Goal: Task Accomplishment & Management: Manage account settings

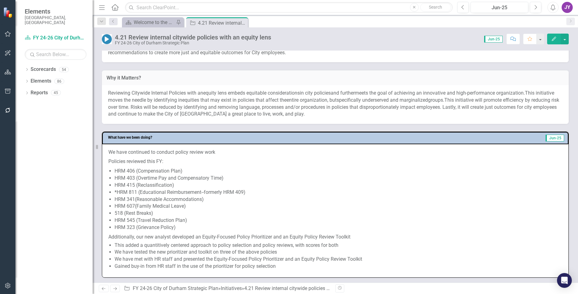
scroll to position [123, 0]
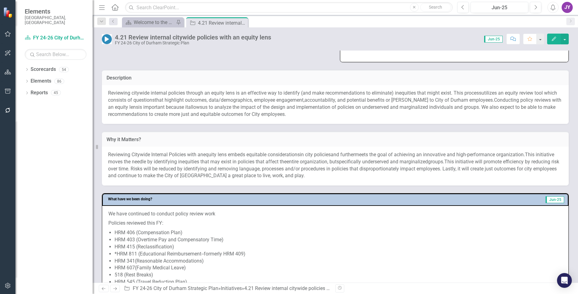
click at [206, 103] on p "Reviewing citywide internal policies through an equity lens is an effective way…" at bounding box center [335, 104] width 454 height 28
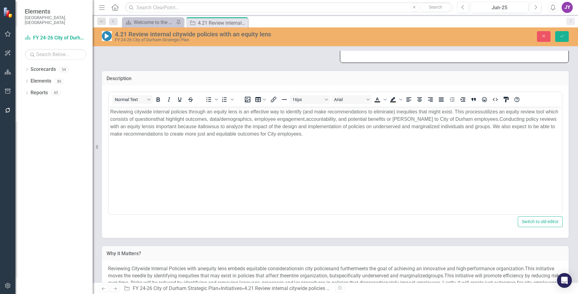
scroll to position [0, 0]
click at [198, 112] on span "Reviewing citywide internal policies through an equity lens is an effective way…" at bounding box center [296, 111] width 372 height 5
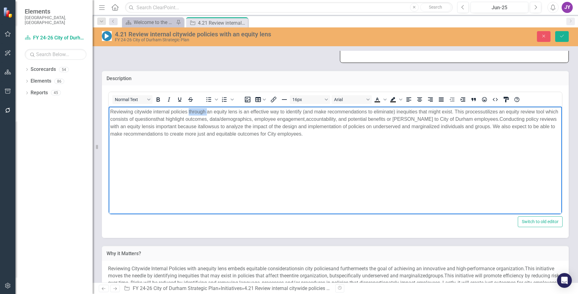
click at [198, 112] on span "Reviewing citywide internal policies through an equity lens is an effective way…" at bounding box center [296, 111] width 372 height 5
click at [225, 187] on body "Reviewing citywide internal policies through an equity lens is an effective way…" at bounding box center [335, 153] width 453 height 93
click at [115, 125] on span "Conducting policy reviews with an equity lens" at bounding box center [333, 123] width 446 height 13
click at [564, 41] on button "Save" at bounding box center [562, 36] width 14 height 11
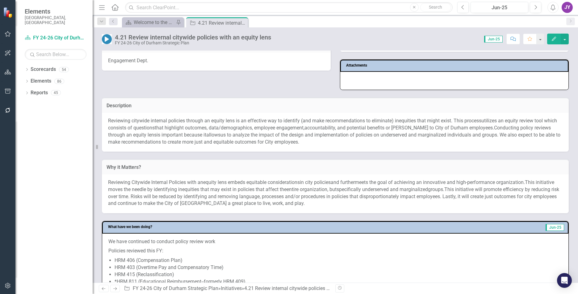
scroll to position [123, 0]
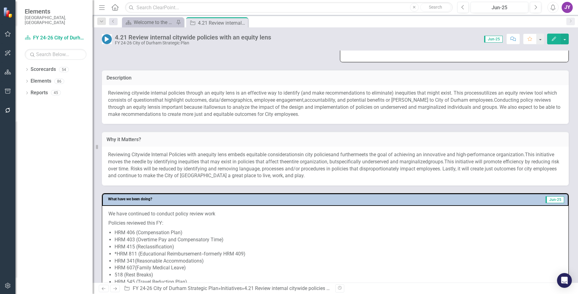
click at [146, 152] on span "Reviewing Citywide Internal Policies with an" at bounding box center [155, 155] width 95 height 6
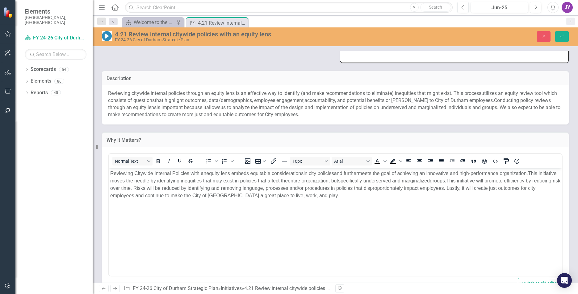
scroll to position [0, 0]
click at [197, 172] on span "Reviewing Citywide Internal Policies with an" at bounding box center [158, 173] width 96 height 5
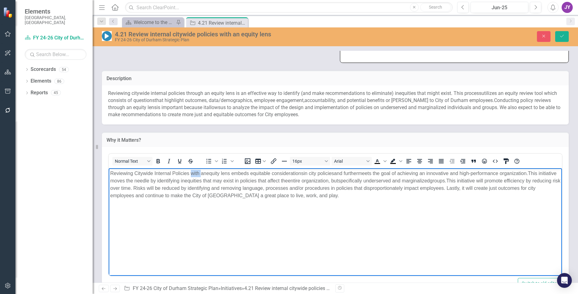
click at [197, 172] on span "Reviewing Citywide Internal Policies with an" at bounding box center [158, 173] width 96 height 5
click at [552, 38] on div "Close Save" at bounding box center [476, 36] width 193 height 11
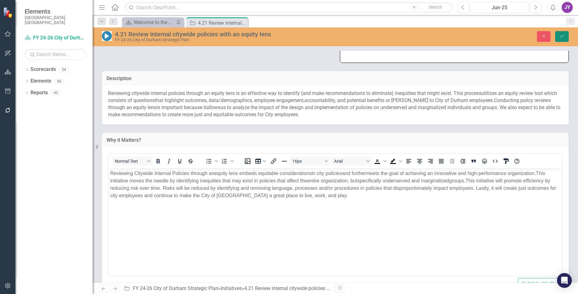
click at [559, 36] on icon "Save" at bounding box center [562, 36] width 6 height 4
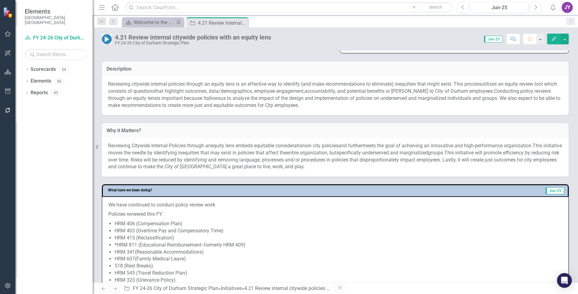
scroll to position [154, 0]
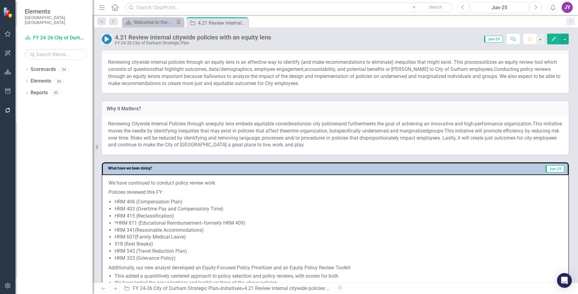
click at [323, 146] on p "Reviewing Citywide Internal Policies through an equity l ens embeds equitable c…" at bounding box center [335, 135] width 454 height 28
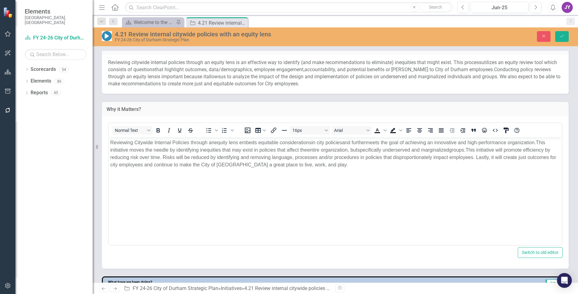
scroll to position [0, 0]
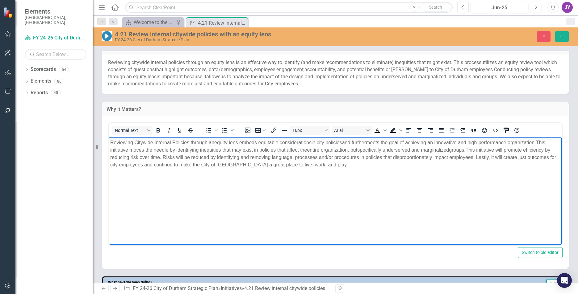
click at [169, 157] on span "This initiative will promote efficiency by reducing risk over time. Risks will …" at bounding box center [330, 153] width 440 height 13
click at [356, 206] on body "Reviewing Citywide Internal Policies through an equity l ens embeds equitable c…" at bounding box center [335, 184] width 453 height 93
click at [371, 159] on span "This initiative will promote efficiency by reducing risk over time. Risks will …" at bounding box center [330, 153] width 440 height 13
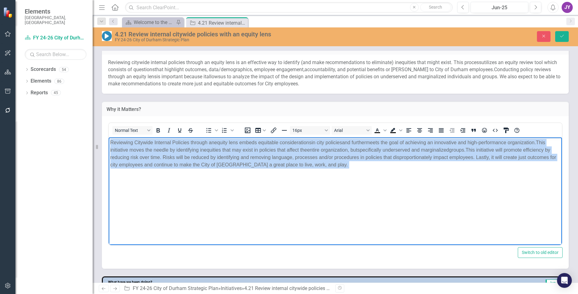
click at [371, 159] on span "This initiative will promote efficiency by reducing risk over time. Risks will …" at bounding box center [330, 153] width 440 height 13
copy p "Reviewing Citywide Internal Policies through an equity l ens embeds equitable c…"
drag, startPoint x: 685, startPoint y: 330, endPoint x: 495, endPoint y: 210, distance: 224.6
click at [495, 210] on body "Reviewing Citywide Internal Policies through an equity l ens embeds equitable c…" at bounding box center [335, 184] width 453 height 93
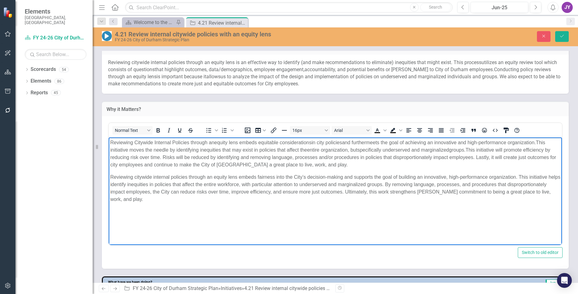
click at [421, 147] on p "Reviewing Citywide Internal Policies through an equity l ens embeds equitable c…" at bounding box center [335, 154] width 450 height 30
click at [421, 145] on span "meets the goal of achieving an innovative and high-performance organization." at bounding box center [451, 142] width 170 height 5
copy span "achieving"
click at [405, 176] on span "Reviewing citywide internal policies through an equity lens embeds fairness int…" at bounding box center [335, 188] width 450 height 27
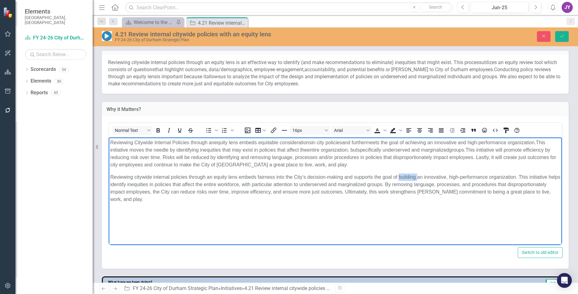
click at [405, 176] on span "Reviewing citywide internal policies through an equity lens embeds fairness int…" at bounding box center [335, 188] width 450 height 27
paste body "Rich Text Area. Press ALT-0 for help."
click at [336, 139] on p "Reviewing Citywide Internal Policies through an equity l ens embeds equitable c…" at bounding box center [335, 154] width 450 height 30
drag, startPoint x: 260, startPoint y: 142, endPoint x: 344, endPoint y: 140, distance: 84.0
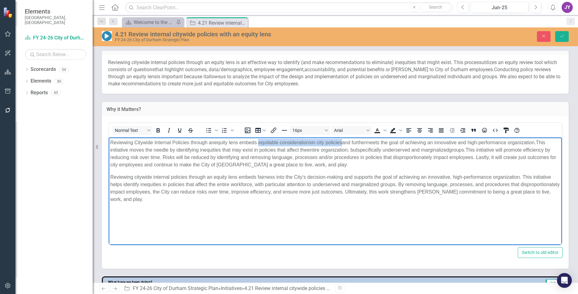
click at [344, 140] on span "Reviewing Citywide Internal Policies through an equity l ens embeds equitable c…" at bounding box center [330, 150] width 440 height 20
copy span "equitable considerations in city policies"
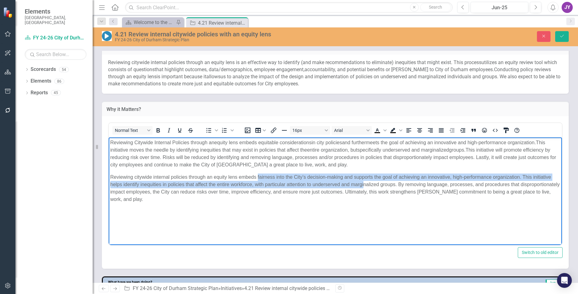
drag, startPoint x: 257, startPoint y: 177, endPoint x: 353, endPoint y: 181, distance: 95.4
click at [362, 181] on p "Reviewing citywide internal policies through an equity lens embeds fairness int…" at bounding box center [335, 189] width 450 height 30
click at [342, 180] on p "Reviewing citywide internal policies through an equity lens embeds fairness int…" at bounding box center [335, 189] width 450 height 30
click at [342, 176] on span "Reviewing citywide internal policies through an equity lens embeds fairness int…" at bounding box center [334, 188] width 449 height 27
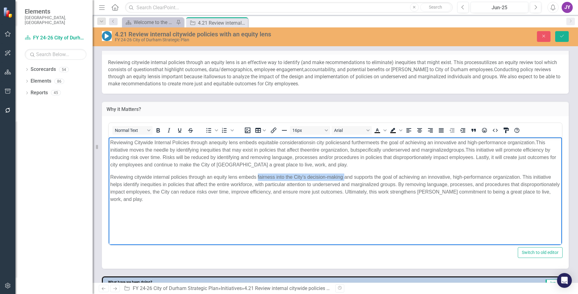
drag, startPoint x: 342, startPoint y: 176, endPoint x: 260, endPoint y: 179, distance: 82.4
click at [260, 179] on span "Reviewing citywide internal policies through an equity lens embeds fairness int…" at bounding box center [334, 188] width 449 height 27
click at [286, 207] on body "Reviewing Citywide Internal Policies through an equity l ens embeds equitable c…" at bounding box center [335, 184] width 453 height 93
click at [322, 175] on span "Reviewing citywide internal policies through an equity lens embeds equitable co…" at bounding box center [334, 188] width 449 height 27
click at [321, 175] on span "Reviewing citywide internal policies through an equity lens embeds equitable co…" at bounding box center [334, 188] width 449 height 27
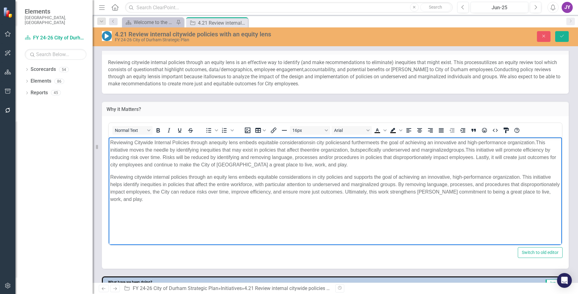
click at [351, 206] on body "Reviewing Citywide Internal Policies through an equity l ens embeds equitable c…" at bounding box center [335, 184] width 453 height 93
click at [449, 174] on p "Reviewing citywide internal policies through an equity lens embeds equitable co…" at bounding box center [335, 189] width 450 height 30
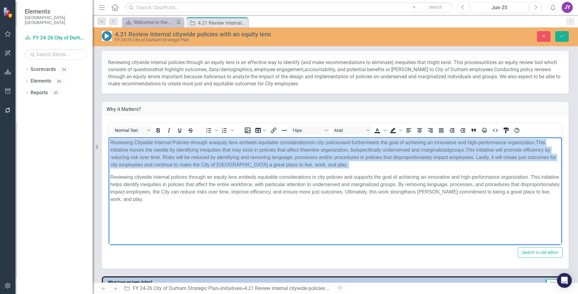
drag, startPoint x: 110, startPoint y: 178, endPoint x: 104, endPoint y: 135, distance: 43.0
click at [109, 138] on html "Reviewing Citywide Internal Policies through an equity l ens embeds equitable c…" at bounding box center [335, 184] width 453 height 93
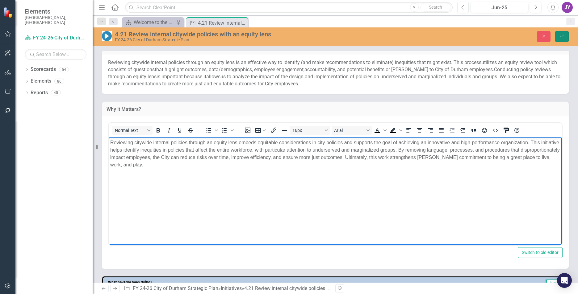
click at [565, 40] on button "Save" at bounding box center [562, 36] width 14 height 11
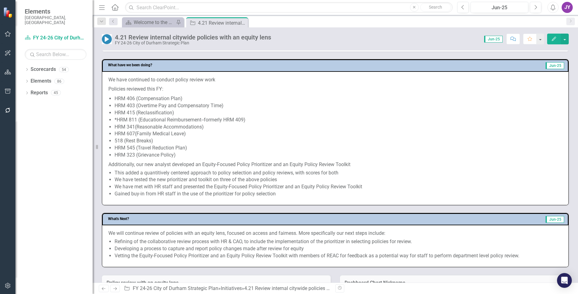
scroll to position [247, 0]
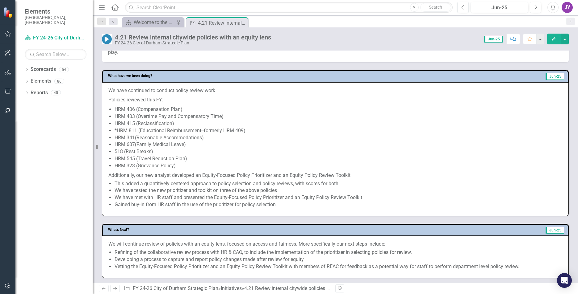
click at [232, 91] on p "We have continued to conduct policy review work" at bounding box center [335, 91] width 454 height 8
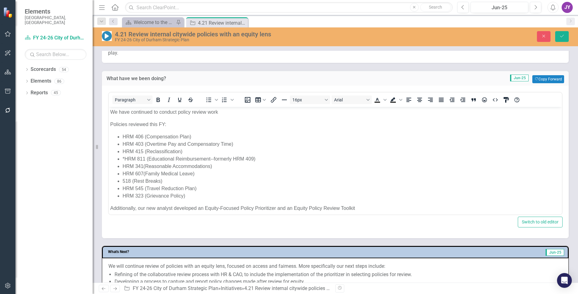
scroll to position [0, 0]
click at [231, 113] on p "We have continued to conduct policy review work" at bounding box center [335, 111] width 450 height 7
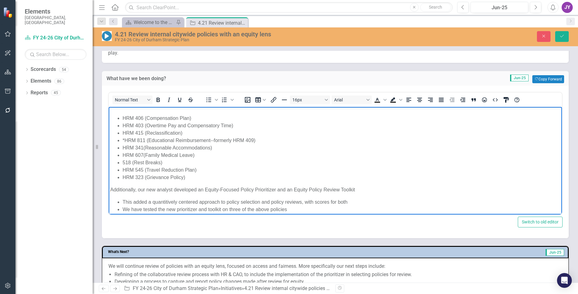
scroll to position [39, 0]
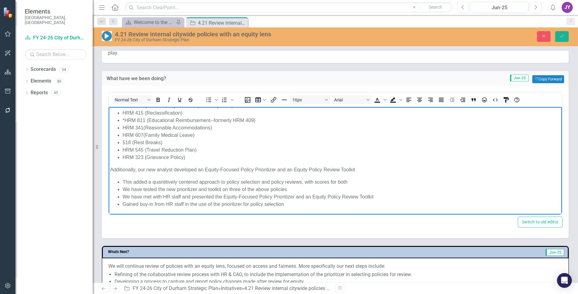
click at [375, 167] on p "Additionally, our new analyst developed an Equity-Focused Policy Prioritizer an…" at bounding box center [335, 169] width 450 height 7
drag, startPoint x: 271, startPoint y: 174, endPoint x: 269, endPoint y: 170, distance: 3.6
drag, startPoint x: 269, startPoint y: 170, endPoint x: 360, endPoint y: 150, distance: 92.6
click at [360, 150] on li "HRM 545 (Travel Reduction Plan)" at bounding box center [340, 149] width 437 height 7
click at [566, 40] on button "Save" at bounding box center [562, 36] width 14 height 11
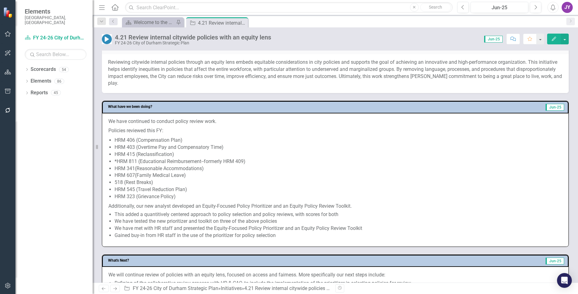
scroll to position [247, 0]
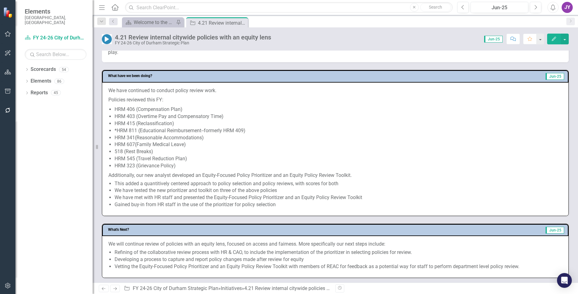
click at [149, 194] on li "We have met with HR staff and presented the Equity-Focused Policy Prioritizer a…" at bounding box center [337, 197] width 447 height 7
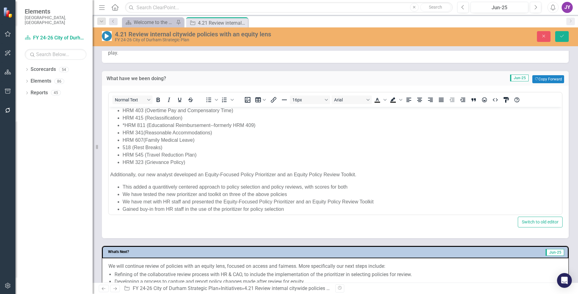
scroll to position [39, 0]
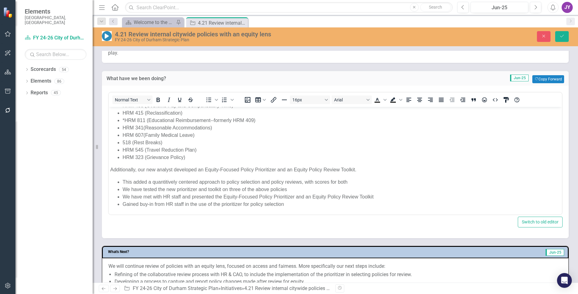
click at [352, 183] on li "This added a quantitively centered approach to policy selection and policy revi…" at bounding box center [340, 181] width 437 height 7
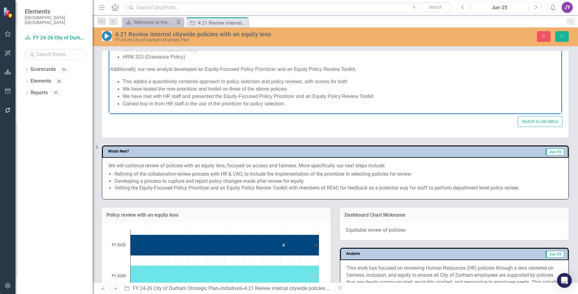
scroll to position [278, 0]
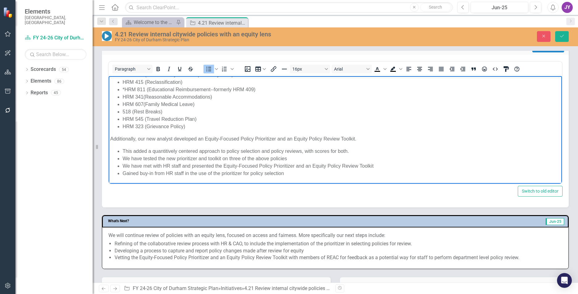
click at [295, 154] on li "This added a quantitively centered approach to policy selection and policy revi…" at bounding box center [340, 150] width 437 height 7
click at [292, 157] on li "We have tested the new prioritizer and toolkit on three of the above policies" at bounding box center [340, 158] width 437 height 7
click at [376, 160] on li "We have tested the new prioritizer and toolkit on three of the above policies." at bounding box center [340, 158] width 437 height 7
click at [377, 163] on li "We have met with HR staff and presented the Equity-Focused Policy Prioritizer a…" at bounding box center [340, 165] width 437 height 7
click at [311, 177] on li "Gained buy-in from HR staff in the use of the prioritizer for policy selection" at bounding box center [340, 173] width 437 height 7
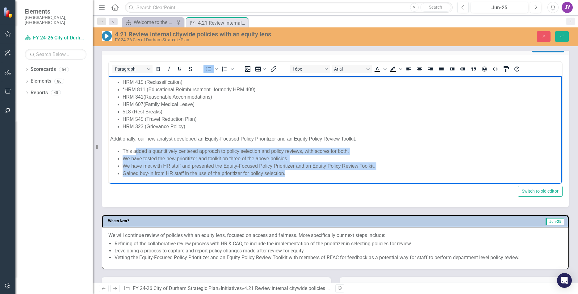
drag, startPoint x: 306, startPoint y: 173, endPoint x: 143, endPoint y: 149, distance: 164.7
click at [140, 147] on ul "This added a quantitively centered approach to policy selection and policy revi…" at bounding box center [335, 162] width 450 height 30
click at [144, 148] on li "This added a quantitively centered approach to policy selection and policy revi…" at bounding box center [340, 150] width 437 height 7
click at [212, 152] on li "This added a quantitively centered approach to policy selection and policy revi…" at bounding box center [340, 150] width 437 height 7
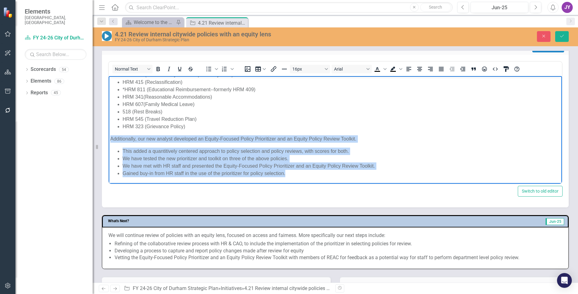
drag, startPoint x: 303, startPoint y: 172, endPoint x: 182, endPoint y: 212, distance: 127.1
click at [109, 136] on html "We have continued to conduct policy review work. Policies reviewed this FY: HRM…" at bounding box center [335, 110] width 453 height 146
copy body "Additionally, our new analyst developed an Equity-Focused Policy Prioritizer an…"
click at [342, 156] on li "We have tested the new prioritizer and toolkit on three of the above policies." at bounding box center [340, 158] width 437 height 7
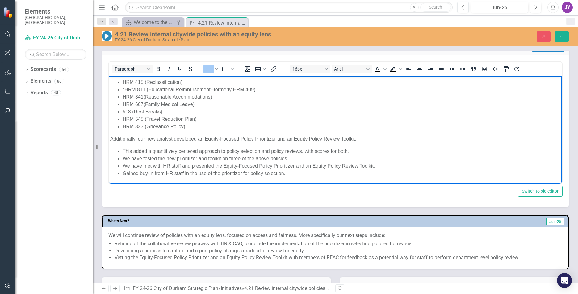
click at [289, 139] on p "Additionally, our new analyst developed an Equity-Focused Policy Prioritizer an…" at bounding box center [335, 138] width 450 height 7
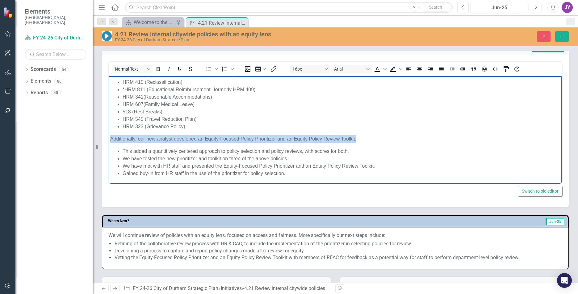
click at [289, 139] on p "Additionally, our new analyst developed an Equity-Focused Policy Prioritizer an…" at bounding box center [335, 138] width 450 height 7
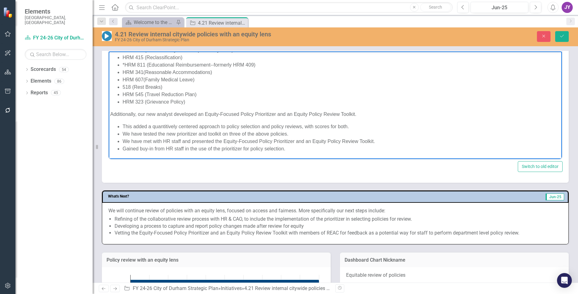
scroll to position [309, 0]
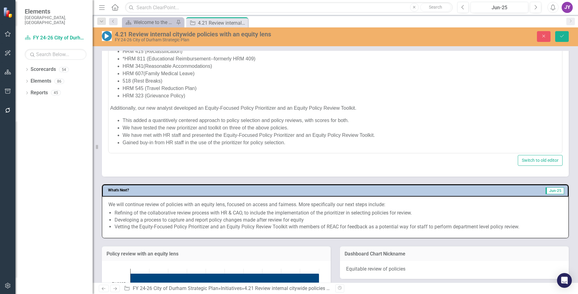
click at [288, 221] on li "Developing a process to capture and report policy changes made after review for…" at bounding box center [337, 220] width 447 height 7
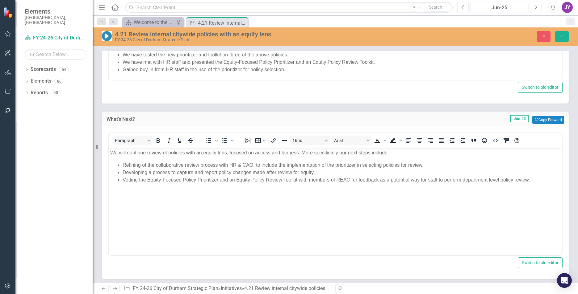
scroll to position [401, 0]
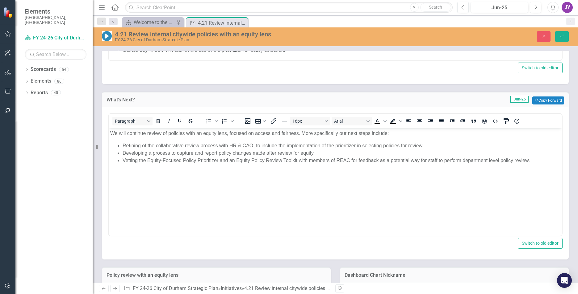
click at [447, 154] on li "Developing a process to capture and report policy changes made after review for…" at bounding box center [340, 152] width 437 height 7
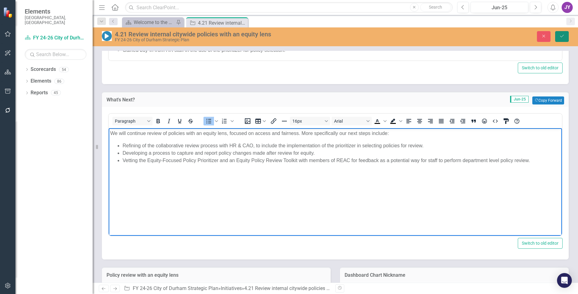
click at [565, 35] on button "Save" at bounding box center [562, 36] width 14 height 11
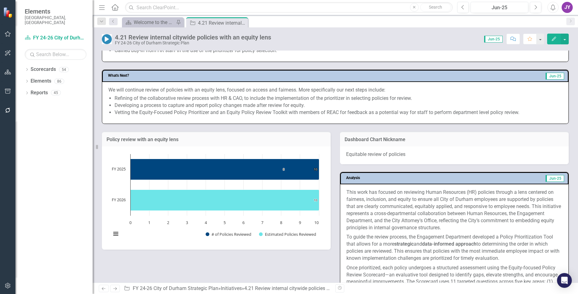
click at [149, 99] on li "Refining of the collaborative review process with HR & CAO, to include the impl…" at bounding box center [337, 98] width 447 height 7
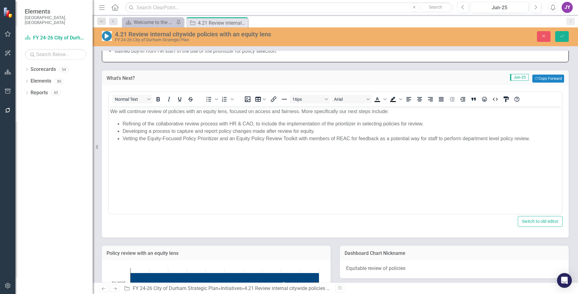
scroll to position [0, 0]
click at [146, 110] on p "We will continue review of policies with an equity lens, focused on access and …" at bounding box center [335, 111] width 450 height 7
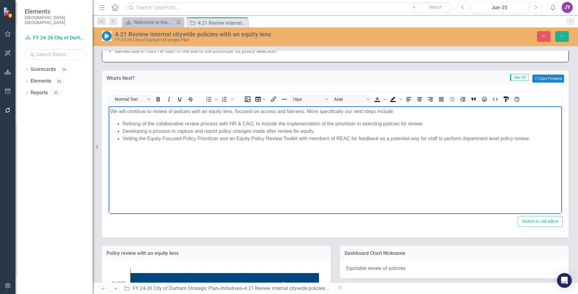
click at [169, 111] on p "We will continue to review of policies with an equity lens, focused on access a…" at bounding box center [335, 111] width 450 height 7
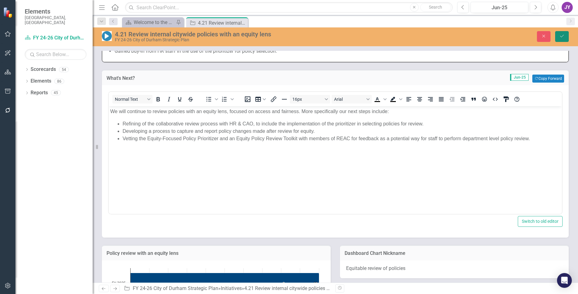
click at [567, 39] on button "Save" at bounding box center [562, 36] width 14 height 11
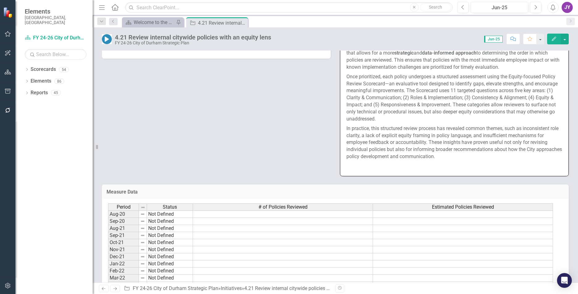
scroll to position [710, 0]
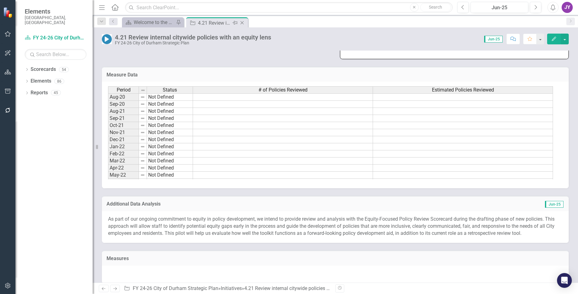
click at [242, 23] on icon "Close" at bounding box center [242, 22] width 6 height 5
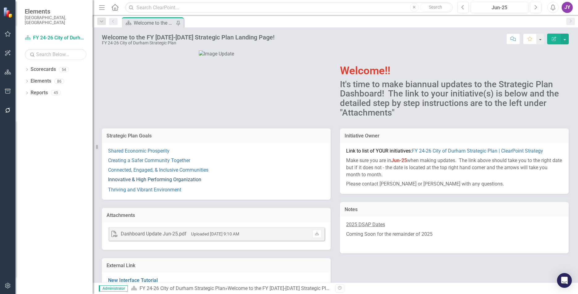
click at [144, 183] on link "Innovative & High Performing Organization" at bounding box center [154, 180] width 93 height 6
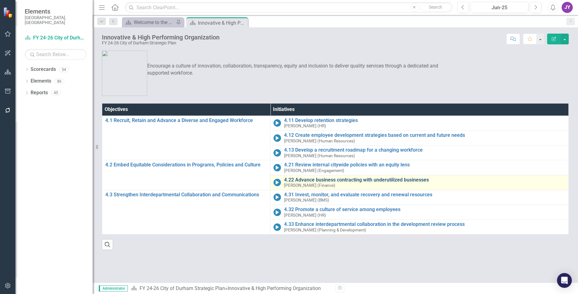
click at [306, 180] on link "4.22 Advance business contracting with underutilized businesses" at bounding box center [424, 180] width 281 height 6
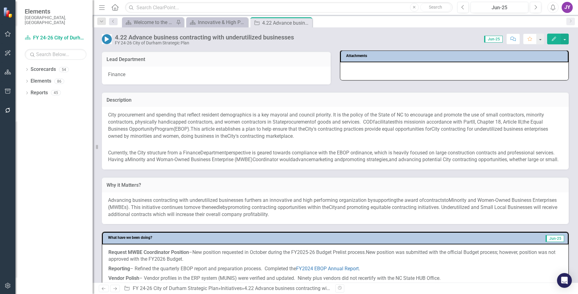
scroll to position [93, 0]
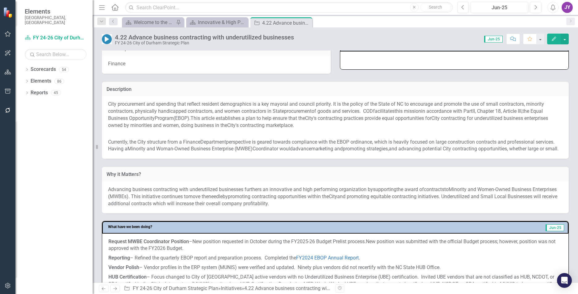
click at [315, 137] on p at bounding box center [335, 133] width 454 height 8
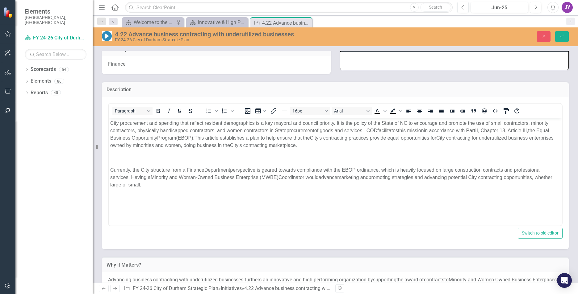
scroll to position [0, 0]
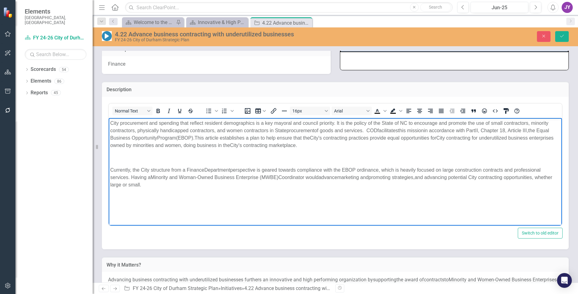
click at [370, 130] on span "COD" at bounding box center [371, 130] width 11 height 5
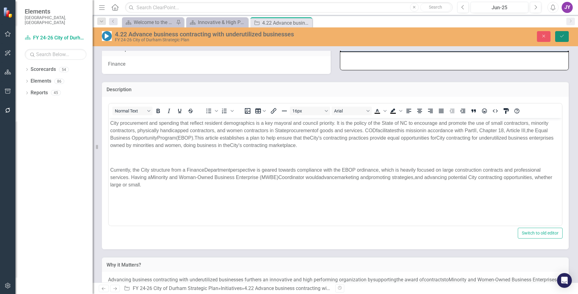
click at [559, 34] on icon "Save" at bounding box center [562, 36] width 6 height 4
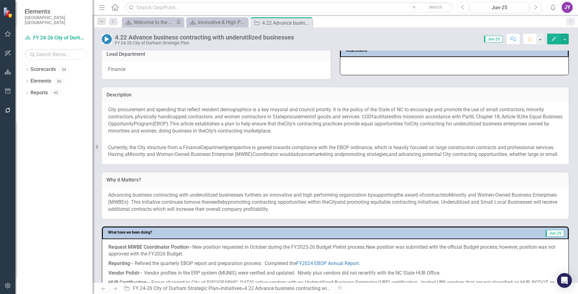
scroll to position [93, 0]
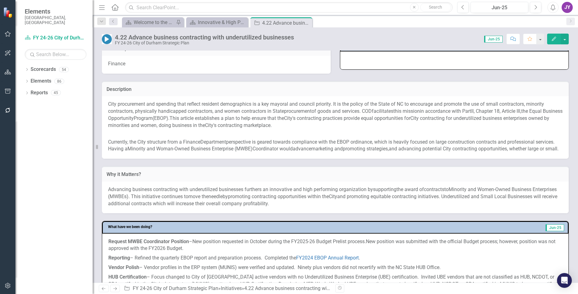
click at [259, 105] on span "City procurement and spending that reflect resident demographics is a key mayor…" at bounding box center [219, 104] width 222 height 6
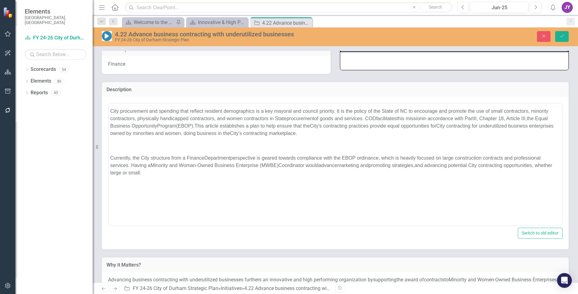
scroll to position [0, 0]
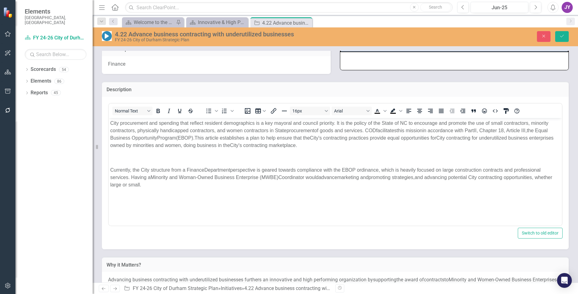
click at [209, 147] on span "ity contracting for underutilized business enterprises owned by minorities and …" at bounding box center [331, 141] width 443 height 13
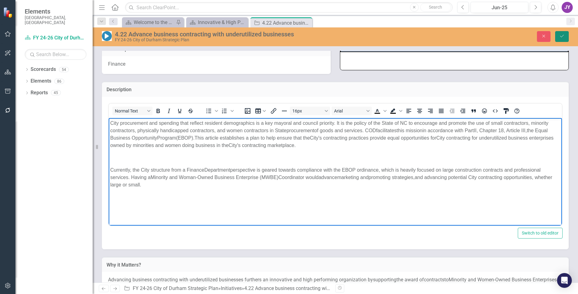
click at [555, 39] on button "Save" at bounding box center [562, 36] width 14 height 11
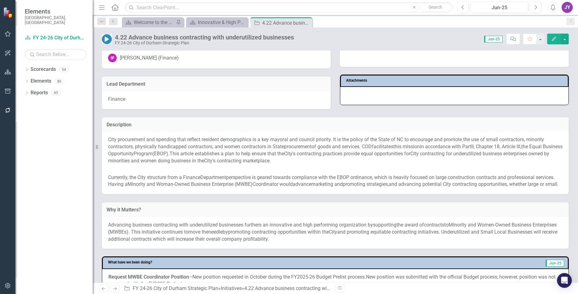
scroll to position [62, 0]
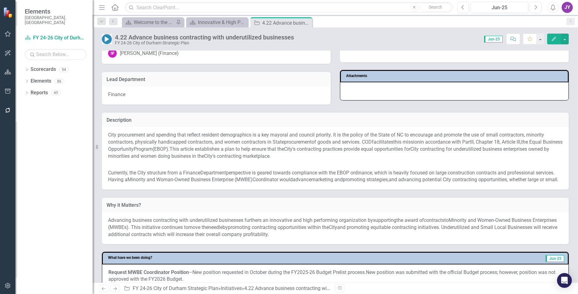
click at [162, 166] on p at bounding box center [335, 164] width 454 height 8
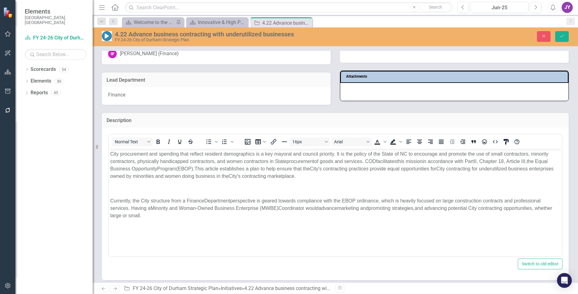
scroll to position [0, 0]
click at [148, 201] on span "Currently, the City structure from a Finance" at bounding box center [157, 200] width 94 height 5
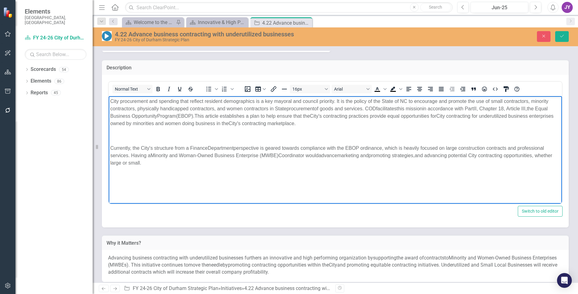
scroll to position [123, 0]
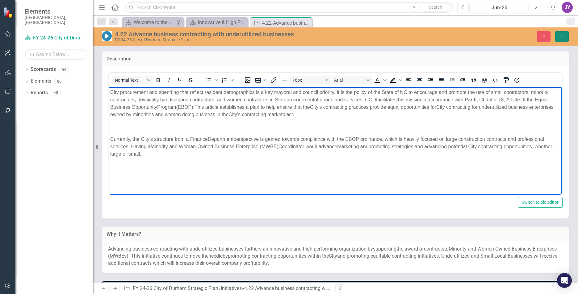
click at [562, 35] on icon "Save" at bounding box center [562, 36] width 6 height 4
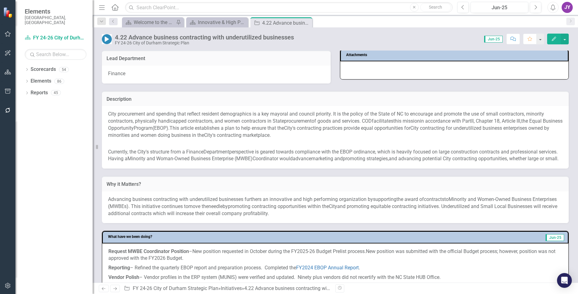
scroll to position [93, 0]
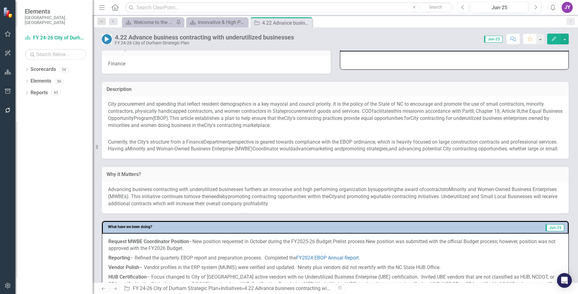
click at [429, 151] on span "and advancing potential City contracting opportunities, whether large or small." at bounding box center [473, 149] width 170 height 6
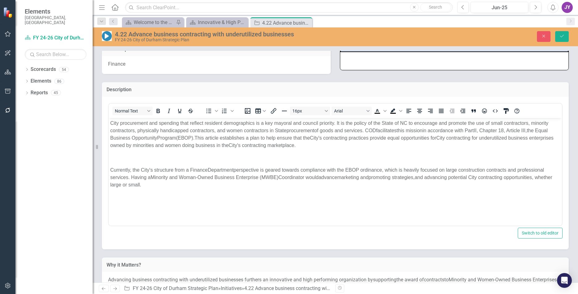
scroll to position [0, 0]
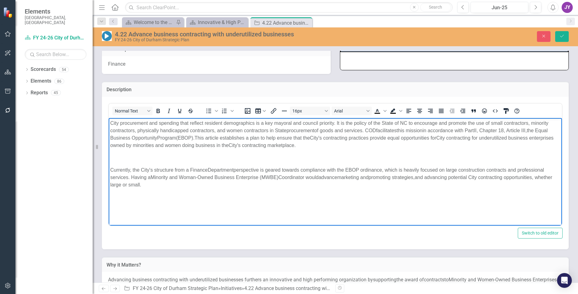
click at [456, 175] on span "and advancing potential City contracting opportunities, whether large or small." at bounding box center [331, 181] width 442 height 13
click at [454, 178] on span "and advancing potential City contracting opportunities, whether large or small." at bounding box center [331, 181] width 442 height 13
click at [558, 40] on button "Save" at bounding box center [562, 36] width 14 height 11
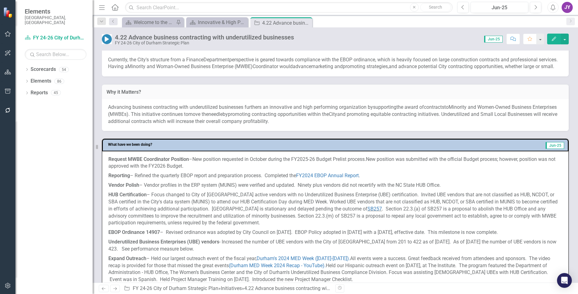
scroll to position [185, 0]
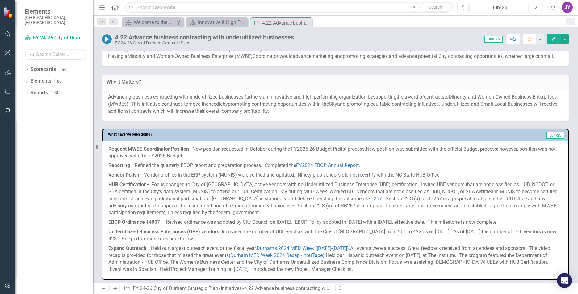
click at [126, 85] on h3 "Why it Matters?" at bounding box center [334, 82] width 457 height 6
click at [131, 108] on p "Advancing business contracting with underutilized businesses furthers an inno v…" at bounding box center [335, 104] width 454 height 21
click at [132, 108] on p "Advancing business contracting with underutilized businesses furthers an inno v…" at bounding box center [335, 104] width 454 height 21
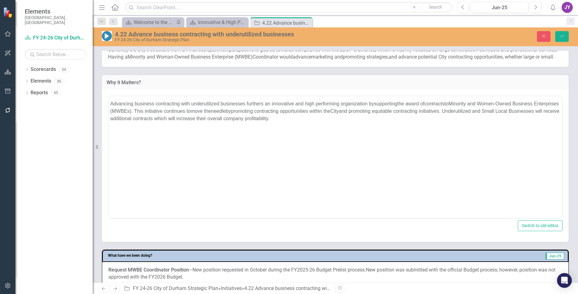
scroll to position [0, 0]
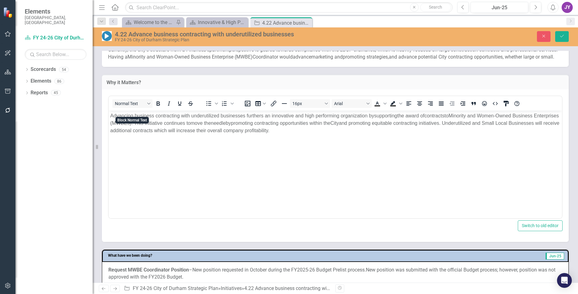
click at [128, 119] on p "Advancing business contracting with underutilized businesses furthers an inno v…" at bounding box center [335, 123] width 450 height 22
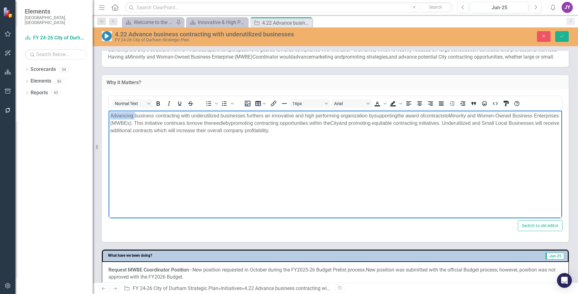
click at [129, 119] on p "Advancing business contracting with underutilized businesses furthers an inno v…" at bounding box center [335, 123] width 450 height 22
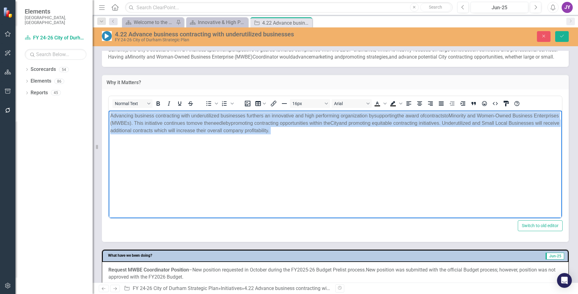
click at [129, 119] on p "Advancing business contracting with underutilized businesses furthers an inno v…" at bounding box center [335, 123] width 450 height 22
copy p "Advancing business contracting with underutilized businesses furthers an inno v…"
click at [499, 157] on body "Advancing business contracting with underutilized businesses furthers an inno v…" at bounding box center [335, 157] width 453 height 93
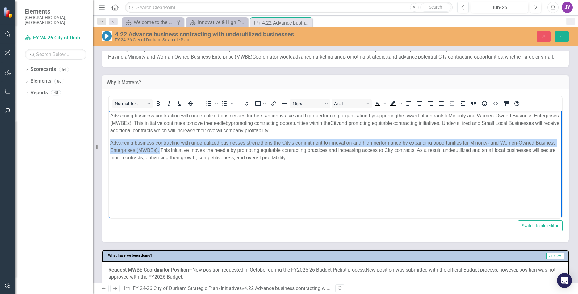
drag, startPoint x: 161, startPoint y: 151, endPoint x: 96, endPoint y: 145, distance: 65.6
click at [109, 145] on html "Advancing business contracting with underutilized businesses furthers an inno v…" at bounding box center [335, 157] width 453 height 93
copy span "Advancing business contracting with underutilized businesses strengthens the Ci…"
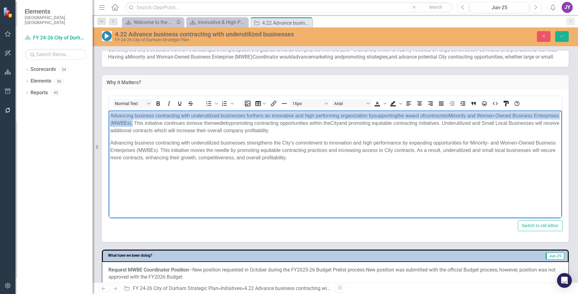
drag, startPoint x: 160, startPoint y: 123, endPoint x: 111, endPoint y: 118, distance: 49.0
click at [111, 118] on span "Advancing business contracting with underutilized businesses furthers an inno v…" at bounding box center [334, 123] width 449 height 20
paste body "Rich Text Area. Press ALT-0 for help."
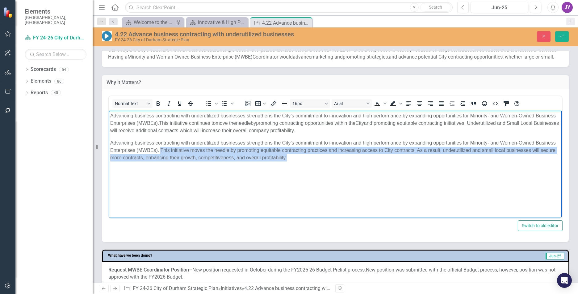
drag, startPoint x: 304, startPoint y: 156, endPoint x: 160, endPoint y: 153, distance: 144.1
click at [160, 153] on p "Advancing business contracting with underutilized businesses strengthens the Ci…" at bounding box center [335, 150] width 450 height 22
click at [340, 172] on body "Advancing business contracting with underutilized businesses strengthens the Ci…" at bounding box center [335, 157] width 453 height 93
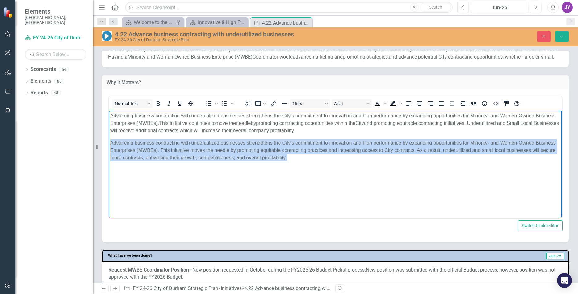
drag, startPoint x: 318, startPoint y: 161, endPoint x: 99, endPoint y: 139, distance: 219.5
click at [109, 139] on html "Advancing business contracting with underutilized businesses strengthens the Ci…" at bounding box center [335, 157] width 453 height 93
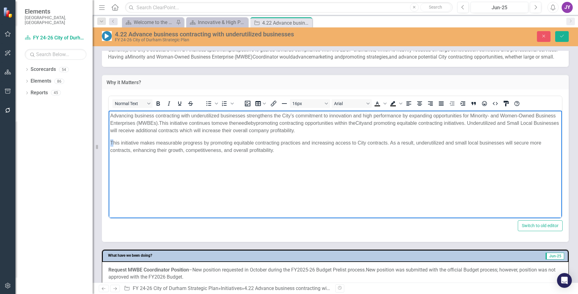
drag, startPoint x: 112, startPoint y: 143, endPoint x: 111, endPoint y: 135, distance: 7.5
click at [111, 135] on body "Advancing business contracting with underutilized businesses strengthens the Ci…" at bounding box center [335, 157] width 453 height 93
click at [109, 142] on body "Advancing business contracting with underutilized businesses strengthens the Ci…" at bounding box center [335, 157] width 453 height 93
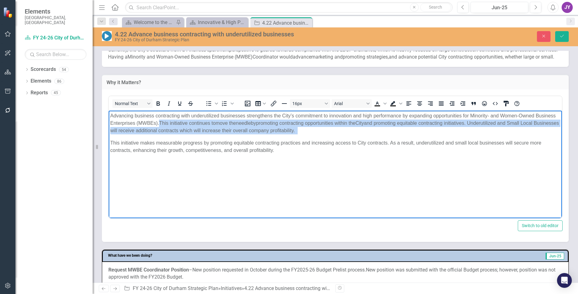
drag, startPoint x: 110, startPoint y: 142, endPoint x: 161, endPoint y: 121, distance: 55.5
click at [161, 121] on body "Advancing business contracting with underutilized businesses strengthens the Ci…" at bounding box center [335, 157] width 453 height 93
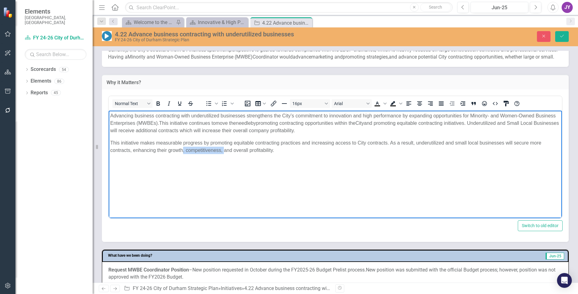
drag, startPoint x: 183, startPoint y: 149, endPoint x: 223, endPoint y: 152, distance: 39.9
click at [223, 152] on p "This initiative makes measurable progress by promoting equitable contracting pr…" at bounding box center [335, 146] width 450 height 15
click at [254, 150] on p "This initiative makes measurable progress by promoting equitable contracting pr…" at bounding box center [335, 146] width 450 height 15
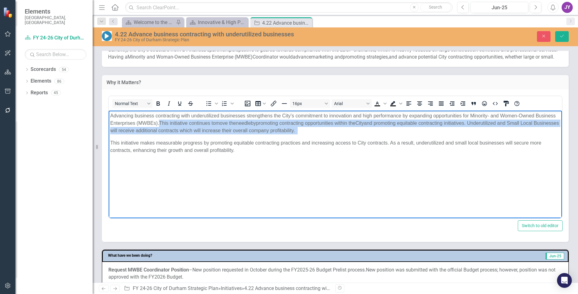
drag, startPoint x: 111, startPoint y: 140, endPoint x: 161, endPoint y: 124, distance: 53.0
click at [161, 124] on body "Advancing business contracting with underutilized businesses strengthens the Ci…" at bounding box center [335, 157] width 453 height 93
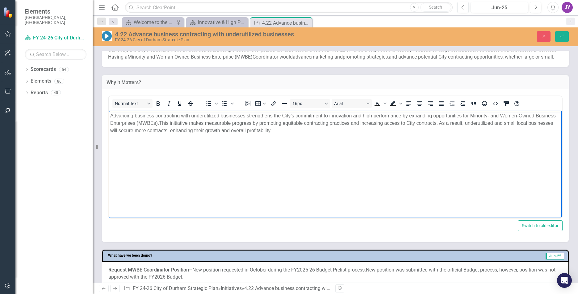
click at [559, 42] on div "4.22 Advance business contracting with underutilized businesses FY 24-26 City o…" at bounding box center [335, 37] width 485 height 12
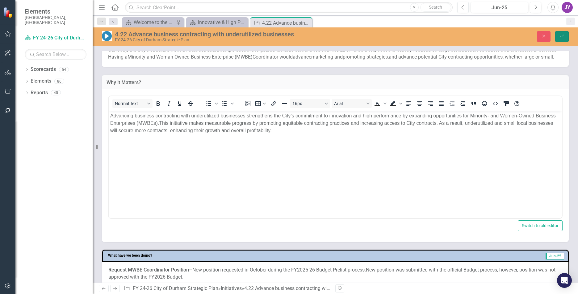
click at [560, 40] on button "Save" at bounding box center [562, 36] width 14 height 11
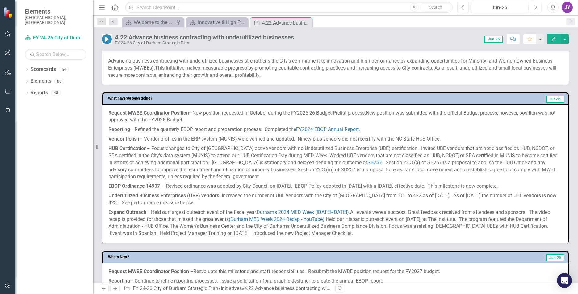
scroll to position [247, 0]
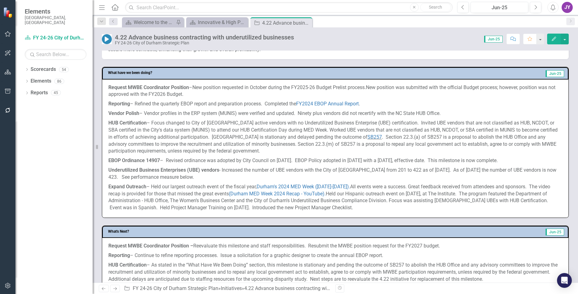
click at [310, 100] on p "Request MWBE Coordinator Position – New position requested in October during th…" at bounding box center [335, 91] width 454 height 15
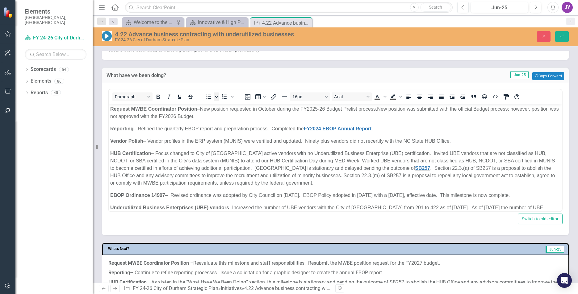
scroll to position [0, 0]
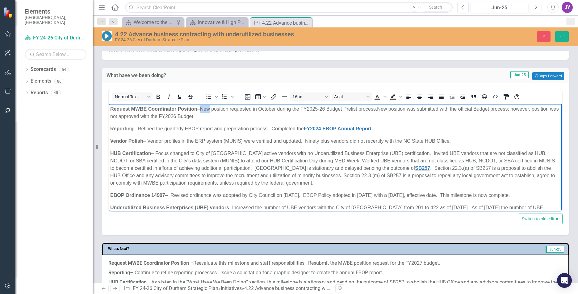
click at [204, 109] on span "New position requested in October during the FY2025-26 Budget Prelist process." at bounding box center [288, 108] width 177 height 5
click at [237, 107] on span "A new position requested in October during the FY2025-26 Budget Prelist process." at bounding box center [290, 108] width 180 height 5
click at [398, 110] on p "Request MWBE Coordinator Position – A new position was requested in October dur…" at bounding box center [335, 112] width 450 height 15
click at [551, 109] on body "Request MWBE Coordinator Position – A new position was requested in October dur…" at bounding box center [335, 182] width 453 height 156
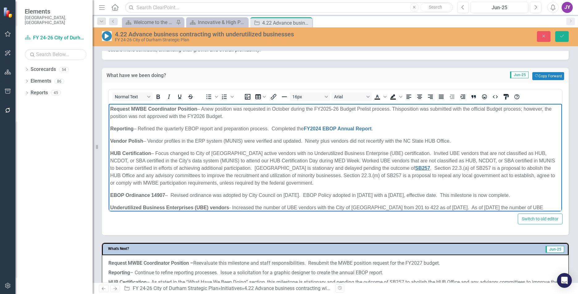
click at [275, 125] on p "Reporting – Refined the quarterly EBOP report and preparation process. Complete…" at bounding box center [335, 128] width 450 height 7
click at [267, 121] on body "Request MWBE Coordinator Position – A new position was requested in October dur…" at bounding box center [335, 182] width 453 height 156
click at [157, 128] on p "Reporting – Refined the quarterly EBOP report and preparation process. Complete…" at bounding box center [335, 128] width 450 height 7
click at [274, 129] on p "Reporting – Refined the quarterly EBOP report and preparation process. Complete…" at bounding box center [335, 128] width 450 height 7
click at [305, 140] on p "Vendor Polish – Vendor profiles in the ERP system (MUNIS) were verified and upd…" at bounding box center [335, 140] width 450 height 7
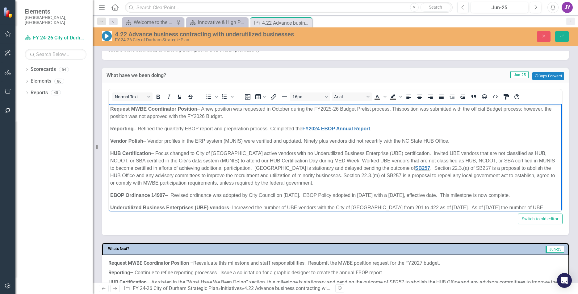
click at [310, 142] on p "Vendor Polish – Vendor profiles in the ERP system (MUNIS) were verified and upd…" at bounding box center [335, 140] width 450 height 7
click at [328, 165] on p "HUB Certification – Focus changed to City of Durham active vendors with no Unde…" at bounding box center [335, 168] width 450 height 37
click at [308, 140] on p "Vendor Polish – Vendor profiles in the ERP system (MUNIS) were verified and upd…" at bounding box center [335, 140] width 450 height 7
click at [306, 139] on p "Vendor Polish – Vendor profiles in the ERP system (MUNIS) were verified and upd…" at bounding box center [335, 140] width 450 height 7
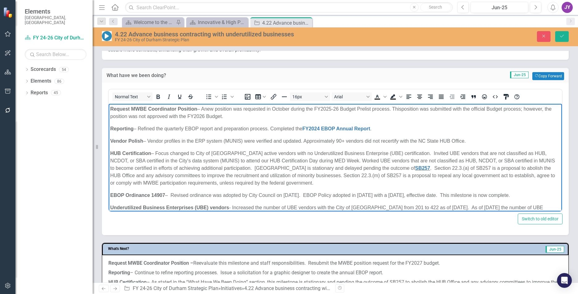
click at [152, 191] on body "Request MWBE Coordinator Position – A new position was requested in October dur…" at bounding box center [335, 182] width 453 height 156
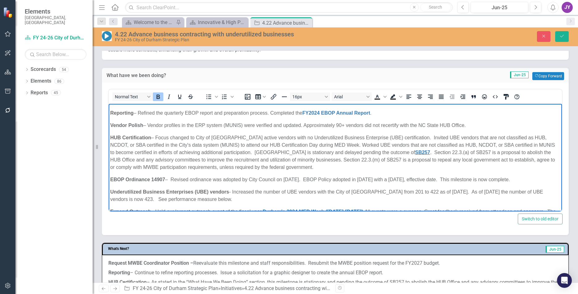
scroll to position [31, 0]
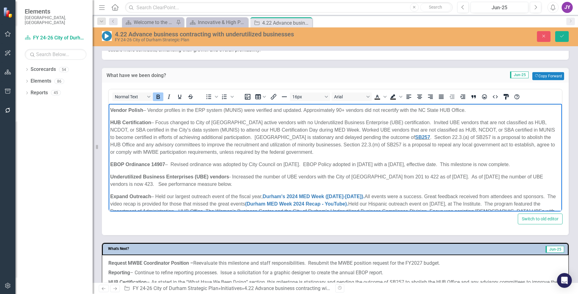
click at [163, 123] on p "HUB Certification – Focus changed to City of Durham active vendors with no Unde…" at bounding box center [335, 137] width 450 height 37
click at [228, 188] on p "Underutilized Business Enterprises (UBE) vendors - Increased the number of UBE …" at bounding box center [335, 180] width 450 height 15
click at [402, 119] on p "HUB Certification – Focus changed to City of Durham active vendors with no Unde…" at bounding box center [335, 137] width 450 height 37
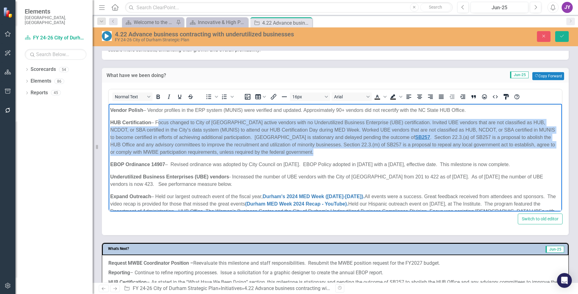
drag, startPoint x: 288, startPoint y: 149, endPoint x: 156, endPoint y: 122, distance: 134.5
click at [156, 122] on p "HUB Certification – Focus changed to City of Durham active vendors with no Unde…" at bounding box center [335, 137] width 450 height 37
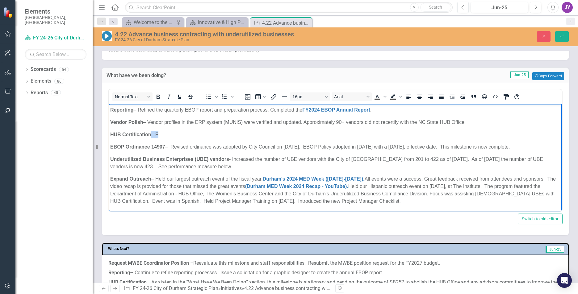
scroll to position [26, 0]
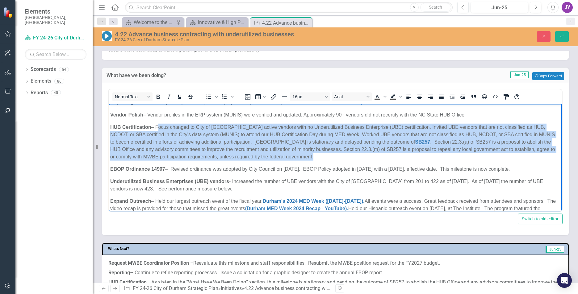
drag, startPoint x: 287, startPoint y: 156, endPoint x: 157, endPoint y: 129, distance: 132.3
click at [157, 129] on p "HUB Certification – Focus changed to City of Durham active vendors with no Unde…" at bounding box center [335, 141] width 450 height 37
copy p "Focus changed to City of Durham active vendors with no Underutilized Business E…"
click at [332, 156] on p "HUB Certification – Focus changed to City of Durham active vendors with no Unde…" at bounding box center [335, 141] width 450 height 37
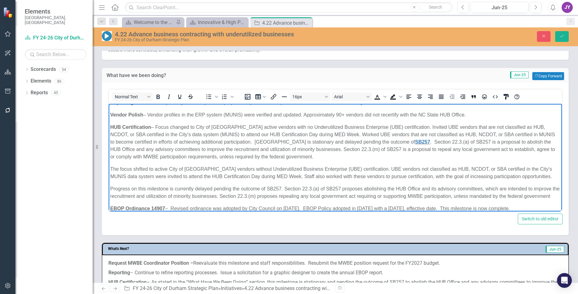
click at [111, 188] on p "Progress on this milestone is currently delayed pending the outcome of SB257. S…" at bounding box center [335, 192] width 450 height 15
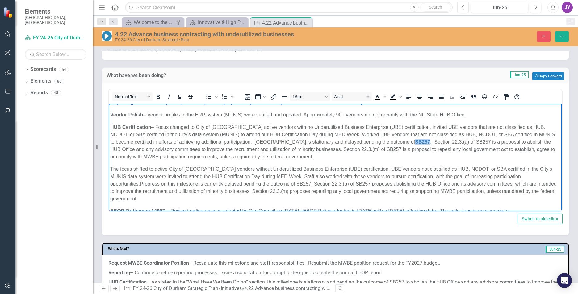
click at [315, 184] on p "The focus shifted to active City of Durham vendors without Underutilized Busine…" at bounding box center [335, 183] width 450 height 37
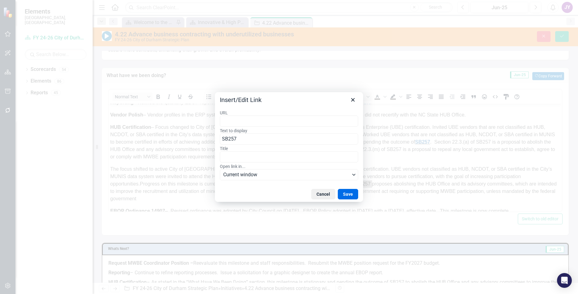
type input "https://www.ncleg.gov/Sessions/2025/Bills/Senate/PDF/S257v3.pdf"
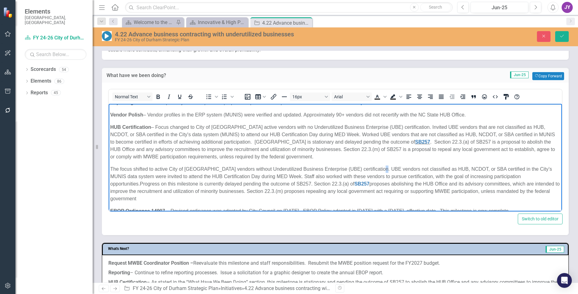
click at [381, 171] on p "The focus shifted to active City of Durham vendors without Underutilized Busine…" at bounding box center [335, 183] width 450 height 37
click at [371, 177] on p "The focus shifted to active City of Durham vendors without Underutilized Busine…" at bounding box center [335, 183] width 450 height 37
click at [253, 182] on p "The focus shifted to active City of Durham vendors without Underutilized Busine…" at bounding box center [335, 183] width 450 height 37
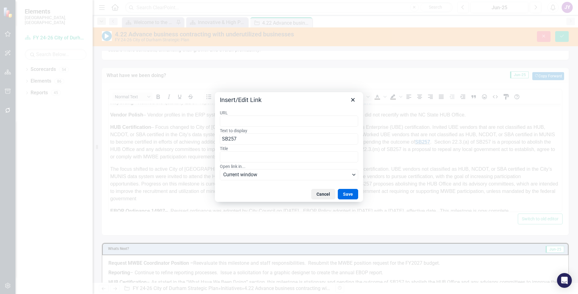
type input "https://www.ncleg.gov/Sessions/2025/Bills/Senate/PDF/S257v3.pdf"
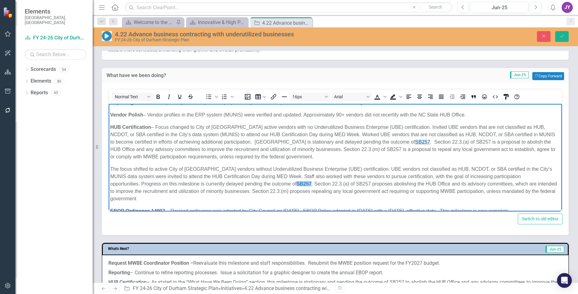
click at [397, 164] on body "Request MWBE Coordinator Position – A new position was requested in October dur…" at bounding box center [335, 176] width 453 height 198
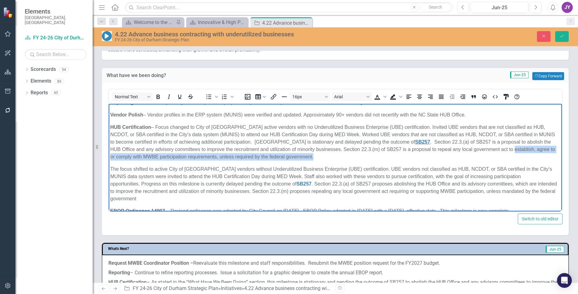
drag, startPoint x: 469, startPoint y: 150, endPoint x: 469, endPoint y: 155, distance: 5.2
click at [469, 155] on p "HUB Certification – Focus changed to City of Durham active vendors with no Unde…" at bounding box center [335, 141] width 450 height 37
copy p "establish, agree to or comply with MWBE participation requirements, unless requ…"
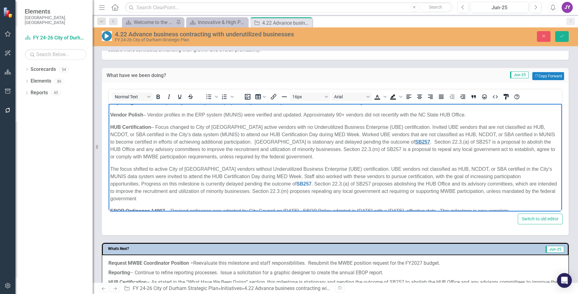
click at [356, 191] on p "The focus shifted to active City of Durham vendors without Underutilized Busine…" at bounding box center [335, 183] width 450 height 37
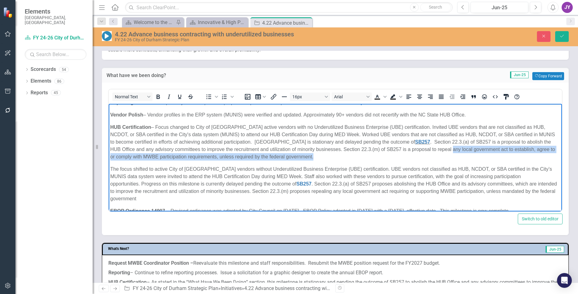
drag, startPoint x: 408, startPoint y: 149, endPoint x: 414, endPoint y: 155, distance: 8.1
click at [414, 155] on p "HUB Certification – Focus changed to City of Durham active vendors with no Unde…" at bounding box center [335, 141] width 450 height 37
copy p "any local government act to establish, agree to or comply with MWBE participati…"
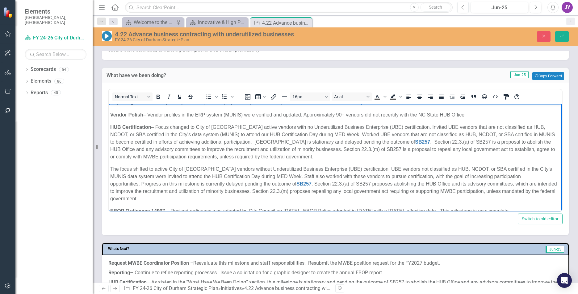
click at [299, 191] on p "The focus shifted to active City of Durham vendors without Underutilized Busine…" at bounding box center [335, 183] width 450 height 37
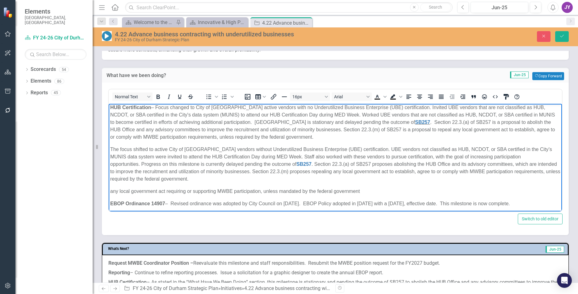
scroll to position [60, 0]
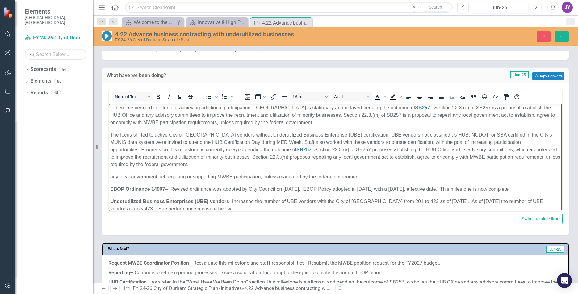
click at [328, 180] on p "any local government act requiring or supporting MWBE participation, unless man…" at bounding box center [335, 176] width 450 height 7
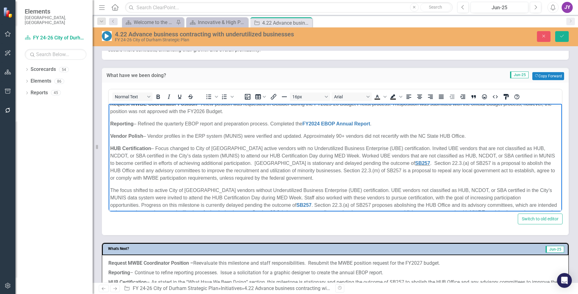
scroll to position [0, 0]
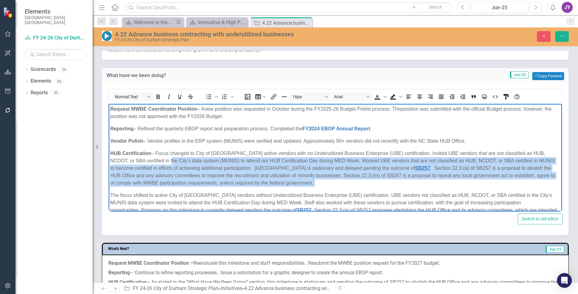
drag, startPoint x: 110, startPoint y: 193, endPoint x: 156, endPoint y: 157, distance: 58.5
click at [156, 157] on body "Request MWBE Coordinator Position – A new position was requested in October dur…" at bounding box center [335, 203] width 453 height 198
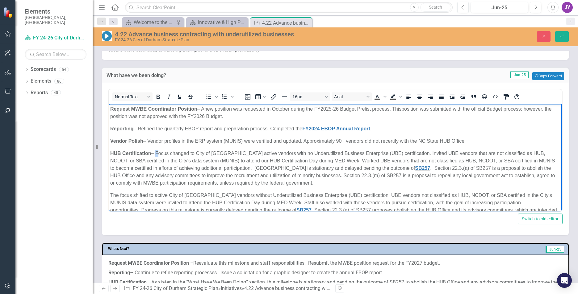
click at [156, 153] on p "HUB Certification – Focus changed to City of Durham active vendors with no Unde…" at bounding box center [335, 168] width 450 height 37
drag, startPoint x: 156, startPoint y: 153, endPoint x: 157, endPoint y: 158, distance: 5.3
click at [157, 158] on p "HUB Certification – Focus changed to City of Durham active vendors with no Unde…" at bounding box center [335, 168] width 450 height 37
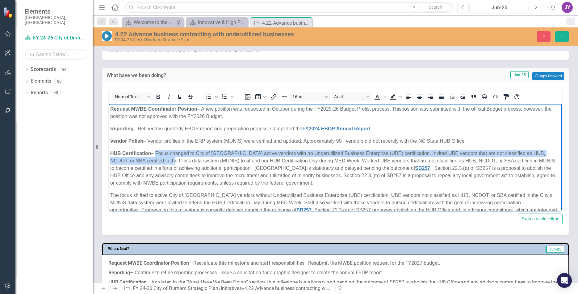
click at [156, 154] on p "HUB Certification – Focus changed to City of Durham active vendors with no Unde…" at bounding box center [335, 168] width 450 height 37
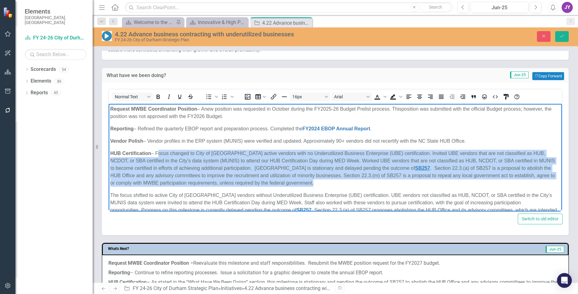
drag, startPoint x: 156, startPoint y: 152, endPoint x: 309, endPoint y: 182, distance: 155.1
click at [309, 182] on body "Request MWBE Coordinator Position – A new position was requested in October dur…" at bounding box center [335, 203] width 453 height 198
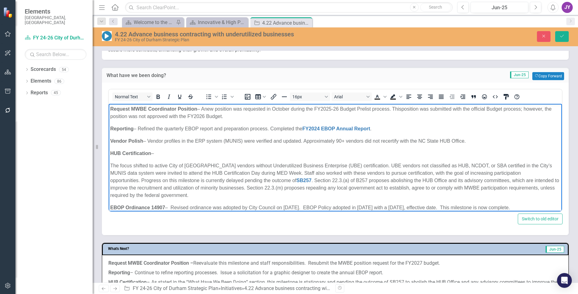
scroll to position [2, 0]
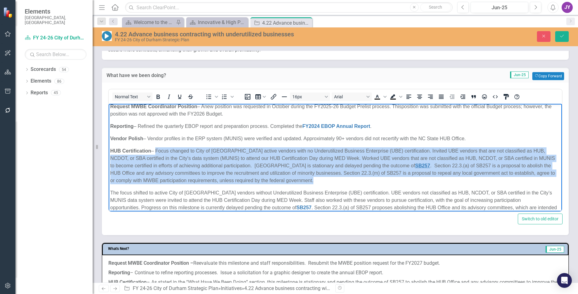
drag, startPoint x: 284, startPoint y: 180, endPoint x: 156, endPoint y: 151, distance: 131.3
click at [156, 151] on p "HUB Certification – Focus changed to City of Durham active vendors with no Unde…" at bounding box center [335, 165] width 450 height 37
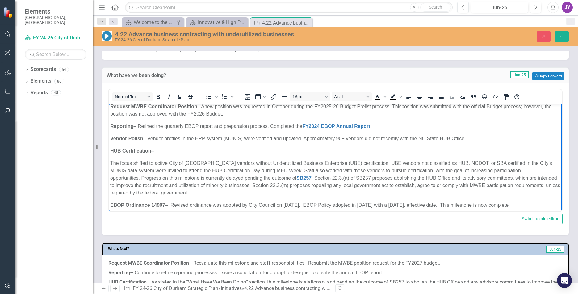
click at [108, 171] on div "Normal Text To open the popup, press Shift+Enter To open the popup, press Shift…" at bounding box center [335, 150] width 454 height 123
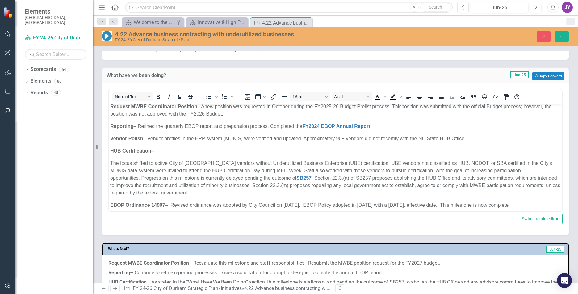
click at [111, 162] on p "The focus shifted to active City of Durham vendors without Underutilized Busine…" at bounding box center [335, 178] width 450 height 37
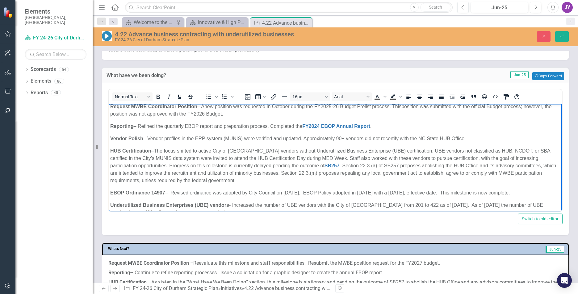
click at [228, 166] on p "HUB Certification – The focus shifted to active City of Durham vendors without …" at bounding box center [335, 165] width 450 height 37
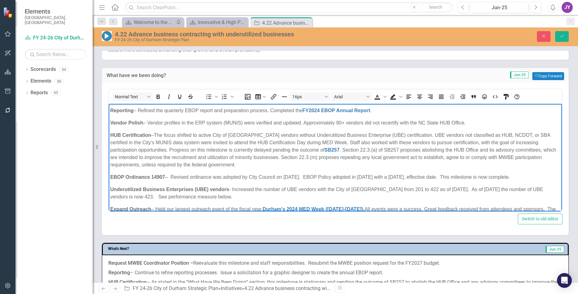
scroll to position [33, 0]
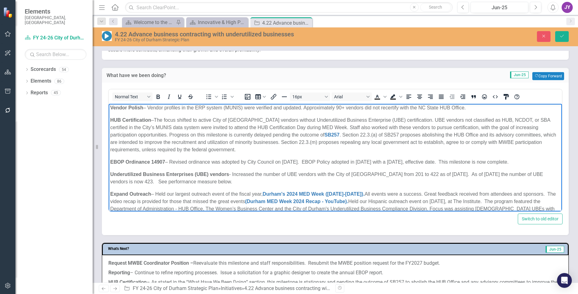
click at [158, 185] on p "Underutilized Business Enterprises (UBE) vendors - Increased the number of UBE …" at bounding box center [335, 178] width 450 height 15
click at [174, 160] on p "EBOP Ordinance 14907 – Revised ordinance was adopted by City Council on April 1…" at bounding box center [335, 161] width 450 height 7
click at [322, 162] on p "EBOP Ordinance 14907 – The revised ordinance was adopted by City Council on Apr…" at bounding box center [335, 161] width 450 height 7
drag, startPoint x: 160, startPoint y: 171, endPoint x: 170, endPoint y: 162, distance: 13.6
click at [170, 162] on p "EBOP Ordinance 14907 – The revised ordinance was adopted by City Council on Apr…" at bounding box center [335, 161] width 450 height 7
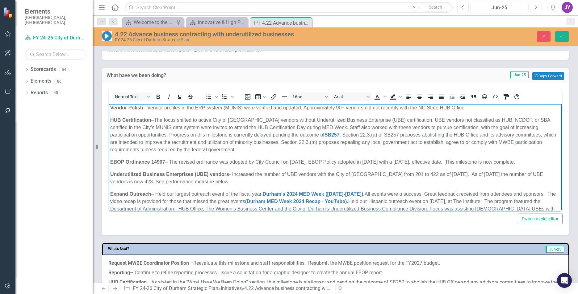
copy p "The revised ordinance was adopted by City Council on April 1, 2024. EBOP Policy…"
drag, startPoint x: 156, startPoint y: 164, endPoint x: 177, endPoint y: 160, distance: 21.6
click at [157, 164] on strong "EBOP Ordinance 14907" at bounding box center [137, 161] width 55 height 5
drag, startPoint x: 168, startPoint y: 163, endPoint x: 129, endPoint y: 170, distance: 39.5
click at [129, 166] on p "EBOP Ordinance 14907 – The revised ordinance was adopted by City Council on Apr…" at bounding box center [335, 161] width 450 height 7
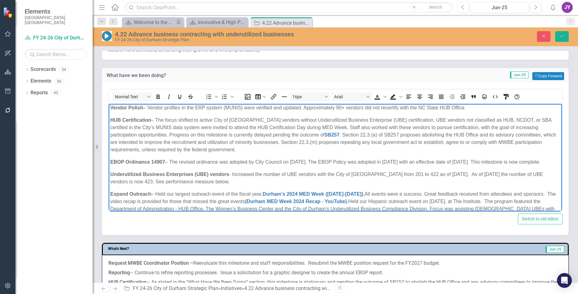
click at [150, 166] on p "EBOP Ordinance 14907 – The revised ordinance was adopted by City Council on Apr…" at bounding box center [335, 161] width 450 height 7
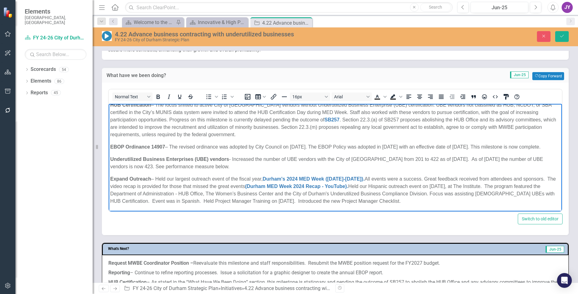
scroll to position [278, 0]
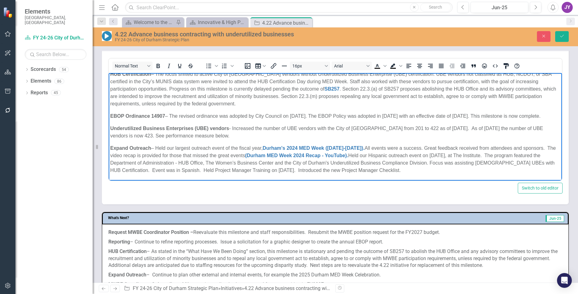
click at [460, 128] on p "Underutilized Business Enterprises (UBE) vendors - Increased the number of UBE …" at bounding box center [335, 132] width 450 height 15
click at [459, 149] on p "Expand Outreach – Held our largest outreach event of the fiscal year, Durham's …" at bounding box center [335, 159] width 450 height 30
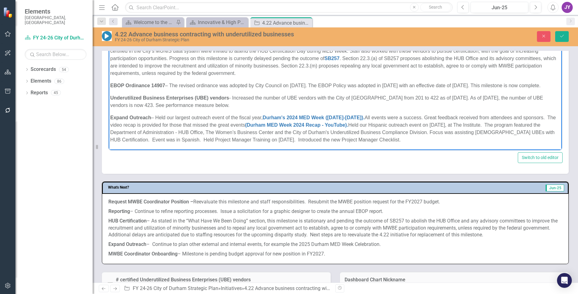
scroll to position [309, 0]
click at [429, 116] on p "Expand Outreach – Held our largest outreach event of the fiscal year, Durham's …" at bounding box center [335, 129] width 450 height 30
click at [485, 117] on p "Expand Outreach – Held our largest outreach event of the fiscal year, Durham's …" at bounding box center [335, 129] width 450 height 30
click at [541, 119] on p "Expand Outreach – Held our largest outreach event of the fiscal year, Durham's …" at bounding box center [335, 129] width 450 height 30
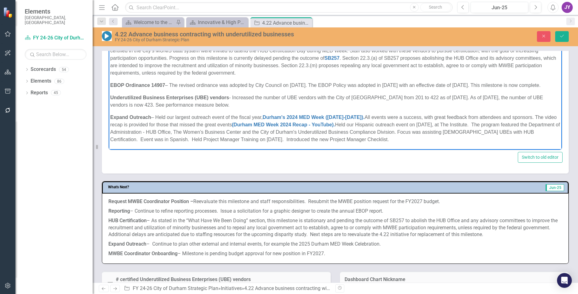
click at [215, 123] on p "Expand Outreach – Held our largest outreach event of the fiscal year, Durham's …" at bounding box center [335, 129] width 450 height 30
click at [223, 135] on p "Expand Outreach – Held our largest outreach event of the fiscal year, Durham's …" at bounding box center [335, 129] width 450 height 30
click at [360, 123] on p "Expand Outreach – Held our largest outreach event of the fiscal year, Durham's …" at bounding box center [335, 129] width 450 height 30
click at [230, 127] on p "Expand Outreach – Held our largest outreach event of the fiscal year, Durham's …" at bounding box center [335, 129] width 450 height 30
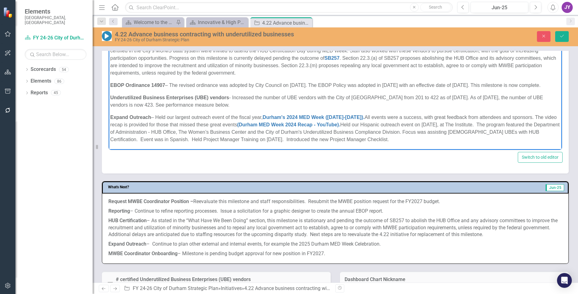
click at [359, 125] on p "Expand Outreach – Held our largest outreach event of the fiscal year, Durham's …" at bounding box center [335, 129] width 450 height 30
click at [356, 123] on p "Expand Outreach – Held our largest outreach event of the fiscal year, Durham's …" at bounding box center [335, 129] width 450 height 30
drag, startPoint x: 435, startPoint y: 138, endPoint x: 159, endPoint y: 118, distance: 277.1
click at [159, 118] on p "Expand Outreach – Held our largest outreach event of the fiscal year, Durham's …" at bounding box center [335, 129] width 450 height 30
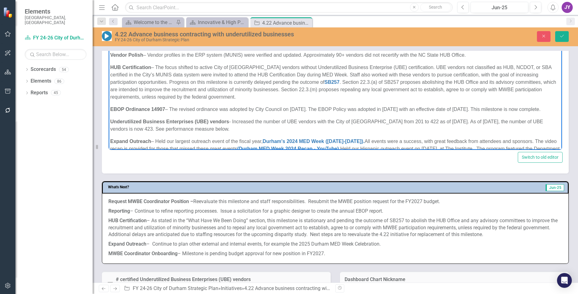
scroll to position [56, 0]
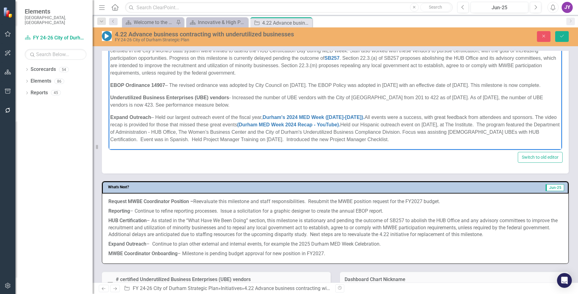
click at [447, 118] on p "Expand Outreach – Held our largest outreach event of the fiscal year, Durham's …" at bounding box center [335, 129] width 450 height 30
click at [118, 124] on p "Expand Outreach – Held our largest outreach event of the fiscal year, Durham's …" at bounding box center [335, 129] width 450 height 30
click at [113, 124] on p "Expand Outreach – Held our largest outreach event of the fiscal year, Durham's …" at bounding box center [335, 129] width 450 height 30
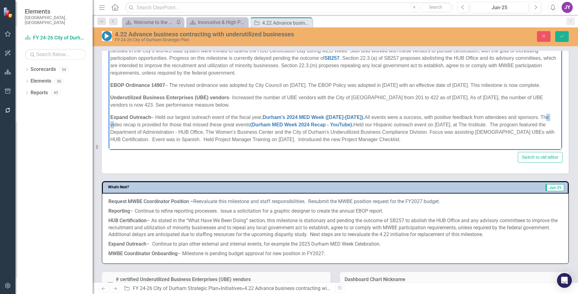
click at [113, 124] on p "Expand Outreach – Held our largest outreach event of the fiscal year, Durham's …" at bounding box center [335, 129] width 450 height 30
drag, startPoint x: 111, startPoint y: 124, endPoint x: 251, endPoint y: 123, distance: 139.5
click at [251, 123] on p "Expand Outreach – Held our largest outreach event of the fiscal year, Durham's …" at bounding box center [335, 129] width 450 height 30
click at [160, 116] on p "Expand Outreach – Held our largest outreach event of the fiscal year, Durham's …" at bounding box center [335, 129] width 450 height 30
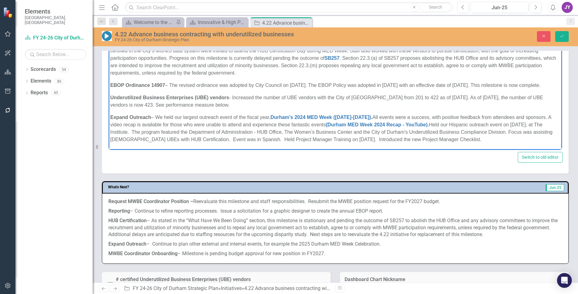
click at [442, 123] on p "Expand Outreach – We held our largest outreach event of the fiscal year, Durham…" at bounding box center [335, 129] width 450 height 30
click at [442, 124] on p "Expand Outreach – We held our largest outreach event of the fiscal year, Durham…" at bounding box center [335, 129] width 450 height 30
click at [188, 134] on p "Expand Outreach – We held our largest outreach event of the fiscal year, Durham…" at bounding box center [335, 129] width 450 height 30
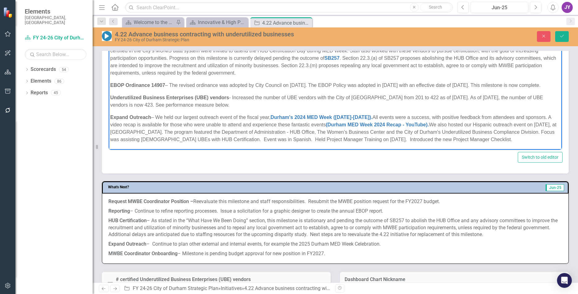
click at [131, 139] on p "Expand Outreach – We held our largest outreach event of the fiscal year, Durham…" at bounding box center [335, 129] width 450 height 30
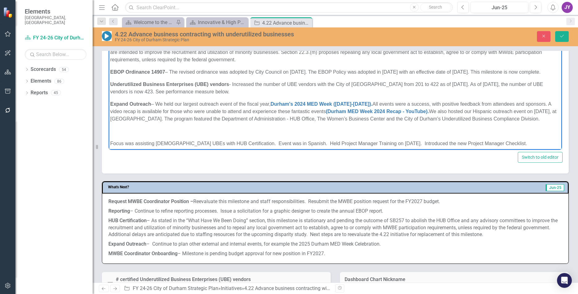
scroll to position [74, 0]
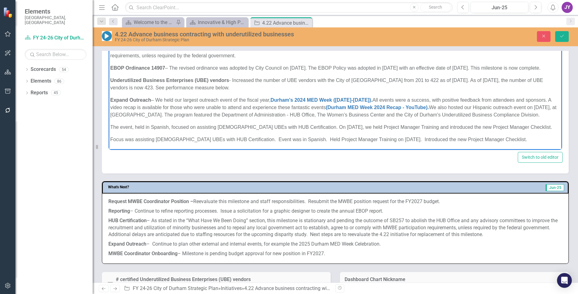
click at [111, 131] on p "The event, held in Spanish, focused on assisting Hispanic UBEs with HUB Certifi…" at bounding box center [335, 126] width 450 height 7
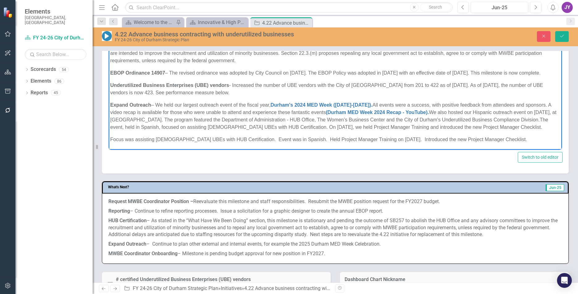
click at [331, 143] on p "Focus was assisting Hispanic UBEs with HUB Certification. Event was in Spanish.…" at bounding box center [335, 139] width 450 height 7
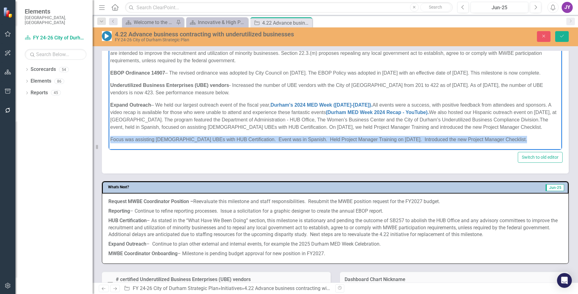
click at [331, 143] on p "Focus was assisting Hispanic UBEs with HUB Certification. Event was in Spanish.…" at bounding box center [335, 139] width 450 height 7
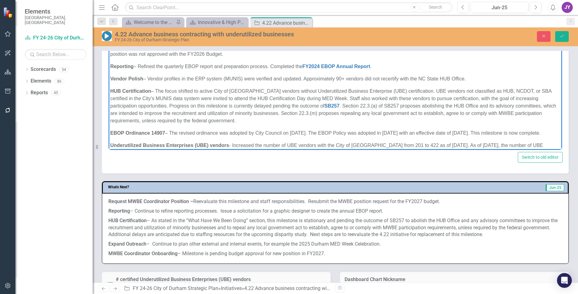
scroll to position [0, 0]
click at [141, 66] on p "Reporting – Refined the quarterly EBOP report and preparation process. Complete…" at bounding box center [335, 66] width 450 height 7
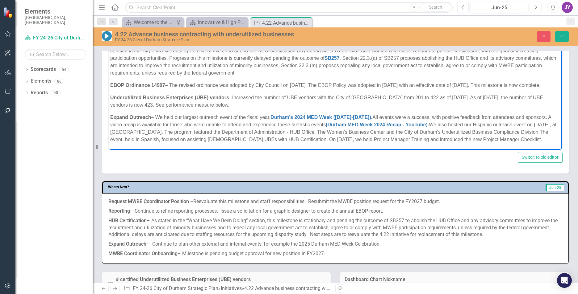
scroll to position [63, 0]
click at [562, 38] on icon "Save" at bounding box center [562, 36] width 6 height 4
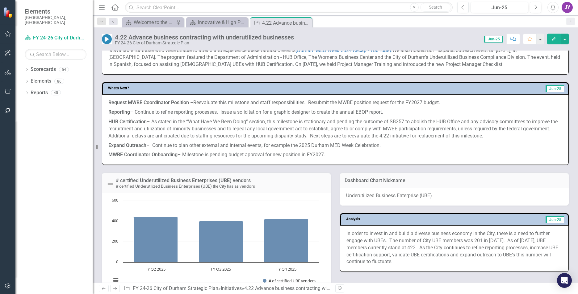
scroll to position [401, 0]
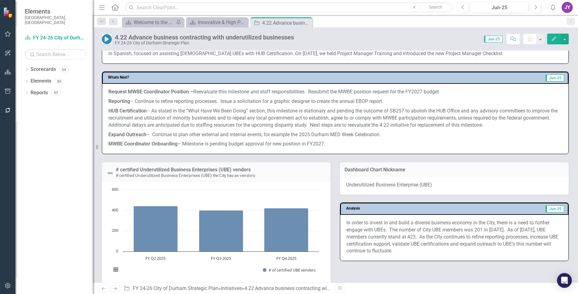
click at [227, 130] on p "HUB Certification – As stated in the “What Have We Been Doing” section, this mi…" at bounding box center [335, 118] width 454 height 24
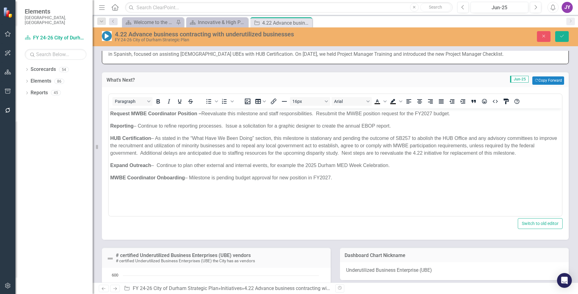
scroll to position [0, 0]
click at [216, 112] on p "Request MWBE Coordinator Position – Reevaluate this milestone and staff respons…" at bounding box center [335, 113] width 450 height 7
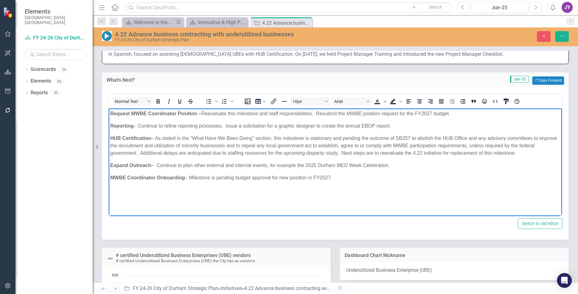
click at [251, 131] on body "Request MWBE Coordinator Position – Reevaluate this milestone and staff respons…" at bounding box center [335, 154] width 453 height 93
click at [227, 125] on p "Reporting – Continue to refine reporting processes. Issue a solicitation for a …" at bounding box center [335, 125] width 450 height 7
click at [140, 153] on p "HUB Certification – As stated in the “What Have We Been Doing” section, this mi…" at bounding box center [335, 146] width 450 height 22
click at [340, 154] on p "HUB Certification – As stated in the “What Have We Been Doing” section, this mi…" at bounding box center [335, 146] width 450 height 22
click at [371, 189] on body "Request MWBE Coordinator Position – Reevaluate this milestone and staff respons…" at bounding box center [335, 154] width 453 height 93
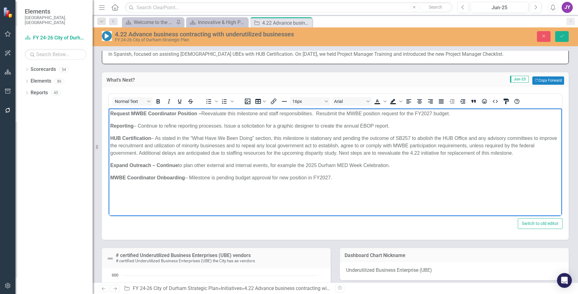
click at [172, 166] on strong "Expand Outreach – Continue" at bounding box center [144, 165] width 68 height 5
click at [155, 105] on icon "Bold" at bounding box center [157, 101] width 7 height 7
click at [190, 150] on p "HUB Certification – As stated in the “What Have We Been Doing” section, this mi…" at bounding box center [335, 146] width 450 height 22
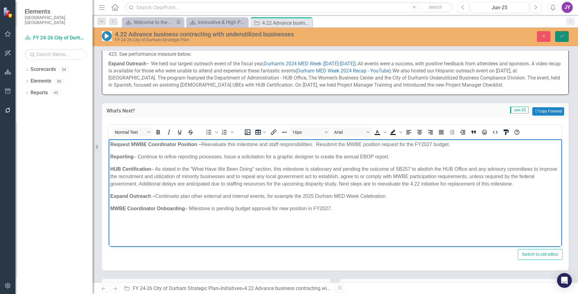
click at [560, 38] on icon "Save" at bounding box center [562, 36] width 6 height 4
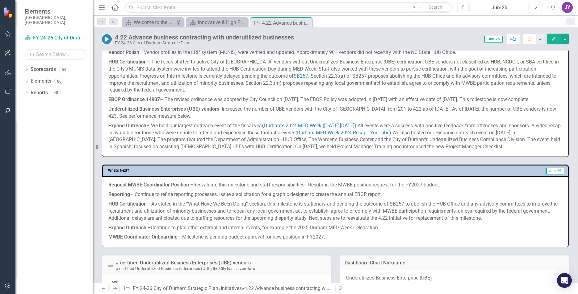
scroll to position [309, 0]
click at [338, 104] on p "EBOP Ordinance 14907 – The revised ordinance was adopted by City Council on Apr…" at bounding box center [335, 99] width 454 height 10
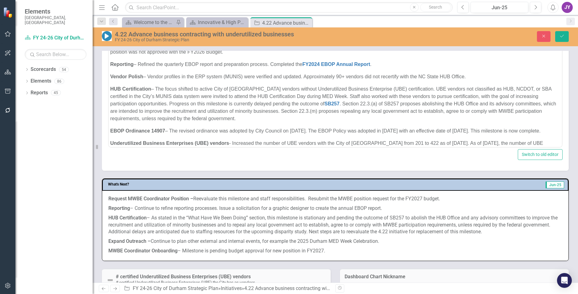
scroll to position [280, 0]
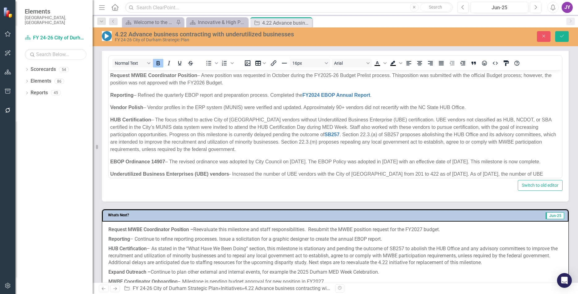
click at [235, 134] on p "HUB Certification – The focus shifted to active City of Durham vendors without …" at bounding box center [335, 134] width 450 height 37
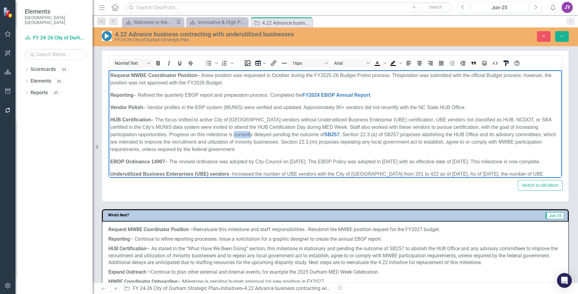
click at [235, 134] on p "HUB Certification – The focus shifted to active City of Durham vendors without …" at bounding box center [335, 134] width 450 height 37
click at [556, 35] on button "Save" at bounding box center [562, 36] width 14 height 11
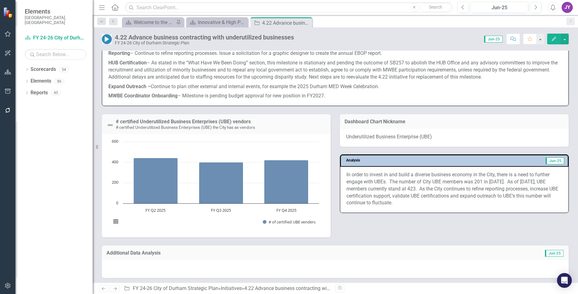
scroll to position [463, 0]
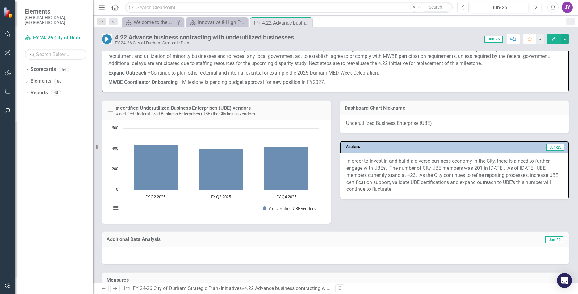
click at [434, 149] on h3 "Analysis" at bounding box center [392, 147] width 92 height 4
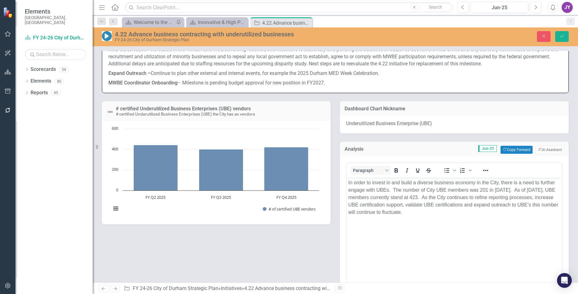
scroll to position [0, 0]
click at [392, 193] on p "In order to invest in and build a diverse business economy in the City, there i…" at bounding box center [454, 197] width 212 height 37
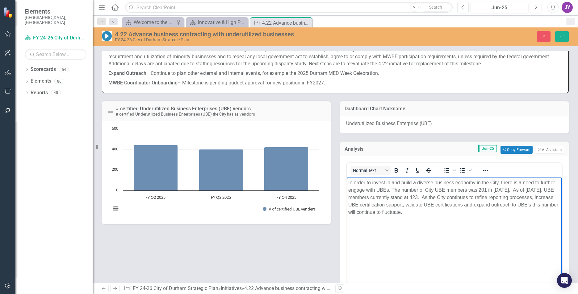
click at [436, 190] on p "In order to invest in and build a diverse business economy in the City, there i…" at bounding box center [454, 197] width 212 height 37
click at [480, 217] on body "In order to invest in and build a diverse business economy in the City, there i…" at bounding box center [453, 224] width 215 height 93
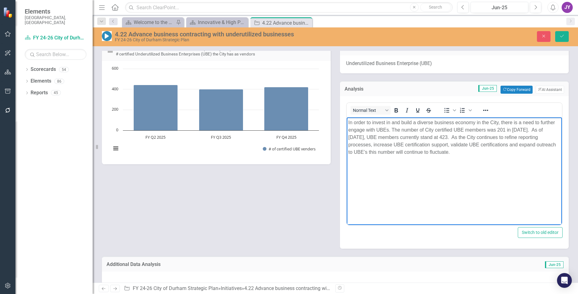
scroll to position [525, 0]
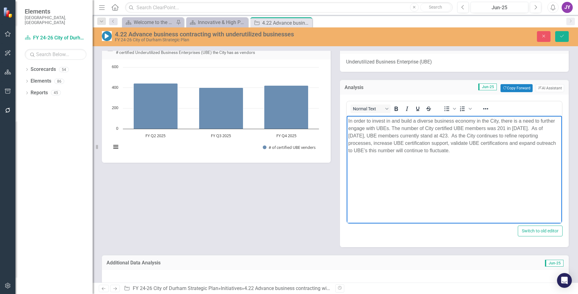
click at [447, 131] on p "In order to invest in and build a diverse business economy in the City, there i…" at bounding box center [454, 136] width 212 height 37
click at [531, 130] on p "In order to invest in and build a diverse business economy in the City, there i…" at bounding box center [454, 136] width 212 height 37
click at [438, 139] on p "In order to invest in and build a diverse business economy in the City, there i…" at bounding box center [454, 136] width 212 height 37
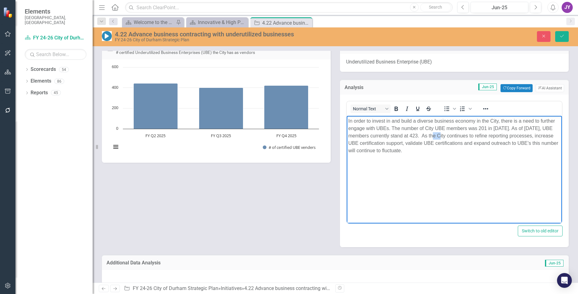
click at [438, 139] on p "In order to invest in and build a diverse business economy in the City, there i…" at bounding box center [454, 136] width 212 height 37
click at [460, 131] on p "In order to invest in and build a diverse business economy in the City, there i…" at bounding box center [454, 136] width 212 height 37
click at [457, 135] on p "In order to invest in and build a diverse business economy in the City, there i…" at bounding box center [454, 136] width 212 height 37
click at [455, 133] on p "In order to invest in and build a diverse business economy in the City, there i…" at bounding box center [454, 136] width 212 height 37
click at [373, 134] on p "In order to invest in and build a diverse business economy in the City, there i…" at bounding box center [454, 136] width 212 height 37
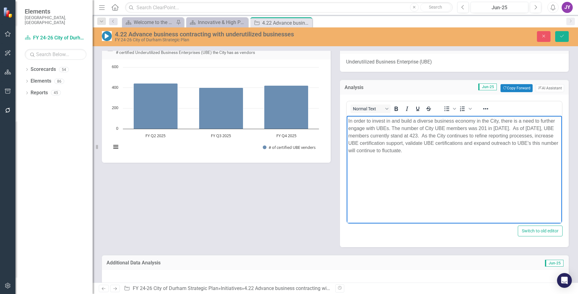
click at [402, 144] on p "In order to invest in and build a diverse business economy in the City, there i…" at bounding box center [454, 136] width 212 height 37
click at [493, 176] on body "In order to invest in and build a diverse business economy in the City, there i…" at bounding box center [453, 162] width 215 height 93
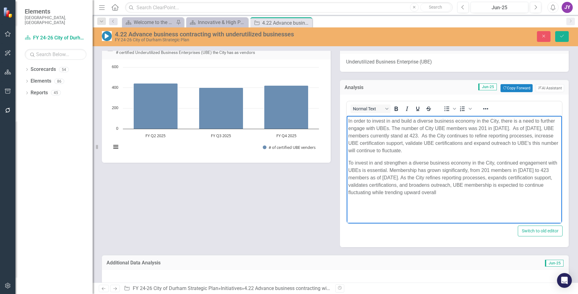
click at [395, 164] on p "To invest in and strengthen a diverse business economy in the City, continued e…" at bounding box center [454, 178] width 212 height 37
click at [461, 174] on p "To invest in and strengthen a diverse business economy in the City, continued e…" at bounding box center [454, 178] width 212 height 37
click at [392, 163] on p "To invest in and strengthen a diverse business economy in the City, continued e…" at bounding box center [454, 178] width 212 height 37
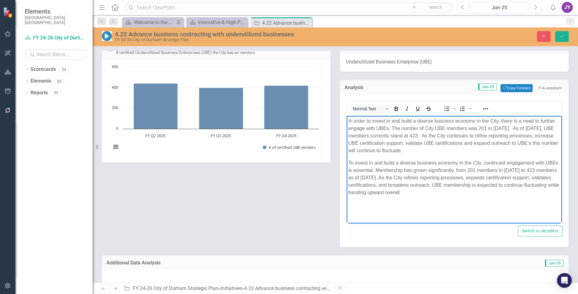
click at [454, 176] on p "To invest in and build a diverse business economy in the City, continued engage…" at bounding box center [454, 178] width 212 height 37
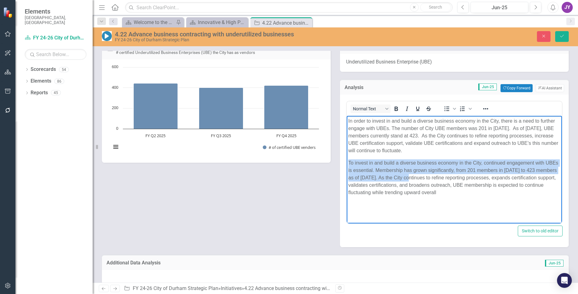
drag, startPoint x: 431, startPoint y: 179, endPoint x: 330, endPoint y: 159, distance: 103.2
click at [346, 159] on html "In order to invest in and build a diverse business economy in the City, there i…" at bounding box center [453, 162] width 215 height 93
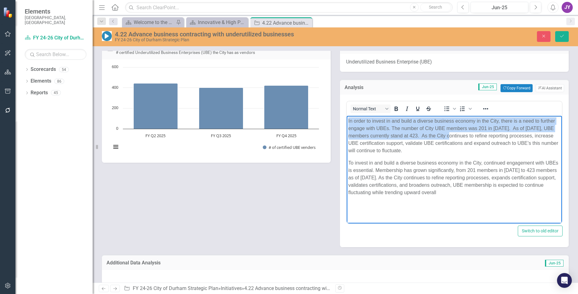
drag, startPoint x: 454, startPoint y: 136, endPoint x: 347, endPoint y: 122, distance: 107.6
click at [347, 122] on body "In order to invest in and build a diverse business economy in the City, there i…" at bounding box center [453, 162] width 215 height 93
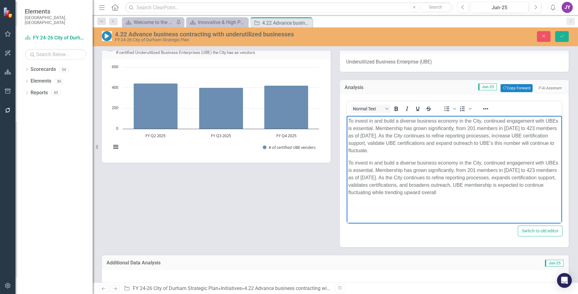
click at [429, 147] on p "To invest in and build a diverse business economy in the City, continued engage…" at bounding box center [454, 136] width 212 height 37
click at [431, 148] on p "To invest in and build a diverse business economy in the City, continued engage…" at bounding box center [454, 136] width 212 height 37
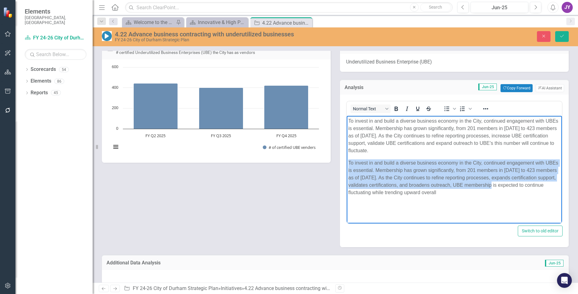
drag, startPoint x: 518, startPoint y: 184, endPoint x: 338, endPoint y: 161, distance: 181.6
click at [346, 161] on html "To invest in and build a diverse business economy in the City, continued engage…" at bounding box center [453, 162] width 215 height 93
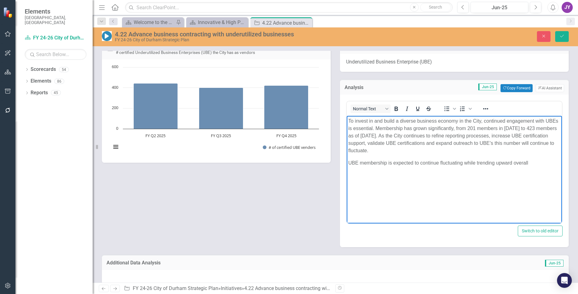
drag, startPoint x: 348, startPoint y: 164, endPoint x: 519, endPoint y: 153, distance: 170.6
click at [519, 153] on body "To invest in and build a diverse business economy in the City, continued engage…" at bounding box center [453, 162] width 215 height 93
click at [511, 162] on p "UBE membership is expected to continue fluctuating while trending upward overall" at bounding box center [454, 163] width 212 height 7
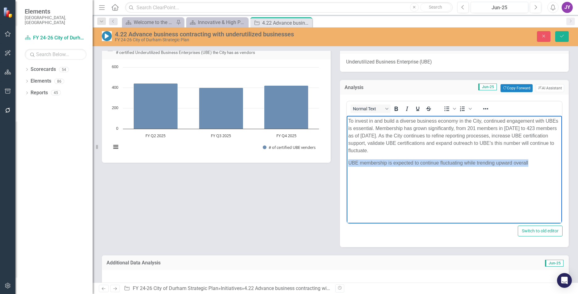
click at [508, 155] on body "To invest in and build a diverse business economy in the City, continued engage…" at bounding box center [453, 162] width 215 height 93
click at [553, 143] on p "To invest in and build a diverse business economy in the City, continued engage…" at bounding box center [454, 136] width 212 height 37
click at [450, 142] on p "To invest in and build a diverse business economy in the City, continued engage…" at bounding box center [454, 136] width 212 height 37
click at [459, 151] on p "To invest in and build a diverse business economy in the City, continued engage…" at bounding box center [454, 136] width 212 height 37
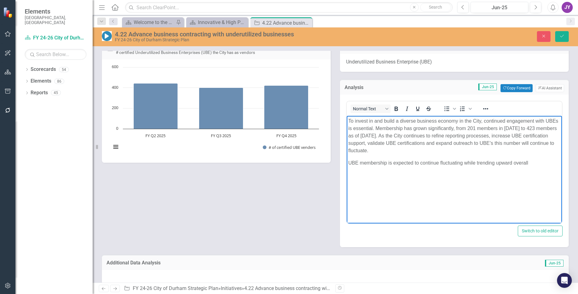
click at [553, 141] on p "To invest in and build a diverse business economy in the City, continued engage…" at bounding box center [454, 136] width 212 height 37
drag, startPoint x: 354, startPoint y: 163, endPoint x: 355, endPoint y: 148, distance: 14.8
click at [355, 151] on body "To invest in and build a diverse business economy in the City, continued engage…" at bounding box center [453, 162] width 215 height 93
click at [354, 161] on p "UBE membership is expected to continue fluctuating while trending upward overall" at bounding box center [454, 163] width 212 height 7
drag, startPoint x: 352, startPoint y: 163, endPoint x: 349, endPoint y: 151, distance: 12.1
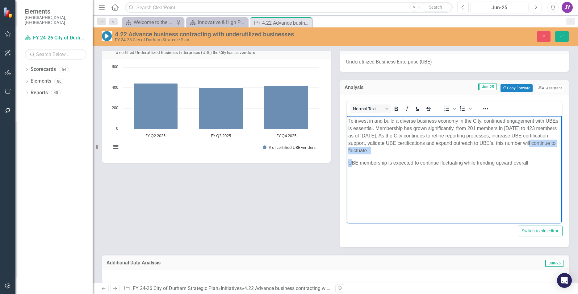
click at [349, 151] on body "To invest in and build a diverse business economy in the City, continued engage…" at bounding box center [453, 162] width 215 height 93
click at [348, 158] on body "To invest in and build a diverse business economy in the City, continued engage…" at bounding box center [453, 162] width 215 height 93
drag, startPoint x: 350, startPoint y: 164, endPoint x: 348, endPoint y: 153, distance: 11.9
click at [348, 153] on body "To invest in and build a diverse business economy in the City, continued engage…" at bounding box center [453, 162] width 215 height 93
click at [350, 151] on p "To invest in and build a diverse business economy in the City, continued engage…" at bounding box center [454, 136] width 212 height 37
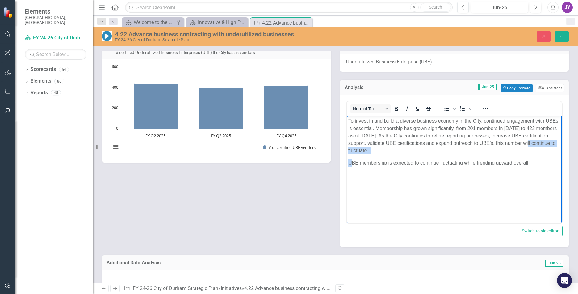
click at [350, 151] on p "To invest in and build a diverse business economy in the City, continued engage…" at bounding box center [454, 136] width 212 height 37
click at [353, 151] on p "To invest in and build a diverse business economy in the City, continued engage…" at bounding box center [454, 136] width 212 height 37
click at [415, 165] on p "UBE membership is expected to continue fluctuating while trending upward overall" at bounding box center [454, 163] width 212 height 7
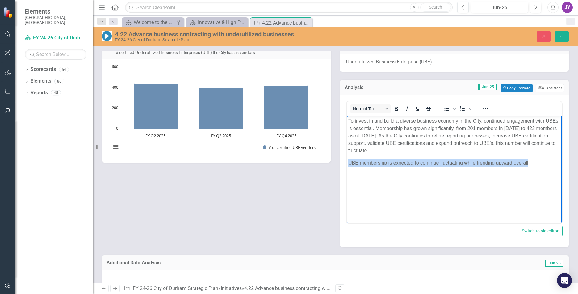
click at [415, 165] on p "UBE membership is expected to continue fluctuating while trending upward overall" at bounding box center [454, 163] width 212 height 7
click at [379, 152] on p "To invest in and build a diverse business economy in the City, continued engage…" at bounding box center [454, 136] width 212 height 37
click at [447, 164] on p "UBE membership is expected to continue fluctuating while trending upward overall" at bounding box center [454, 163] width 212 height 7
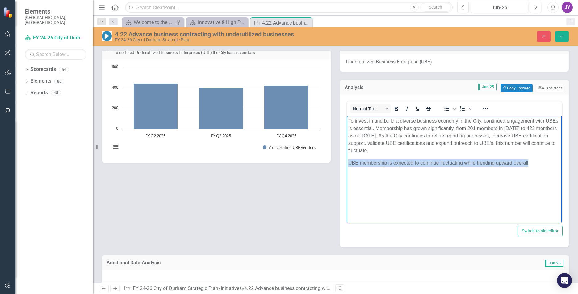
click at [447, 164] on p "UBE membership is expected to continue fluctuating while trending upward overall" at bounding box center [454, 163] width 212 height 7
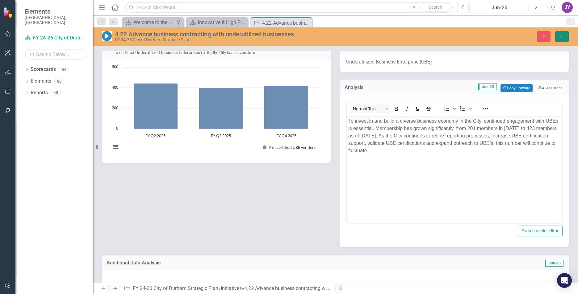
click at [562, 39] on button "Save" at bounding box center [562, 36] width 14 height 11
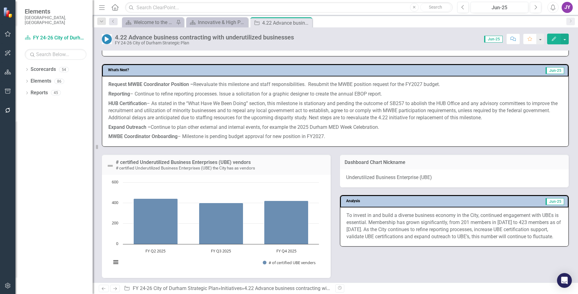
scroll to position [515, 0]
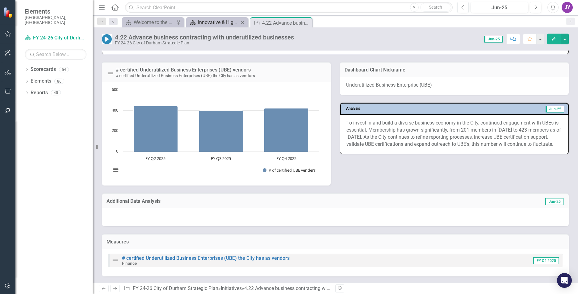
click at [210, 19] on div "Innovative & High Performing Organization" at bounding box center [218, 23] width 41 height 8
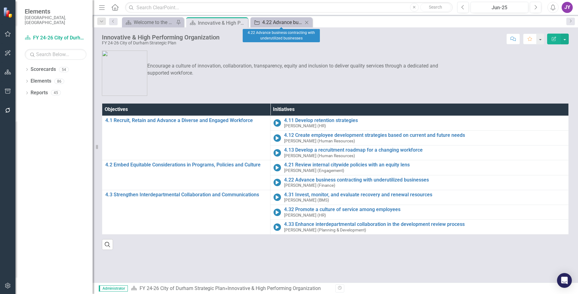
click at [277, 23] on div "4.22 Advance business contracting with underutilized businesses" at bounding box center [282, 23] width 41 height 8
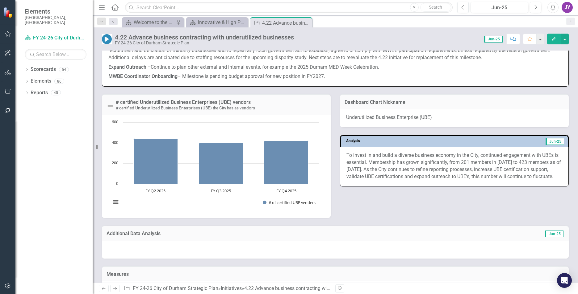
scroll to position [515, 0]
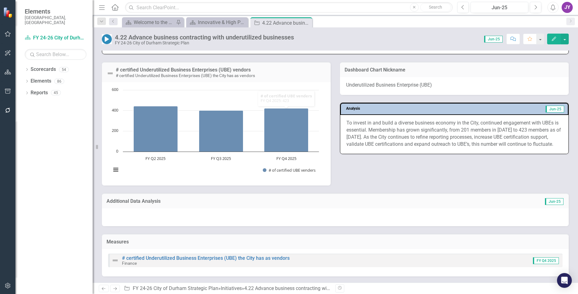
click at [0, 0] on icon "Close" at bounding box center [0, 0] width 0 height 0
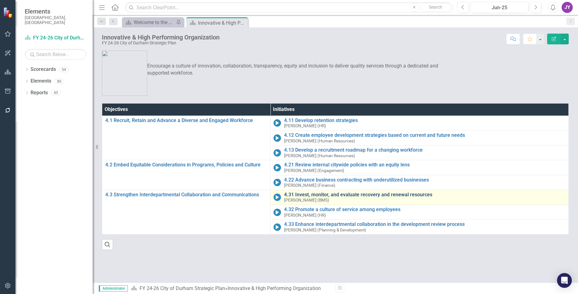
click at [304, 193] on link "4.31 Invest, monitor, and evaluate recovery and renewal resources" at bounding box center [424, 195] width 281 height 6
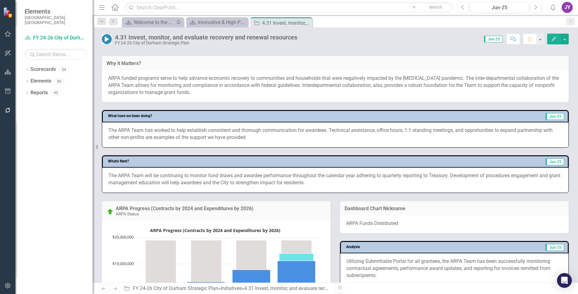
scroll to position [216, 0]
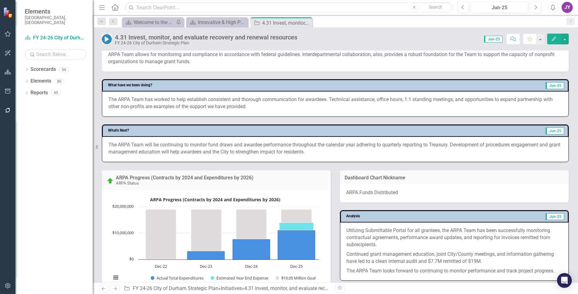
click at [375, 147] on p "The ARPA Team will be continuing to monitor fund draws and awardee performance …" at bounding box center [335, 149] width 454 height 14
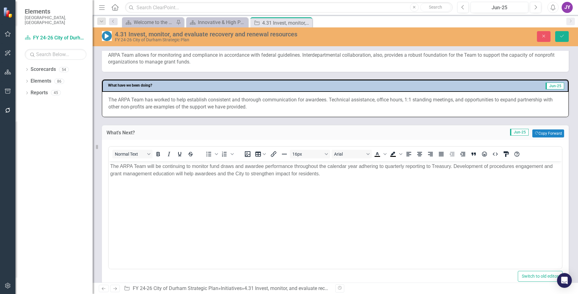
scroll to position [0, 0]
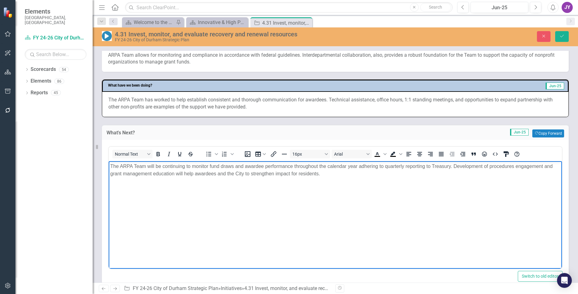
click at [355, 163] on p "The ARPA Team will be continuing to monitor fund draws and awardee performance …" at bounding box center [335, 170] width 450 height 15
click at [359, 165] on p "The ARPA Team will be continuing to monitor fund draws and awardee performance …" at bounding box center [335, 170] width 450 height 15
click at [564, 33] on button "Save" at bounding box center [562, 36] width 14 height 11
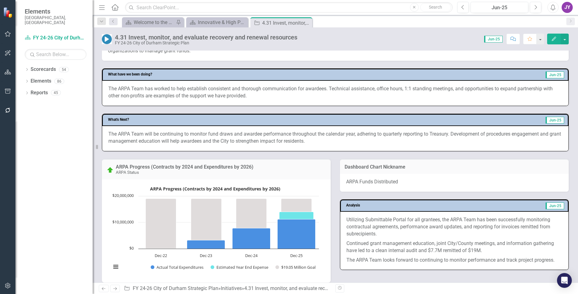
scroll to position [216, 0]
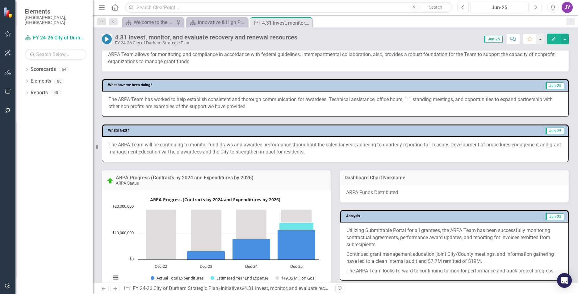
click at [333, 147] on p "The ARPA Team will be continuing to monitor fund draws and awardee performance …" at bounding box center [335, 149] width 454 height 14
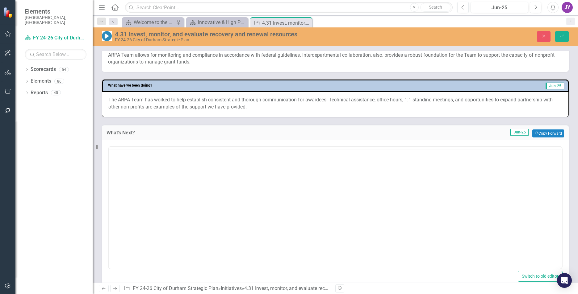
click at [333, 147] on div at bounding box center [335, 207] width 454 height 123
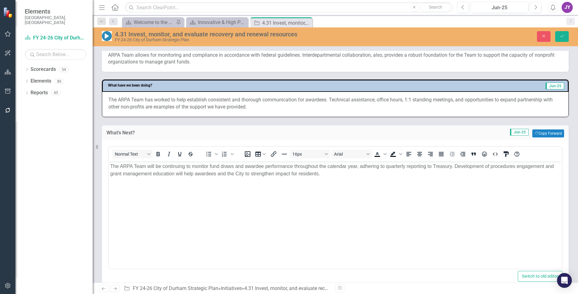
scroll to position [0, 0]
click at [323, 166] on p "The ARPA Team will be continuing to monitor fund draws and awardee performance …" at bounding box center [335, 170] width 450 height 15
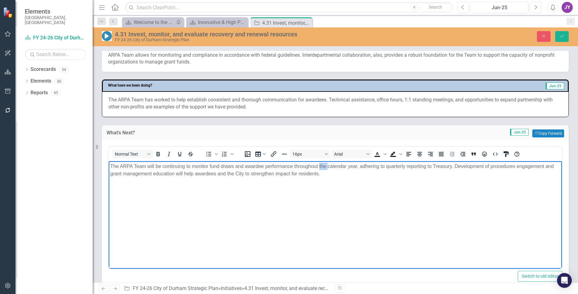
click at [323, 166] on p "The ARPA Team will be continuing to monitor fund draws and awardee performance …" at bounding box center [335, 170] width 450 height 15
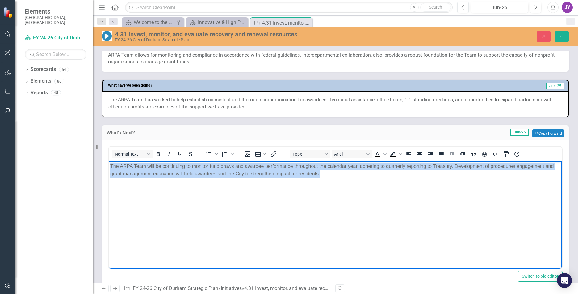
click at [323, 166] on p "The ARPA Team will be continuing to monitor fund draws and awardee performance …" at bounding box center [335, 170] width 450 height 15
click at [461, 203] on body "The ARPA Team will be continuing to monitor fund draws and awardee performance …" at bounding box center [335, 207] width 453 height 93
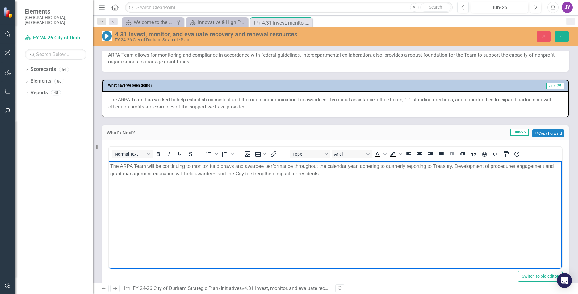
paste body "Rich Text Area. Press ALT-0 for help."
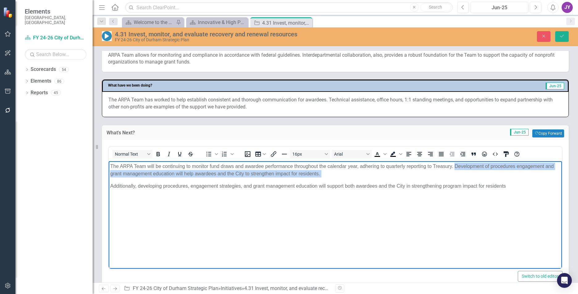
drag, startPoint x: 455, startPoint y: 166, endPoint x: 110, endPoint y: 189, distance: 345.4
click at [110, 189] on body "The ARPA Team will be continuing to monitor fund draws and awardee performance …" at bounding box center [335, 207] width 453 height 93
click at [493, 173] on p "The ARPA Team will be continuing to monitor fund draws and awardee performance …" at bounding box center [335, 170] width 450 height 15
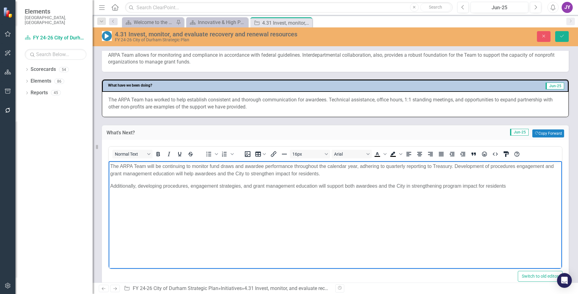
click at [469, 167] on p "The ARPA Team will be continuing to monitor fund draws and awardee performance …" at bounding box center [335, 170] width 450 height 15
click at [540, 166] on p "The ARPA Team will be continuing to monitor fund draws and awardee performance …" at bounding box center [335, 170] width 450 height 15
click at [456, 221] on body "The ARPA Team will be continuing to monitor fund draws and awardee performance …" at bounding box center [335, 207] width 453 height 93
click at [516, 165] on p "The ARPA Team will be continuing to monitor fund draws and awardee performance …" at bounding box center [335, 170] width 450 height 15
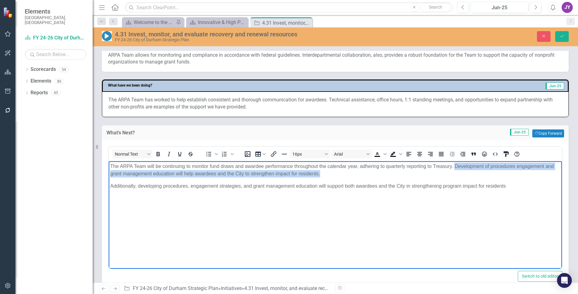
drag, startPoint x: 454, startPoint y: 168, endPoint x: 457, endPoint y: 176, distance: 8.6
click at [457, 176] on p "The ARPA Team will be continuing to monitor fund draws and awardee performance …" at bounding box center [335, 170] width 450 height 15
click at [503, 163] on p "The ARPA Team will be continuing to monitor fund draws and awardee performance …" at bounding box center [335, 170] width 450 height 15
click at [512, 170] on p "The ARPA Team will be continuing to monitor fund draws and awardee performance …" at bounding box center [335, 170] width 450 height 15
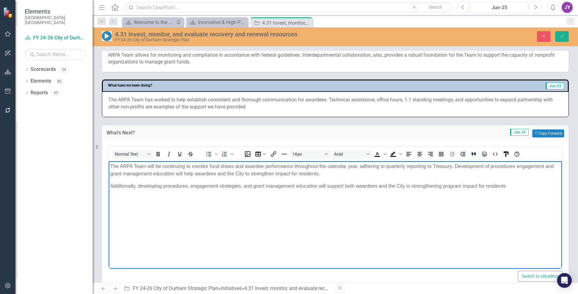
click at [515, 168] on p "The ARPA Team will be continuing to monitor fund draws and awardee performance …" at bounding box center [335, 170] width 450 height 15
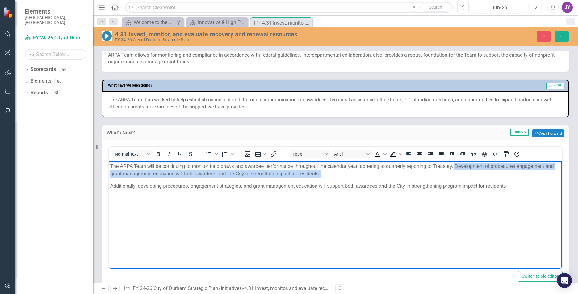
drag, startPoint x: 110, startPoint y: 185, endPoint x: 455, endPoint y: 167, distance: 346.0
click at [455, 167] on body "The ARPA Team will be continuing to monitor fund draws and awardee performance …" at bounding box center [335, 207] width 453 height 93
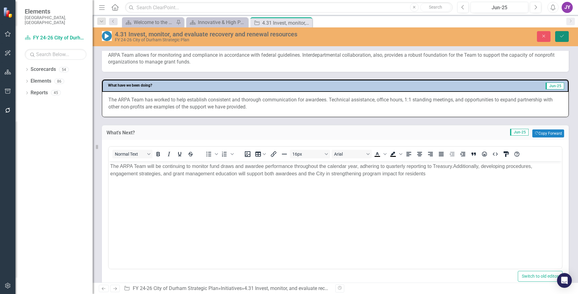
click at [564, 37] on icon "Save" at bounding box center [562, 36] width 6 height 4
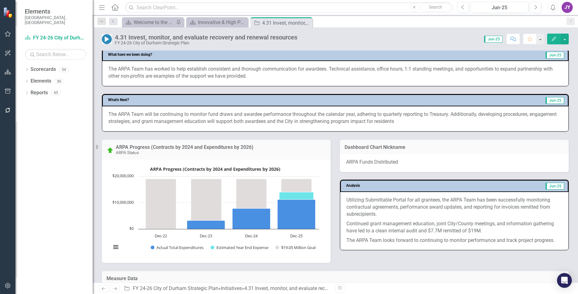
scroll to position [247, 0]
click at [299, 118] on p "The ARPA Team will be continuing to monitor fund draws and awardee performance …" at bounding box center [335, 118] width 454 height 14
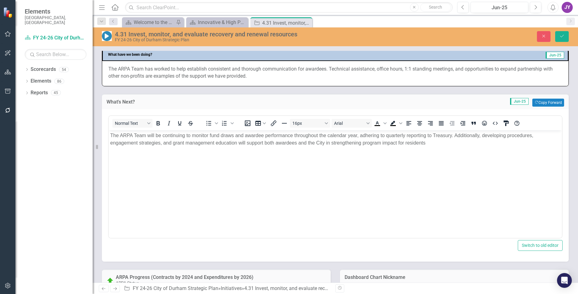
scroll to position [0, 0]
click at [272, 143] on p "The ARPA Team will be continuing to monitor fund draws and awardee performance …" at bounding box center [335, 139] width 450 height 15
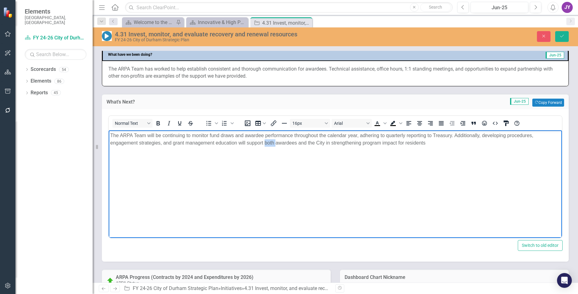
click at [272, 143] on p "The ARPA Team will be continuing to monitor fund draws and awardee performance …" at bounding box center [335, 139] width 450 height 15
click at [567, 37] on button "Save" at bounding box center [562, 36] width 14 height 11
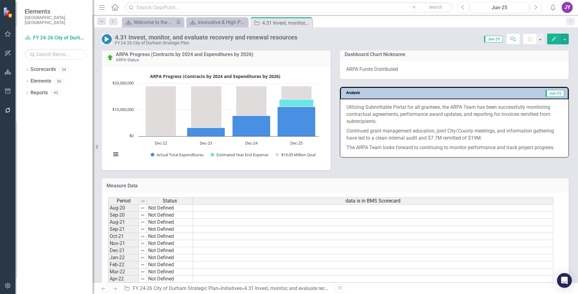
scroll to position [185, 0]
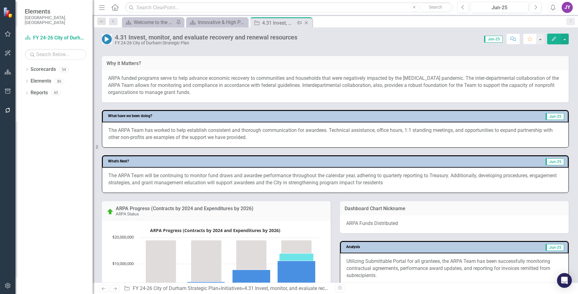
click at [306, 22] on icon "Close" at bounding box center [306, 22] width 6 height 5
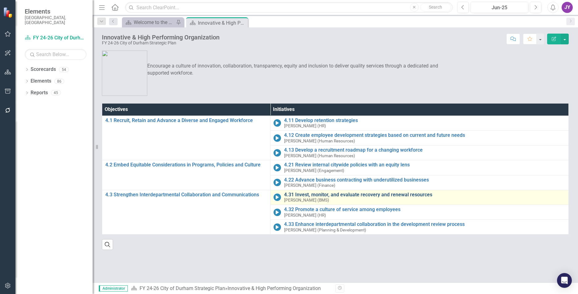
click at [307, 196] on link "4.31 Invest, monitor, and evaluate recovery and renewal resources" at bounding box center [424, 195] width 281 height 6
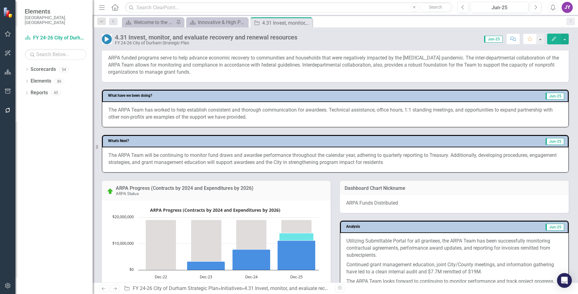
scroll to position [216, 0]
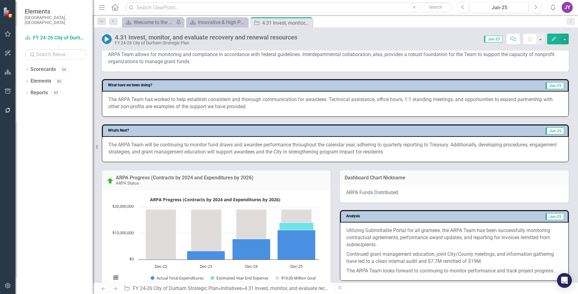
click at [473, 148] on p "The ARPA Team will be continuing to monitor fund draws and awardee performance …" at bounding box center [335, 149] width 454 height 14
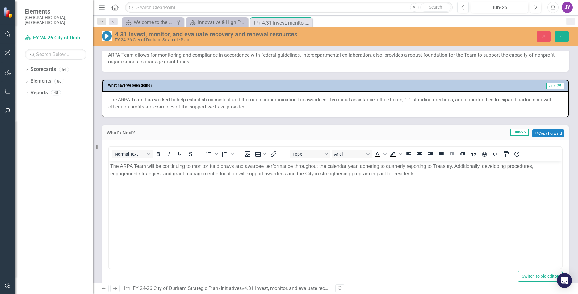
scroll to position [0, 0]
click at [535, 168] on p "The ARPA Team will be continuing to monitor fund draws and awardee performance …" at bounding box center [335, 170] width 450 height 15
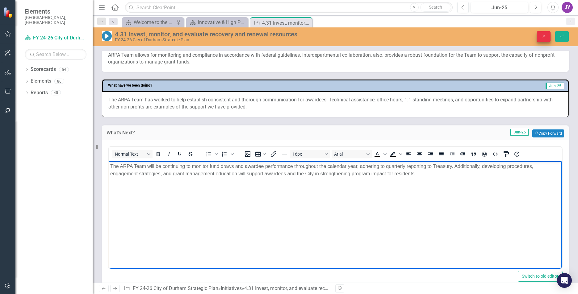
click at [548, 38] on button "Close" at bounding box center [544, 36] width 14 height 11
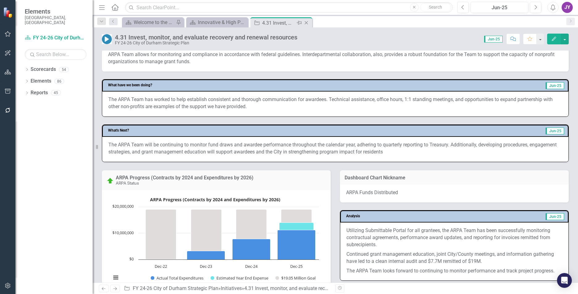
click at [304, 22] on icon "Close" at bounding box center [306, 22] width 6 height 5
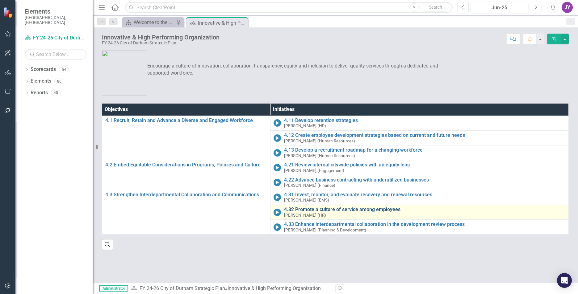
click at [292, 208] on link "4.32 Promote a culture of service among employees" at bounding box center [424, 210] width 281 height 6
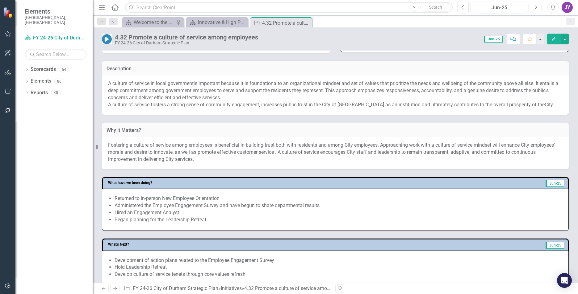
scroll to position [123, 0]
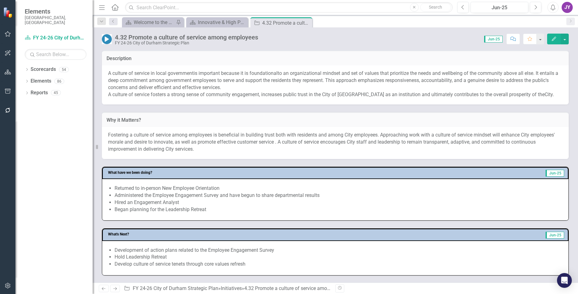
click at [253, 80] on span "to an organizational mindset and set of values that prioritize the needs and we…" at bounding box center [333, 80] width 450 height 20
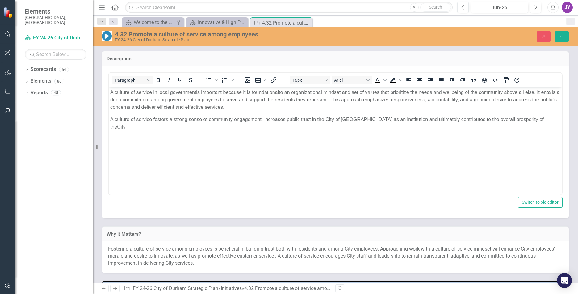
scroll to position [0, 0]
click at [256, 111] on body "A culture of service in local government is important because it is foundationa…" at bounding box center [335, 133] width 453 height 93
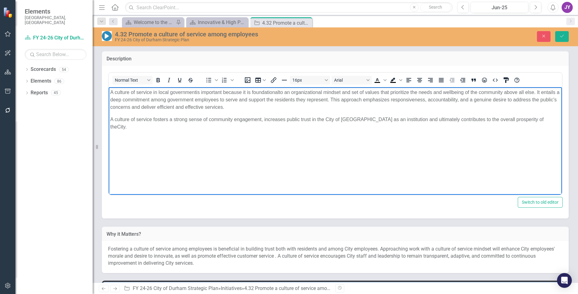
click at [260, 106] on p "A culture of service in local government is important because it is foundationa…" at bounding box center [335, 100] width 450 height 22
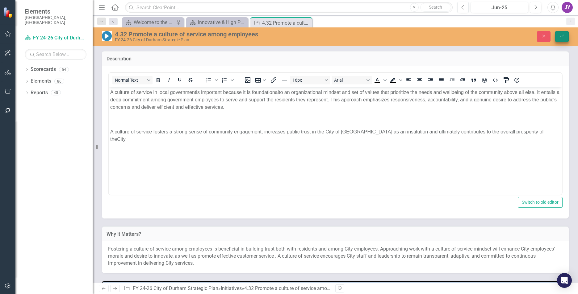
click at [561, 33] on button "Save" at bounding box center [562, 36] width 14 height 11
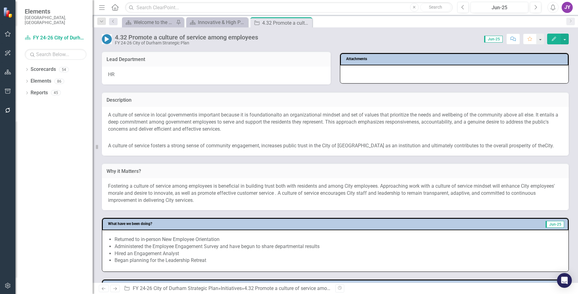
scroll to position [93, 0]
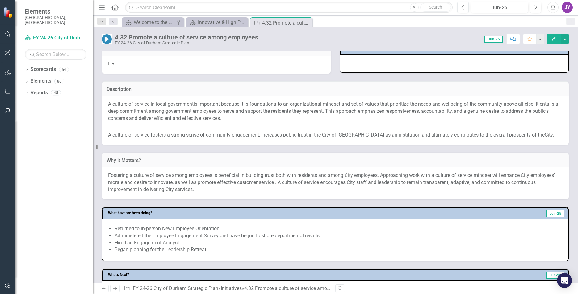
click at [263, 125] on p at bounding box center [335, 127] width 454 height 8
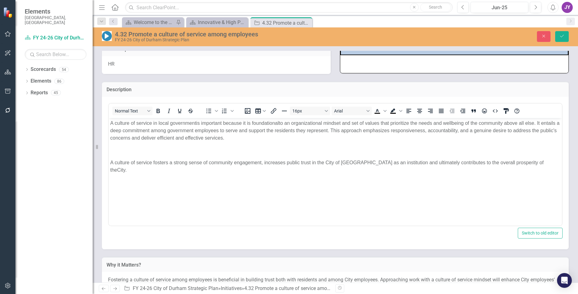
scroll to position [0, 0]
click at [114, 160] on span "A culture of service fosters a strong sense of community engagement, increases …" at bounding box center [326, 166] width 433 height 13
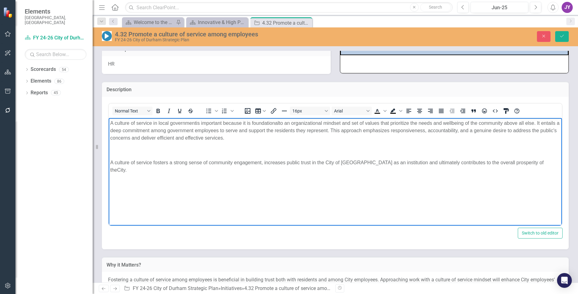
click at [110, 157] on body "A culture of service in local government is important because it is foundationa…" at bounding box center [335, 164] width 453 height 93
drag, startPoint x: 117, startPoint y: 168, endPoint x: 117, endPoint y: 161, distance: 6.5
click at [291, 151] on p "Rich Text Area. Press ALT-0 for help." at bounding box center [335, 150] width 450 height 7
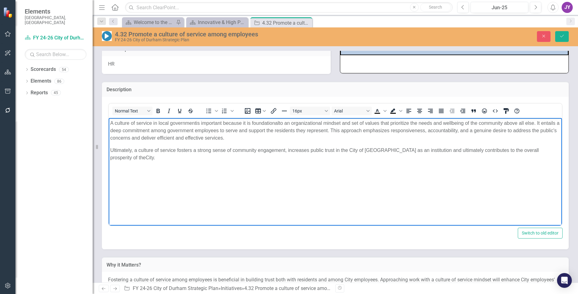
click at [109, 149] on body "A culture of service in local government is important because it is foundationa…" at bounding box center [335, 164] width 453 height 93
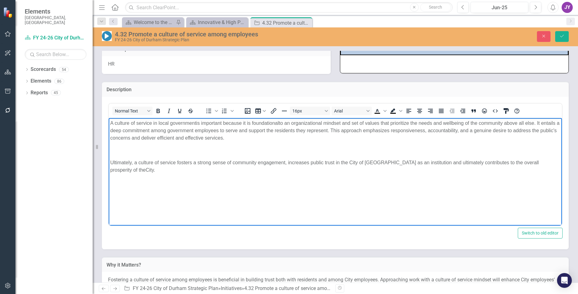
click at [155, 168] on span "Rich Text Area. Press ALT-0 for help." at bounding box center [155, 169] width 1 height 5
click at [123, 149] on p "Rich Text Area. Press ALT-0 for help." at bounding box center [335, 150] width 450 height 7
click at [436, 163] on span "Ultimately, a culture of service fosters a strong sense of community engagement…" at bounding box center [324, 166] width 428 height 13
click at [421, 163] on span "Ultimately, a culture of service fosters a strong sense of community engagement…" at bounding box center [327, 166] width 435 height 13
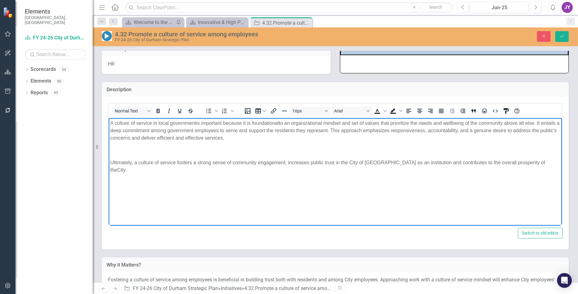
click at [419, 161] on span "Ultimately, a culture of service fosters a strong sense of community engagement…" at bounding box center [327, 166] width 435 height 13
click at [421, 167] on body "A culture of service in local government is important because it is foundationa…" at bounding box center [335, 164] width 453 height 93
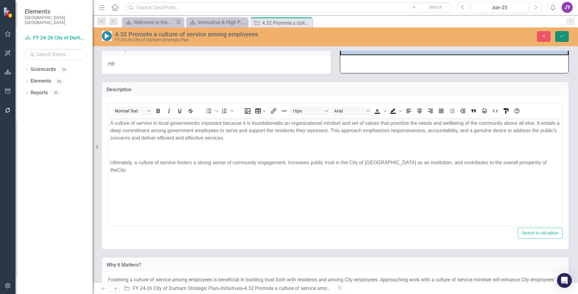
click at [561, 40] on button "Save" at bounding box center [562, 36] width 14 height 11
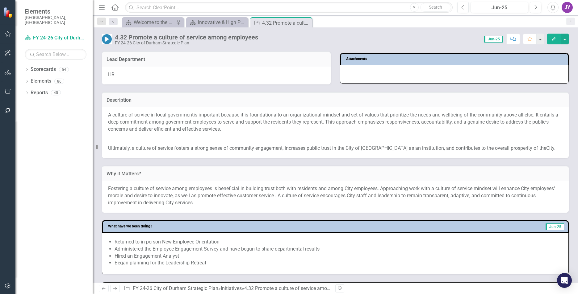
scroll to position [93, 0]
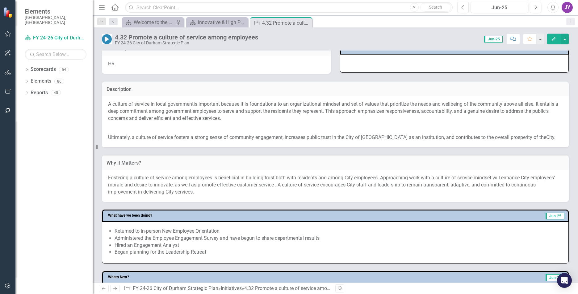
click at [147, 189] on p "Fostering a culture of service among employees is beneficial in building trust …" at bounding box center [335, 185] width 454 height 21
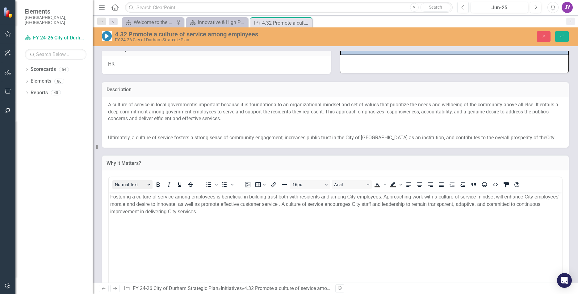
scroll to position [0, 0]
click at [116, 198] on p "Fostering a culture of service among employees is beneficial in building trust …" at bounding box center [335, 204] width 450 height 22
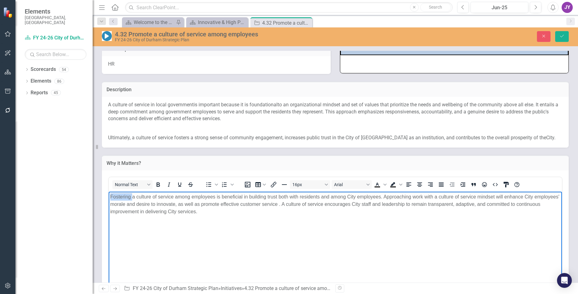
click at [116, 198] on p "Fostering a culture of service among employees is beneficial in building trust …" at bounding box center [335, 204] width 450 height 22
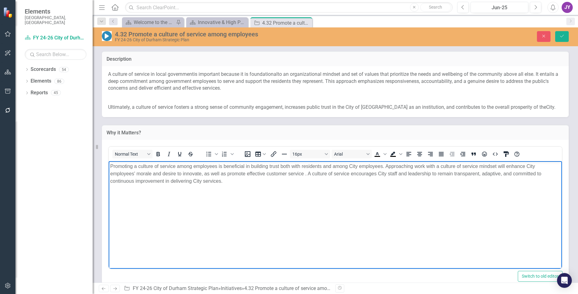
scroll to position [123, 0]
click at [284, 165] on p "Promoting a culture of service among employees is beneficial in building trust …" at bounding box center [335, 173] width 450 height 22
click at [274, 187] on body "Promoting a culture of service among employees is beneficial in building trust …" at bounding box center [335, 207] width 453 height 93
click at [281, 172] on p "Promoting a culture of service among employees is beneficial in building trust …" at bounding box center [335, 173] width 450 height 22
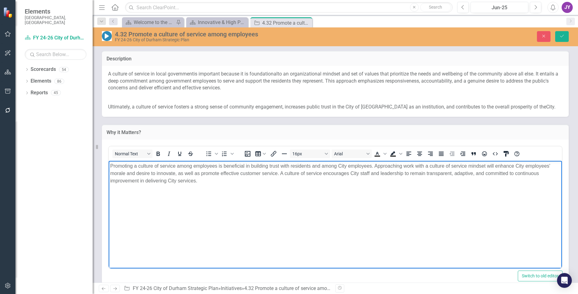
click at [270, 187] on body "Promoting a culture of service among employees is beneficial in building trust …" at bounding box center [335, 207] width 453 height 93
drag, startPoint x: 425, startPoint y: 166, endPoint x: 461, endPoint y: 164, distance: 36.1
click at [461, 164] on p "Promoting a culture of service among employees is beneficial in building trust …" at bounding box center [335, 173] width 450 height 22
click at [462, 165] on p "Promoting a culture of service among employees is beneficial in building trust …" at bounding box center [335, 173] width 450 height 22
drag, startPoint x: 466, startPoint y: 165, endPoint x: 426, endPoint y: 166, distance: 39.8
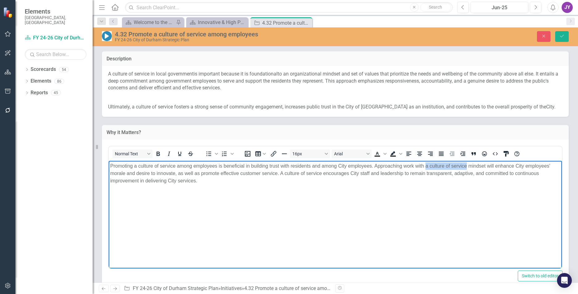
click at [426, 166] on p "Promoting a culture of service among employees is beneficial in building trust …" at bounding box center [335, 173] width 450 height 22
drag, startPoint x: 255, startPoint y: 173, endPoint x: 295, endPoint y: 170, distance: 39.6
click at [295, 170] on p "Promoting a culture of service among employees is beneficial in building trust …" at bounding box center [335, 173] width 450 height 22
click at [297, 171] on p "Promoting a culture of service among employees is beneficial in building trust …" at bounding box center [335, 173] width 450 height 22
drag, startPoint x: 297, startPoint y: 172, endPoint x: 254, endPoint y: 174, distance: 42.9
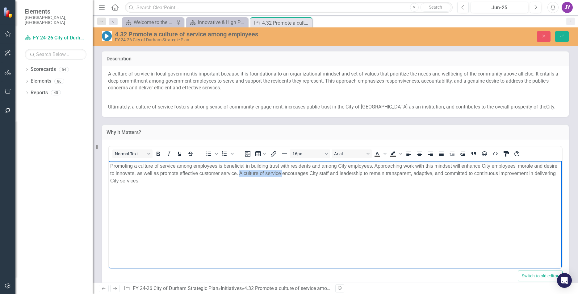
click at [254, 174] on p "Promoting a culture of service among employees is beneficial in building trust …" at bounding box center [335, 173] width 450 height 22
click at [266, 185] on body "Promoting a culture of service among employees is beneficial in building trust …" at bounding box center [335, 207] width 453 height 93
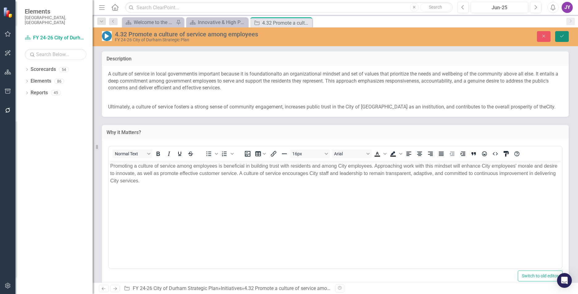
click at [567, 32] on button "Save" at bounding box center [562, 36] width 14 height 11
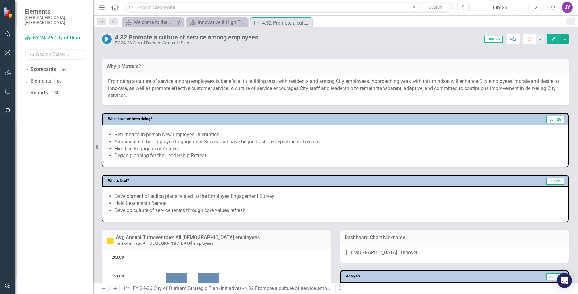
scroll to position [216, 0]
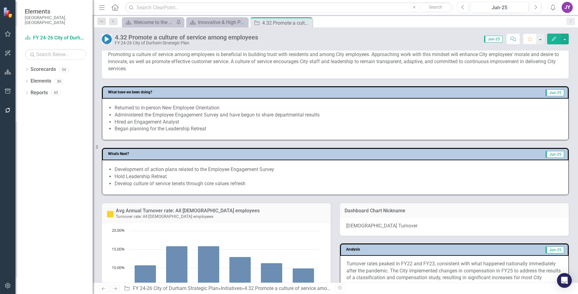
click at [197, 167] on li "Development of action plans related to the Employee Engagement Survey" at bounding box center [337, 169] width 447 height 7
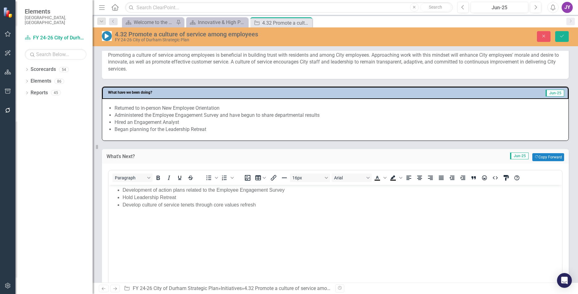
scroll to position [0, 0]
click at [144, 205] on li "Develop culture of service tenets through core values refresh" at bounding box center [340, 204] width 437 height 7
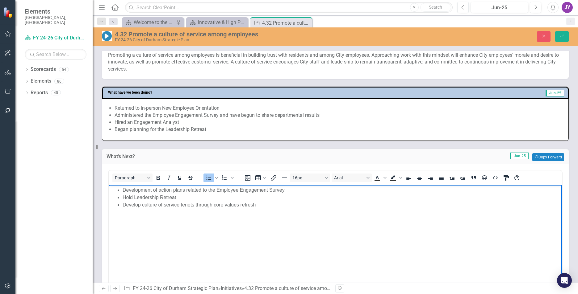
click at [141, 209] on body "Development of action plans related to the Employee Engagement Survey Hold Lead…" at bounding box center [335, 231] width 453 height 93
drag, startPoint x: 558, startPoint y: 32, endPoint x: 553, endPoint y: 33, distance: 4.7
click at [558, 31] on button "Save" at bounding box center [562, 36] width 14 height 11
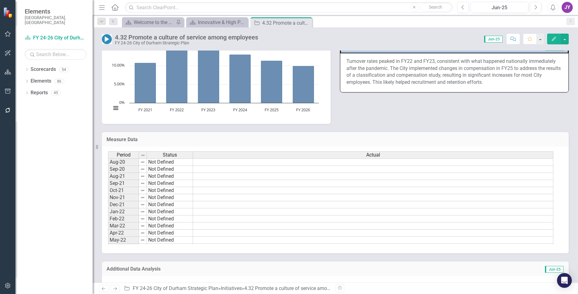
scroll to position [353, 0]
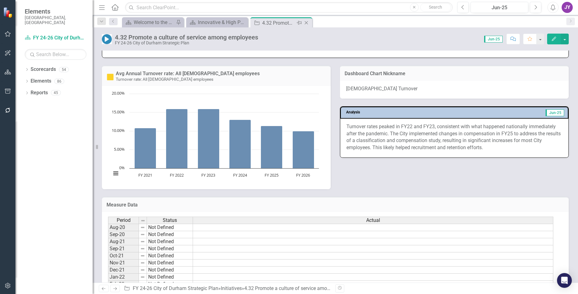
click at [309, 24] on icon "Close" at bounding box center [306, 22] width 6 height 5
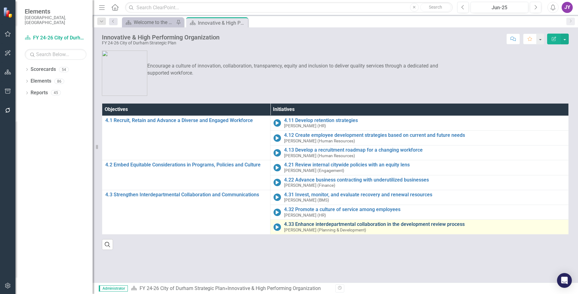
click at [300, 225] on link "4.33 Enhance interdepartmental collaboration in the development review process" at bounding box center [424, 225] width 281 height 6
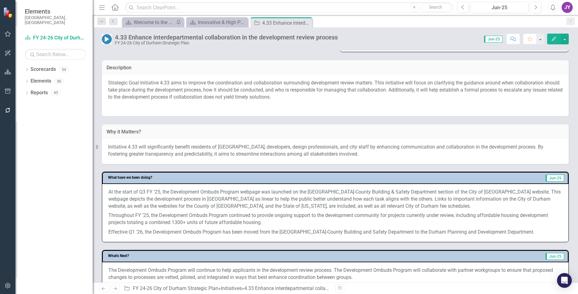
scroll to position [185, 0]
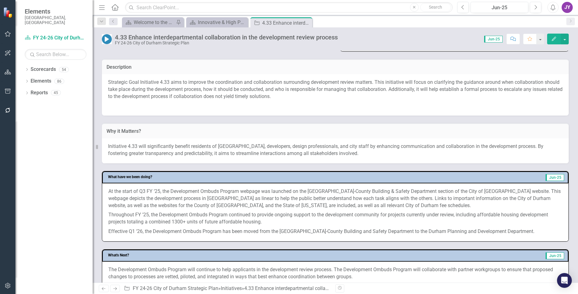
click at [186, 111] on div "Strategic Goal Initiative 4.33 aims to improve the coordination and collaborati…" at bounding box center [335, 94] width 467 height 41
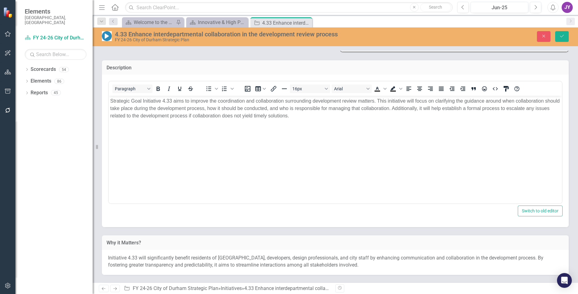
scroll to position [0, 0]
click at [172, 147] on body "Strategic Goal Initiative 4.33 aims to improve the coordination and collaborati…" at bounding box center [335, 142] width 453 height 93
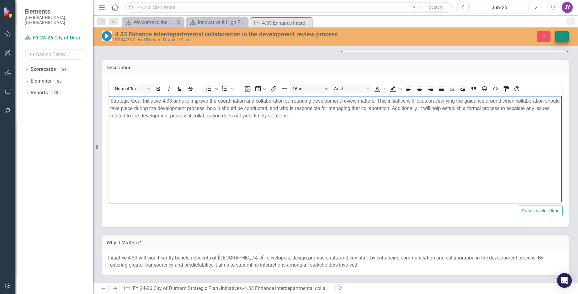
click at [563, 39] on button "Save" at bounding box center [562, 36] width 14 height 11
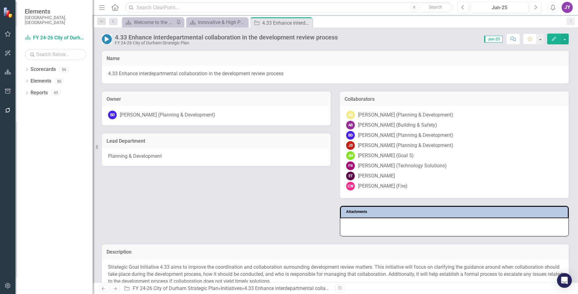
scroll to position [185, 0]
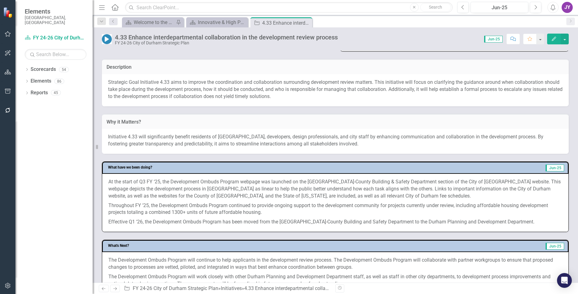
click at [155, 86] on p "Strategic Goal Initiative 4.33 aims to improve the coordination and collaborati…" at bounding box center [335, 89] width 454 height 21
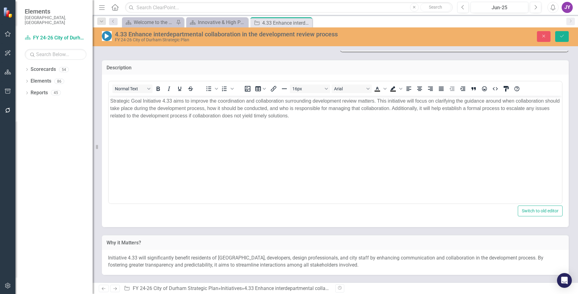
scroll to position [0, 0]
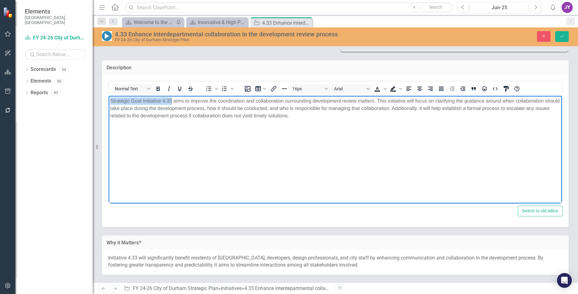
drag, startPoint x: 172, startPoint y: 100, endPoint x: 211, endPoint y: 197, distance: 105.2
click at [109, 102] on html "Strategic Goal Initiative 4.33 aims to improve the coordination and collaborati…" at bounding box center [335, 142] width 453 height 93
click at [128, 100] on p "Strategic Goal Initiative 4.33 aims to improve the coordination and collaborati…" at bounding box center [335, 108] width 450 height 22
click at [143, 101] on p "Strategic Goal Initiative 4.33 aims to improve the coordination and collaborati…" at bounding box center [335, 108] width 450 height 22
drag, startPoint x: 143, startPoint y: 101, endPoint x: 97, endPoint y: 100, distance: 45.4
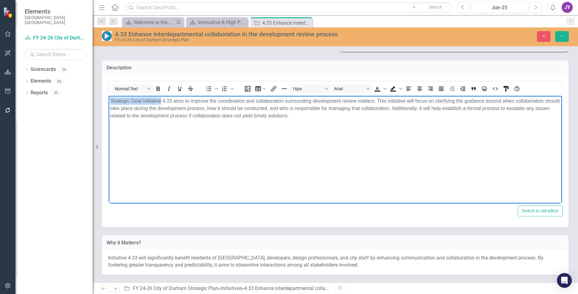
click at [109, 100] on html "Strategic Goal Initiative 4.33 aims to improve the coordination and collaborati…" at bounding box center [335, 142] width 453 height 93
click at [141, 98] on p "Strategic Goal Initiative 4.33 aims to improve the coordination and collaborati…" at bounding box center [335, 108] width 450 height 22
click at [143, 101] on p "Strategic Goal Initiative 4.33 aims to improve the coordination and collaborati…" at bounding box center [335, 108] width 450 height 22
drag, startPoint x: 143, startPoint y: 100, endPoint x: 103, endPoint y: 99, distance: 39.8
click at [109, 99] on html "Strategic Goal Initiative 4.33 aims to improve the coordination and collaborati…" at bounding box center [335, 142] width 453 height 93
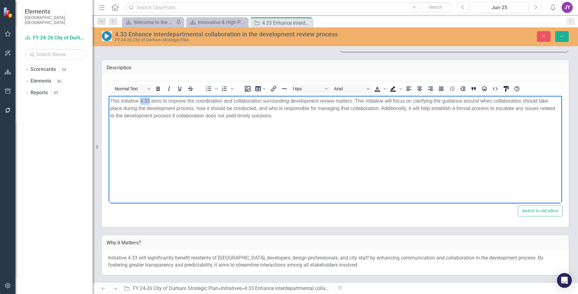
drag, startPoint x: 141, startPoint y: 102, endPoint x: 150, endPoint y: 100, distance: 8.8
click at [150, 100] on p "This initiative 4.33 aims to improve the coordination and collaboration surroun…" at bounding box center [335, 108] width 450 height 22
click at [155, 122] on body "This initiative aims to improve the coordination and collaboration surrounding …" at bounding box center [335, 142] width 453 height 93
click at [189, 266] on span "Initiative 4.33 will significantly benefit residents of Durham, developers, des…" at bounding box center [325, 261] width 435 height 13
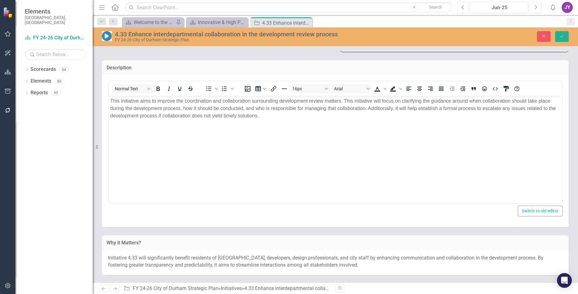
click at [189, 266] on span "Initiative 4.33 will significantly benefit residents of Durham, developers, des…" at bounding box center [325, 261] width 435 height 13
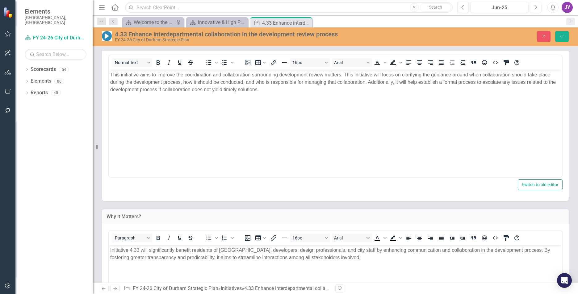
scroll to position [247, 0]
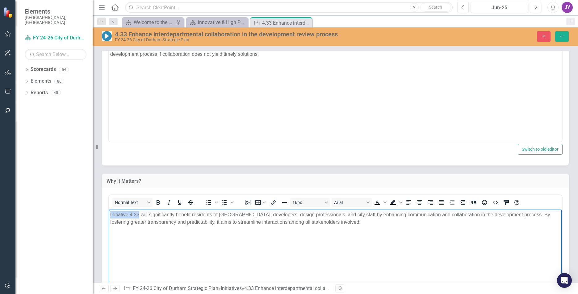
drag, startPoint x: 139, startPoint y: 214, endPoint x: 195, endPoint y: 423, distance: 216.2
click at [109, 214] on html "Initiative 4.33 will significantly benefit residents of Durham, developers, des…" at bounding box center [335, 255] width 453 height 93
click at [264, 266] on body "This initative will significantly benefit residents of Durham, developers, desi…" at bounding box center [335, 255] width 453 height 93
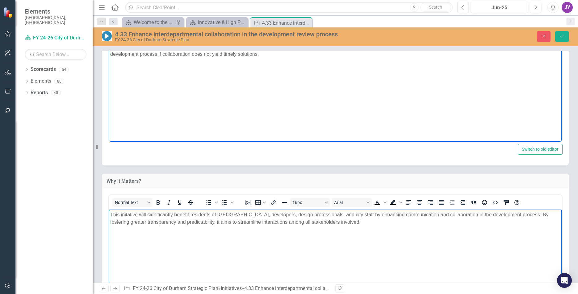
drag, startPoint x: 133, startPoint y: 38, endPoint x: 128, endPoint y: 85, distance: 47.1
click at [128, 85] on body "This initiative aims to improve the coordination and collaboration surrounding …" at bounding box center [335, 80] width 453 height 93
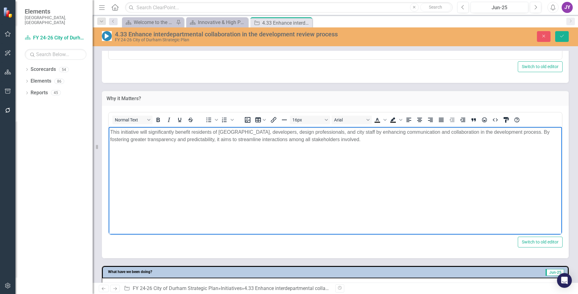
scroll to position [339, 0]
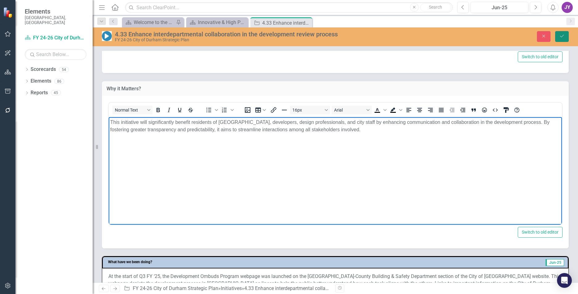
click at [566, 37] on button "Save" at bounding box center [562, 36] width 14 height 11
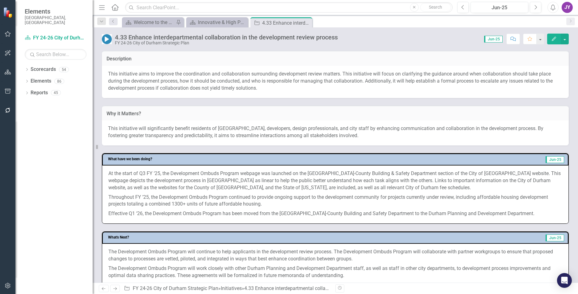
scroll to position [278, 0]
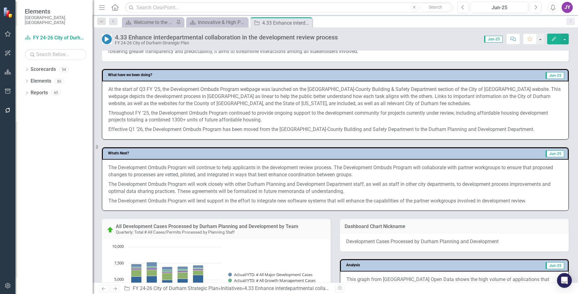
click at [234, 91] on p "At the start of Q3 FY ‘25, the Development Ombuds Program webpage was launched …" at bounding box center [335, 97] width 454 height 23
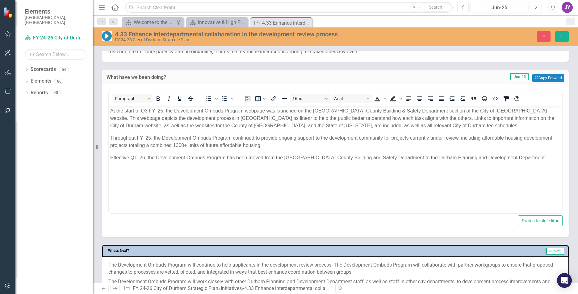
scroll to position [0, 0]
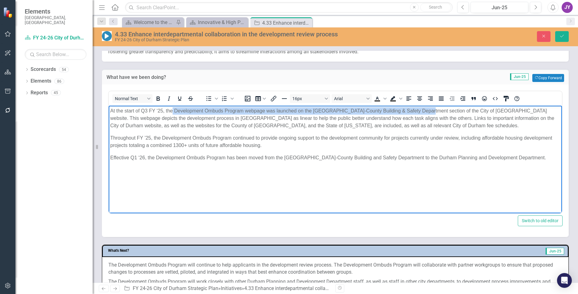
drag, startPoint x: 173, startPoint y: 110, endPoint x: 426, endPoint y: 108, distance: 252.7
click at [426, 108] on p "At the start of Q3 FY ‘25, the Development Ombuds Program webpage was launched …" at bounding box center [335, 118] width 450 height 22
copy p "Development Ombuds Program webpage was launched on the Durham City-County Build…"
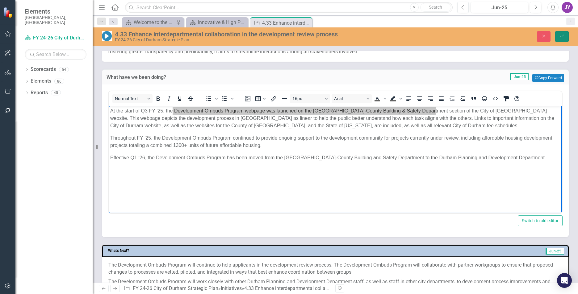
click at [562, 40] on button "Save" at bounding box center [562, 36] width 14 height 11
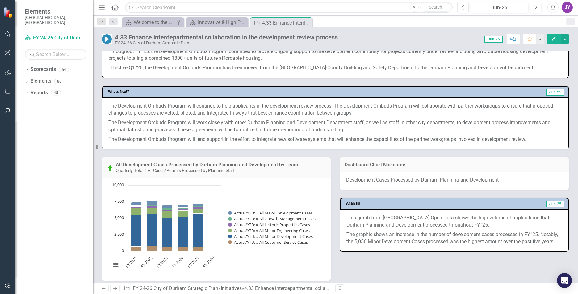
scroll to position [309, 0]
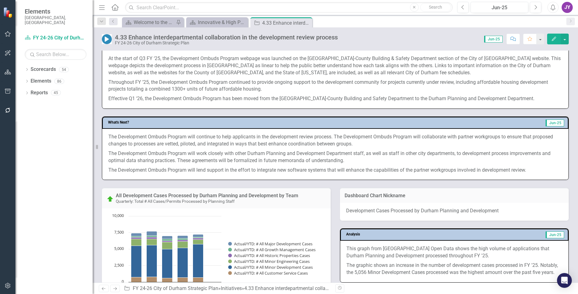
click at [346, 156] on p "The Development Ombuds Program will work closely with other Durham Planning and…" at bounding box center [335, 157] width 454 height 17
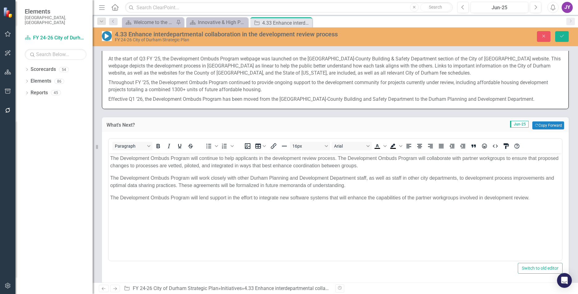
scroll to position [0, 0]
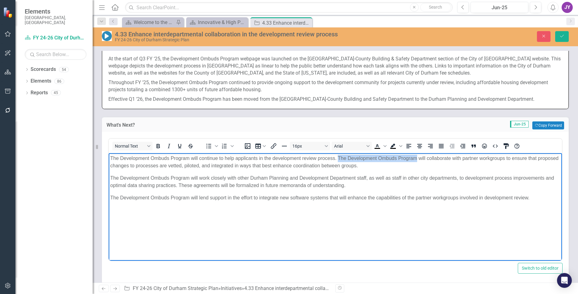
drag, startPoint x: 338, startPoint y: 156, endPoint x: 417, endPoint y: 160, distance: 78.4
click at [417, 160] on p "The Development Ombuds Program will continue to help applicants in the developm…" at bounding box center [335, 162] width 450 height 15
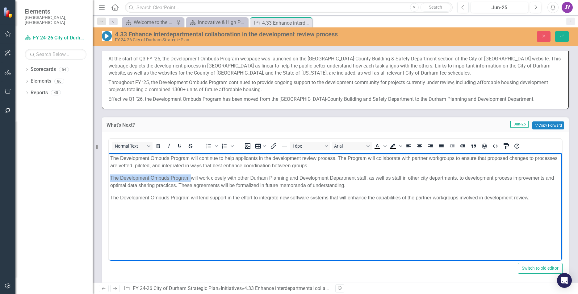
drag, startPoint x: 191, startPoint y: 178, endPoint x: 102, endPoint y: 175, distance: 88.3
click at [109, 175] on html "The Development Ombuds Program will continue to help applicants in the developm…" at bounding box center [335, 199] width 453 height 93
click at [175, 178] on p "The Development Ombuds Program will work closely with other Durham Planning and…" at bounding box center [335, 182] width 450 height 15
click at [171, 176] on p "The Development Ombuds Program will work closely with other Durham Planning and…" at bounding box center [335, 182] width 450 height 15
drag, startPoint x: 170, startPoint y: 176, endPoint x: 121, endPoint y: 177, distance: 49.1
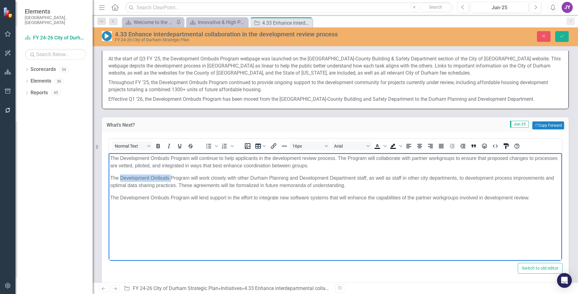
click at [121, 177] on p "The Development Ombuds Program will work closely with other Durham Planning and…" at bounding box center [335, 182] width 450 height 15
click at [543, 34] on icon "Close" at bounding box center [544, 36] width 6 height 4
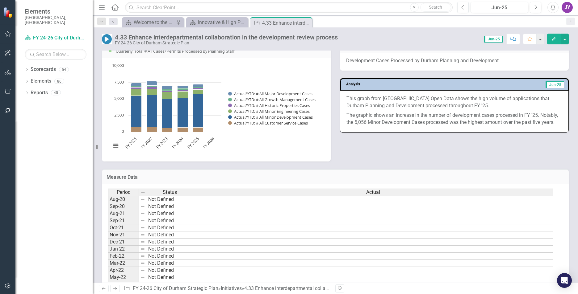
scroll to position [463, 0]
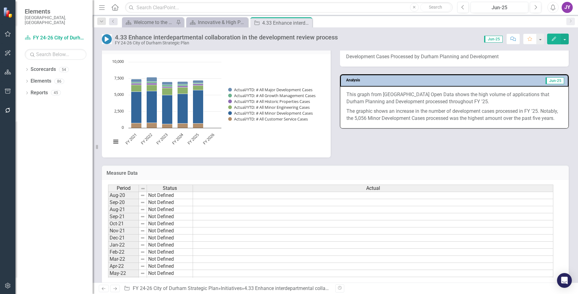
click at [0, 0] on icon "Close" at bounding box center [0, 0] width 0 height 0
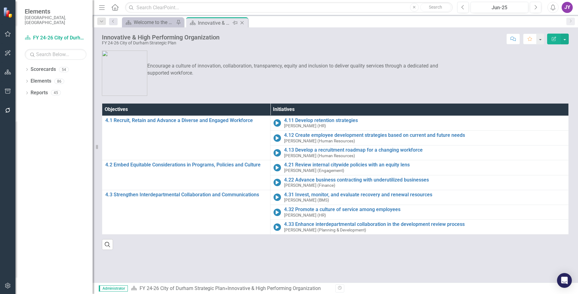
click at [241, 23] on icon "Close" at bounding box center [242, 22] width 6 height 5
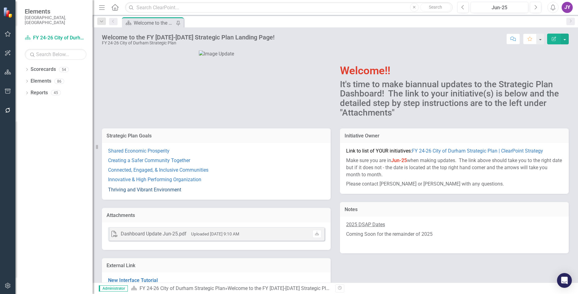
click at [157, 193] on link "Thriving and Vibrant Environment" at bounding box center [144, 190] width 73 height 6
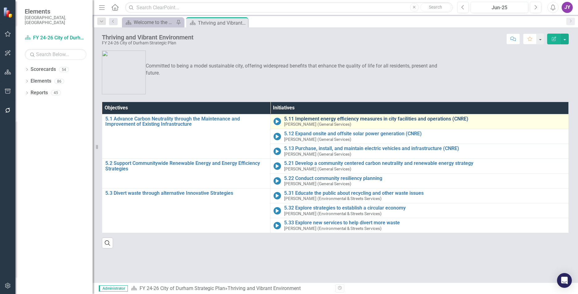
click at [381, 119] on link "5.11 Implement energy efficiency measures in city facilities and operations (CN…" at bounding box center [424, 119] width 281 height 6
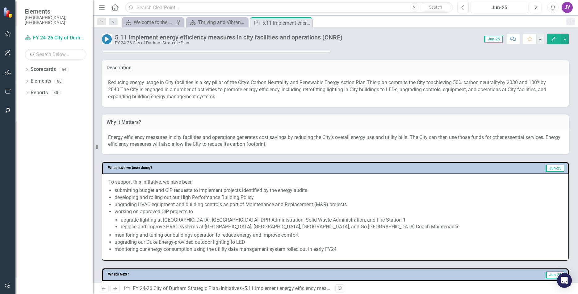
scroll to position [123, 0]
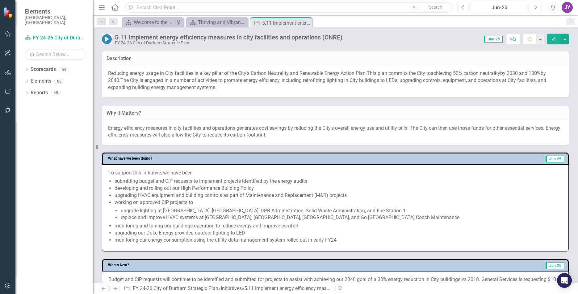
click at [190, 129] on span "Energy efficiency measures in city facilities and operations generates cost sav…" at bounding box center [334, 131] width 452 height 13
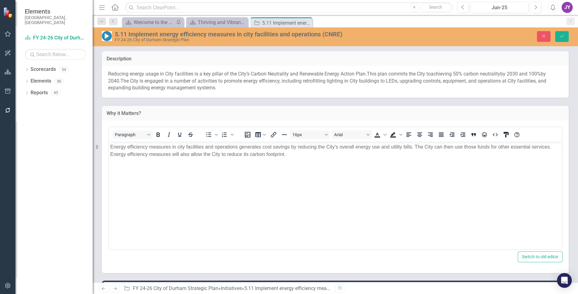
scroll to position [0, 0]
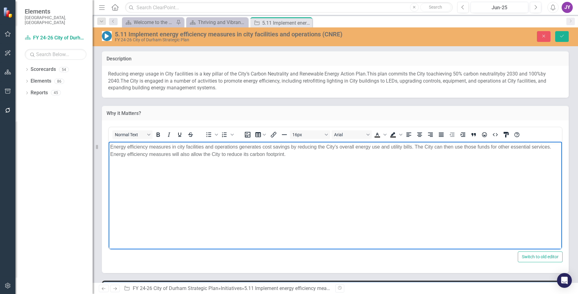
click at [199, 146] on span "Energy efficiency measures in city facilities and operations generates cost sav…" at bounding box center [330, 150] width 441 height 13
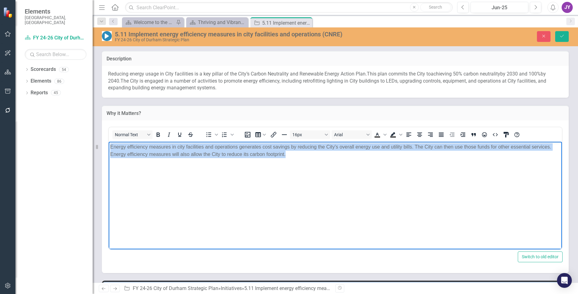
copy span "Energy efficiency measures in city facilities and operations generates cost sav…"
click at [347, 166] on body "Energy efficiency measures in city facilities and operations generates cost sav…" at bounding box center [335, 188] width 453 height 93
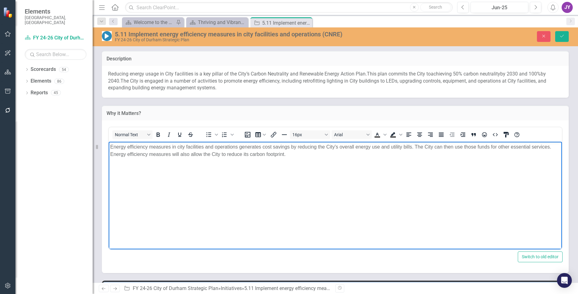
paste body "Rich Text Area. Press ALT-0 for help."
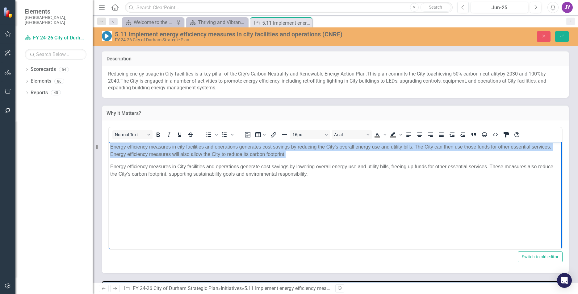
drag, startPoint x: 111, startPoint y: 168, endPoint x: 214, endPoint y: 283, distance: 154.5
click at [109, 142] on html "Energy efficiency measures in city facilities and operations generates cost sav…" at bounding box center [335, 188] width 453 height 93
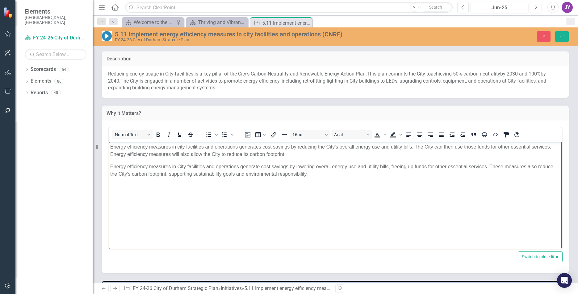
click at [478, 160] on div "Energy efficiency measures in city facilities and operations generates cost sav…" at bounding box center [335, 160] width 450 height 35
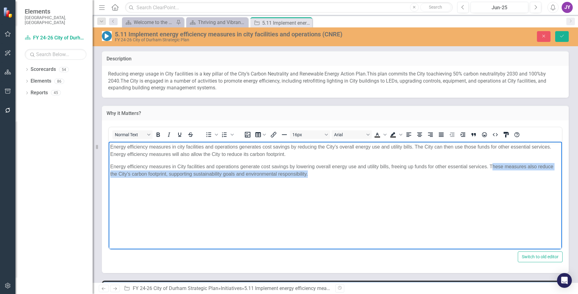
drag, startPoint x: 492, startPoint y: 167, endPoint x: 523, endPoint y: 169, distance: 31.5
click at [524, 169] on span "Energy efficiency measures in City facilities and operations generate cost savi…" at bounding box center [331, 170] width 443 height 13
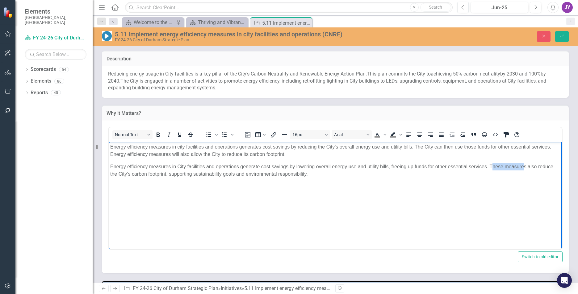
click at [523, 169] on span "Energy efficiency measures in City facilities and operations generate cost savi…" at bounding box center [331, 170] width 443 height 13
drag, startPoint x: 490, startPoint y: 166, endPoint x: 674, endPoint y: 308, distance: 232.1
click at [562, 166] on html "Energy efficiency measures in city facilities and operations generates cost sav…" at bounding box center [335, 188] width 453 height 93
copy span "These measures also reduce"
drag, startPoint x: 166, startPoint y: 175, endPoint x: 306, endPoint y: 177, distance: 140.1
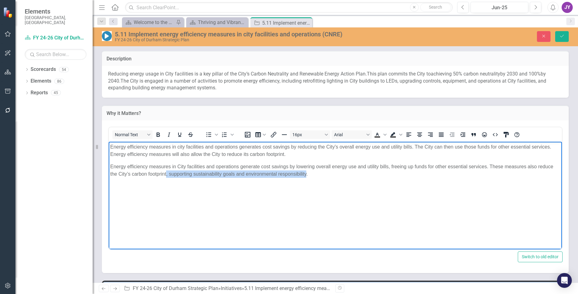
click at [306, 177] on p "Energy efficiency measures in City facilities and operations generate cost savi…" at bounding box center [335, 170] width 450 height 15
click at [310, 174] on p "Energy efficiency measures in City facilities and operations generate cost savi…" at bounding box center [335, 170] width 450 height 15
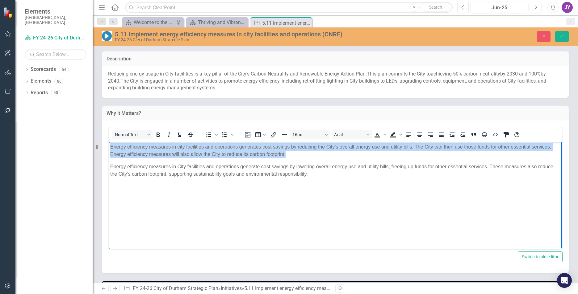
drag, startPoint x: 110, startPoint y: 164, endPoint x: 220, endPoint y: 281, distance: 160.4
click at [111, 142] on html "Energy efficiency measures in city facilities and operations generates cost sav…" at bounding box center [335, 188] width 453 height 93
click at [420, 147] on span "Energy efficiency measures in city facilities and operations generates cost sav…" at bounding box center [330, 150] width 441 height 13
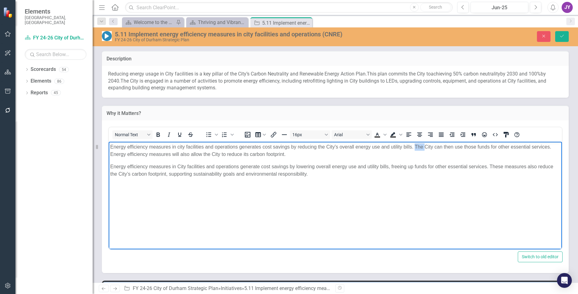
click at [420, 147] on span "Energy efficiency measures in city facilities and operations generates cost sav…" at bounding box center [330, 150] width 441 height 13
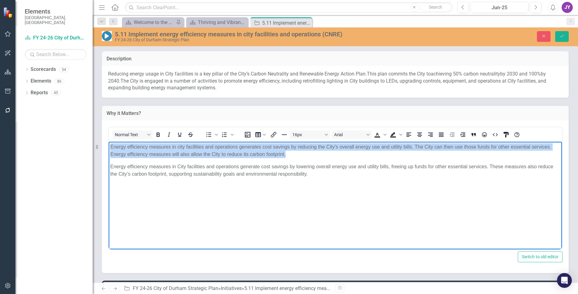
click at [420, 146] on span "Energy efficiency measures in city facilities and operations generates cost sav…" at bounding box center [330, 150] width 441 height 13
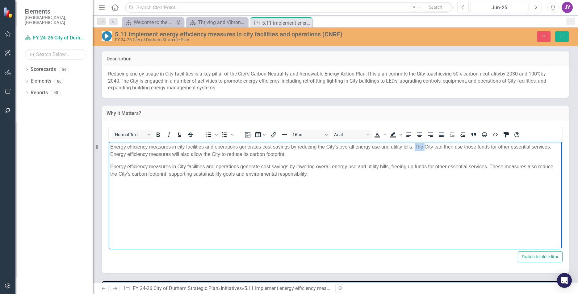
click at [420, 146] on span "Energy efficiency measures in city facilities and operations generates cost sav…" at bounding box center [330, 150] width 441 height 13
click at [454, 153] on p "Energy efficiency measures in city facilities and operations generates cost sav…" at bounding box center [335, 150] width 450 height 15
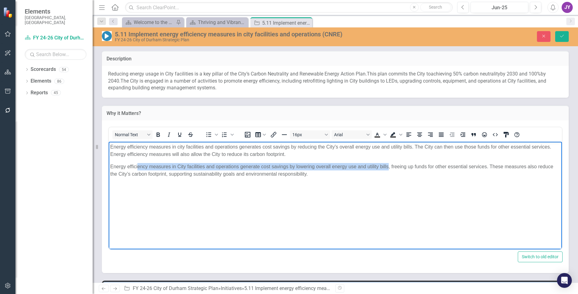
drag, startPoint x: 388, startPoint y: 166, endPoint x: 187, endPoint y: 166, distance: 200.9
click at [138, 164] on span "Energy efficiency measures in City facilities and operations generate cost savi…" at bounding box center [331, 170] width 443 height 13
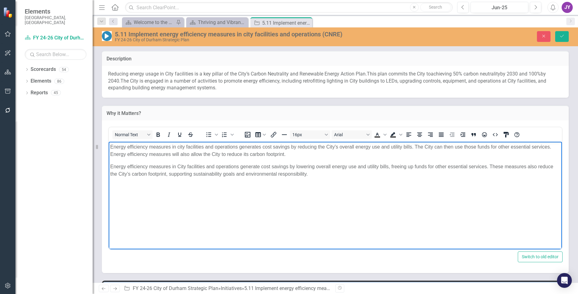
click at [483, 166] on span "Energy efficiency measures in City facilities and operations generate cost savi…" at bounding box center [331, 170] width 443 height 13
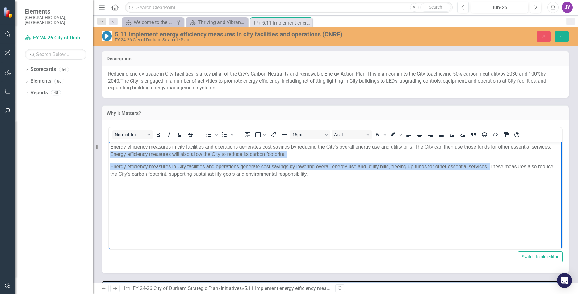
drag, startPoint x: 474, startPoint y: 165, endPoint x: 213, endPoint y: 296, distance: 292.0
click at [109, 154] on html "Energy efficiency measures in city facilities and operations generates cost sav…" at bounding box center [335, 188] width 453 height 93
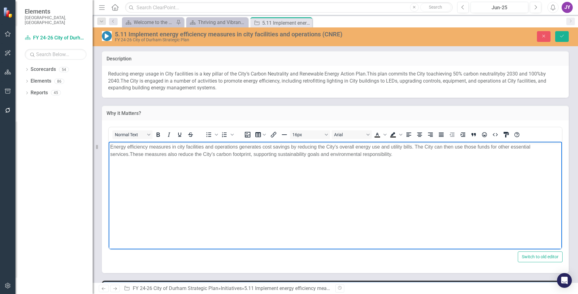
click at [250, 155] on span "These measures also reduce the City’s carbon footprint, supporting sustainabili…" at bounding box center [261, 153] width 263 height 5
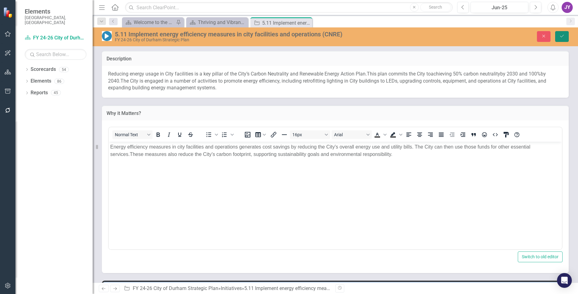
click at [560, 35] on icon "Save" at bounding box center [562, 36] width 6 height 4
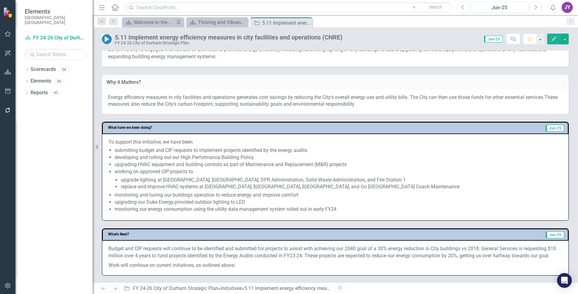
scroll to position [185, 0]
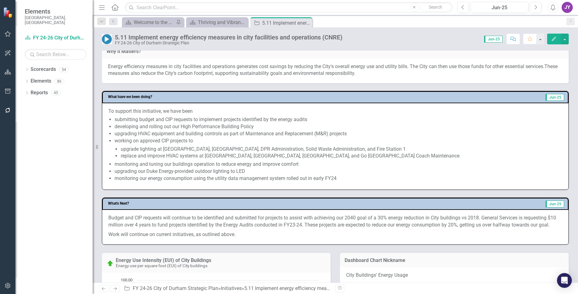
click at [200, 111] on p "To support this initiative, we have been" at bounding box center [335, 111] width 454 height 7
click at [199, 111] on p "To support this initiative, we have been" at bounding box center [335, 111] width 454 height 7
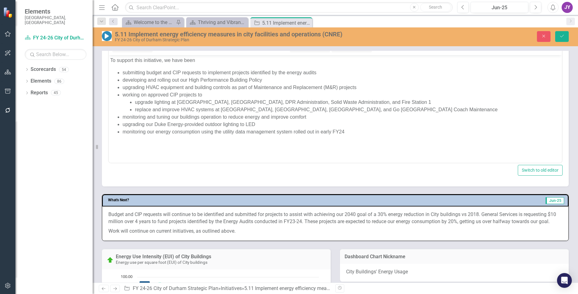
scroll to position [247, 0]
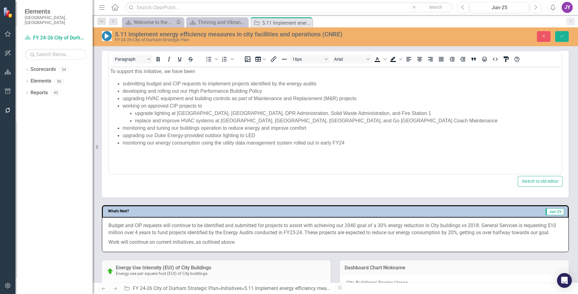
click at [211, 71] on p "To support this initiative, we have been" at bounding box center [335, 71] width 450 height 7
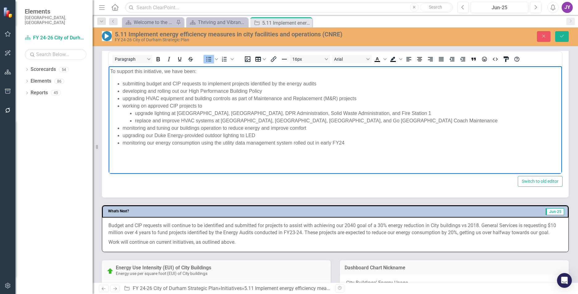
click at [267, 88] on li "developing and rolling out our High Performance Building Policy" at bounding box center [340, 90] width 437 height 7
click at [192, 238] on p "Budget and CIP requests will continue to be identified and submitted for projec…" at bounding box center [335, 229] width 454 height 15
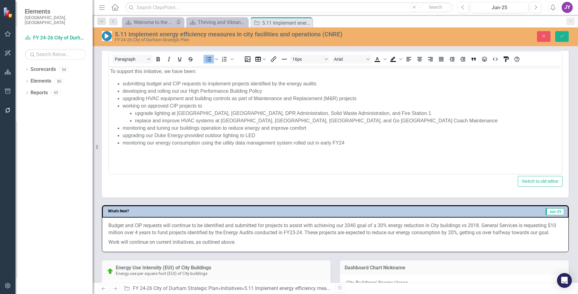
click at [192, 238] on p "Budget and CIP requests will continue to be identified and submitted for projec…" at bounding box center [335, 229] width 454 height 15
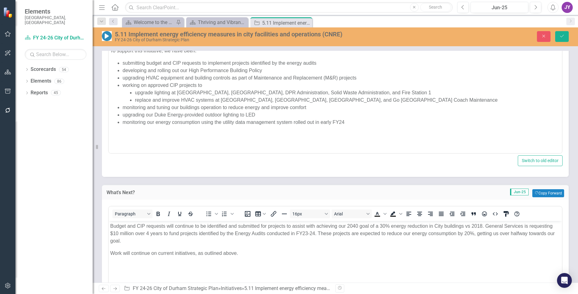
scroll to position [309, 0]
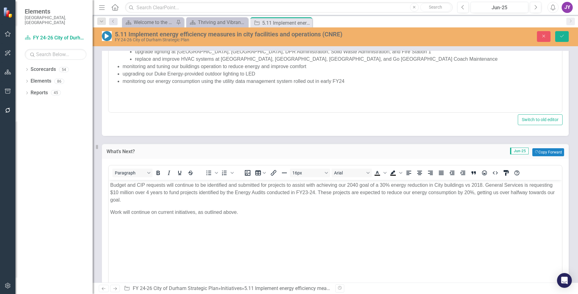
click at [123, 206] on body "Budget and CIP requests will continue to be identified and submitted for projec…" at bounding box center [335, 226] width 453 height 93
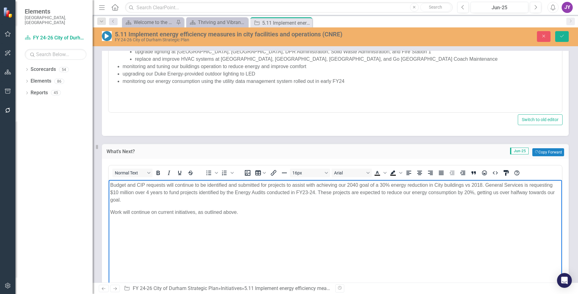
click at [122, 197] on p "Budget and CIP requests will continue to be identified and submitted for projec…" at bounding box center [335, 192] width 450 height 22
click at [109, 185] on body "Budget and CIP requests will continue to be identified and submitted for projec…" at bounding box center [335, 226] width 453 height 93
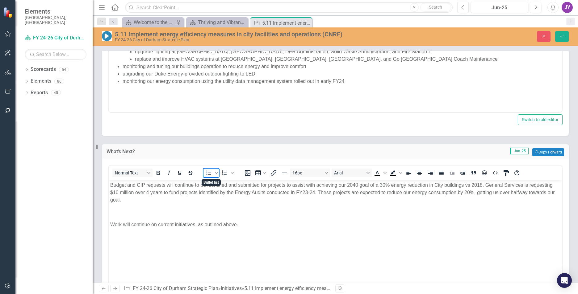
click at [205, 172] on icon "Bullet list" at bounding box center [208, 172] width 7 height 7
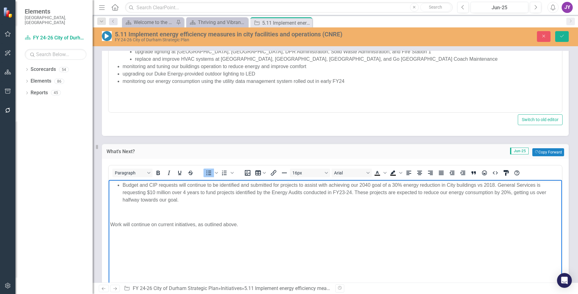
click at [499, 185] on li "Budget and CIP requests will continue to be identified and submitted for projec…" at bounding box center [340, 192] width 437 height 22
click at [184, 211] on p "Rich Text Area. Press ALT-0 for help." at bounding box center [335, 212] width 450 height 7
click at [117, 224] on p "Work will continue on current initiatives, as outlined above." at bounding box center [335, 224] width 450 height 7
click at [111, 222] on p "Work will continue on current initiatives, as outlined above." at bounding box center [335, 224] width 450 height 7
click at [567, 41] on button "Save" at bounding box center [562, 36] width 14 height 11
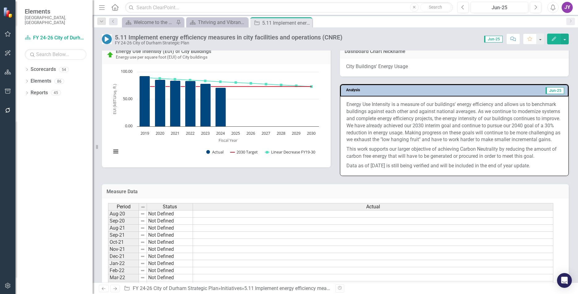
scroll to position [370, 0]
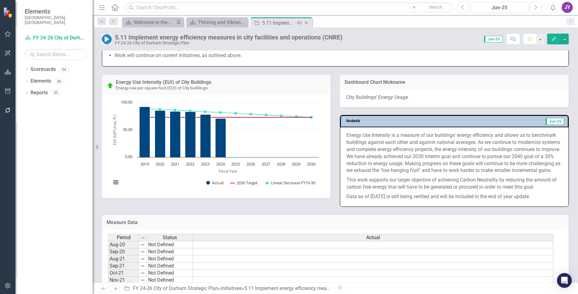
click at [306, 25] on icon "Close" at bounding box center [306, 22] width 6 height 5
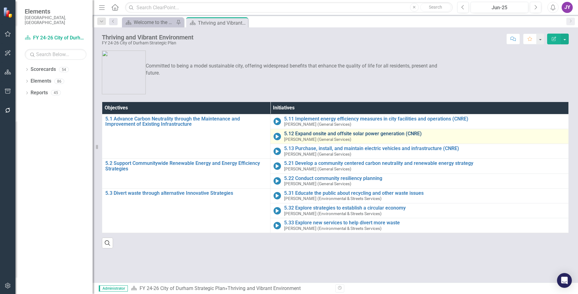
click at [309, 131] on link "5.12 Expand onsite and offsite solar power generation (CNRE)" at bounding box center [424, 134] width 281 height 6
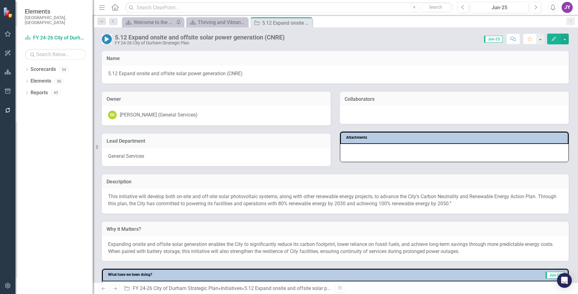
scroll to position [62, 0]
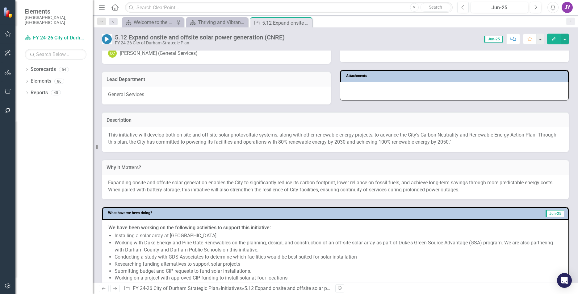
click at [372, 122] on h3 "Description" at bounding box center [334, 121] width 457 height 6
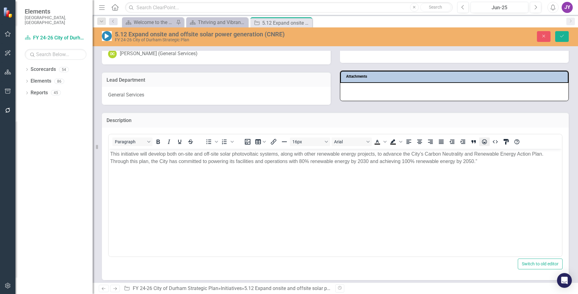
scroll to position [0, 0]
click at [490, 170] on body "This initiative will develop both on-site and off-site solar photovoltaic syste…" at bounding box center [335, 195] width 453 height 93
click at [566, 43] on div "5.12 Expand onsite and offsite solar power generation (CNRE) FY 24-26 City of D…" at bounding box center [335, 36] width 485 height 19
click at [564, 40] on button "Save" at bounding box center [562, 36] width 14 height 11
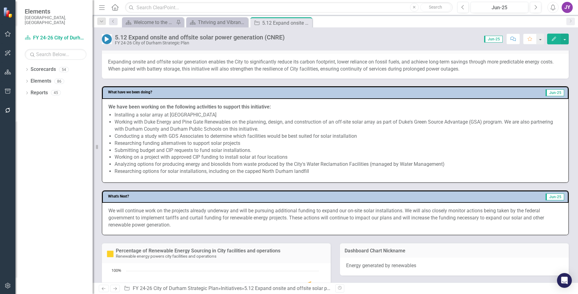
scroll to position [185, 0]
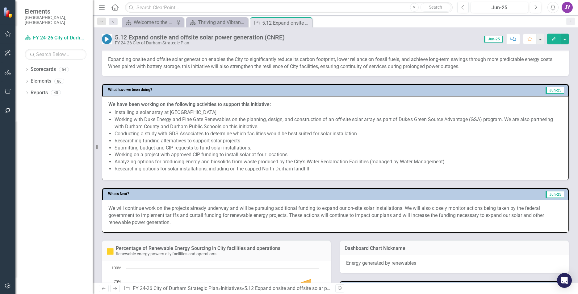
click at [304, 127] on li "Working with Duke Energy and Pine Gate Renewables on the planning, design, and …" at bounding box center [337, 123] width 447 height 14
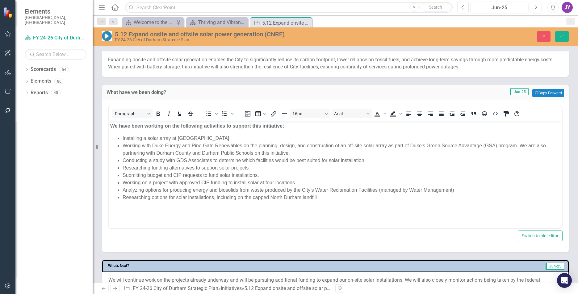
scroll to position [0, 0]
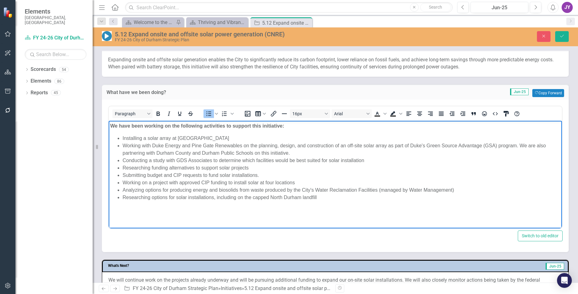
click at [298, 152] on li "Working with Duke Energy and Pine Gate Renewables on the planning, design, and …" at bounding box center [340, 149] width 437 height 15
click at [276, 139] on li "Installing a solar array at Mist Lake" at bounding box center [340, 138] width 437 height 7
click at [369, 160] on li "Conducting a study with GDS Associates to determine which facilities would be b…" at bounding box center [340, 160] width 437 height 7
click at [321, 176] on li "Submitting budget and CIP requests to fund solar installations." at bounding box center [340, 175] width 437 height 7
click at [313, 168] on li "Researching funding alternatives to support solar projects" at bounding box center [340, 167] width 437 height 7
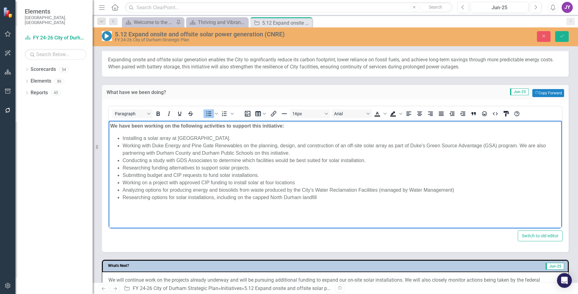
click at [323, 180] on li "Working on a project with approved CIP funding to install solar at four locatio…" at bounding box center [340, 182] width 437 height 7
click at [482, 192] on li "Analyzing options for producing energy and biosolids from waste produced by the…" at bounding box center [340, 189] width 437 height 7
click at [373, 206] on body "We have been working on the following activities to support this initiative: In…" at bounding box center [335, 167] width 453 height 93
click at [561, 38] on icon "Save" at bounding box center [562, 36] width 6 height 4
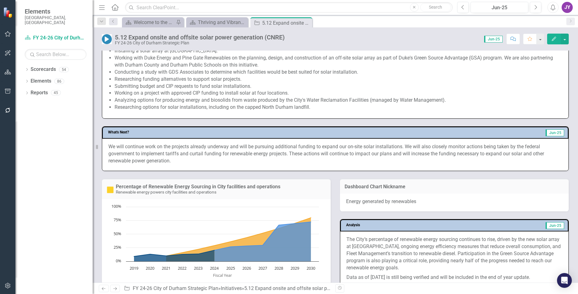
scroll to position [370, 0]
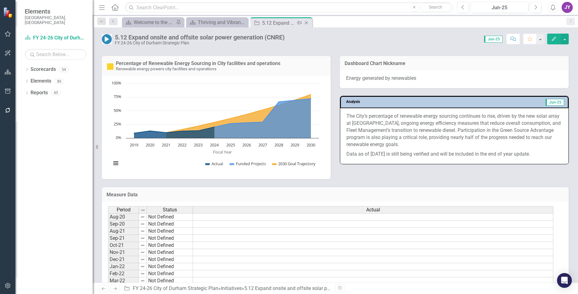
click at [307, 25] on div "Close" at bounding box center [307, 23] width 8 height 8
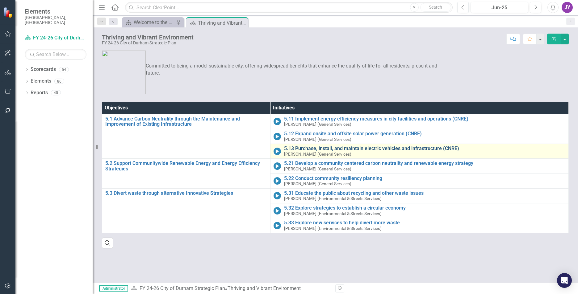
click at [311, 147] on link "5.13 Purchase, install, and maintain electric vehicles and infrastructure (CNRE)" at bounding box center [424, 149] width 281 height 6
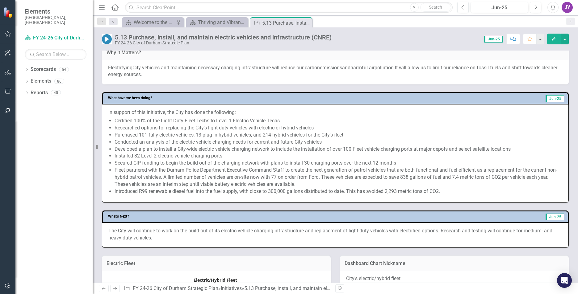
scroll to position [185, 0]
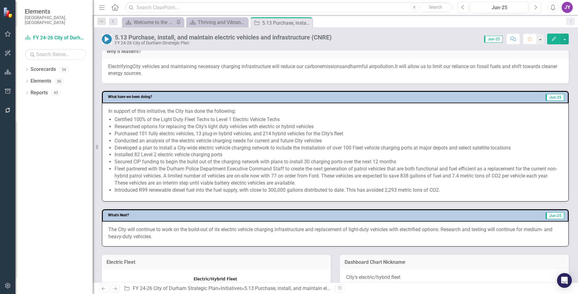
click at [281, 182] on li "Fleet partnered with the Durham Police Department Executive Command Staff to cr…" at bounding box center [337, 176] width 447 height 21
click at [282, 182] on li "Fleet partnered with the Durham Police Department Executive Command Staff to cr…" at bounding box center [337, 176] width 447 height 21
click at [296, 133] on li "Purchased 101 fully electric vehicles, 13 plug-in hybrid vehicles, and 214 hybr…" at bounding box center [337, 134] width 447 height 7
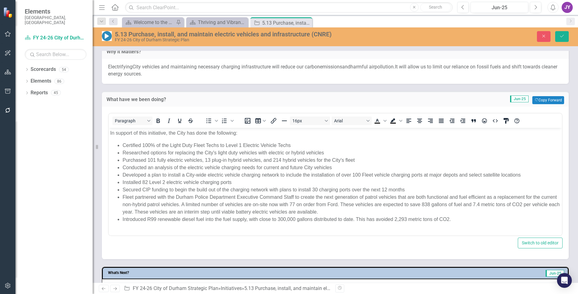
scroll to position [0, 0]
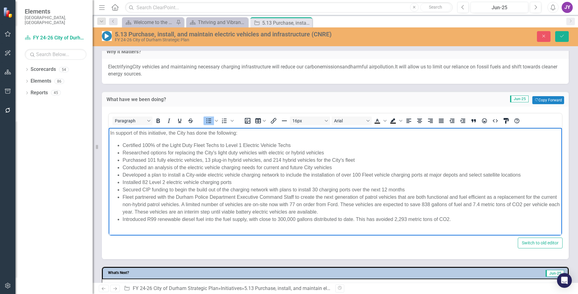
click at [317, 144] on li "Certified 100% of the Light Duty Fleet Techs to Level 1 Electric Vehicle Techs" at bounding box center [340, 145] width 437 height 7
click at [542, 36] on icon "Close" at bounding box center [544, 36] width 6 height 4
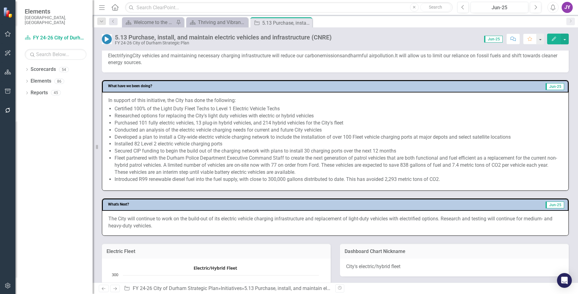
scroll to position [185, 0]
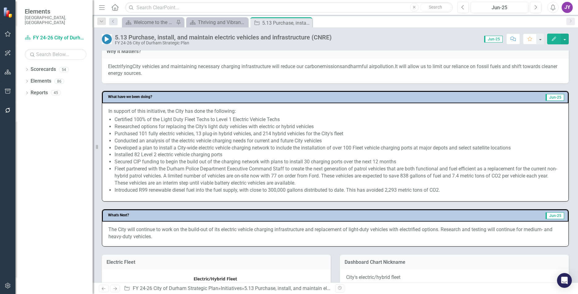
click at [219, 181] on li "Fleet partnered with the Durham Police Department Executive Command Staff to cr…" at bounding box center [337, 176] width 447 height 21
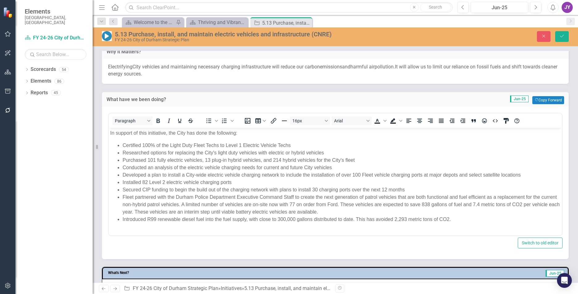
scroll to position [0, 0]
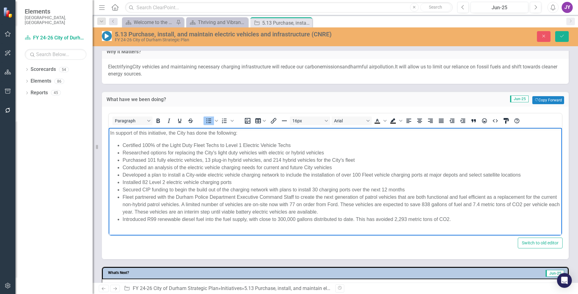
click at [301, 153] on li "Researched options for replacing the City's light duty vehicles with electric o…" at bounding box center [340, 152] width 437 height 7
click at [299, 142] on li "Certified 100% of the Light Duty Fleet Techs to Level 1 Electric Vehicle Techs" at bounding box center [340, 145] width 437 height 7
click at [345, 154] on li "Researched options for replacing the City's light duty vehicles with electric o…" at bounding box center [340, 152] width 437 height 7
click at [365, 159] on li "Purchased 101 fully electric vehicles, 13 plug-in hybrid vehicles, and 214 hybr…" at bounding box center [340, 159] width 437 height 7
click at [351, 171] on li "Conducted an analysis of the electric vehicle charging needs for current and fu…" at bounding box center [340, 167] width 437 height 7
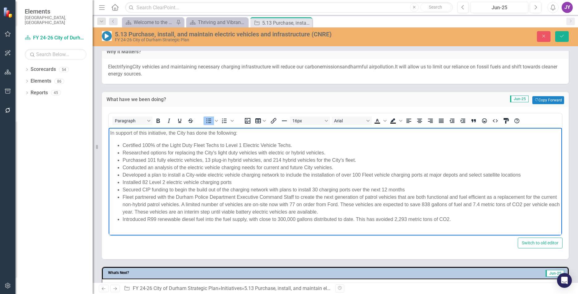
click at [327, 182] on li "Installed 82 Level 2 electric vehicle charging ports" at bounding box center [340, 182] width 437 height 7
click at [530, 170] on li "Conducted an analysis of the electric vehicle charging needs for current and fu…" at bounding box center [340, 167] width 437 height 7
click at [526, 175] on li "Developed a plan to install a City-wide electric vehicle charging network to in…" at bounding box center [340, 174] width 437 height 7
click at [495, 188] on li "Secured CIP funding to begin the build out of the charging network with plans t…" at bounding box center [340, 189] width 437 height 7
click at [450, 213] on li "Fleet partnered with the Durham Police Department Executive Command Staff to cr…" at bounding box center [340, 204] width 437 height 22
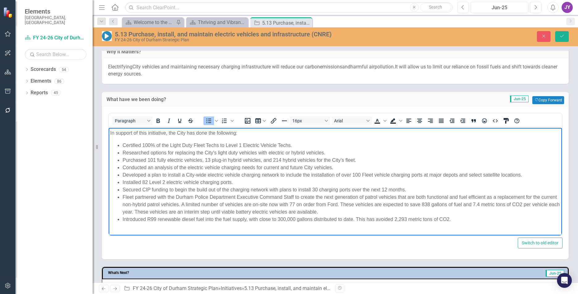
click at [474, 222] on li "Introduced R99 renewable diesel fuel into the fuel supply, with close to 300,00…" at bounding box center [340, 219] width 437 height 7
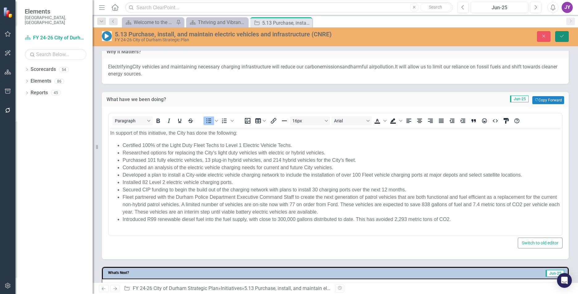
drag, startPoint x: 562, startPoint y: 35, endPoint x: 272, endPoint y: 6, distance: 291.8
click at [562, 35] on icon "Save" at bounding box center [562, 36] width 6 height 4
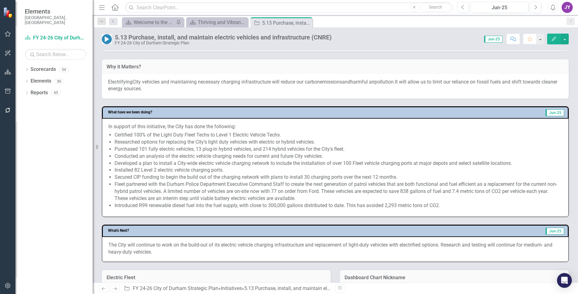
scroll to position [185, 0]
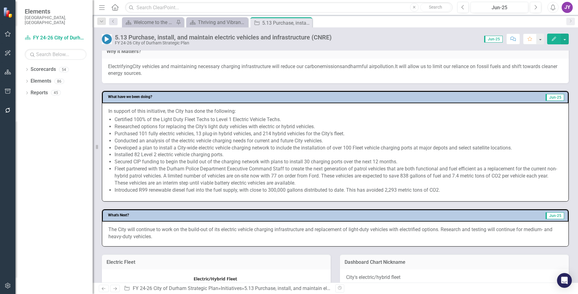
click at [346, 166] on li "Fleet partnered with the Durham Police Department Executive Command Staff to cr…" at bounding box center [337, 176] width 447 height 21
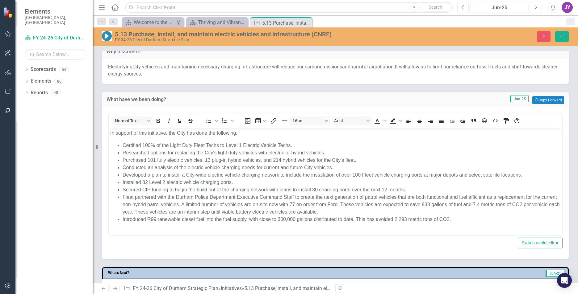
scroll to position [0, 0]
click at [267, 189] on li "Secured CIP funding to begin the build out of the charging network with plans t…" at bounding box center [340, 189] width 437 height 7
click at [560, 37] on icon "submit" at bounding box center [562, 36] width 4 height 2
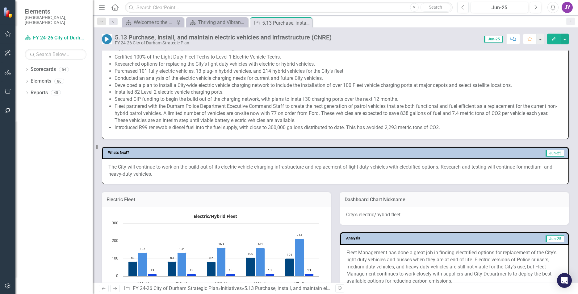
scroll to position [278, 0]
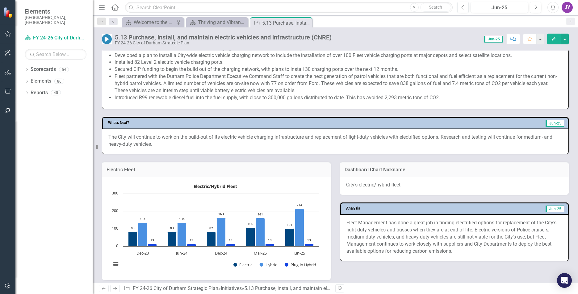
click at [166, 139] on p "The City will continue to work on the build-out of its electric vehicle chargin…" at bounding box center [335, 141] width 454 height 14
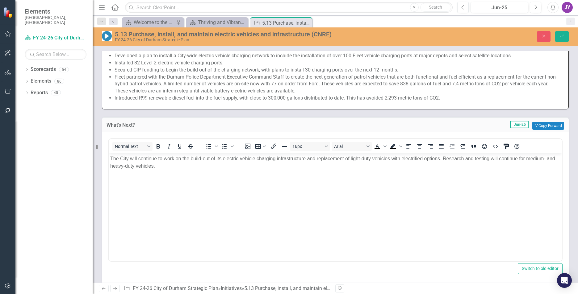
scroll to position [0, 0]
click at [111, 159] on p "The City will continue to work on the build-out of its electric vehicle chargin…" at bounding box center [335, 162] width 450 height 15
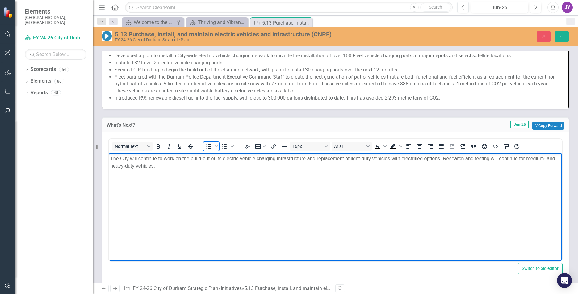
click at [214, 148] on span "Bullet list" at bounding box center [208, 146] width 10 height 9
click at [455, 159] on li "The City will continue to work on the build-out of its electric vehicle chargin…" at bounding box center [340, 162] width 437 height 15
drag, startPoint x: 559, startPoint y: 38, endPoint x: 469, endPoint y: 93, distance: 105.1
click at [559, 38] on icon "Save" at bounding box center [562, 36] width 6 height 4
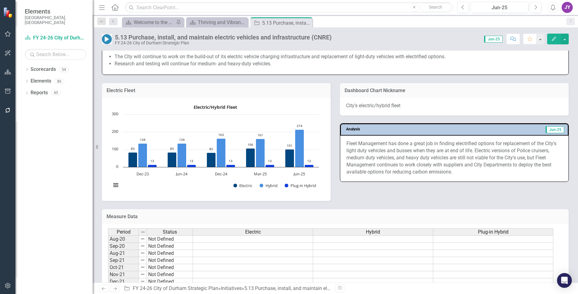
scroll to position [371, 0]
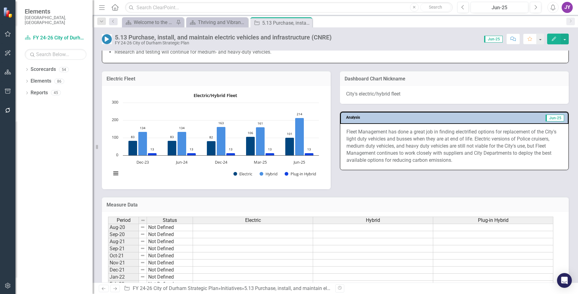
click at [415, 142] on p "Fleet Management has done a great job in finding electrified options for replac…" at bounding box center [454, 146] width 216 height 35
click at [459, 136] on p "Fleet Management has done a great job in finding electrified options for replac…" at bounding box center [454, 146] width 216 height 35
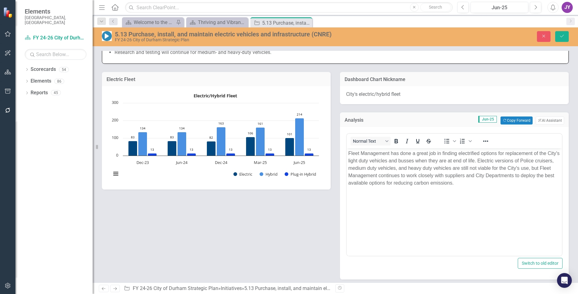
scroll to position [0, 0]
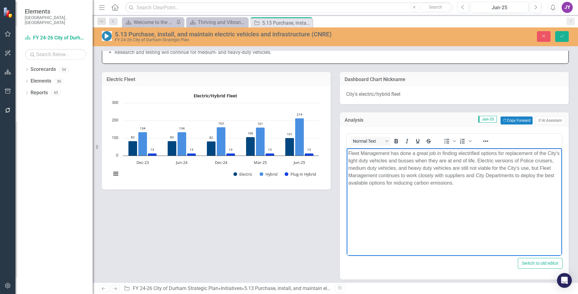
click at [468, 159] on p "Fleet Management has done a great job in finding electrified options for replac…" at bounding box center [454, 168] width 212 height 37
click at [465, 160] on p "Fleet Management has done a great job in finding electrified options for replac…" at bounding box center [454, 168] width 212 height 37
click at [496, 194] on body "Fleet Management has done a great job in finding electrified options for replac…" at bounding box center [453, 194] width 215 height 93
click at [496, 181] on p "Fleet Management has done a great job in finding electrified options for replac…" at bounding box center [454, 168] width 212 height 37
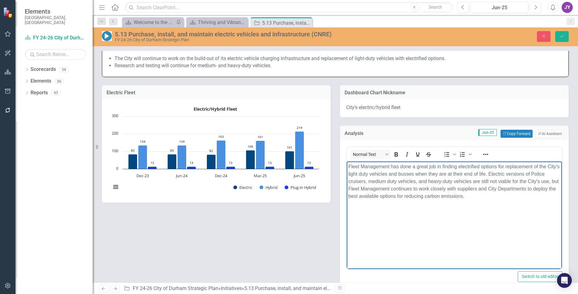
scroll to position [371, 0]
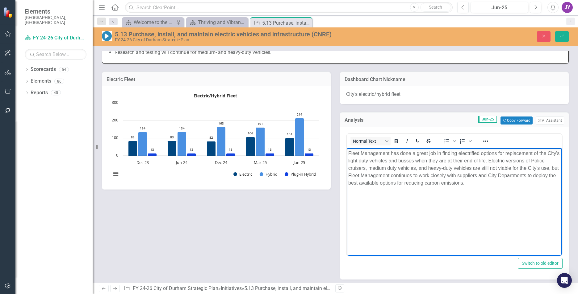
click at [388, 168] on p "Fleet Management has done a great job in finding electrified options for replac…" at bounding box center [454, 168] width 212 height 37
click at [372, 161] on p "Fleet Management has done a great job in finding electrified options for replac…" at bounding box center [454, 168] width 212 height 37
click at [400, 187] on p "Fleet Management has done a great job in finding electrified options for replac…" at bounding box center [454, 168] width 212 height 37
click at [485, 193] on body "Fleet Management has done a great job in finding electrified options for replac…" at bounding box center [453, 194] width 215 height 93
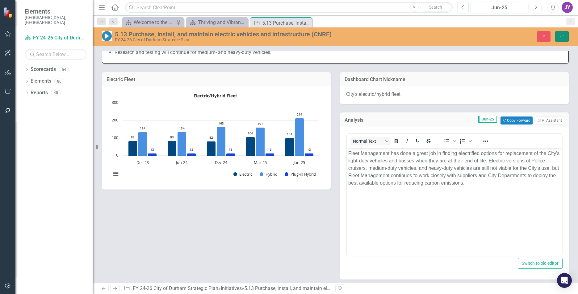
click at [564, 37] on button "Save" at bounding box center [562, 36] width 14 height 11
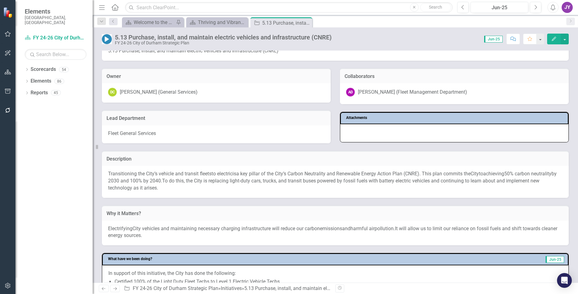
scroll to position [0, 0]
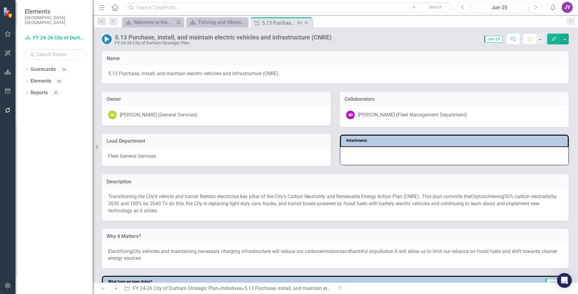
click at [307, 21] on icon "Close" at bounding box center [306, 22] width 6 height 5
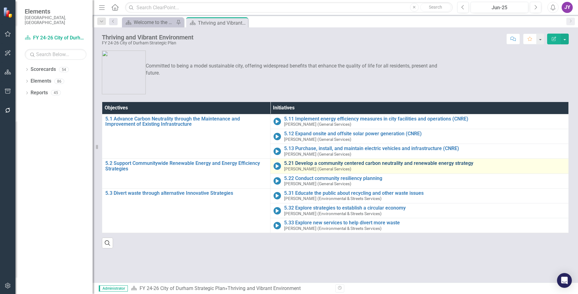
click at [304, 164] on link "5.21 Develop a community centered carbon neutrality and renewable energy strate…" at bounding box center [424, 164] width 281 height 6
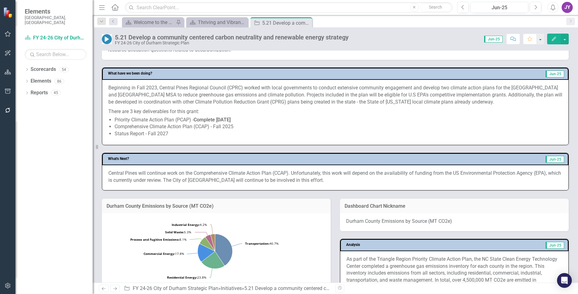
scroll to position [216, 0]
click at [404, 91] on p "Beginning in Fall 2023, Central Pines Regional Council (CPRC) worked with local…" at bounding box center [335, 95] width 454 height 23
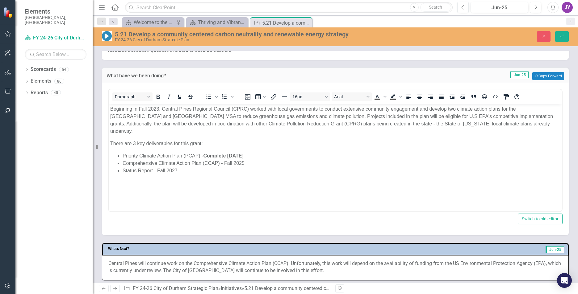
scroll to position [0, 0]
click at [417, 113] on p "Beginning in Fall 2023, Central Pines Regional Council (CPRC) worked with local…" at bounding box center [335, 121] width 450 height 30
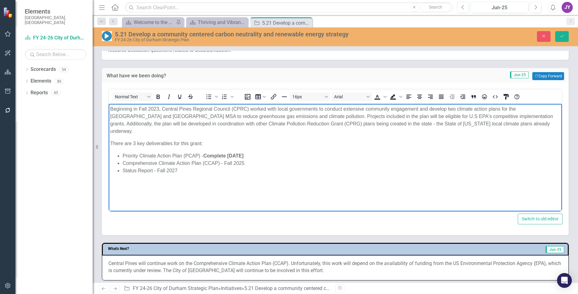
click at [420, 114] on p "Beginning in Fall 2023, Central Pines Regional Council (CPRC) worked with local…" at bounding box center [335, 121] width 450 height 30
click at [436, 115] on p "Beginning in Fall 2023, Central Pines Regional Council (CPRC) worked with local…" at bounding box center [335, 121] width 450 height 30
click at [419, 124] on p "Beginning in Fall 2023, Central Pines Regional Council (CPRC) worked with local…" at bounding box center [335, 121] width 450 height 30
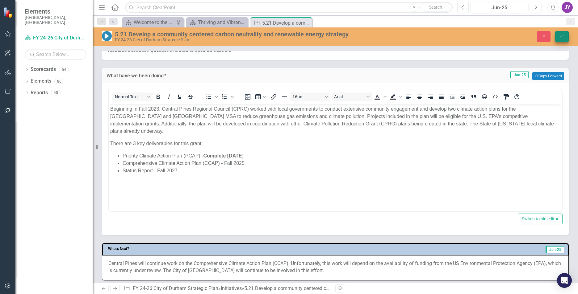
click at [564, 37] on icon "Save" at bounding box center [562, 36] width 6 height 4
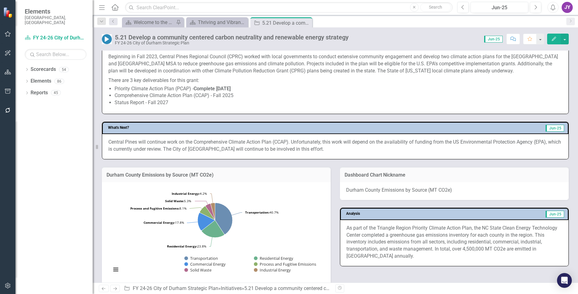
scroll to position [278, 0]
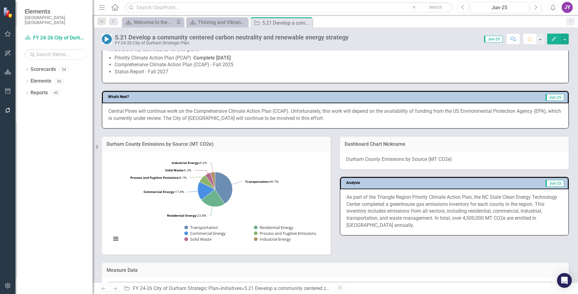
click at [199, 121] on p "Central Pines will continue work on the Comprehensive Climate Action Plan (CCAP…" at bounding box center [335, 115] width 454 height 14
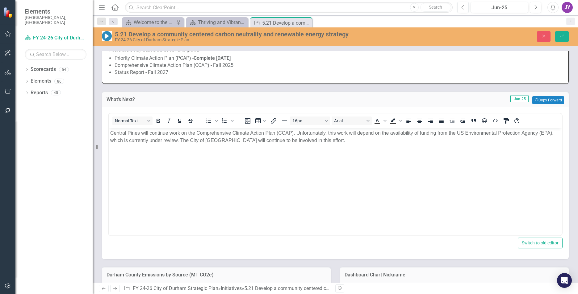
scroll to position [0, 0]
click at [170, 132] on p "Central Pines will continue work on the Comprehensive Climate Action Plan (CCAP…" at bounding box center [335, 136] width 450 height 15
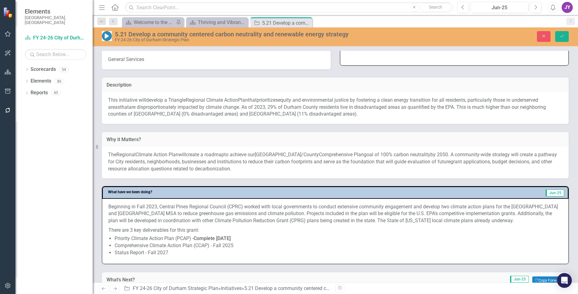
scroll to position [185, 0]
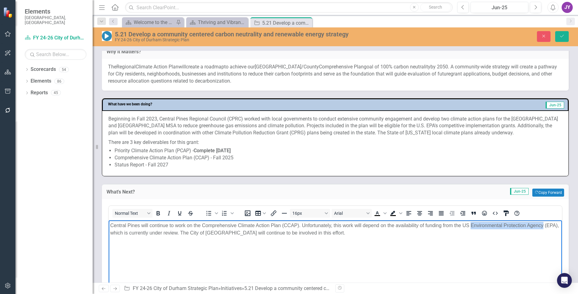
drag, startPoint x: 471, startPoint y: 226, endPoint x: 547, endPoint y: 223, distance: 76.9
click at [547, 223] on p "Central Pines will continue to work on the Comprehensive Climate Action Plan (C…" at bounding box center [335, 229] width 450 height 15
copy p "Environmental Protection Agency"
click at [433, 125] on p "Beginning in Fall 2023, Central Pines Regional Council (CPRC) worked with local…" at bounding box center [335, 127] width 454 height 23
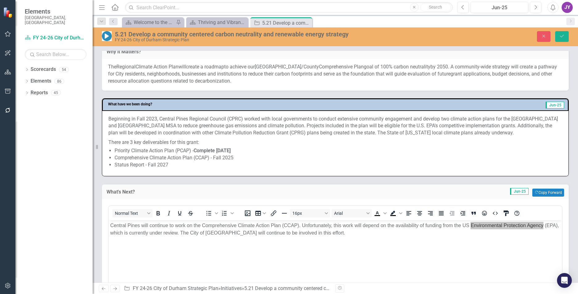
click at [433, 125] on p "Beginning in Fall 2023, Central Pines Regional Council (CPRC) worked with local…" at bounding box center [335, 127] width 454 height 23
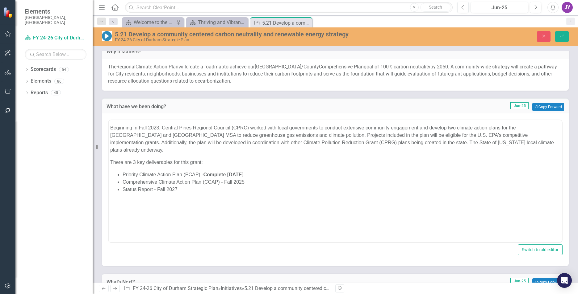
scroll to position [0, 0]
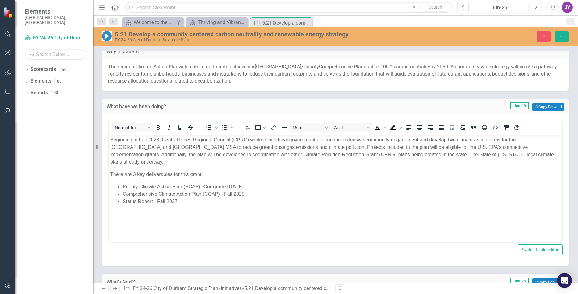
click at [446, 147] on p "Beginning in Fall 2023, Central Pines Regional Council (CPRC) worked with local…" at bounding box center [335, 151] width 450 height 30
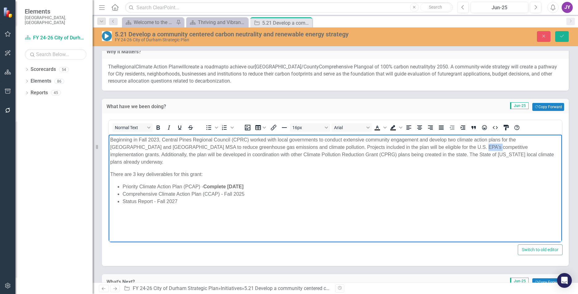
paste body "Rich Text Area. Press ALT-0 for help."
click at [512, 146] on p "Beginning in Fall 2023, Central Pines Regional Council (CPRC) worked with local…" at bounding box center [335, 151] width 450 height 30
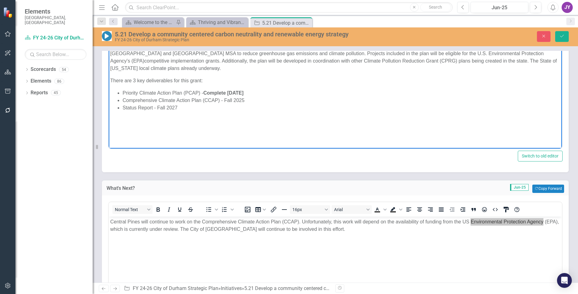
scroll to position [248, 0]
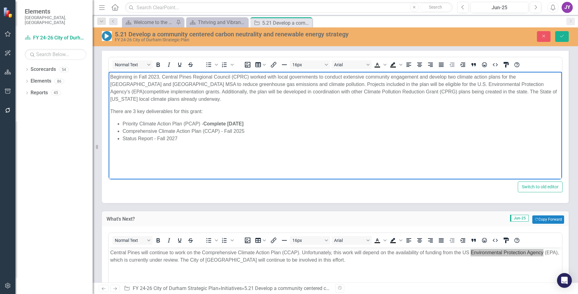
click at [530, 84] on p "Beginning in Fall 2023, Central Pines Regional Council (CPRC) worked with local…" at bounding box center [335, 88] width 450 height 30
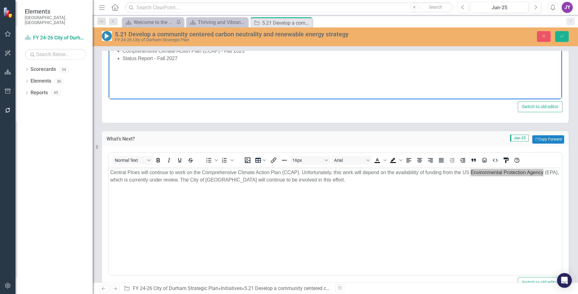
scroll to position [341, 0]
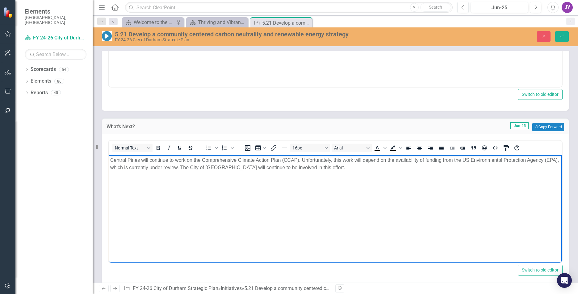
click at [395, 171] on p "Central Pines will continue to work on the Comprehensive Climate Action Plan (C…" at bounding box center [335, 163] width 450 height 15
drag, startPoint x: 463, startPoint y: 160, endPoint x: 550, endPoint y: 159, distance: 87.0
click at [550, 159] on p "Central Pines will continue to work on the Comprehensive Climate Action Plan (C…" at bounding box center [335, 163] width 450 height 15
click at [533, 180] on body "Central Pines will continue to work on the Comprehensive Climate Action Plan (C…" at bounding box center [335, 201] width 453 height 93
click at [558, 34] on button "Save" at bounding box center [562, 36] width 14 height 11
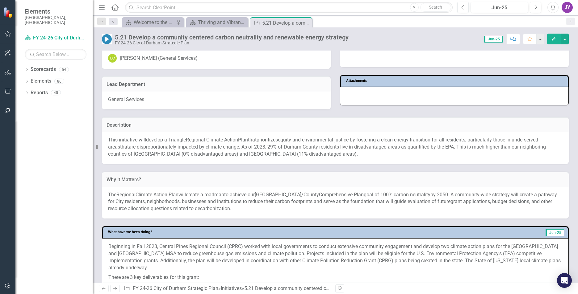
scroll to position [93, 0]
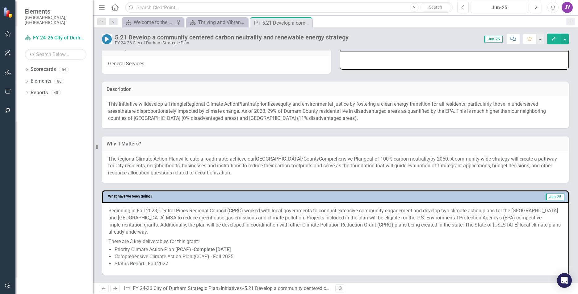
click at [377, 122] on p "This initiative will develop a Triangle Region al Climate Action P lan that pri…" at bounding box center [335, 111] width 454 height 21
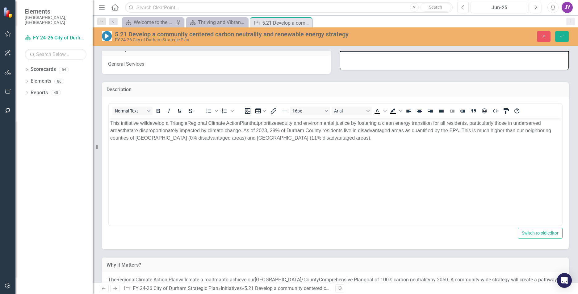
scroll to position [0, 0]
click at [454, 129] on span "are disproportionately impacted by climate change. As of 2023, 29% of Durham Co…" at bounding box center [330, 134] width 441 height 13
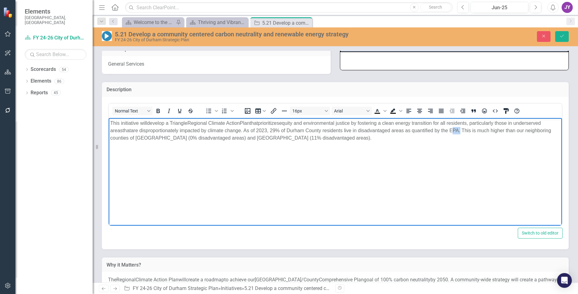
click at [454, 129] on span "are disproportionately impacted by climate change. As of 2023, 29% of Durham Co…" at bounding box center [330, 134] width 441 height 13
paste body "Rich Text Area. Press ALT-0 for help."
drag, startPoint x: 452, startPoint y: 130, endPoint x: 538, endPoint y: 131, distance: 86.1
click at [538, 131] on span "are disproportionately impacted by climate change. As of 2023, 29% of Durham Co…" at bounding box center [331, 134] width 443 height 13
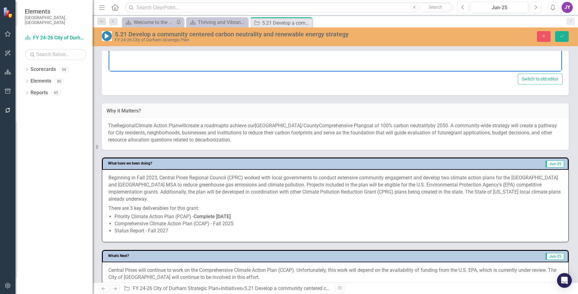
click at [475, 139] on p "Th e Regional Climate Action Plan will create a roadmap to achieve our Durham C…" at bounding box center [335, 132] width 454 height 21
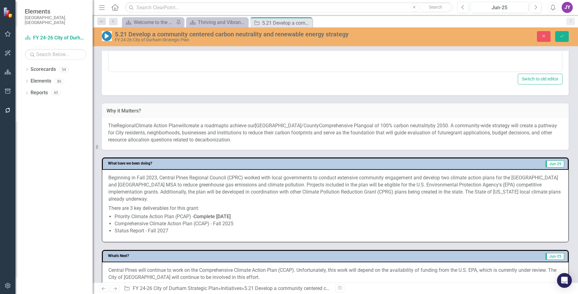
click at [475, 139] on p "Th e Regional Climate Action Plan will create a roadmap to achieve our Durham C…" at bounding box center [335, 132] width 454 height 21
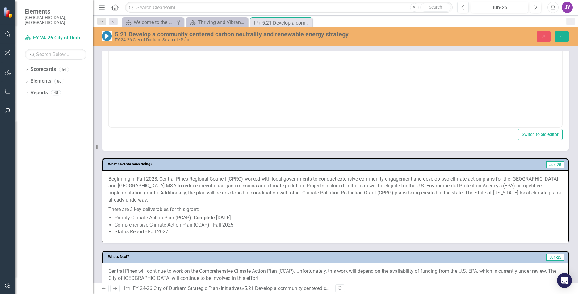
scroll to position [432, 0]
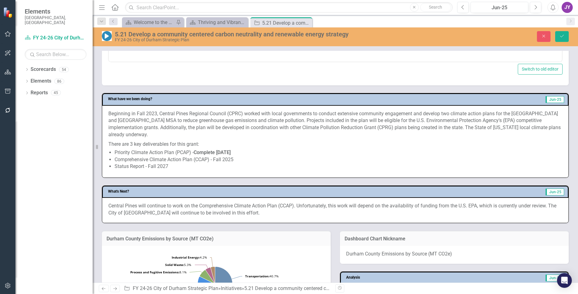
click at [460, 156] on li "Priority Climate Action Plan (PCAP) - Complete February 2024" at bounding box center [337, 152] width 447 height 7
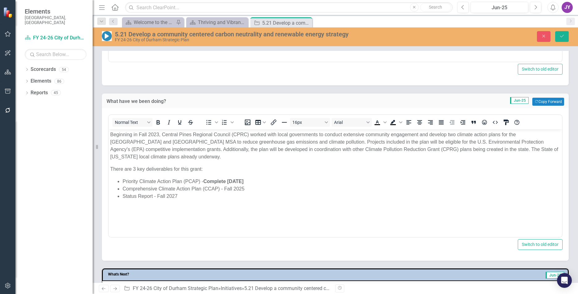
scroll to position [0, 0]
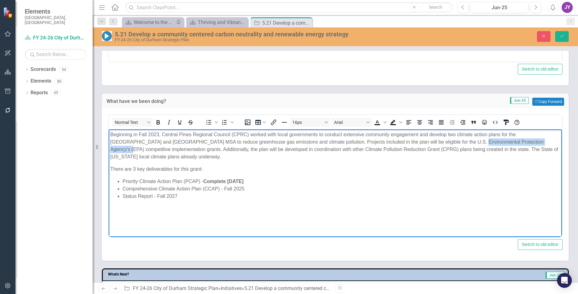
drag, startPoint x: 439, startPoint y: 141, endPoint x: 519, endPoint y: 140, distance: 79.9
click at [519, 140] on p "Beginning in Fall 2023, Central Pines Regional Council (CPRC) worked with local…" at bounding box center [335, 146] width 450 height 30
click at [450, 141] on p "Beginning in Fall 2023, Central Pines Regional Council (CPRC) worked with local…" at bounding box center [335, 146] width 450 height 30
click at [562, 35] on icon "Save" at bounding box center [562, 36] width 6 height 4
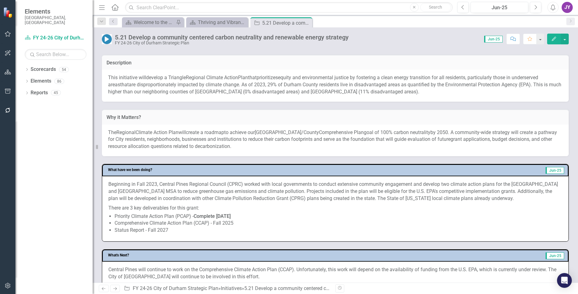
scroll to position [31, 0]
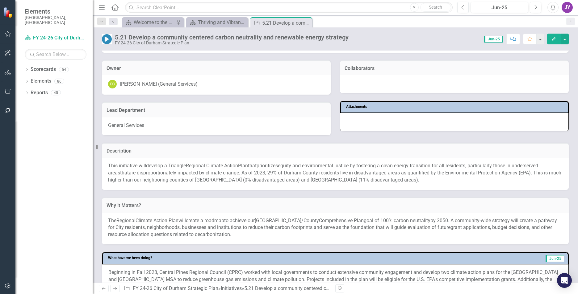
click at [266, 174] on span "are disproportionately impacted by climate change. As of 2023, 29% of Durham Co…" at bounding box center [334, 176] width 453 height 13
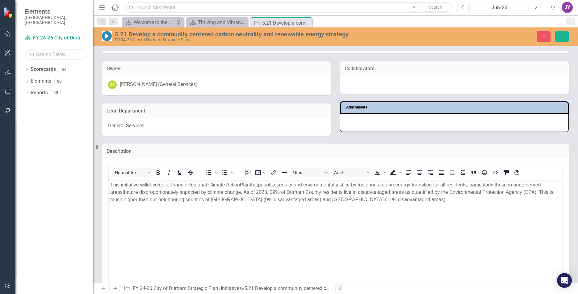
scroll to position [0, 0]
click at [450, 191] on span "are disproportionately impacted by climate change. As of 2023, 29% of Durham Co…" at bounding box center [331, 195] width 443 height 13
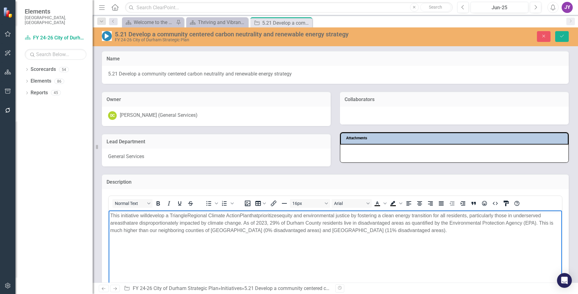
scroll to position [31, 0]
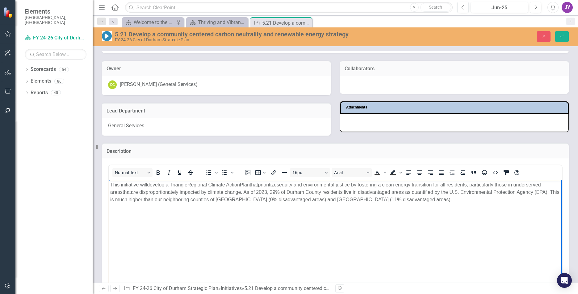
click at [566, 30] on div "5.21 Develop a community centered carbon neutrality and renewable energy strate…" at bounding box center [335, 36] width 485 height 19
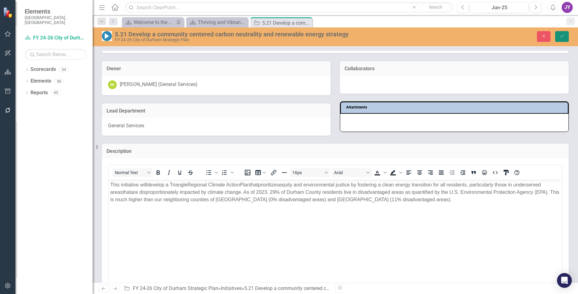
click at [566, 33] on button "Save" at bounding box center [562, 36] width 14 height 11
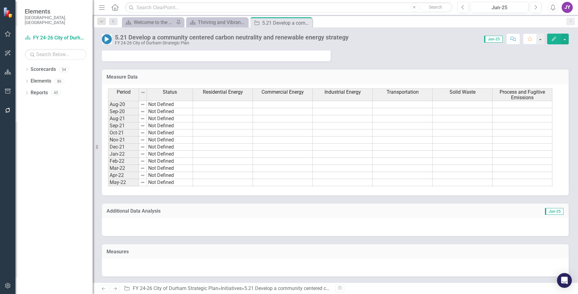
scroll to position [348, 0]
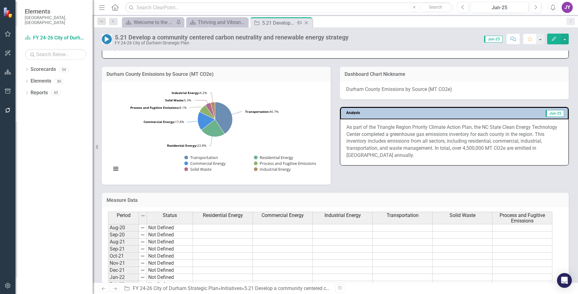
click at [306, 22] on icon "Close" at bounding box center [306, 22] width 6 height 5
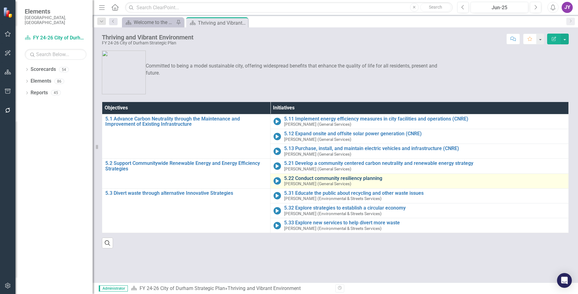
click at [298, 176] on link "5.22 Conduct community resiliency planning" at bounding box center [424, 179] width 281 height 6
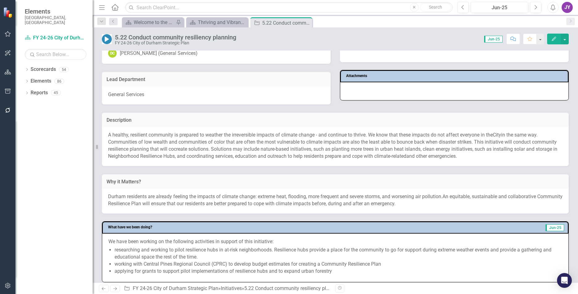
scroll to position [93, 0]
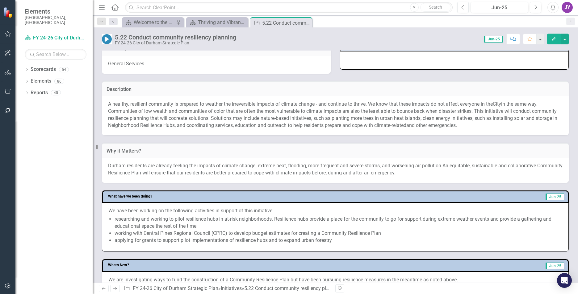
click at [175, 123] on span "in the same way. Communities of low wealth and communities of color that are of…" at bounding box center [332, 114] width 449 height 27
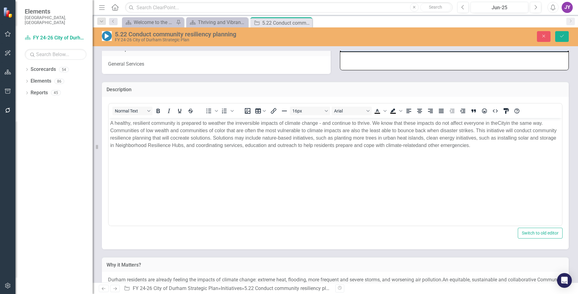
scroll to position [0, 0]
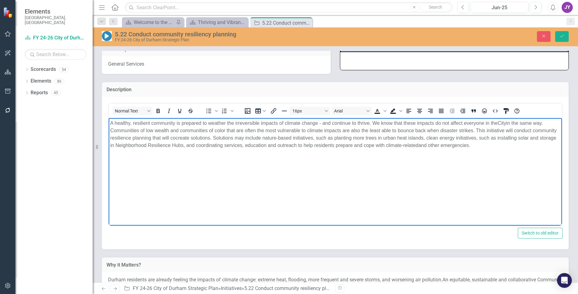
click at [160, 132] on span "in the same way. Communities of low wealth and communities of color that are of…" at bounding box center [333, 133] width 446 height 27
click at [234, 130] on span "in the same way. Communities of low wealth and communities of color that are of…" at bounding box center [333, 133] width 446 height 27
drag, startPoint x: 334, startPoint y: 131, endPoint x: 350, endPoint y: 132, distance: 16.7
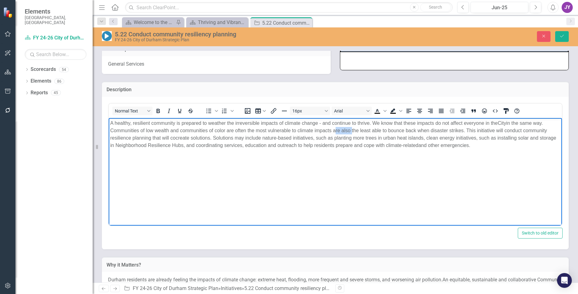
click at [350, 132] on span "in the same way. Communities of low wealth and communities of color are often t…" at bounding box center [333, 133] width 446 height 27
click at [568, 30] on div "5.22 Conduct community resiliency planning FY 24-26 City of Durham Strategic Pl…" at bounding box center [335, 36] width 485 height 19
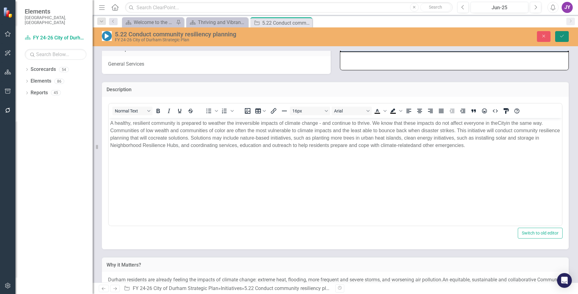
click at [566, 34] on button "Save" at bounding box center [562, 36] width 14 height 11
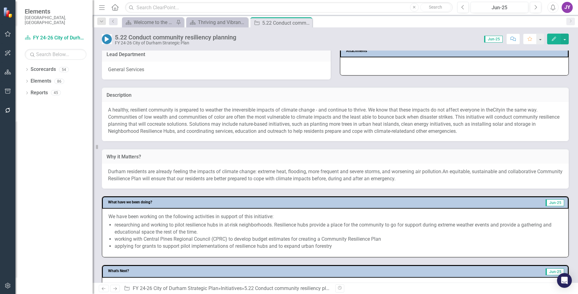
scroll to position [93, 0]
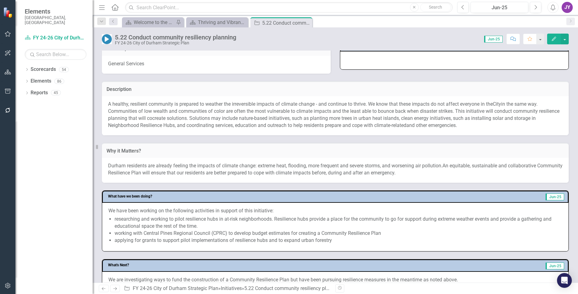
click at [292, 101] on div "A healthy, resilient community is prepared to weather the irreversible impacts …" at bounding box center [335, 115] width 467 height 39
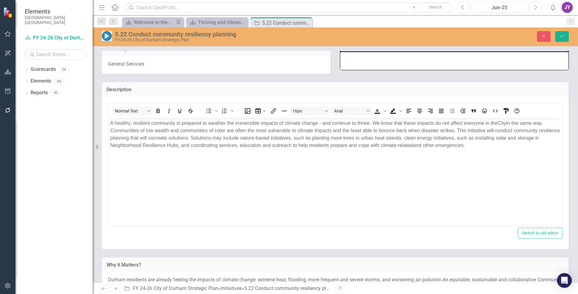
scroll to position [0, 0]
click at [285, 145] on span "in the same way. Communities of low wealth and communities of color are often t…" at bounding box center [334, 133] width 449 height 27
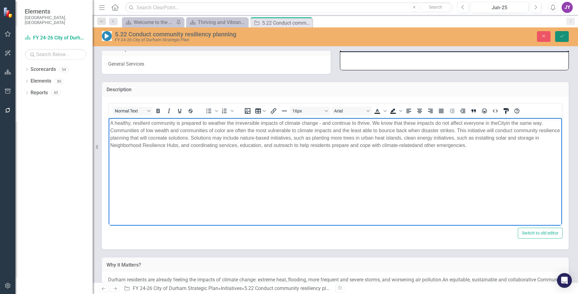
click at [564, 40] on button "Save" at bounding box center [562, 36] width 14 height 11
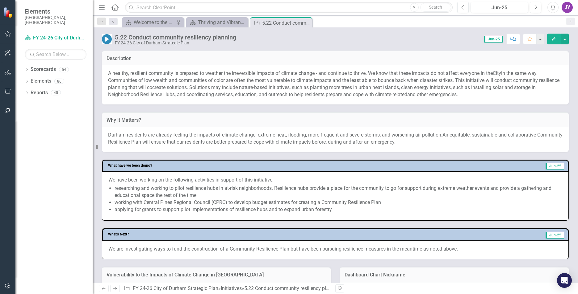
scroll to position [154, 0]
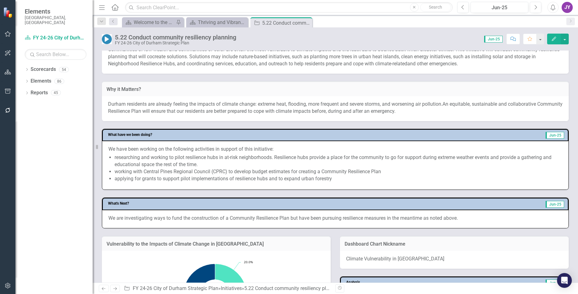
click at [505, 117] on div "Durham residents are already feeling the impacts of climate change: extreme hea…" at bounding box center [335, 108] width 467 height 25
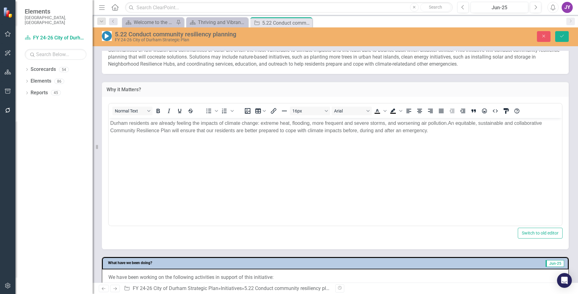
scroll to position [0, 0]
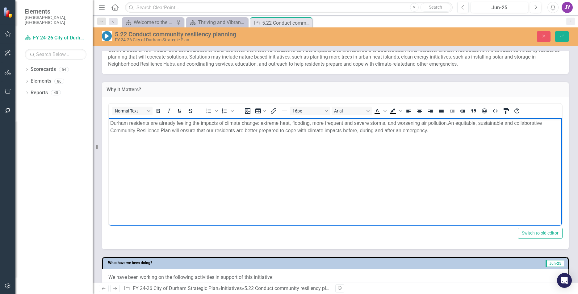
click at [502, 125] on span "An equitable, sustainable and collaborative Community Resilience Plan will ensu…" at bounding box center [325, 126] width 431 height 13
click at [504, 126] on p "Durham residents are already feeling the impacts of climate change: extreme hea…" at bounding box center [335, 126] width 450 height 15
click at [563, 42] on div "5.22 Conduct community resiliency planning FY 24-26 City of Durham Strategic Pl…" at bounding box center [335, 37] width 485 height 12
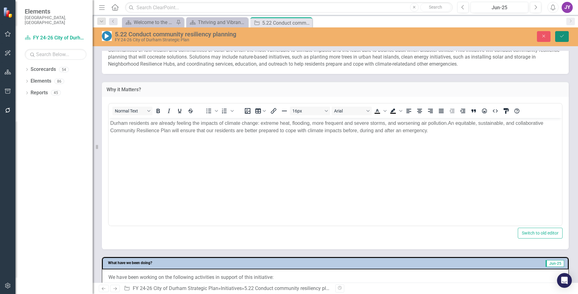
click at [562, 39] on button "Save" at bounding box center [562, 36] width 14 height 11
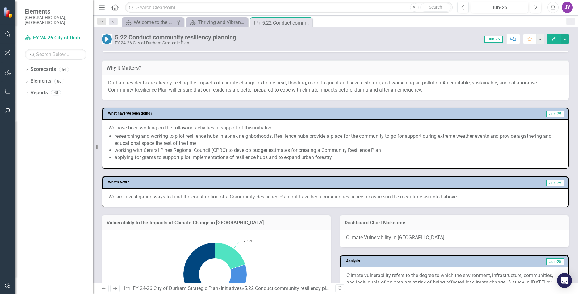
scroll to position [185, 0]
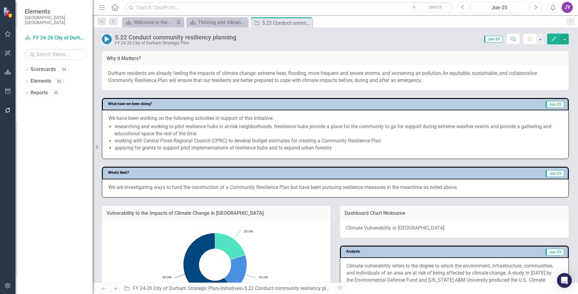
click at [321, 158] on div "We have been working on the following activities in support of this initiative:…" at bounding box center [335, 134] width 466 height 48
click at [322, 141] on li "working with Central Pines Regional Council (CPRC) to develop budget estimates …" at bounding box center [337, 141] width 447 height 7
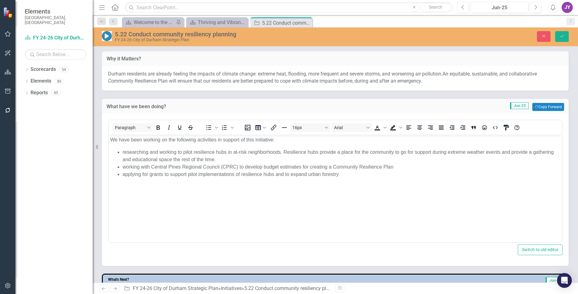
scroll to position [0, 0]
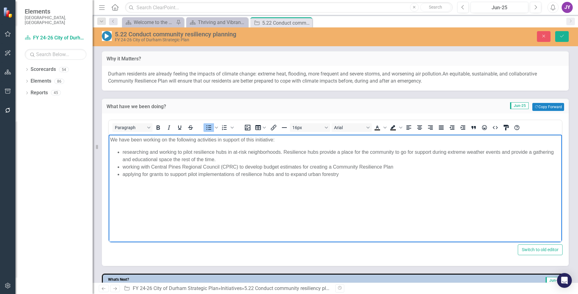
click at [413, 166] on li "working with Central Pines Regional Council (CPRC) to develop budget estimates …" at bounding box center [340, 167] width 437 height 7
click at [408, 171] on li "applying for grants to support pilot implementations of resilience hubs and to …" at bounding box center [340, 174] width 437 height 7
click at [172, 159] on li "researching and working to pilot resilience hubs in at-risk neighborhoods. Resi…" at bounding box center [340, 156] width 437 height 15
click at [247, 160] on li "researching and working to pilot resilience hubs in at-risk neighborhoods. Resi…" at bounding box center [340, 156] width 437 height 15
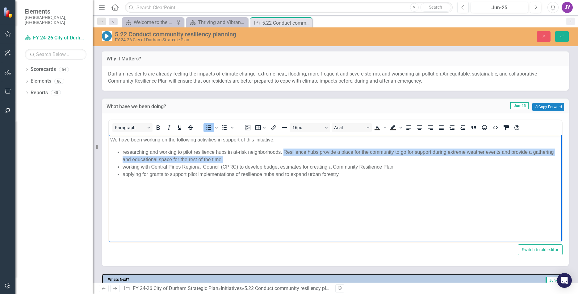
drag, startPoint x: 257, startPoint y: 159, endPoint x: 283, endPoint y: 151, distance: 26.8
click at [283, 151] on li "researching and working to pilot resilience hubs in at-risk neighborhoods. Resi…" at bounding box center [340, 156] width 437 height 15
copy li "Resilience hubs provide a place for the community to go for support during extr…"
click at [358, 162] on li "researching and working to pilot resilience hubs in at-risk neighborhoods. Resi…" at bounding box center [340, 156] width 437 height 15
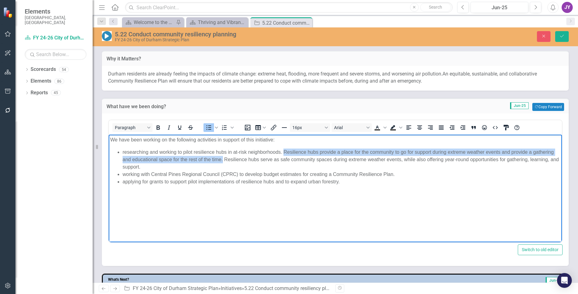
drag, startPoint x: 223, startPoint y: 160, endPoint x: 284, endPoint y: 151, distance: 61.5
click at [284, 151] on li "researching and working to pilot resilience hubs in at-risk neighborhoods. Resi…" at bounding box center [340, 160] width 437 height 22
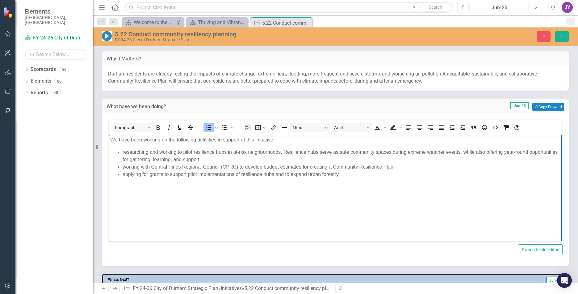
click at [439, 165] on li "working with Central Pines Regional Council (CPRC) to develop budget estimates …" at bounding box center [340, 167] width 437 height 7
drag, startPoint x: 561, startPoint y: 34, endPoint x: 572, endPoint y: 34, distance: 11.7
click at [561, 34] on button "Save" at bounding box center [562, 36] width 14 height 11
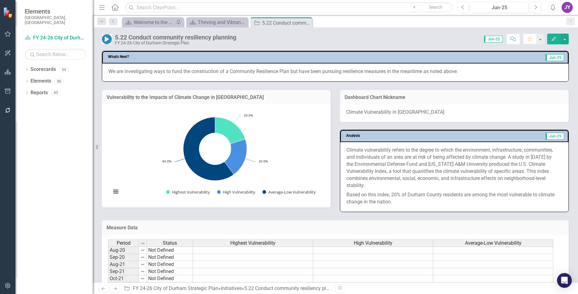
scroll to position [309, 0]
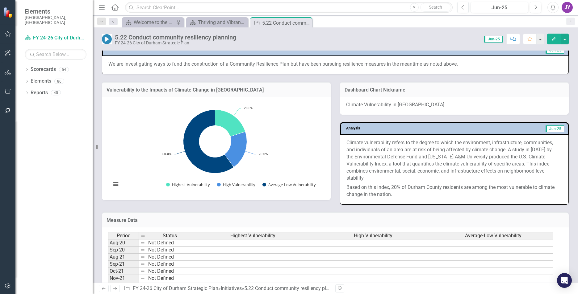
click at [503, 167] on p "Climate vulnerability refers to the degree to which the environment, infrastruc…" at bounding box center [454, 161] width 216 height 44
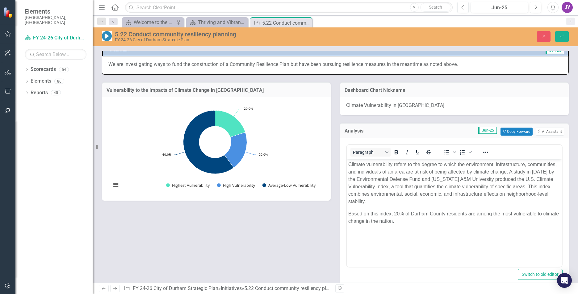
scroll to position [0, 0]
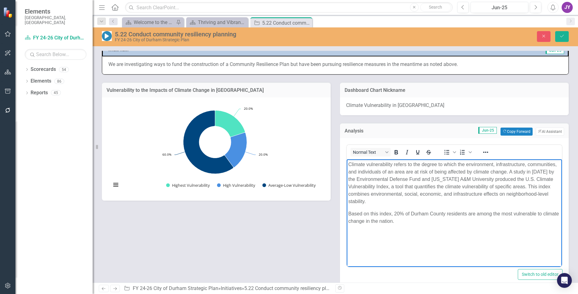
drag, startPoint x: 510, startPoint y: 170, endPoint x: 395, endPoint y: 187, distance: 116.0
click at [395, 187] on p "Climate vulnerability refers to the degree to which the environment, infrastruc…" at bounding box center [454, 183] width 212 height 44
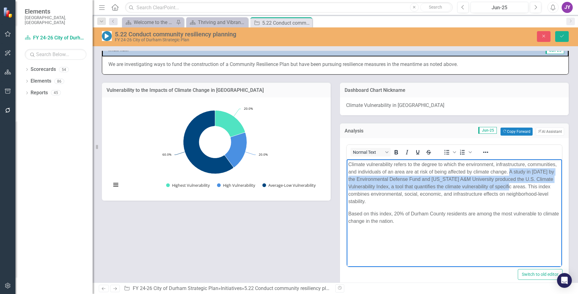
drag, startPoint x: 524, startPoint y: 186, endPoint x: 509, endPoint y: 170, distance: 22.3
click at [509, 170] on p "Climate vulnerability refers to the degree to which the environment, infrastruc…" at bounding box center [454, 183] width 212 height 44
copy p "A study in 2023 by the Environmental Defense Fund and Texas A&M University prod…"
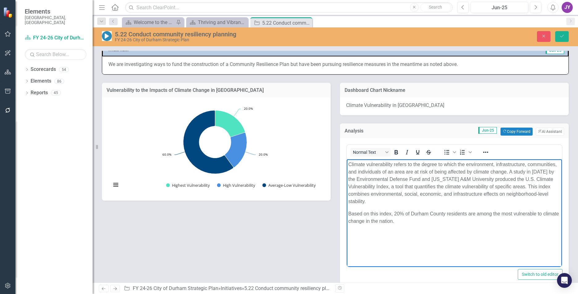
click at [527, 184] on p "Climate vulnerability refers to the degree to which the environment, infrastruc…" at bounding box center [454, 183] width 212 height 44
click at [502, 196] on p "Climate vulnerability refers to the degree to which the environment, infrastruc…" at bounding box center [454, 183] width 212 height 44
click at [502, 201] on p "Climate vulnerability refers to the degree to which the environment, infrastruc…" at bounding box center [454, 183] width 212 height 44
click at [527, 185] on p "Climate vulnerability refers to the degree to which the environment, infrastruc…" at bounding box center [454, 183] width 212 height 44
click at [544, 170] on p "Climate vulnerability refers to the degree to which the environment, infrastruc…" at bounding box center [454, 183] width 212 height 44
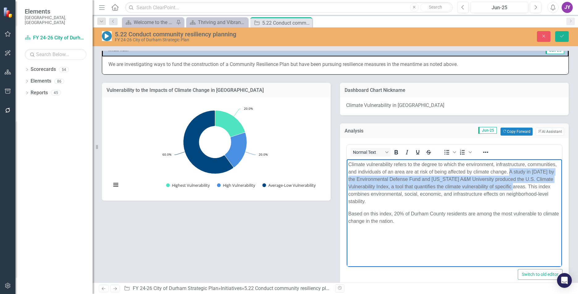
drag, startPoint x: 529, startPoint y: 184, endPoint x: 509, endPoint y: 171, distance: 23.5
click at [509, 171] on p "Climate vulnerability refers to the degree to which the environment, infrastruc…" at bounding box center [454, 183] width 212 height 44
copy p "A study in 2023 by the Environmental Defense Fund and Texas A&M University prod…"
click at [532, 180] on p "Climate vulnerability refers to the degree to which the environment, infrastruc…" at bounding box center [454, 183] width 212 height 44
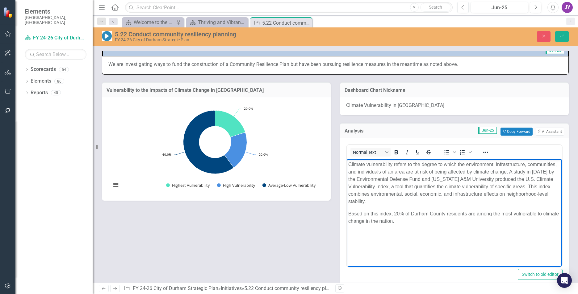
click at [510, 171] on p "Climate vulnerability refers to the degree to which the environment, infrastruc…" at bounding box center [454, 183] width 212 height 44
click at [510, 169] on p "Climate vulnerability refers to the degree to which the environment, infrastruc…" at bounding box center [454, 183] width 212 height 44
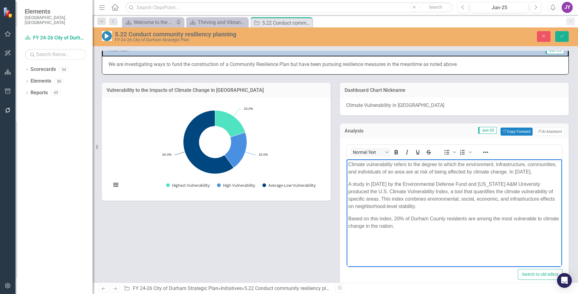
click at [530, 172] on p "Climate vulnerability refers to the degree to which the environment, infrastruc…" at bounding box center [454, 168] width 212 height 15
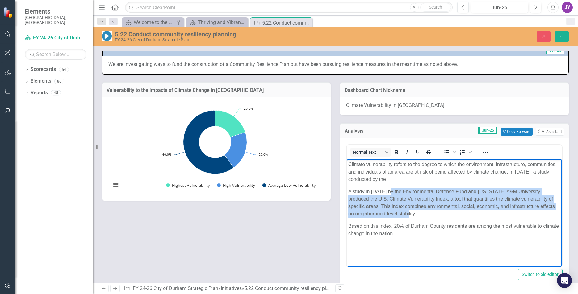
drag, startPoint x: 390, startPoint y: 191, endPoint x: 545, endPoint y: 213, distance: 156.4
click at [545, 213] on p "A study in 2023 by the Environmental Defense Fund and Texas A&M University prod…" at bounding box center [454, 203] width 212 height 30
copy p "the Environmental Defense Fund and Texas A&M University produced the U.S. Clima…"
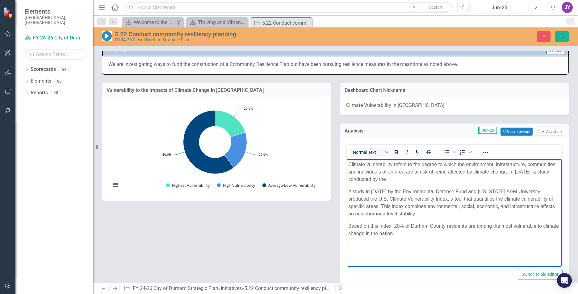
click at [384, 179] on p "Climate vulnerability refers to the degree to which the environment, infrastruc…" at bounding box center [454, 172] width 212 height 22
click at [386, 178] on p "Climate vulnerability refers to the degree to which the environment, infrastruc…" at bounding box center [454, 172] width 212 height 22
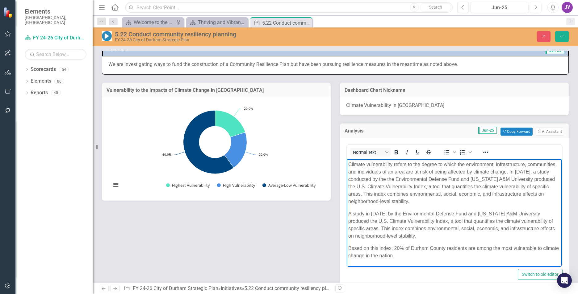
click at [383, 178] on p "Climate vulnerability refers to the degree to which the environment, infrastruc…" at bounding box center [454, 183] width 212 height 44
click at [408, 196] on p "Climate vulnerability refers to the degree to which the environment, infrastruc…" at bounding box center [454, 183] width 212 height 44
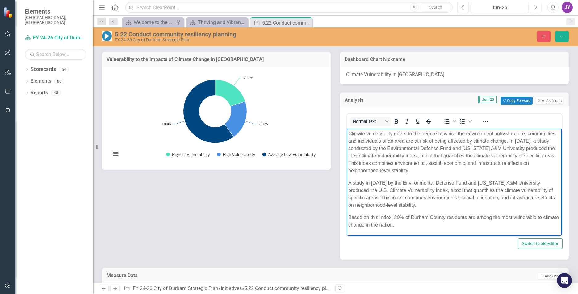
click at [482, 191] on p "A study in 2023 by the Environmental Defense Fund and Texas A&M University prod…" at bounding box center [454, 194] width 212 height 30
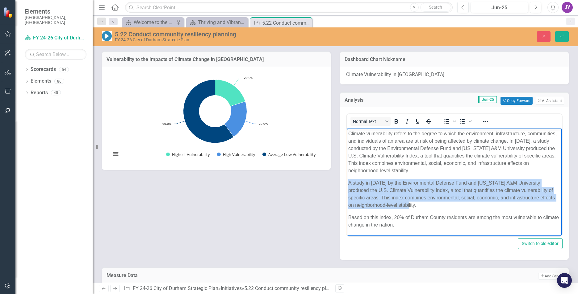
click at [482, 191] on p "A study in 2023 by the Environmental Defense Fund and Texas A&M University prod…" at bounding box center [454, 194] width 212 height 30
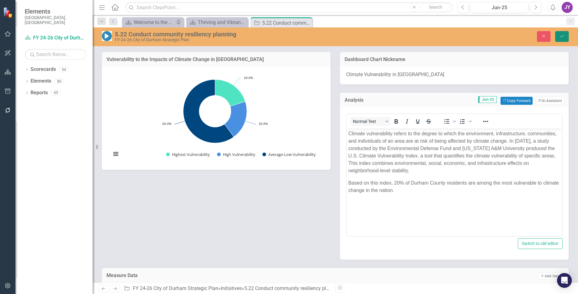
click at [563, 36] on icon "Save" at bounding box center [562, 36] width 6 height 4
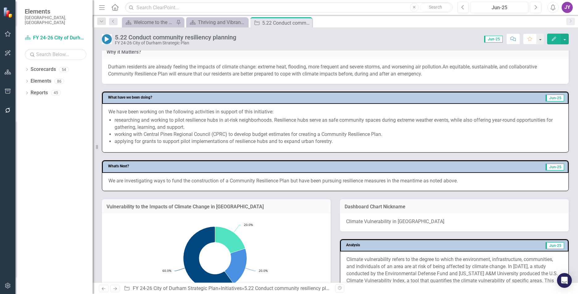
scroll to position [309, 0]
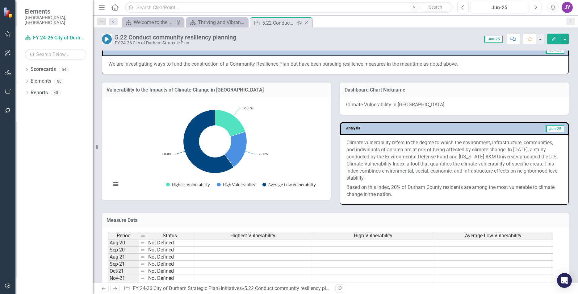
click at [307, 23] on icon at bounding box center [306, 22] width 3 height 3
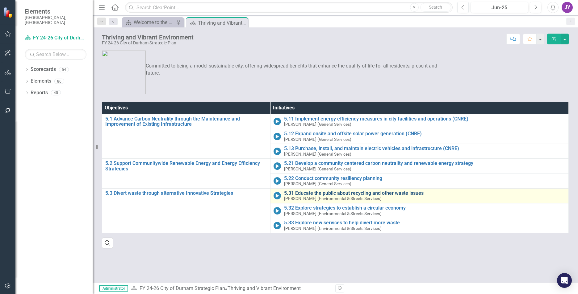
click at [296, 195] on link "5.31 Educate the public about recycling and other waste issues" at bounding box center [424, 194] width 281 height 6
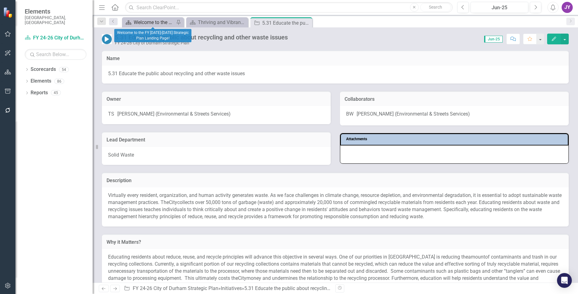
click at [141, 23] on div "Welcome to the FY [DATE]-[DATE] Strategic Plan Landing Page!" at bounding box center [154, 23] width 41 height 8
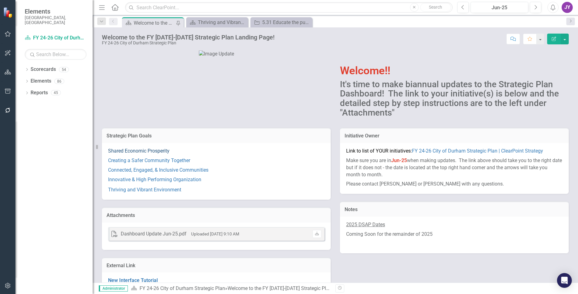
click at [156, 154] on link "Shared Economic Prosperity" at bounding box center [138, 151] width 61 height 6
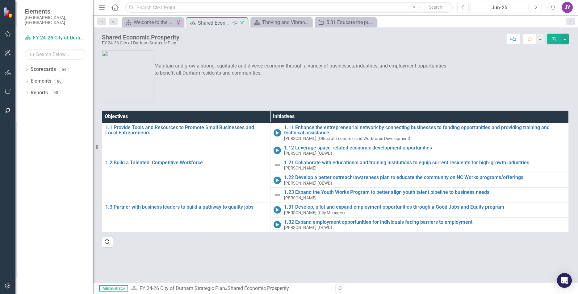
click at [243, 24] on icon "Close" at bounding box center [242, 22] width 6 height 5
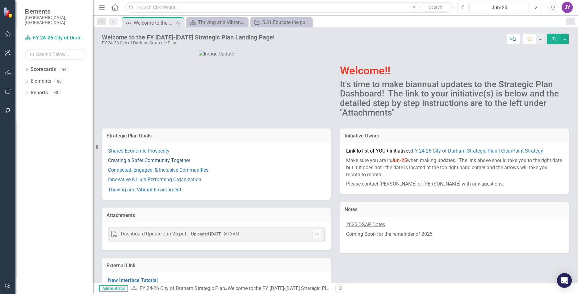
click at [167, 164] on link "Creating a Safer Community Together" at bounding box center [149, 161] width 82 height 6
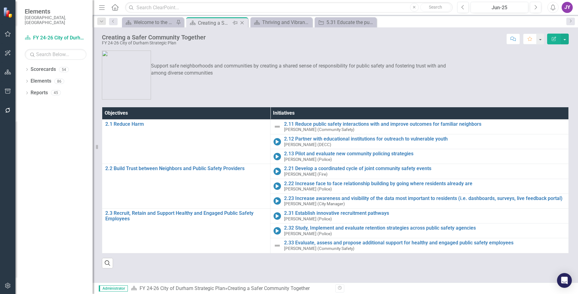
click at [241, 21] on icon "Close" at bounding box center [242, 22] width 6 height 5
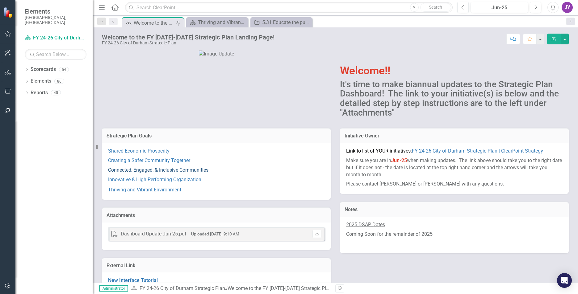
click at [118, 173] on link "Connected, Engaged, & Inclusive Communities" at bounding box center [158, 170] width 100 height 6
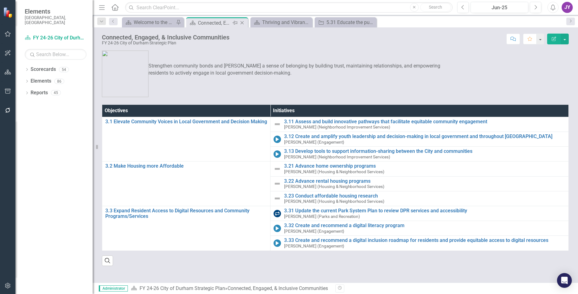
click at [242, 21] on icon "Close" at bounding box center [242, 22] width 6 height 5
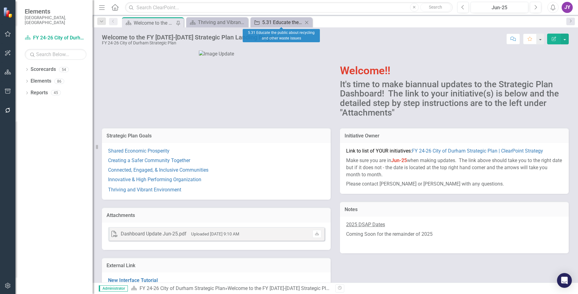
click at [285, 20] on div "5.31 Educate the public about recycling and other waste issues" at bounding box center [282, 23] width 41 height 8
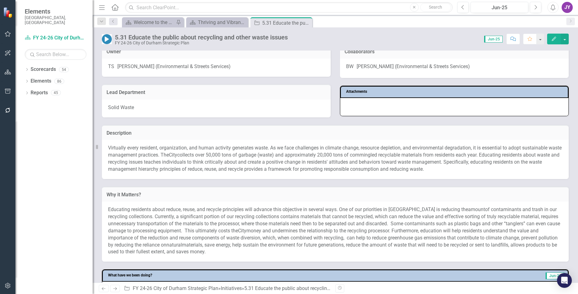
scroll to position [62, 0]
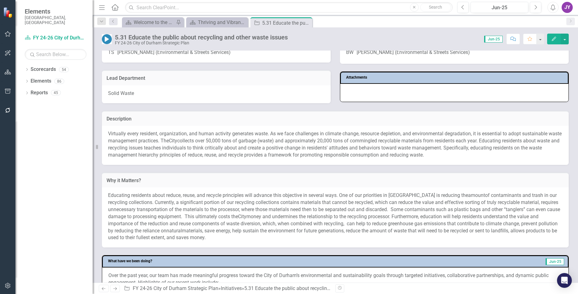
click at [370, 147] on span "collects over 50,000 tons of garbage (waste) and approximately 20,000 tons of c…" at bounding box center [333, 148] width 451 height 20
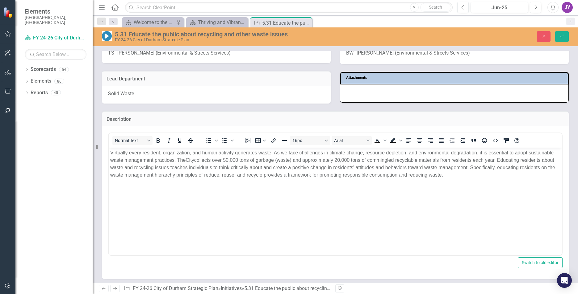
scroll to position [0, 0]
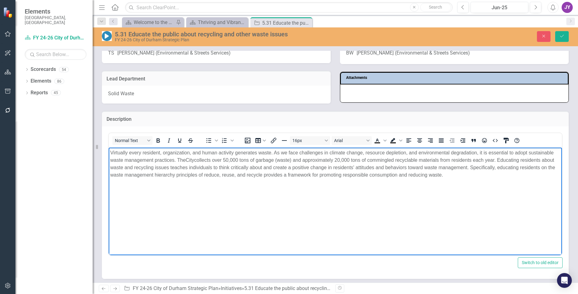
click at [378, 160] on span "collects over 50,000 tons of garbage (waste) and approximately 20,000 tons of c…" at bounding box center [332, 167] width 445 height 20
copy span "commingled"
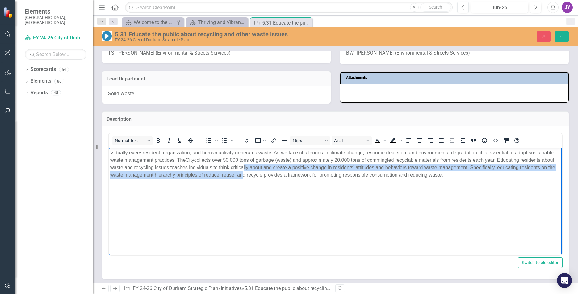
click at [255, 171] on p "Virtually every resident, organization, and human activity generates waste. As …" at bounding box center [335, 164] width 450 height 30
click at [266, 164] on span "collects over 50,000 tons of garbage (waste) and approximately 20,000 tons of c…" at bounding box center [332, 167] width 445 height 20
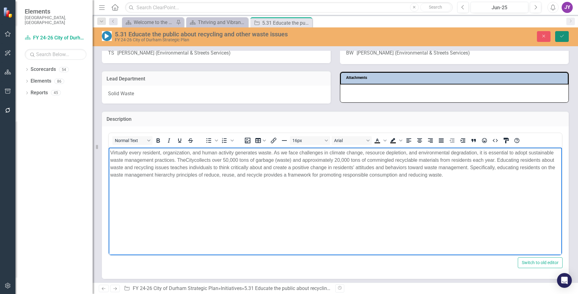
click at [556, 33] on button "Save" at bounding box center [562, 36] width 14 height 11
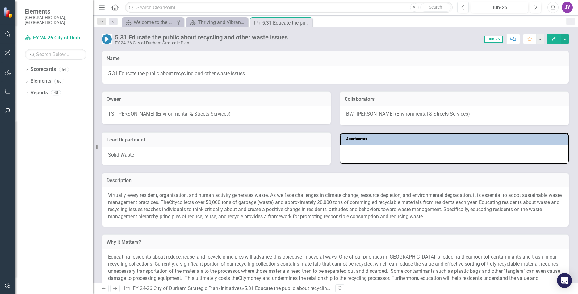
scroll to position [93, 0]
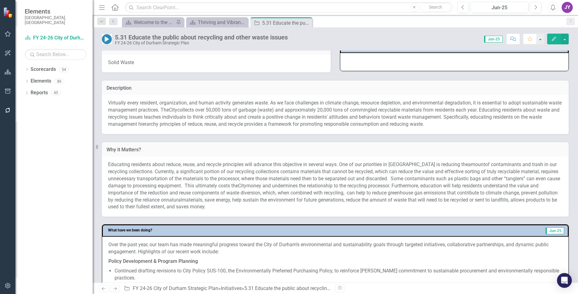
click at [388, 118] on span "collects over 50,000 tons of garbage (waste) and approximately 20,000 tons of c…" at bounding box center [333, 117] width 451 height 20
click at [389, 117] on span "collects over 50,000 tons of garbage (waste) and approximately 20,000 tons of c…" at bounding box center [333, 117] width 451 height 20
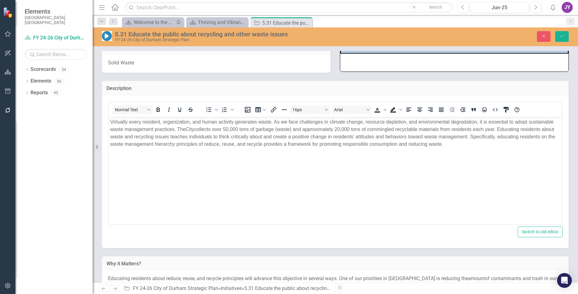
scroll to position [0, 0]
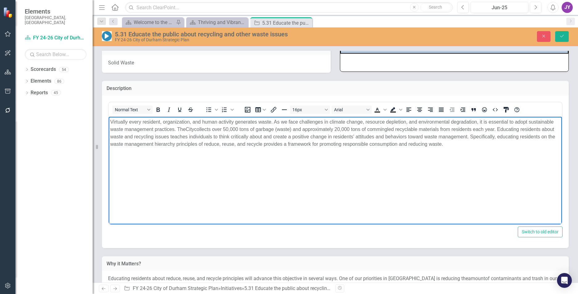
click at [500, 128] on span "collects over 50,000 tons of garbage (waste) and approximately 20,000 tons of c…" at bounding box center [332, 136] width 445 height 20
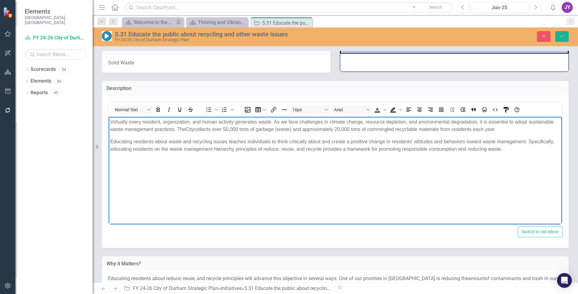
click at [508, 130] on p "Virtually every resident, organization, and human activity generates waste. As …" at bounding box center [335, 125] width 450 height 15
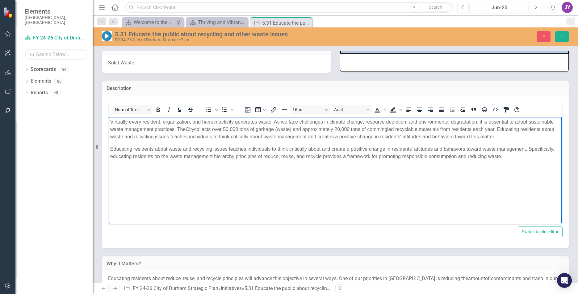
click at [210, 139] on span "collects over 50,000 tons of garbage (waste) and approximately 20,000 tons of c…" at bounding box center [332, 132] width 444 height 13
click at [493, 137] on span "collects over 50,000 tons of garbage (waste) and approximately 20,000 tons of c…" at bounding box center [332, 132] width 444 height 13
click at [385, 138] on span "collects over 50,000 tons of garbage (waste) and approximately 20,000 tons of c…" at bounding box center [332, 132] width 444 height 13
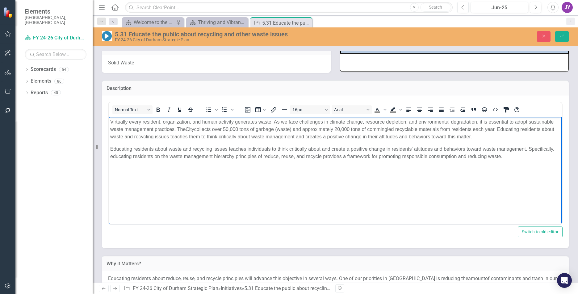
click at [520, 141] on body "Virtually every resident, organization, and human activity generates waste. As …" at bounding box center [335, 163] width 453 height 93
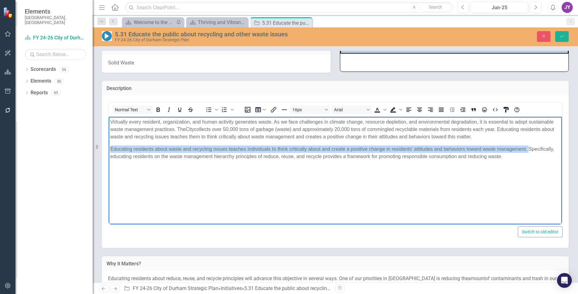
drag, startPoint x: 529, startPoint y: 149, endPoint x: 193, endPoint y: 268, distance: 356.5
click at [109, 150] on html "Virtually every resident, organization, and human activity generates waste. As …" at bounding box center [335, 163] width 453 height 93
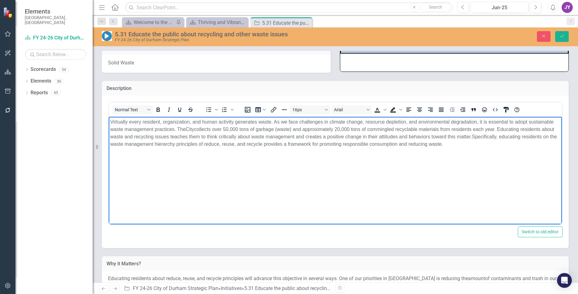
click at [175, 139] on span "collects over 50,000 tons of garbage (waste) and approximately 20,000 tons of c…" at bounding box center [332, 132] width 444 height 13
click at [458, 134] on span "collects over 50,000 tons of garbage (waste) and approximately 20,000 tons of c…" at bounding box center [332, 132] width 444 height 13
click at [450, 137] on span "collects over 50,000 tons of garbage (waste) and approximately 20,000 tons of c…" at bounding box center [332, 132] width 444 height 13
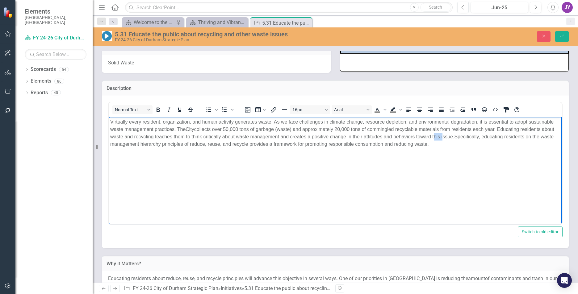
click at [450, 137] on span "collects over 50,000 tons of garbage (waste) and approximately 20,000 tons of c…" at bounding box center [332, 132] width 444 height 13
click at [566, 34] on button "Save" at bounding box center [562, 36] width 14 height 11
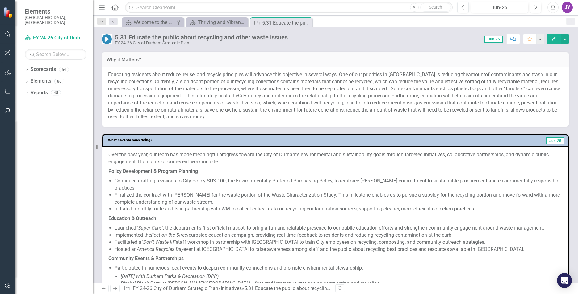
scroll to position [185, 0]
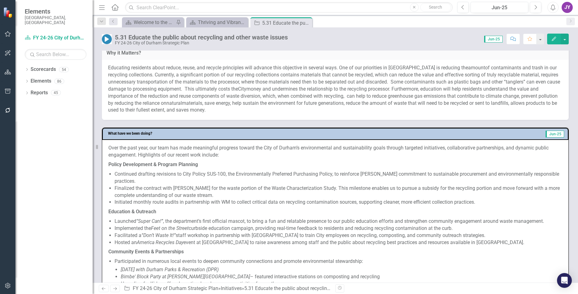
scroll to position [185, 0]
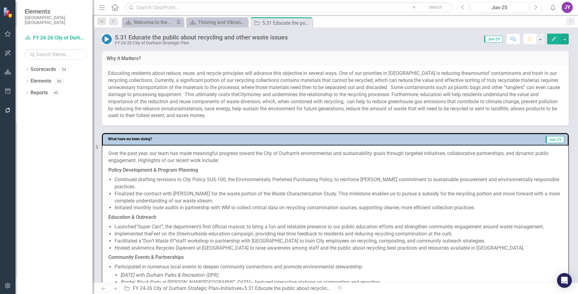
click at [367, 81] on span "of contaminants and trash in our recycling collections. Currently, a significan…" at bounding box center [334, 83] width 452 height 27
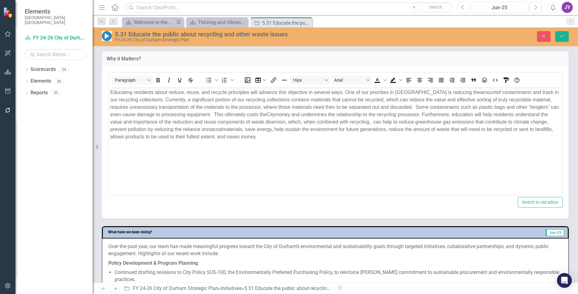
scroll to position [0, 0]
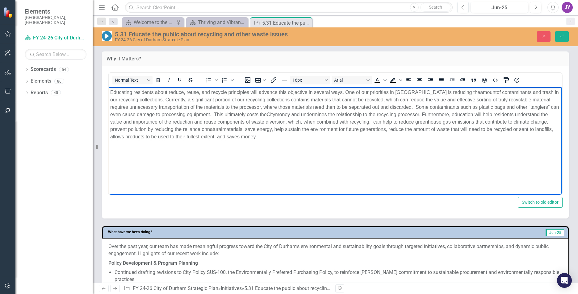
click at [554, 100] on p "Educating residents about reduce, reuse, and recycle principles will advance th…" at bounding box center [335, 115] width 450 height 52
click at [416, 108] on span "of contaminants and trash in our recycling collections. Currently, a significan…" at bounding box center [334, 102] width 449 height 27
click at [408, 123] on span "money and undermines the relationship to the recycling processor. Furthermore, …" at bounding box center [329, 122] width 438 height 20
click at [384, 100] on span "of contaminants and trash in our recycling collections. Currently, a significan…" at bounding box center [334, 102] width 449 height 27
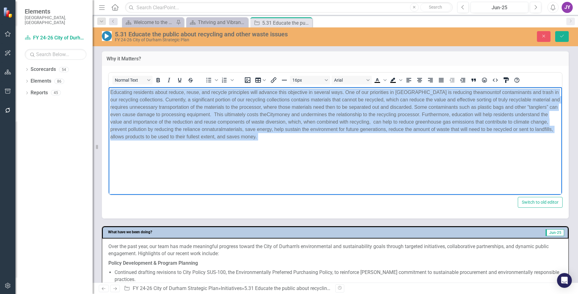
click at [384, 100] on span "of contaminants and trash in our recycling collections. Currently, a significan…" at bounding box center [334, 102] width 449 height 27
click at [384, 99] on span "of contaminants and trash in our recycling collections. Currently, a significan…" at bounding box center [334, 102] width 449 height 27
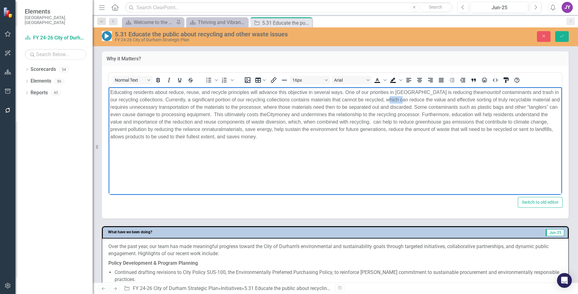
click at [384, 99] on span "of contaminants and trash in our recycling collections. Currently, a significan…" at bounding box center [334, 102] width 449 height 27
click at [429, 97] on span "of contaminants and trash in our recycling collections. Currently, a significan…" at bounding box center [334, 102] width 448 height 27
click at [428, 100] on span "of contaminants and trash in our recycling collections. Currently, a significan…" at bounding box center [334, 102] width 448 height 27
click at [426, 98] on span "of contaminants and trash in our recycling collections. Currently, a significan…" at bounding box center [334, 102] width 448 height 27
click at [564, 37] on icon "Save" at bounding box center [562, 36] width 6 height 4
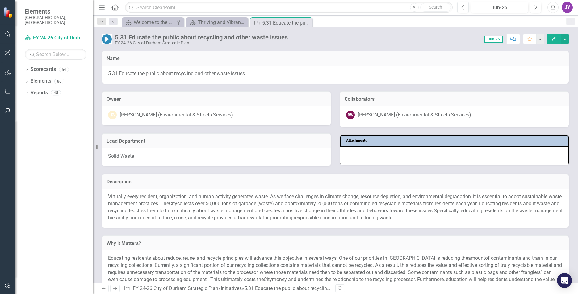
scroll to position [154, 0]
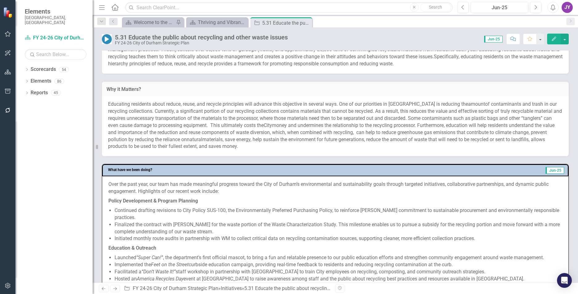
click at [331, 131] on span "money and undermines the relationship to the recycling processor. Furthermore, …" at bounding box center [331, 132] width 446 height 20
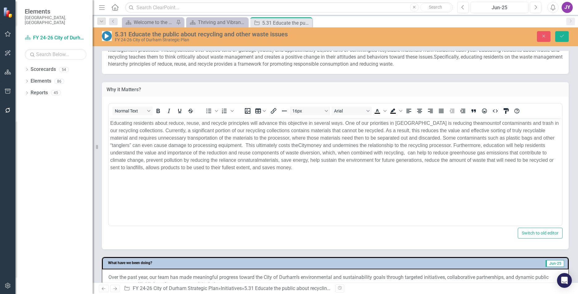
scroll to position [0, 0]
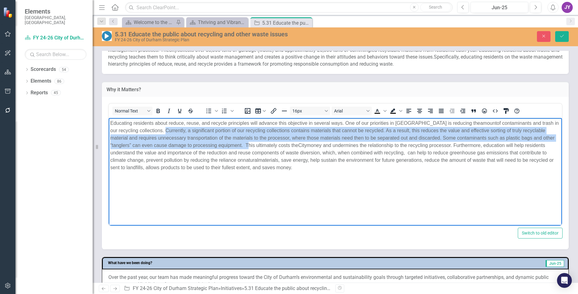
drag, startPoint x: 156, startPoint y: 131, endPoint x: 247, endPoint y: 146, distance: 92.5
click at [247, 146] on span "of contaminants and trash in our recycling collections. Currently, a significan…" at bounding box center [334, 133] width 448 height 27
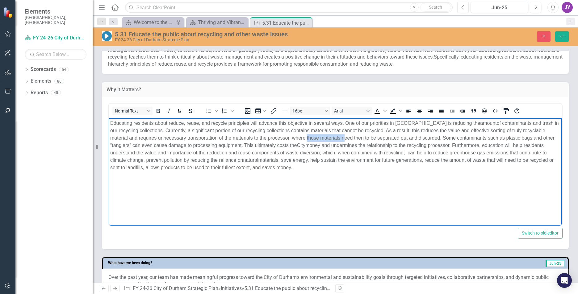
drag, startPoint x: 286, startPoint y: 139, endPoint x: 322, endPoint y: 137, distance: 35.8
click at [322, 137] on span "of contaminants and trash in our recycling collections. Currently, a significan…" at bounding box center [334, 133] width 448 height 27
click at [560, 37] on icon "Save" at bounding box center [562, 36] width 6 height 4
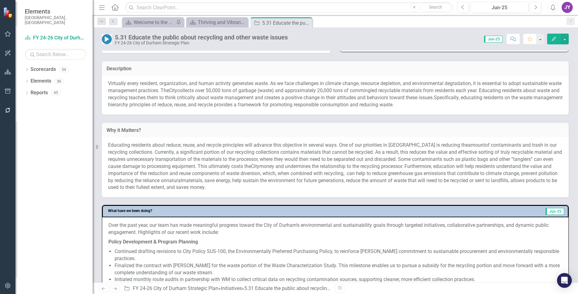
scroll to position [123, 0]
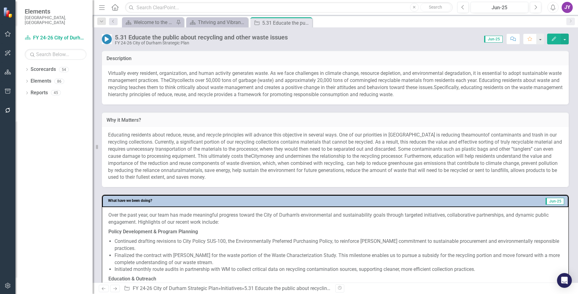
click at [318, 141] on span "of contaminants and trash in our recycling collections. Currently, a significan…" at bounding box center [335, 145] width 454 height 27
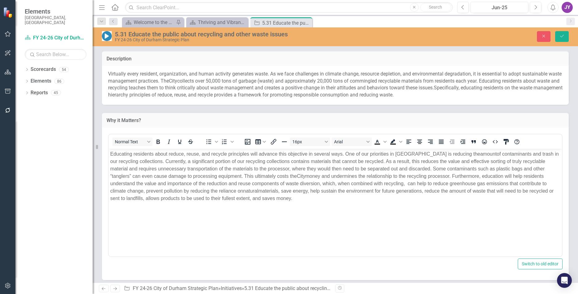
scroll to position [0, 0]
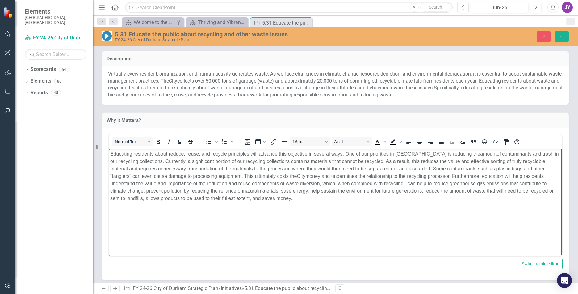
click at [556, 160] on body "Educating residents about reduce, reuse, and recycle principles will advance th…" at bounding box center [335, 195] width 453 height 93
click at [273, 206] on body "Educating residents about reduce, reuse, and recycle principles will advance th…" at bounding box center [335, 195] width 453 height 93
click at [128, 169] on span "of contaminants and trash in our recycling collections. Currently, a significan…" at bounding box center [334, 164] width 448 height 27
click at [313, 199] on p "Educating residents about reduce, reuse, and recycle principles will advance th…" at bounding box center [335, 176] width 450 height 52
click at [234, 167] on span "of contaminants and trash in our recycling collections. Currently, a significan…" at bounding box center [334, 164] width 448 height 27
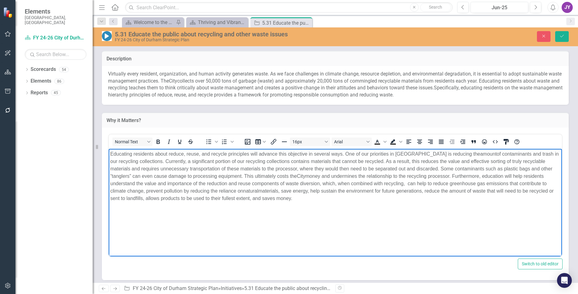
click at [311, 193] on span "materials, save energy, help sustain the environment for future generations, re…" at bounding box center [331, 194] width 443 height 13
click at [129, 175] on span "of contaminants and trash in our recycling collections. Currently, a significan…" at bounding box center [334, 164] width 448 height 27
click at [483, 168] on span "of contaminants and trash in our recycling collections. Currently, a significan…" at bounding box center [334, 164] width 448 height 27
click at [474, 196] on p "Educating residents about reduce, reuse, and recycle principles will advance th…" at bounding box center [335, 176] width 450 height 52
click at [406, 184] on span "money and undermines the relationship to the recycling processor. Furthermore, …" at bounding box center [328, 183] width 436 height 20
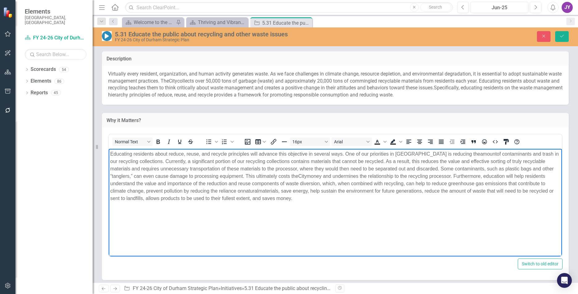
click at [442, 199] on p "Educating residents about reduce, reuse, and recycle principles will advance th…" at bounding box center [335, 176] width 450 height 52
click at [561, 36] on icon "Save" at bounding box center [562, 36] width 6 height 4
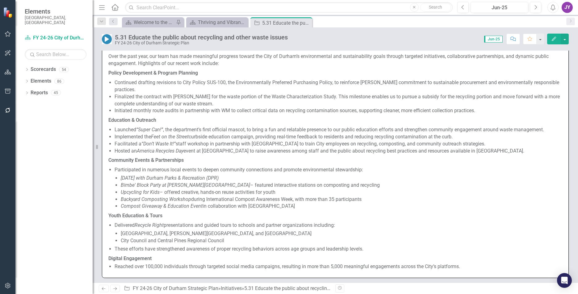
scroll to position [278, 0]
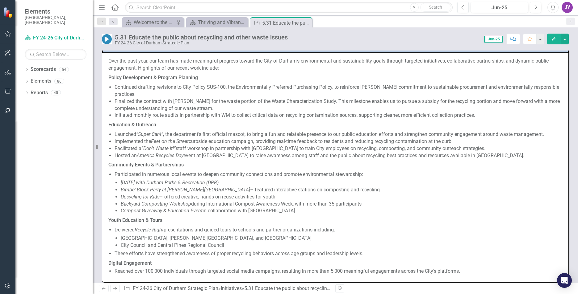
click at [234, 123] on p "Education & Outreach" at bounding box center [335, 125] width 454 height 10
click at [233, 124] on p "Education & Outreach" at bounding box center [335, 125] width 454 height 10
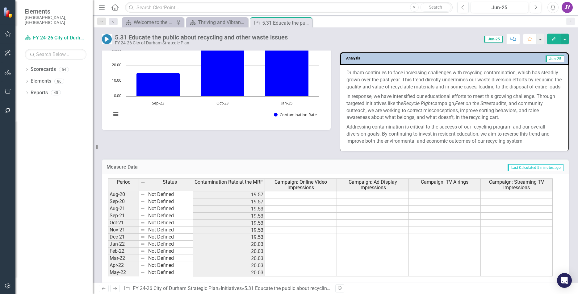
scroll to position [848, 0]
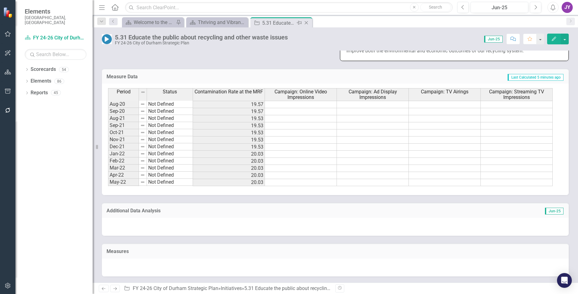
click at [308, 22] on icon "Close" at bounding box center [306, 22] width 6 height 5
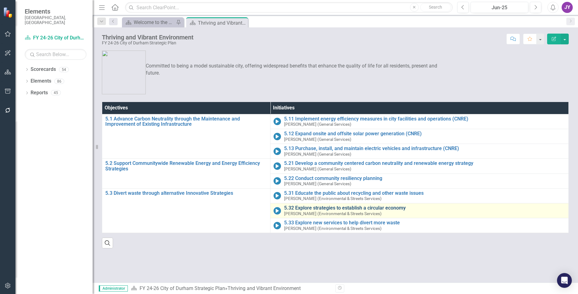
click at [396, 210] on link "5.32 Explore strategies to establish a circular economy" at bounding box center [424, 208] width 281 height 6
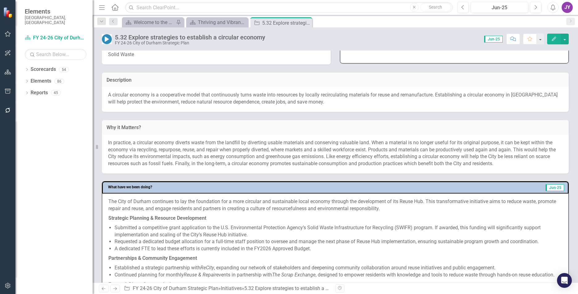
scroll to position [123, 0]
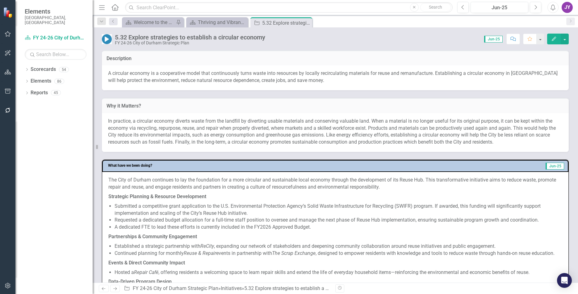
click at [425, 73] on span "A circular economy is a cooperative model that continuously turns waste into re…" at bounding box center [332, 76] width 449 height 13
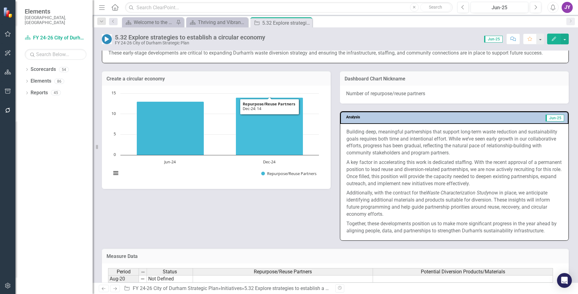
scroll to position [525, 0]
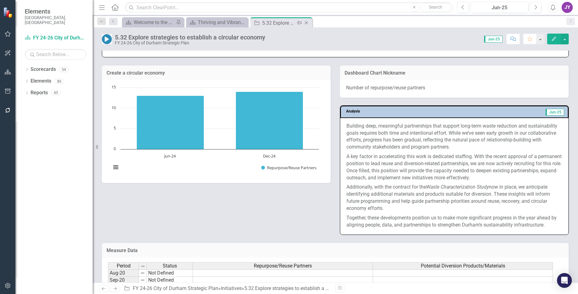
click at [308, 23] on icon "Close" at bounding box center [306, 22] width 6 height 5
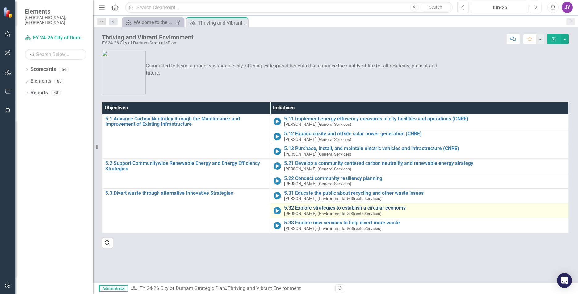
click at [316, 208] on link "5.32 Explore strategies to establish a circular economy" at bounding box center [424, 208] width 281 height 6
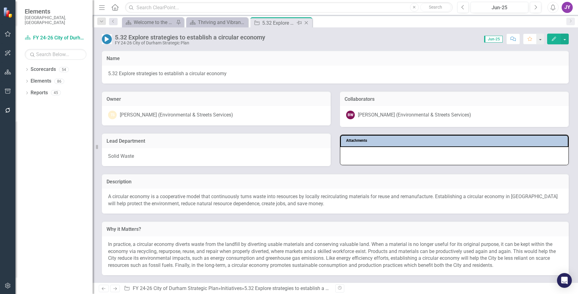
click at [305, 24] on icon "Close" at bounding box center [306, 22] width 6 height 5
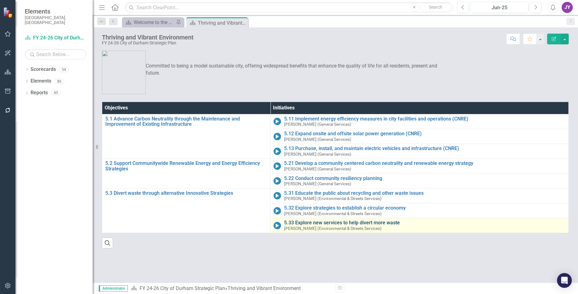
click at [342, 225] on link "5.33 Explore new services to help divert more waste" at bounding box center [424, 223] width 281 height 6
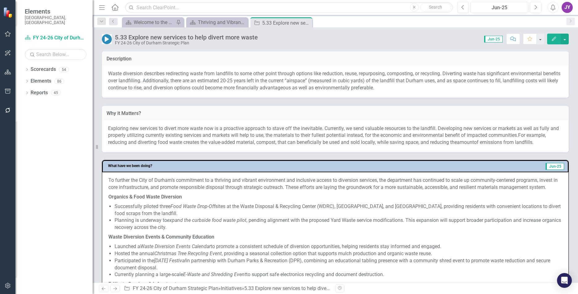
scroll to position [123, 0]
click at [327, 80] on span "Waste diversion describes redirecting waste from landfills to some other point …" at bounding box center [334, 80] width 452 height 20
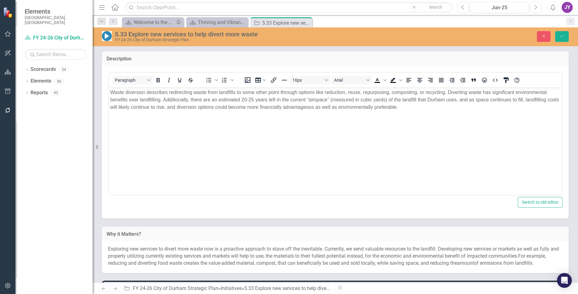
scroll to position [0, 0]
click at [327, 106] on span "Waste diversion describes redirecting waste from landfills to some other point …" at bounding box center [334, 99] width 449 height 20
click at [558, 35] on button "Save" at bounding box center [562, 36] width 14 height 11
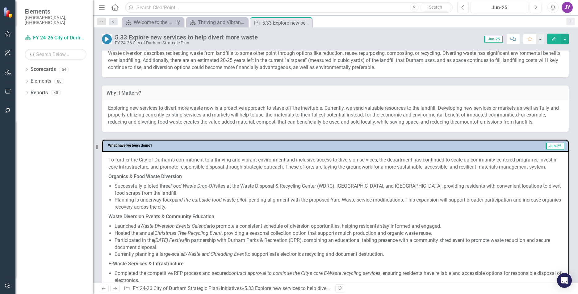
scroll to position [154, 0]
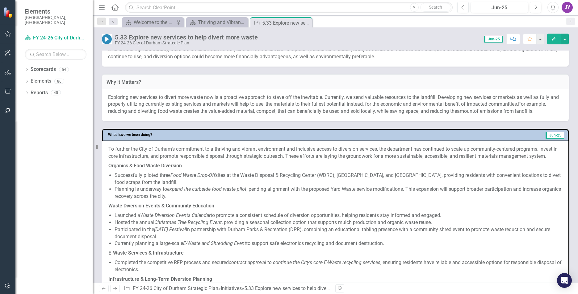
click at [418, 56] on p "Waste diversion describes redirecting waste from landfills to some other point …" at bounding box center [335, 49] width 454 height 21
click at [441, 93] on div "Exploring new services to divert more waste now is a proactive approach to stav…" at bounding box center [335, 105] width 467 height 32
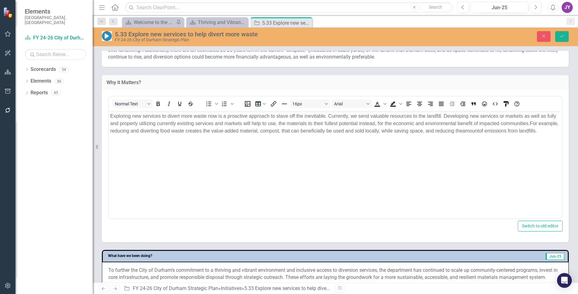
scroll to position [0, 0]
click at [522, 115] on span "Exploring new services to divert more waste now is a proactive approach to stav…" at bounding box center [333, 119] width 446 height 13
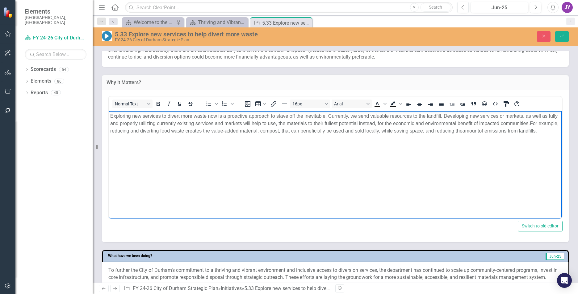
click at [253, 123] on span "Exploring new services to divert more waste now is a proactive approach to stav…" at bounding box center [333, 119] width 447 height 13
click at [251, 122] on span "Exploring new services to divert more waste now is a proactive approach to stav…" at bounding box center [333, 119] width 447 height 13
click at [287, 123] on span "Exploring new services to divert more waste now is a proactive approach to stav…" at bounding box center [333, 119] width 447 height 13
click at [386, 124] on span "Exploring new services to divert more waste now is a proactive approach to stav…" at bounding box center [333, 119] width 447 height 13
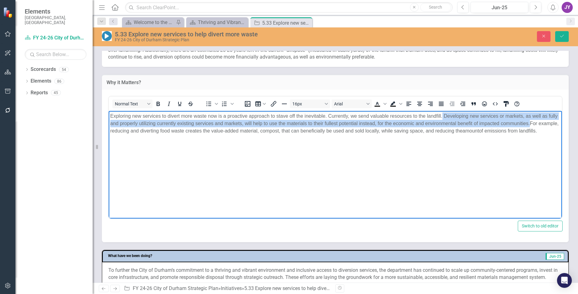
drag, startPoint x: 540, startPoint y: 123, endPoint x: 442, endPoint y: 115, distance: 98.5
click at [442, 115] on span "Exploring new services to divert more waste now is a proactive approach to stav…" at bounding box center [333, 119] width 447 height 13
copy span "Developing new services or markets, as well as fully and properly utilizing cur…"
click at [488, 120] on span "Exploring new services to divert more waste now is a proactive approach to stav…" at bounding box center [333, 119] width 447 height 13
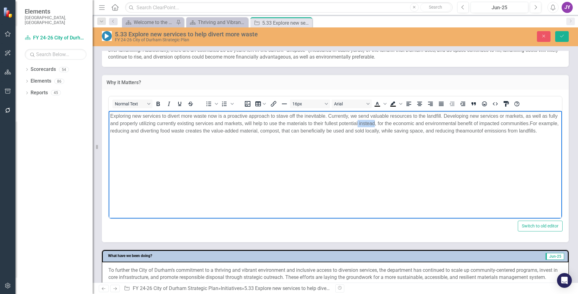
drag, startPoint x: 368, startPoint y: 124, endPoint x: 386, endPoint y: 123, distance: 17.6
click at [385, 123] on span "Exploring new services to divert more waste now is a proactive approach to stav…" at bounding box center [333, 119] width 447 height 13
click at [386, 123] on span "Exploring new services to divert more waste now is a proactive approach to stav…" at bounding box center [333, 119] width 447 height 13
drag, startPoint x: 386, startPoint y: 123, endPoint x: 368, endPoint y: 123, distance: 18.2
click at [368, 123] on span "Exploring new services to divert more waste now is a proactive approach to stav…" at bounding box center [333, 119] width 447 height 13
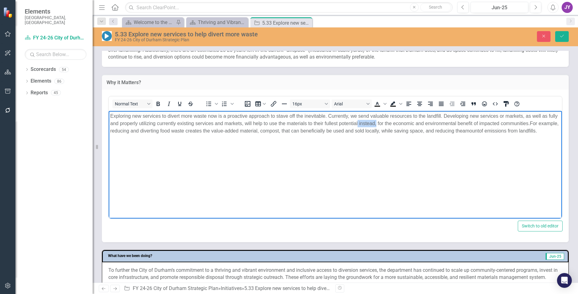
click at [377, 120] on span "Exploring new services to divert more waste now is a proactive approach to stav…" at bounding box center [333, 119] width 447 height 13
click at [373, 123] on span "Exploring new services to divert more waste now is a proactive approach to stav…" at bounding box center [333, 119] width 447 height 13
click at [399, 121] on span "Exploring new services to divert more waste now is a proactive approach to stav…" at bounding box center [333, 119] width 447 height 13
click at [449, 122] on span "Exploring new services to divert more waste now is a proactive approach to stav…" at bounding box center [333, 119] width 447 height 13
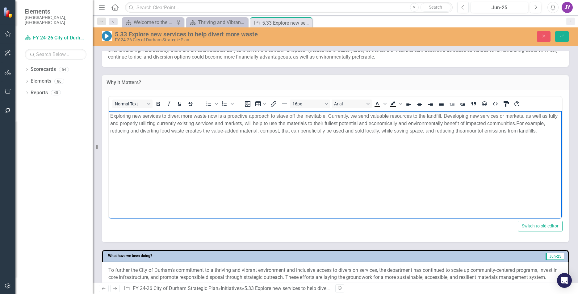
click at [438, 160] on body "Exploring new services to divert more waste now is a proactive approach to stav…" at bounding box center [335, 157] width 453 height 93
click at [442, 124] on span "Exploring new services to divert more waste now is a proactive approach to stav…" at bounding box center [333, 119] width 447 height 13
drag, startPoint x: 442, startPoint y: 124, endPoint x: 425, endPoint y: 126, distance: 17.4
click at [425, 126] on p "Exploring new services to divert more waste now is a proactive approach to stav…" at bounding box center [335, 123] width 450 height 22
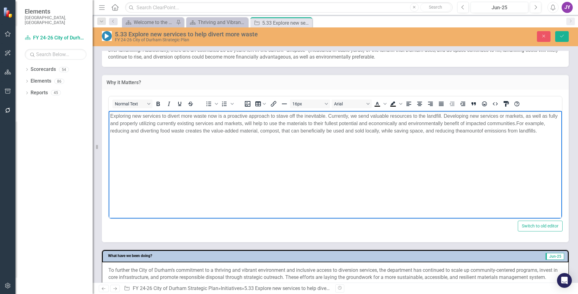
click at [420, 135] on p "Exploring new services to divert more waste now is a proactive approach to stav…" at bounding box center [335, 123] width 450 height 22
drag, startPoint x: 379, startPoint y: 123, endPoint x: 454, endPoint y: 122, distance: 75.6
click at [454, 122] on span "Exploring new services to divert more waste now is a proactive approach to stav…" at bounding box center [333, 119] width 447 height 13
click at [456, 131] on span "For example, reducing and diverting food waste creates the value-added material…" at bounding box center [327, 127] width 435 height 13
click at [501, 115] on span "Exploring new services to divert more waste now is a proactive approach to stav…" at bounding box center [333, 119] width 447 height 13
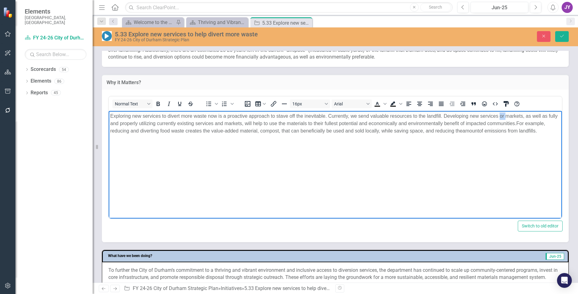
click at [501, 115] on span "Exploring new services to divert more waste now is a proactive approach to stav…" at bounding box center [333, 119] width 447 height 13
drag, startPoint x: 166, startPoint y: 123, endPoint x: 252, endPoint y: 121, distance: 86.1
click at [252, 121] on span "Exploring new services to divert more waste now is a proactive approach to stav…" at bounding box center [330, 119] width 441 height 13
click at [173, 122] on span "Exploring new services to divert more waste now is a proactive approach to stav…" at bounding box center [330, 119] width 441 height 13
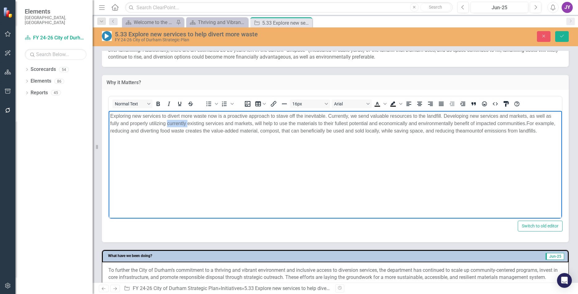
click at [166, 122] on span "Exploring new services to divert more waste now is a proactive approach to stav…" at bounding box center [330, 119] width 441 height 13
drag, startPoint x: 274, startPoint y: 122, endPoint x: 221, endPoint y: 127, distance: 53.3
click at [221, 127] on p "Exploring new services to divert more waste now is a proactive approach to stav…" at bounding box center [335, 123] width 450 height 22
click at [338, 125] on span "Exploring new services to divert more waste now is a proactive approach to stav…" at bounding box center [330, 119] width 441 height 13
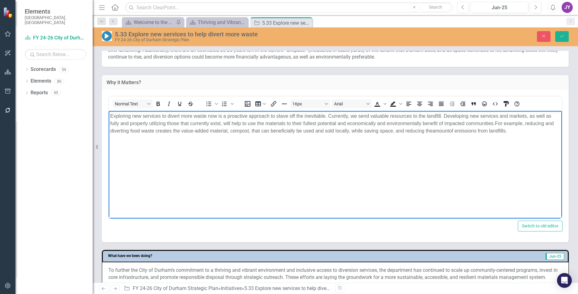
click at [440, 123] on span "Exploring new services to divert more waste now is a proactive approach to stav…" at bounding box center [330, 119] width 441 height 13
click at [340, 122] on span "Exploring new services to divert more waste now is a proactive approach to stav…" at bounding box center [330, 119] width 441 height 13
click at [518, 133] on p "Exploring new services to divert more waste now is a proactive approach to stav…" at bounding box center [335, 123] width 450 height 22
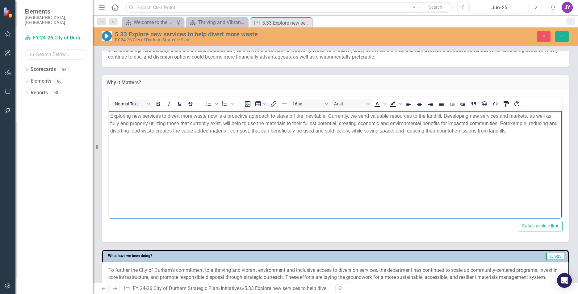
click at [233, 124] on span "Exploring new services to divert more waste now is a proactive approach to stav…" at bounding box center [330, 119] width 441 height 13
click at [446, 132] on span "example, reducing and diverting food waste creates the value-added material, co…" at bounding box center [325, 127] width 430 height 13
click at [314, 132] on span "example, reducing and diverting food waste creates the value-added material, co…" at bounding box center [325, 127] width 430 height 13
copy span "beneficially"
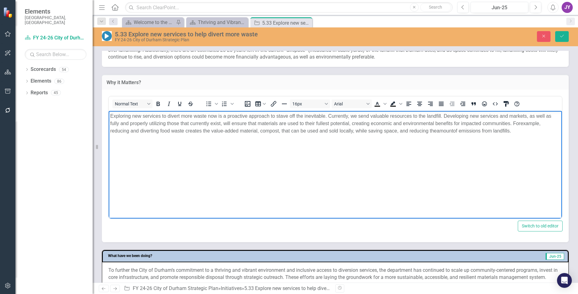
click at [307, 130] on span "example, reducing and diverting food waste creates the value-added material, co…" at bounding box center [325, 127] width 430 height 13
click at [307, 138] on body "Exploring new services to divert more waste now is a proactive approach to stav…" at bounding box center [335, 157] width 453 height 93
click at [562, 38] on icon "Save" at bounding box center [562, 36] width 6 height 4
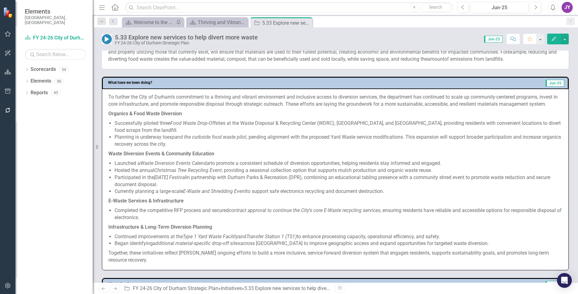
scroll to position [185, 0]
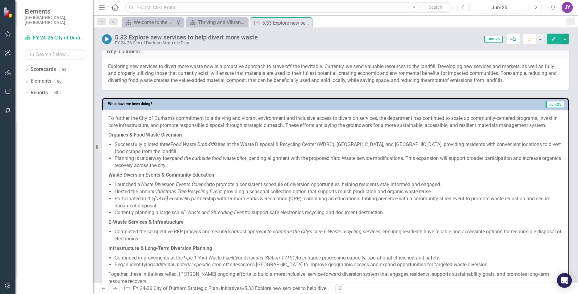
click at [282, 83] on span "example, reducing and diverting food waste creates the value-added material, co…" at bounding box center [332, 76] width 448 height 13
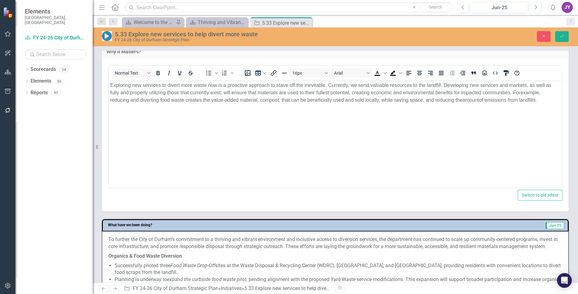
scroll to position [0, 0]
click at [214, 85] on span "Exploring new services to divert more waste now is a proactive approach to stav…" at bounding box center [330, 88] width 441 height 13
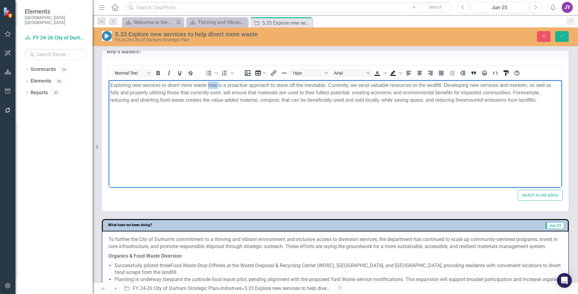
click at [214, 85] on span "Exploring new services to divert more waste now is a proactive approach to stav…" at bounding box center [330, 88] width 441 height 13
click at [249, 87] on span "Exploring new services to divert more waste proactively is a proactive approach…" at bounding box center [334, 88] width 449 height 13
click at [559, 37] on icon "Save" at bounding box center [562, 36] width 6 height 4
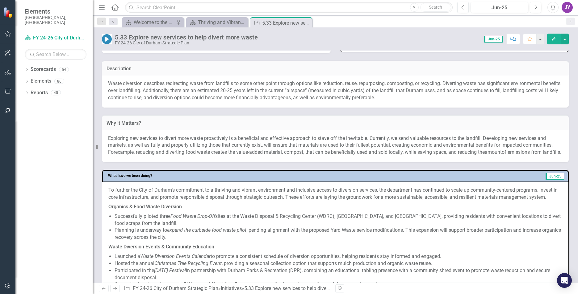
scroll to position [123, 0]
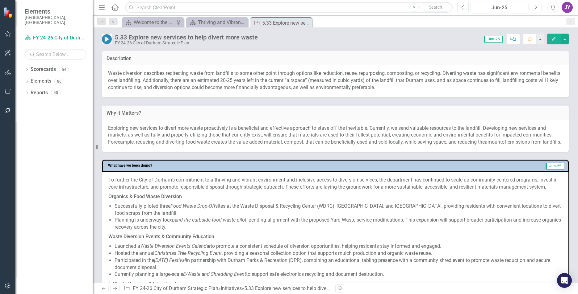
click at [327, 128] on span "Exploring new services to divert more waste proactively is a beneficial and eff…" at bounding box center [330, 135] width 444 height 20
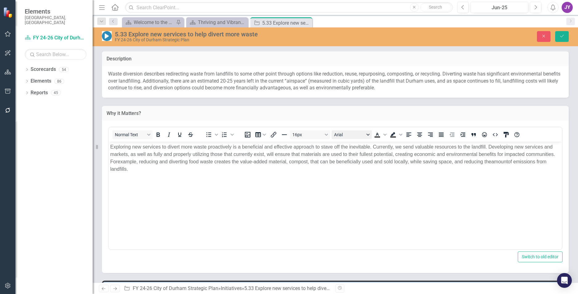
scroll to position [0, 0]
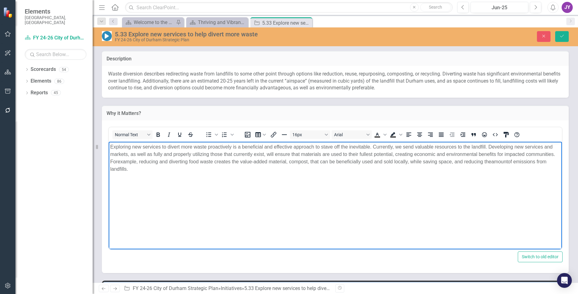
click at [351, 163] on span "example, reducing and diverting food waste creates the value-added material, co…" at bounding box center [304, 161] width 373 height 5
click at [331, 161] on span "example, reducing and diverting food waste creates the value-added material, co…" at bounding box center [292, 161] width 348 height 5
click at [547, 33] on button "Close" at bounding box center [544, 36] width 14 height 11
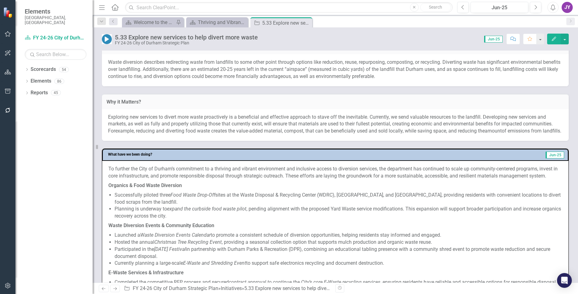
scroll to position [154, 0]
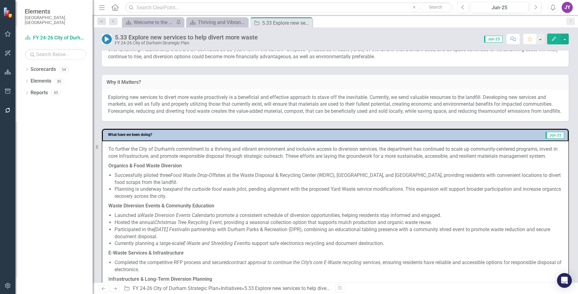
click at [431, 115] on p "Exploring new services to divert more waste proactively is a beneficial and eff…" at bounding box center [335, 104] width 454 height 21
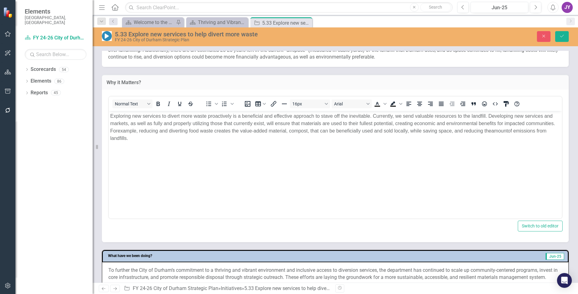
scroll to position [0, 0]
click at [456, 130] on span "example, reducing and diverting food waste creates the value-added material, co…" at bounding box center [304, 130] width 373 height 5
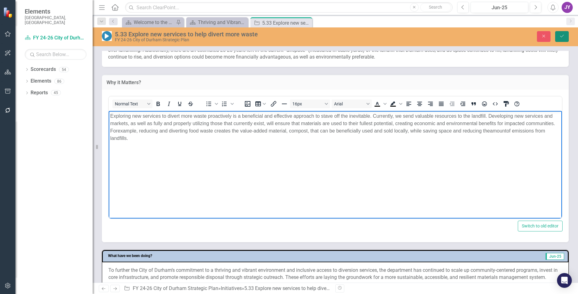
click at [560, 38] on icon "Save" at bounding box center [562, 36] width 6 height 4
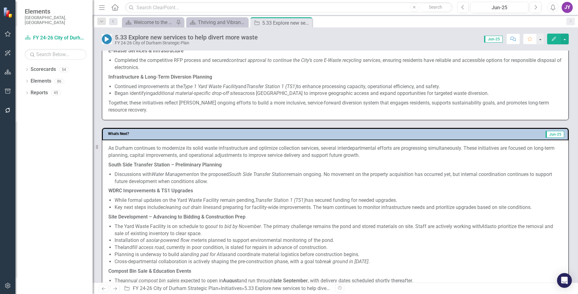
scroll to position [247, 0]
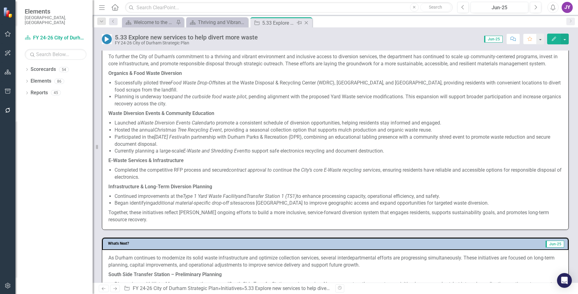
click at [306, 22] on icon "Close" at bounding box center [306, 22] width 6 height 5
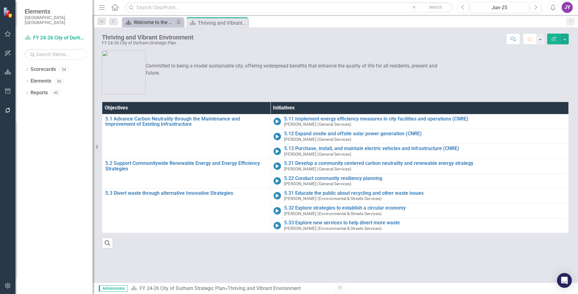
click at [155, 26] on div "Welcome to the FY [DATE]-[DATE] Strategic Plan Landing Page!" at bounding box center [154, 23] width 41 height 8
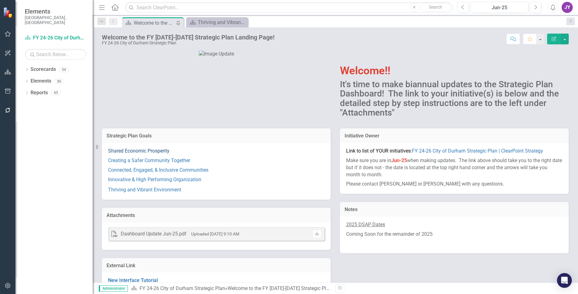
click at [143, 154] on link "Shared Economic Prosperity" at bounding box center [138, 151] width 61 height 6
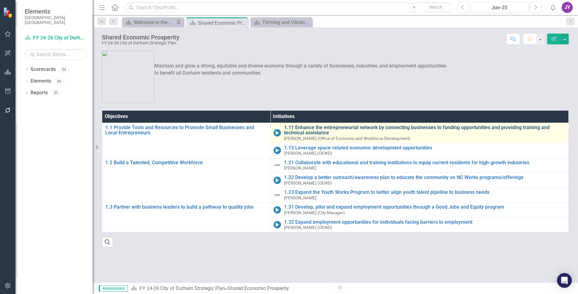
click at [338, 129] on link "1.11 Enhance the entrepreneurial network by connecting businesses to funding op…" at bounding box center [424, 130] width 281 height 11
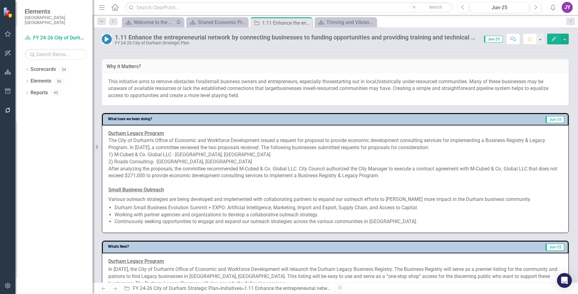
scroll to position [309, 0]
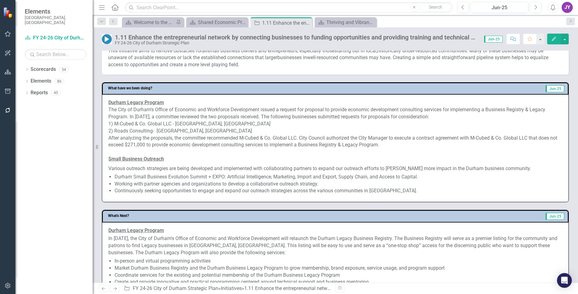
click at [139, 144] on div "After analyzing the proposals, the committee recommended M-Cubed & Co. Global L…" at bounding box center [335, 142] width 454 height 14
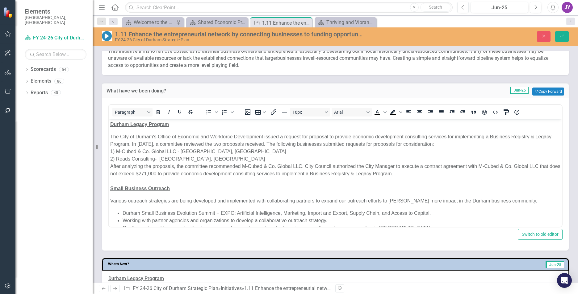
scroll to position [0, 0]
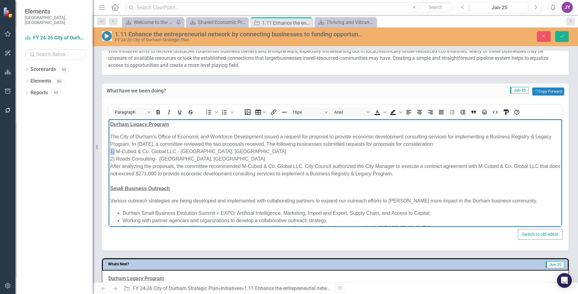
drag, startPoint x: 114, startPoint y: 152, endPoint x: 103, endPoint y: 152, distance: 11.1
click at [109, 152] on html "Durham Legacy Program The City of Durham's Office of Economic and Workforce Dev…" at bounding box center [335, 178] width 453 height 119
click at [206, 114] on icon "Bullet list" at bounding box center [208, 112] width 7 height 7
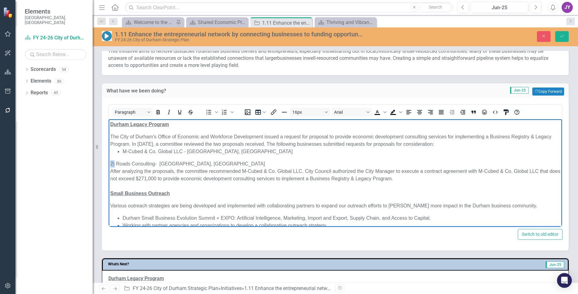
drag, startPoint x: 115, startPoint y: 164, endPoint x: 95, endPoint y: 164, distance: 20.1
click at [109, 164] on html "Durham Legacy Program The City of Durham's Office of Economic and Workforce Dev…" at bounding box center [335, 181] width 453 height 124
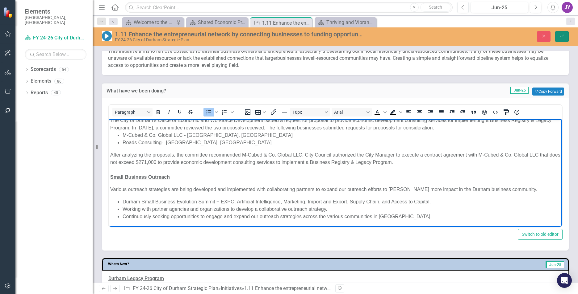
click at [561, 38] on icon "Save" at bounding box center [562, 36] width 6 height 4
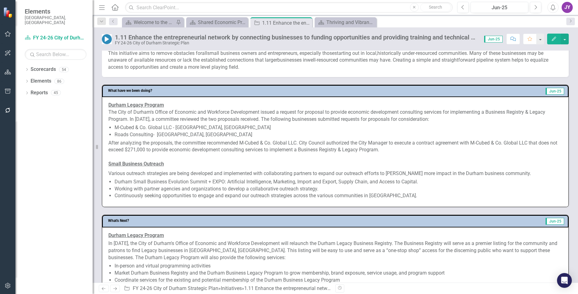
scroll to position [309, 0]
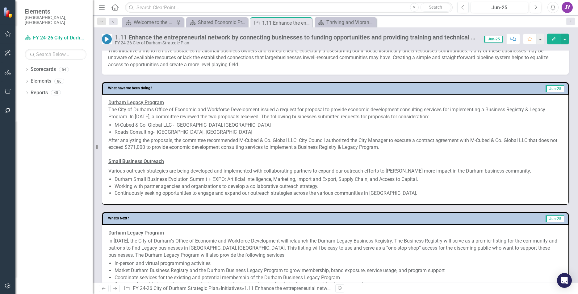
click at [228, 121] on div "The City of Durham's Office of Economic and Workforce Development issued a requ…" at bounding box center [335, 113] width 454 height 14
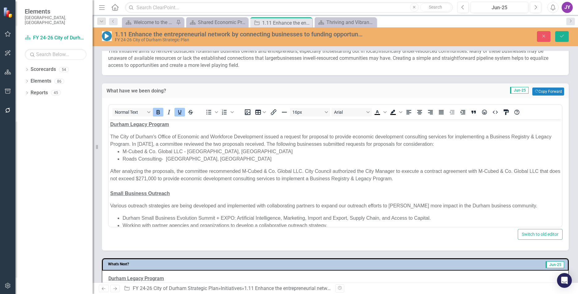
scroll to position [0, 0]
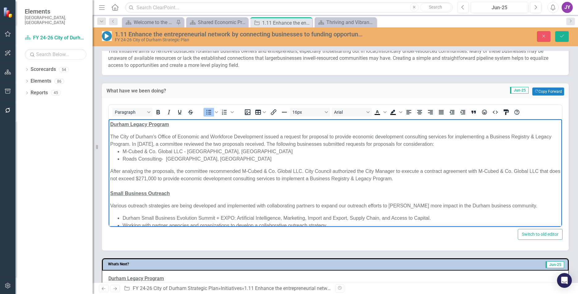
click at [123, 156] on li "Roads Consulting- Cambridge, MA" at bounding box center [340, 158] width 437 height 7
click at [161, 158] on li "Roads Consulting- Cambridge, MA" at bounding box center [340, 158] width 437 height 7
click at [175, 171] on div "After analyzing the proposals, the committee recommended M-Cubed & Co. Global L…" at bounding box center [335, 175] width 450 height 15
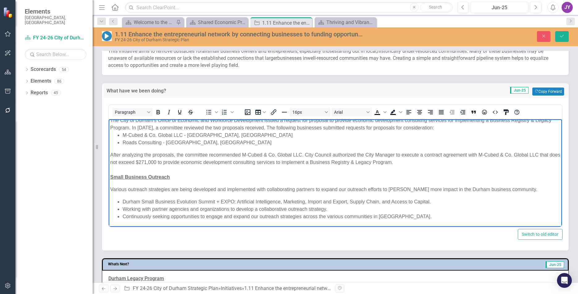
click at [160, 135] on li "M-Cubed & Co. Global LLC - Raleigh, NC" at bounding box center [340, 134] width 437 height 7
click at [281, 186] on p "Various outreach strategies are being developed and implemented with collaborat…" at bounding box center [335, 189] width 450 height 7
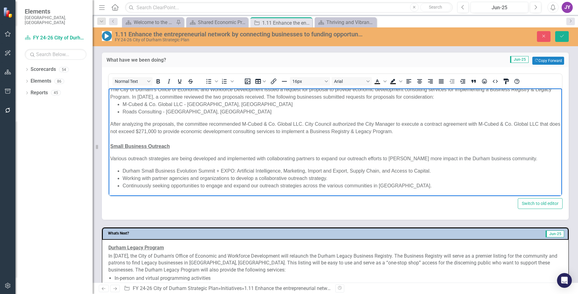
click at [305, 122] on div "After analyzing the proposals, the committee recommended M-Cubed & Co. Global L…" at bounding box center [335, 127] width 450 height 15
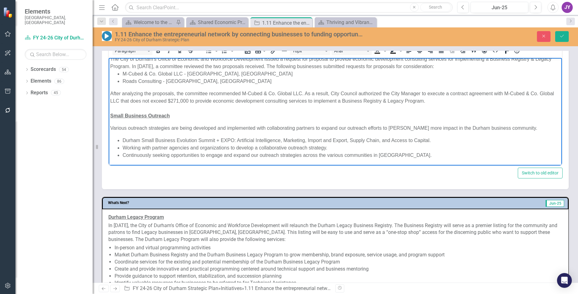
scroll to position [370, 0]
click at [529, 124] on p "Various outreach strategies are being developed and implemented with collaborat…" at bounding box center [335, 127] width 450 height 7
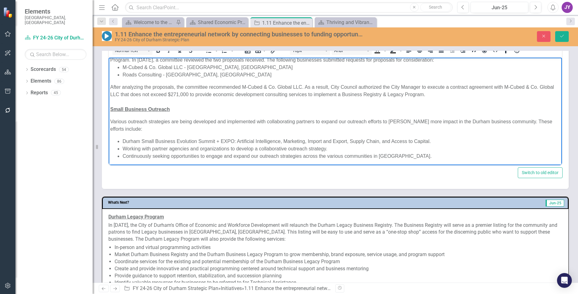
scroll to position [24, 0]
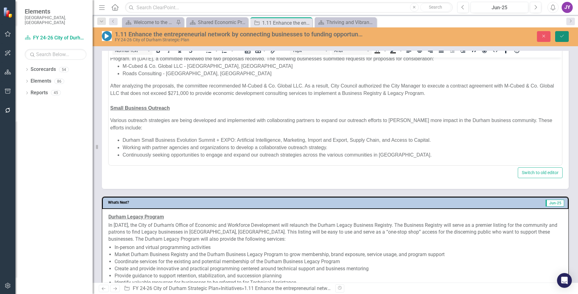
click at [561, 38] on icon "Save" at bounding box center [562, 36] width 6 height 4
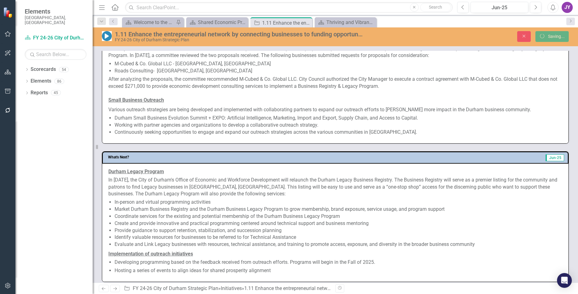
scroll to position [0, 0]
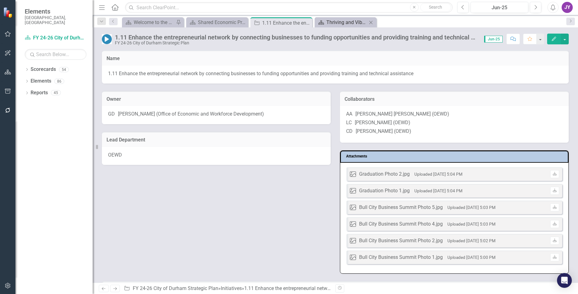
click at [354, 21] on div "Thriving and Vibrant Environment" at bounding box center [346, 23] width 41 height 8
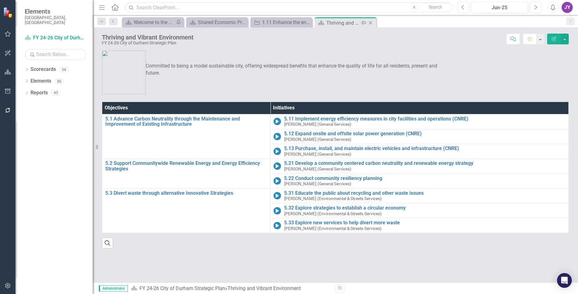
click at [370, 21] on icon "Close" at bounding box center [370, 22] width 6 height 5
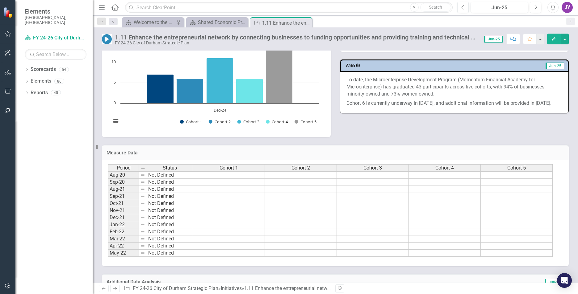
scroll to position [463, 0]
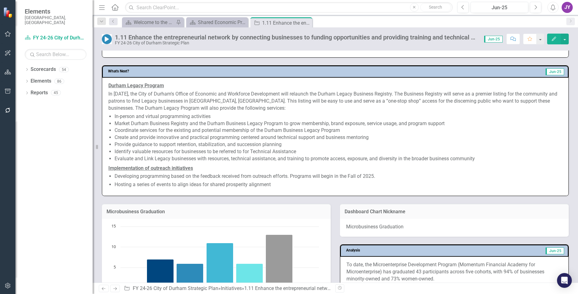
click at [203, 163] on li "Evaluate and Link Legacy businesses with resources, technical assistance, and t…" at bounding box center [337, 159] width 447 height 7
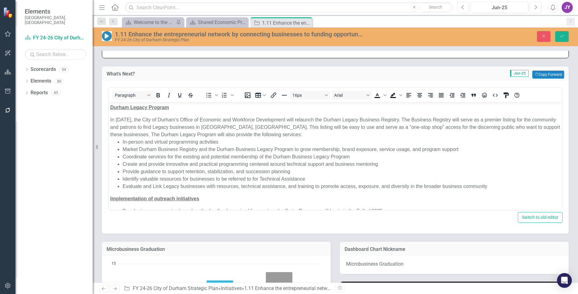
scroll to position [0, 0]
click at [153, 187] on li "Evaluate and Link Legacy businesses with resources, technical assistance, and t…" at bounding box center [340, 186] width 437 height 7
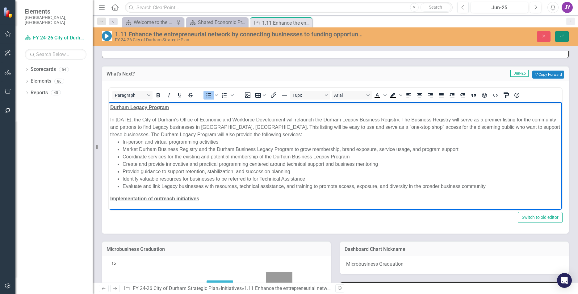
click at [563, 35] on icon "submit" at bounding box center [562, 36] width 4 height 2
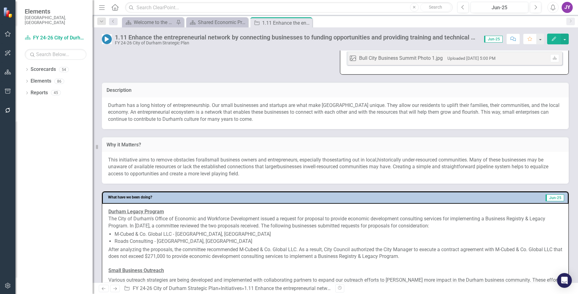
scroll to position [76, 0]
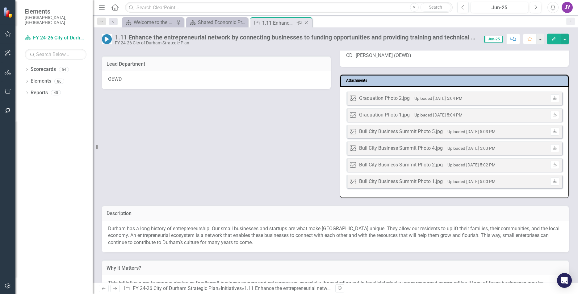
click at [307, 24] on icon "Close" at bounding box center [306, 22] width 6 height 5
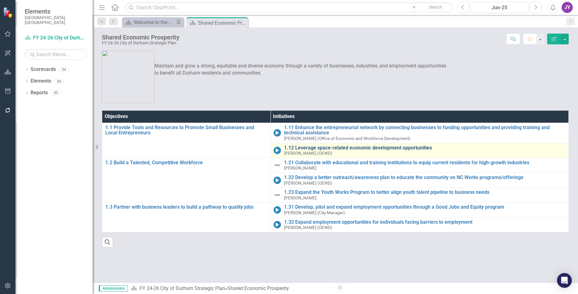
click at [295, 145] on link "1.12 Leverage space-related economic development opportunities" at bounding box center [424, 148] width 281 height 6
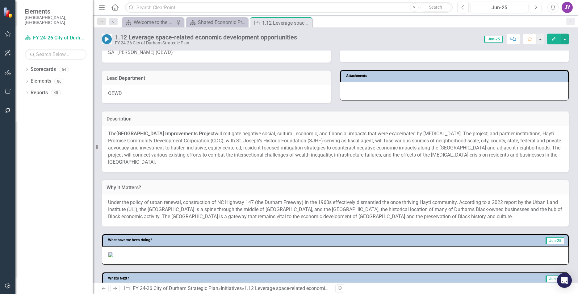
scroll to position [93, 0]
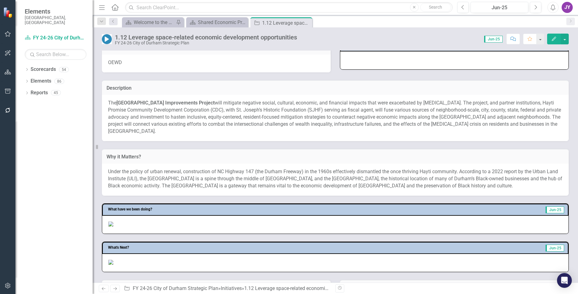
click at [169, 118] on p "The Fayetteville Street Corridor Improvements Project will mitigate negative so…" at bounding box center [335, 117] width 454 height 35
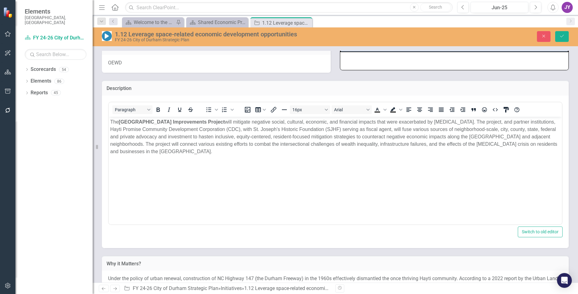
scroll to position [0, 0]
click at [500, 122] on p "The Fayetteville Street Corridor Improvements Project will mitigate negative so…" at bounding box center [335, 136] width 450 height 37
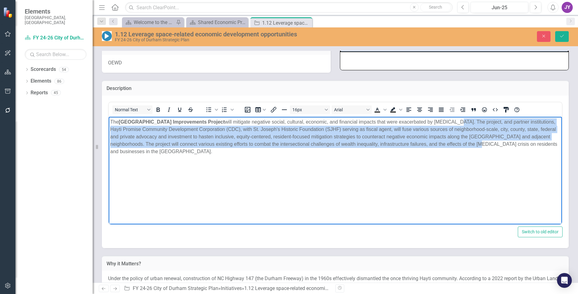
drag, startPoint x: 472, startPoint y: 122, endPoint x: 488, endPoint y: 141, distance: 25.2
click at [488, 141] on p "The Fayetteville Street Corridor Improvements Project will mitigate negative so…" at bounding box center [335, 136] width 450 height 37
click at [350, 139] on p "The Fayetteville Street Corridor Improvements Project will mitigate negative so…" at bounding box center [335, 136] width 450 height 37
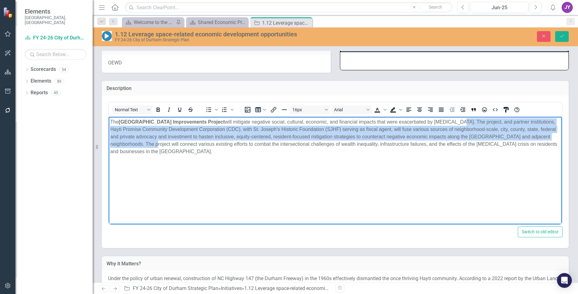
drag, startPoint x: 164, startPoint y: 144, endPoint x: 474, endPoint y: 122, distance: 310.5
click at [474, 122] on p "The Fayetteville Street Corridor Improvements Project will mitigate negative so…" at bounding box center [335, 136] width 450 height 37
copy p "The project, and partner institutions, Hayti Promise Community Development Corp…"
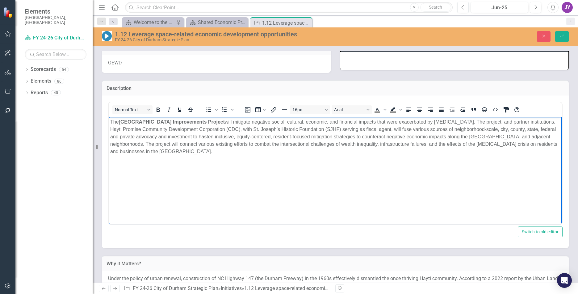
click at [440, 166] on body "The Fayetteville Street Corridor Improvements Project will mitigate negative so…" at bounding box center [335, 163] width 453 height 93
paste body "Rich Text Area. Press ALT-0 for help."
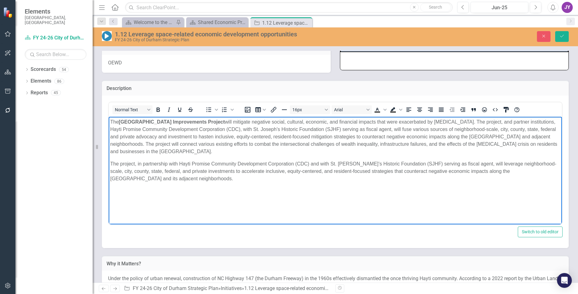
drag, startPoint x: 197, startPoint y: 181, endPoint x: 105, endPoint y: 161, distance: 93.4
click at [109, 161] on html "The Fayetteville Street Corridor Improvements Project will mitigate negative so…" at bounding box center [335, 163] width 453 height 93
copy p "The project, in partnership with Hayti Promise Community Development Corporatio…"
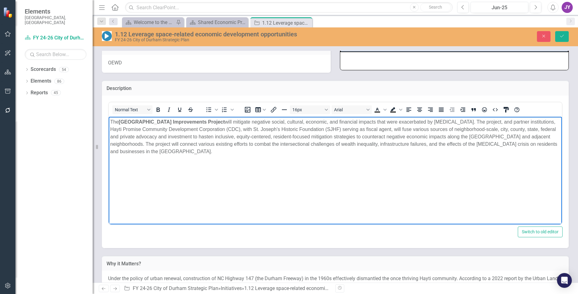
click at [473, 121] on p "The Fayetteville Street Corridor Improvements Project will mitigate negative so…" at bounding box center [335, 136] width 450 height 37
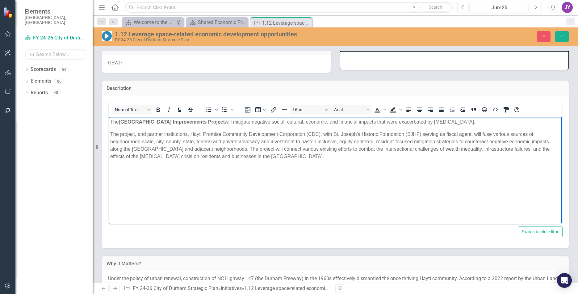
click at [473, 121] on p "The Fayetteville Street Corridor Improvements Project will mitigate negative so…" at bounding box center [335, 121] width 450 height 7
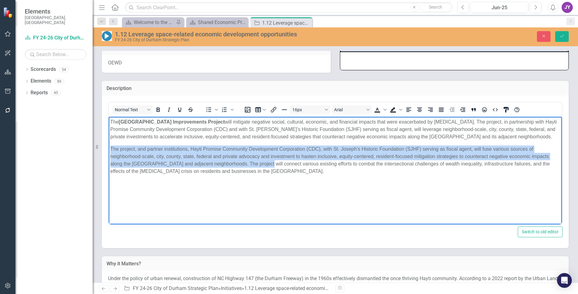
drag, startPoint x: 258, startPoint y: 163, endPoint x: 81, endPoint y: 143, distance: 177.9
click at [109, 143] on html "The Fayetteville Street Corridor Improvements Project will mitigate negative so…" at bounding box center [335, 163] width 453 height 93
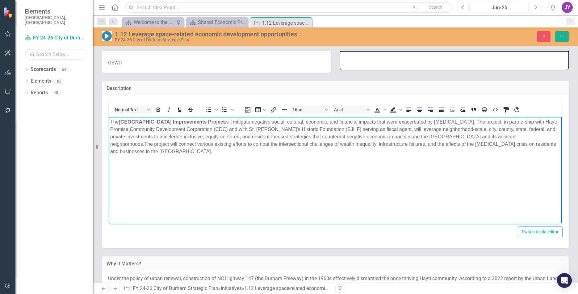
click at [547, 152] on p "The Fayetteville Street Corridor Improvements Project will mitigate negative so…" at bounding box center [335, 136] width 450 height 37
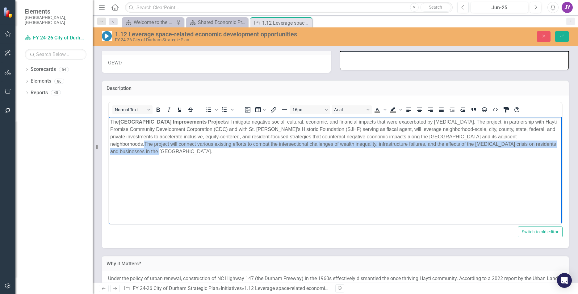
drag, startPoint x: 541, startPoint y: 151, endPoint x: 544, endPoint y: 137, distance: 14.3
click at [544, 137] on p "The Fayetteville Street Corridor Improvements Project will mitigate negative so…" at bounding box center [335, 136] width 450 height 37
copy p "The project will connect various existing efforts to combat the intersectional …"
click at [329, 154] on p "The Fayetteville Street Corridor Improvements Project will mitigate negative so…" at bounding box center [335, 136] width 450 height 37
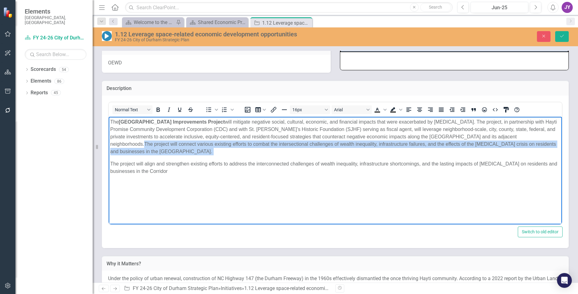
drag, startPoint x: 109, startPoint y: 162, endPoint x: 545, endPoint y: 138, distance: 436.6
click at [545, 138] on body "The Fayetteville Street Corridor Improvements Project will mitigate negative so…" at bounding box center [335, 163] width 453 height 93
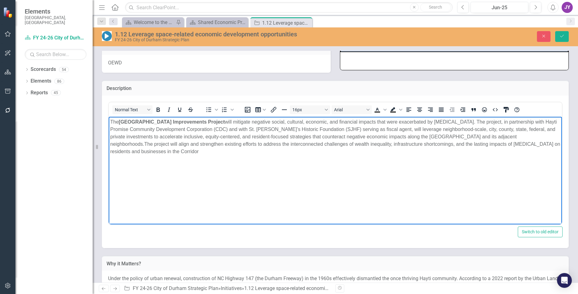
click at [261, 146] on p "The Fayetteville Street Corridor Improvements Project will mitigate negative so…" at bounding box center [335, 136] width 450 height 37
click at [258, 153] on p "The Fayetteville Street Corridor Improvements Project will mitigate negative so…" at bounding box center [335, 136] width 450 height 37
click at [559, 35] on icon "Save" at bounding box center [562, 36] width 6 height 4
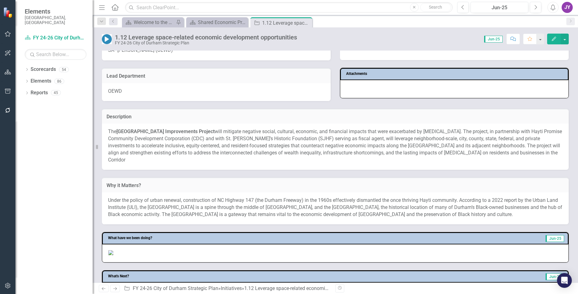
scroll to position [62, 0]
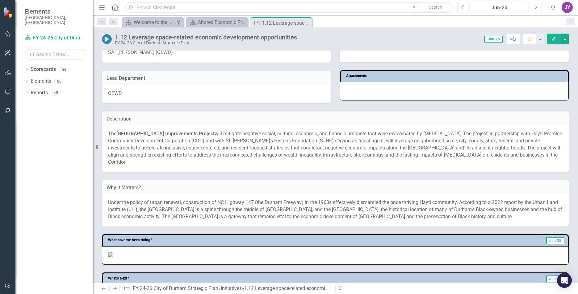
click at [280, 130] on div "The Fayetteville Street Corridor Improvements Project will mitigate negative so…" at bounding box center [335, 149] width 467 height 46
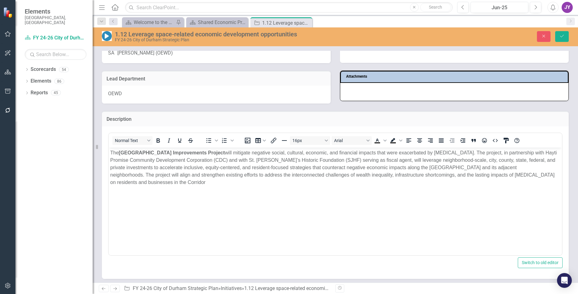
scroll to position [0, 0]
click at [183, 186] on body "The Fayetteville Street Corridor Improvements Project will mitigate negative so…" at bounding box center [335, 193] width 453 height 93
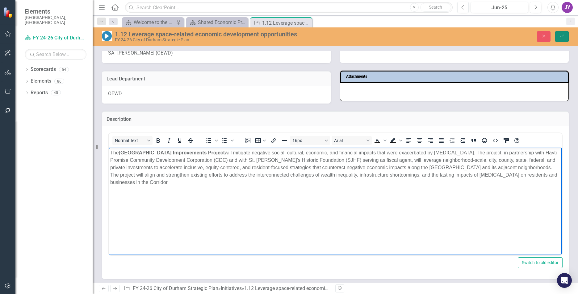
click at [562, 34] on icon "Save" at bounding box center [562, 36] width 6 height 4
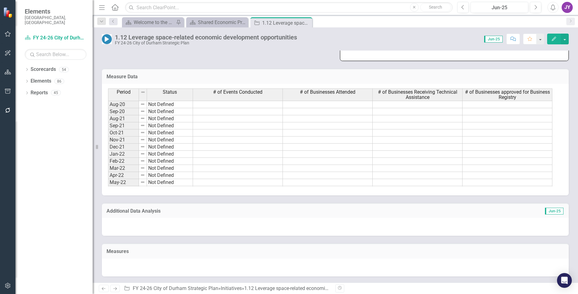
scroll to position [617, 0]
click at [487, 3] on button "Jun-25" at bounding box center [499, 7] width 58 height 11
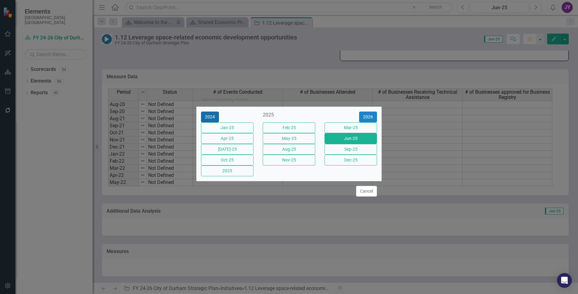
click at [215, 112] on button "2024" at bounding box center [210, 117] width 18 height 11
click at [235, 176] on button "Dec-24" at bounding box center [227, 171] width 52 height 11
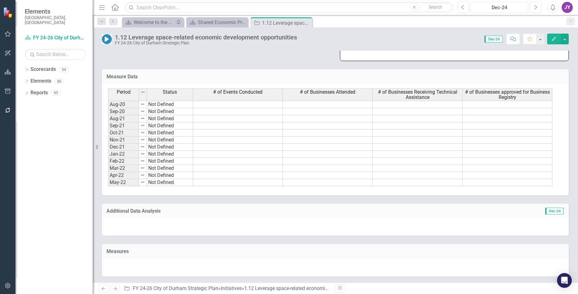
scroll to position [555, 0]
click at [504, 9] on div "Dec-24" at bounding box center [498, 7] width 53 height 7
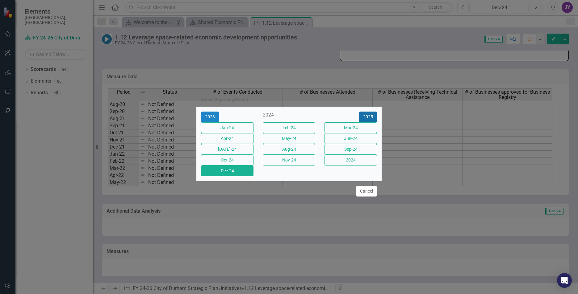
click at [370, 112] on button "2025" at bounding box center [368, 117] width 18 height 11
click at [346, 133] on button "Jun-25" at bounding box center [350, 138] width 52 height 11
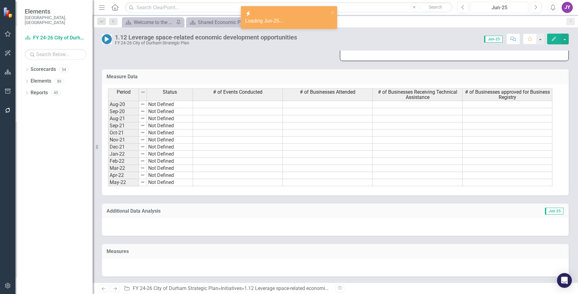
scroll to position [617, 0]
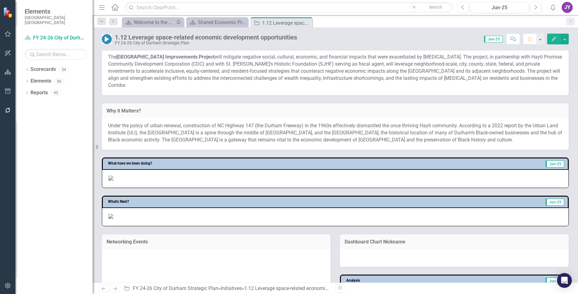
scroll to position [93, 0]
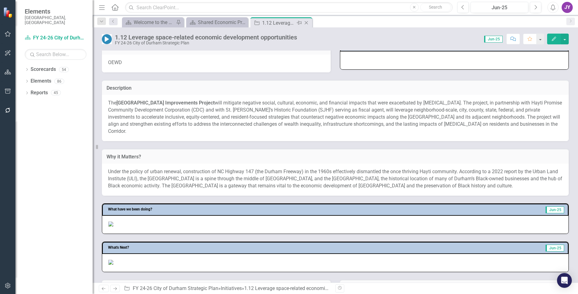
click at [309, 21] on icon "Close" at bounding box center [306, 22] width 6 height 5
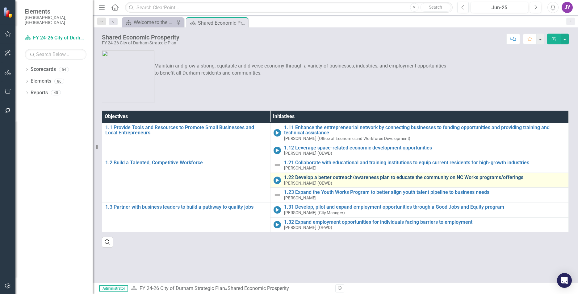
click at [358, 176] on link "1.22 Develop a better outreach/awareness plan to educate the community on NC Wo…" at bounding box center [424, 178] width 281 height 6
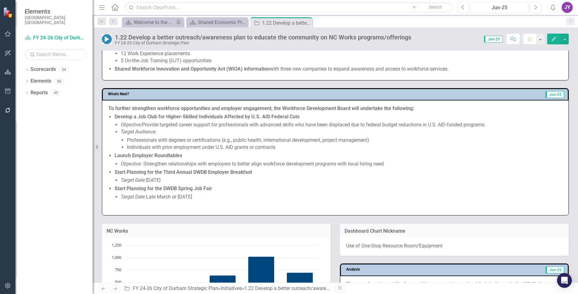
scroll to position [309, 0]
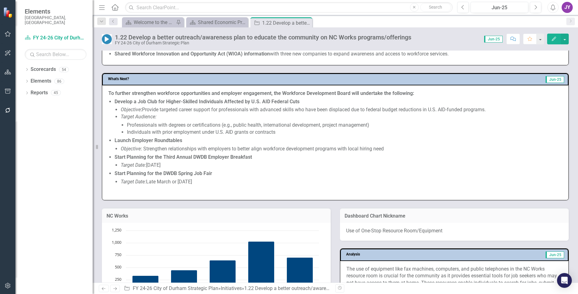
click at [170, 186] on li "Target Date: Late March or April 2026" at bounding box center [341, 182] width 441 height 7
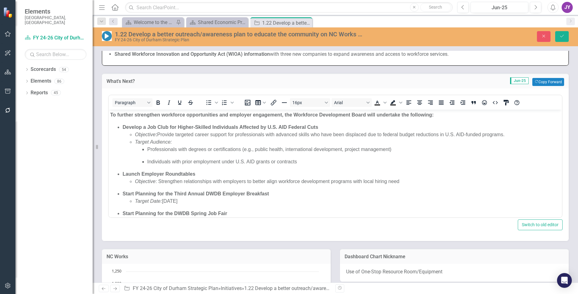
scroll to position [21, 0]
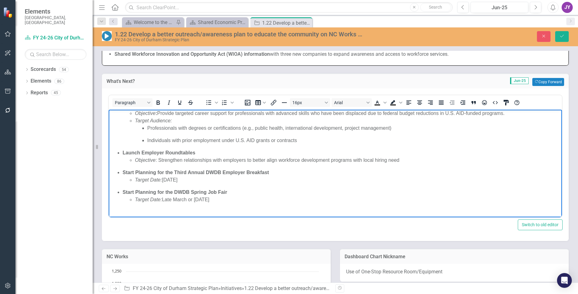
click at [176, 207] on body "To further strengthen workforce opportunities and employer engagement, the Work…" at bounding box center [335, 153] width 453 height 129
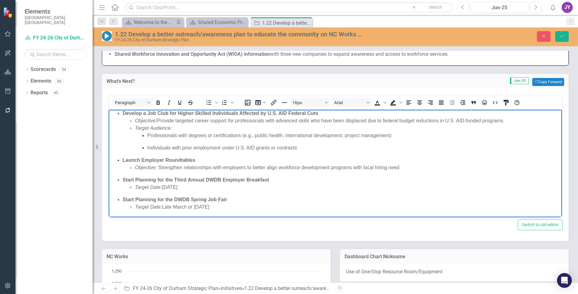
scroll to position [14, 0]
click at [562, 41] on button "Save" at bounding box center [562, 36] width 14 height 11
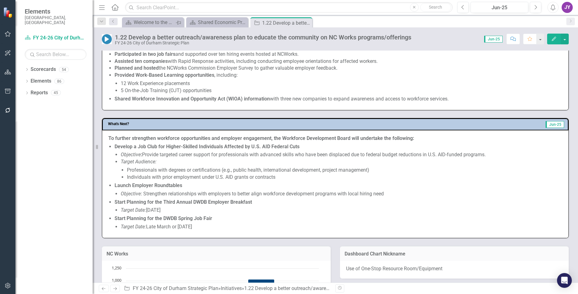
scroll to position [185, 0]
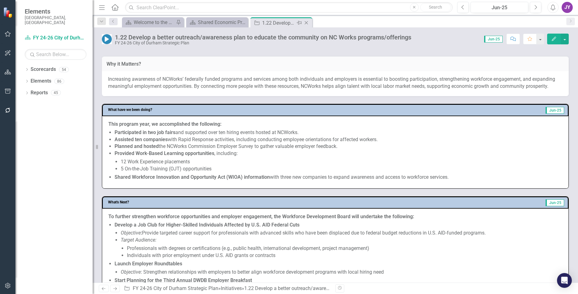
click at [305, 23] on icon "Close" at bounding box center [306, 22] width 6 height 5
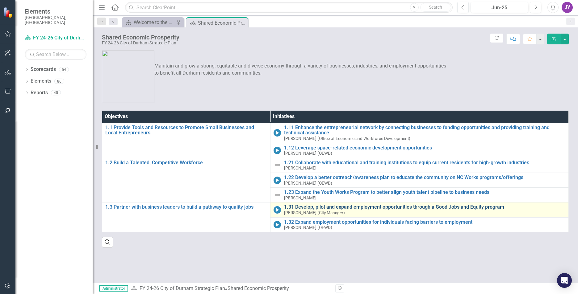
click at [339, 207] on link "1.31 Develop, pilot and expand employment opportunities through a Good Jobs and…" at bounding box center [424, 208] width 281 height 6
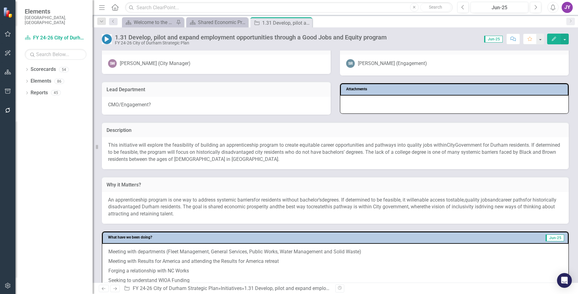
scroll to position [62, 0]
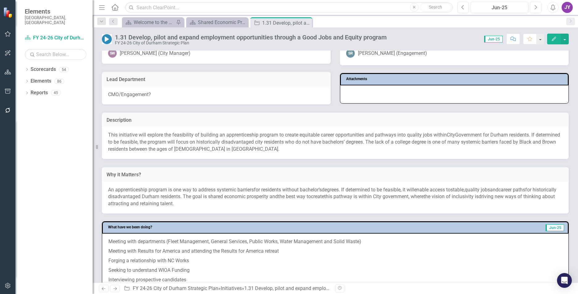
click at [279, 142] on span "overnment for Durham residents. If determined to be feasible, the program will …" at bounding box center [334, 138] width 452 height 13
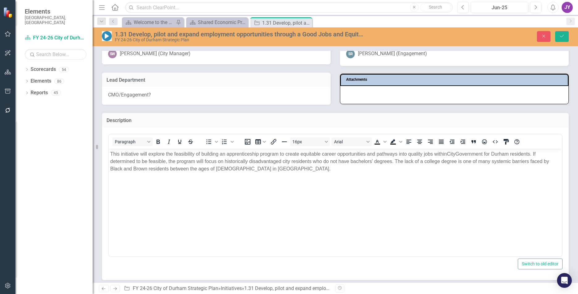
scroll to position [0, 0]
click at [285, 160] on span "overnment for Durham residents. If determined to be feasible, the program will …" at bounding box center [322, 157] width 425 height 13
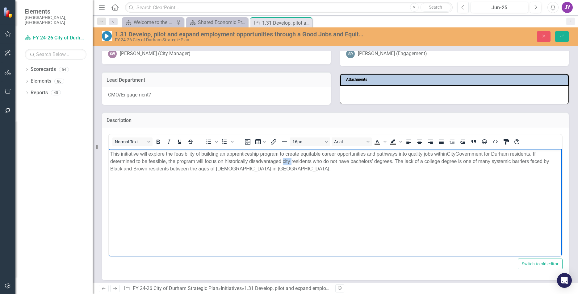
click at [285, 160] on span "overnment for Durham residents. If determined to be feasible, the program will …" at bounding box center [322, 157] width 425 height 13
click at [334, 163] on span "overnment for Durham residents. If determined to be feasible, the program will …" at bounding box center [322, 157] width 425 height 13
click at [326, 172] on p "This initiative will explore the feasibility of building an apprenticeship prog…" at bounding box center [335, 161] width 450 height 22
click at [364, 162] on span "overnment for Durham residents. If determined to be feasible, the program will …" at bounding box center [322, 157] width 425 height 13
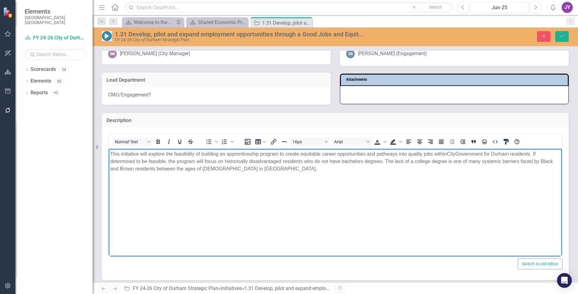
click at [385, 193] on body "This initiative will explore the feasibility of building an apprenticeship prog…" at bounding box center [335, 195] width 453 height 93
click at [414, 175] on body "This initiative will explore the feasibility of building an apprenticeship prog…" at bounding box center [335, 195] width 453 height 93
click at [399, 163] on span "he lack of a college degree is one of many systemic barriers faced by Black and…" at bounding box center [331, 165] width 443 height 13
click at [560, 37] on icon "Save" at bounding box center [562, 36] width 6 height 4
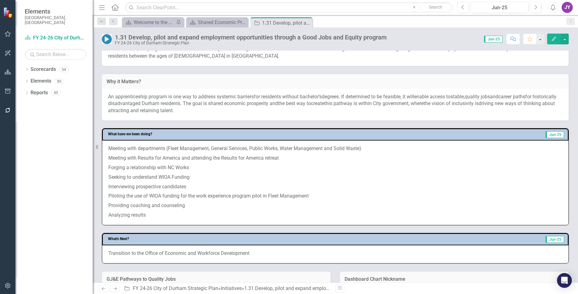
scroll to position [154, 0]
click at [157, 164] on p "Forging a relationship with NC Works" at bounding box center [335, 169] width 454 height 10
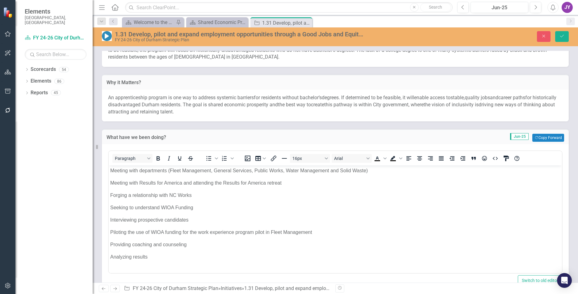
scroll to position [0, 0]
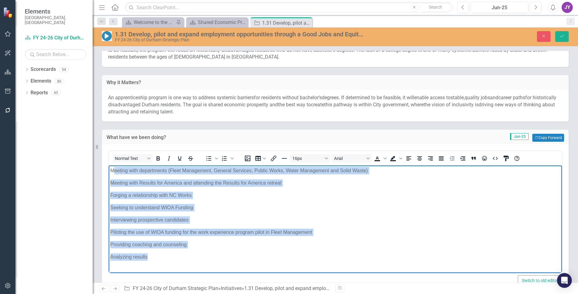
drag, startPoint x: 114, startPoint y: 172, endPoint x: 157, endPoint y: 263, distance: 100.6
click at [157, 263] on body "Meeting with departments (Fleet Management, General Services, Public Works, Wat…" at bounding box center [335, 217] width 453 height 102
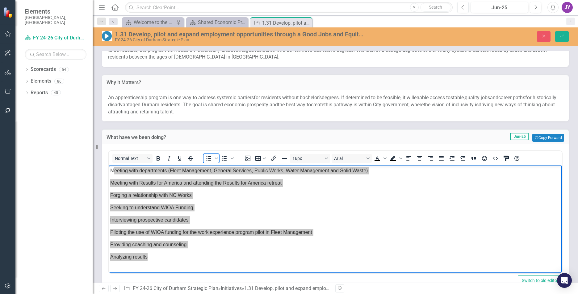
click at [211, 157] on icon "Bullet list" at bounding box center [208, 158] width 7 height 7
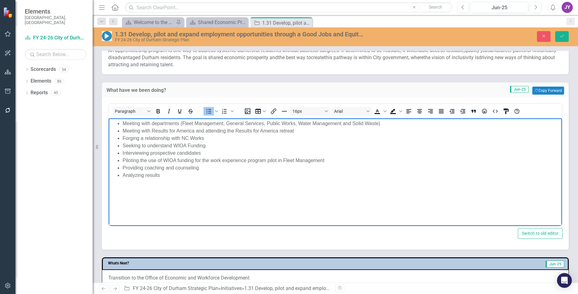
scroll to position [185, 0]
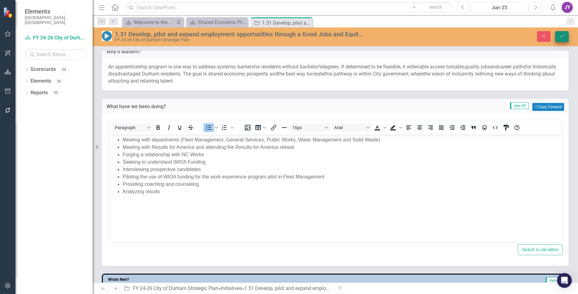
click at [562, 40] on button "Save" at bounding box center [562, 36] width 14 height 11
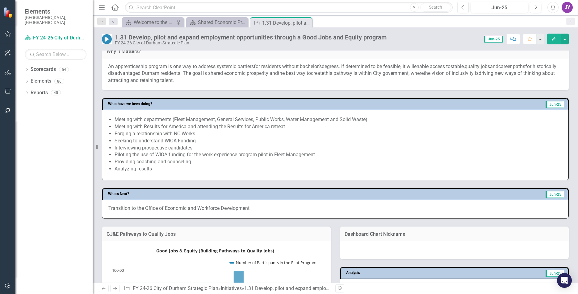
click at [161, 207] on p "Transition to the Office of Economic and Workforce Development" at bounding box center [335, 208] width 454 height 7
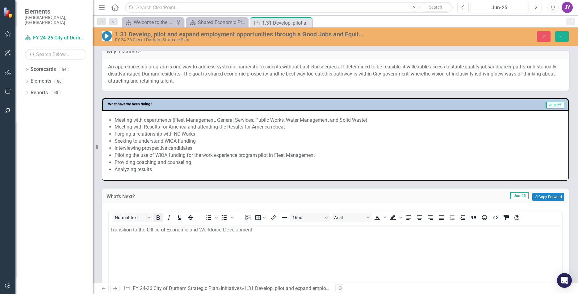
scroll to position [0, 0]
click at [154, 232] on p "Transition to the Office of Economic and Workforce Development" at bounding box center [335, 229] width 450 height 7
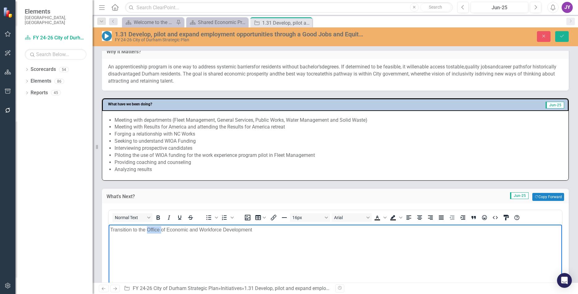
click at [154, 232] on p "Transition to the Office of Economic and Workforce Development" at bounding box center [335, 229] width 450 height 7
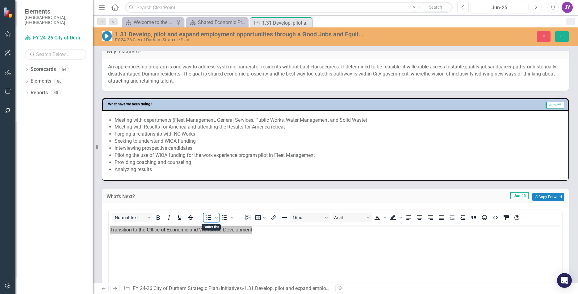
click at [209, 217] on icon "Bullet list" at bounding box center [208, 217] width 7 height 7
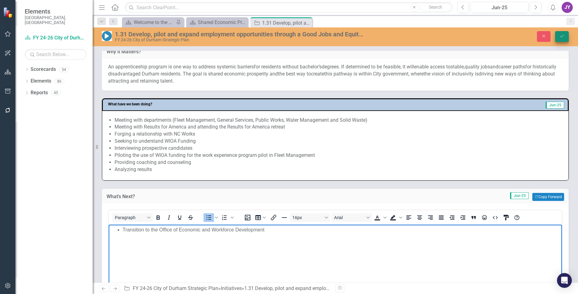
click at [560, 38] on icon "Save" at bounding box center [562, 36] width 6 height 4
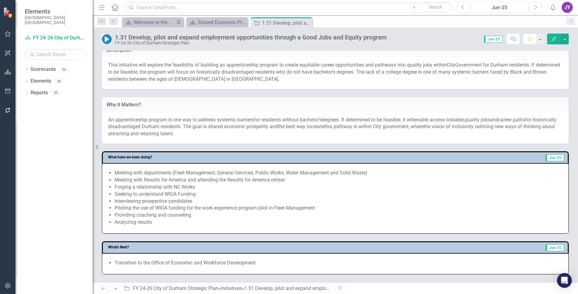
scroll to position [123, 0]
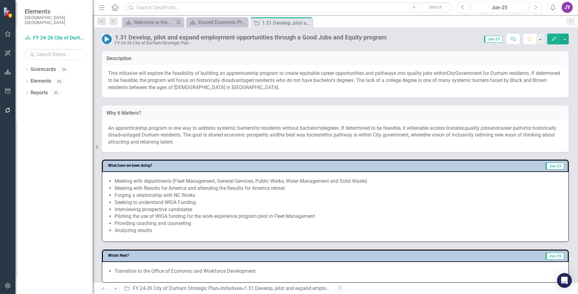
click at [363, 150] on div "An apprenticeship program is one way to address systemic barriers for residents…" at bounding box center [335, 136] width 467 height 32
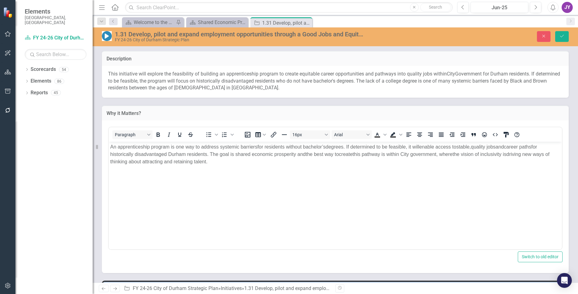
scroll to position [0, 0]
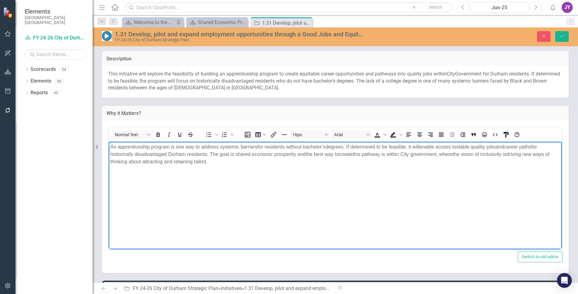
click at [294, 154] on span "ity and" at bounding box center [298, 153] width 15 height 5
click at [295, 154] on span "ity and" at bounding box center [298, 153] width 15 height 5
click at [559, 36] on icon "Save" at bounding box center [562, 36] width 6 height 4
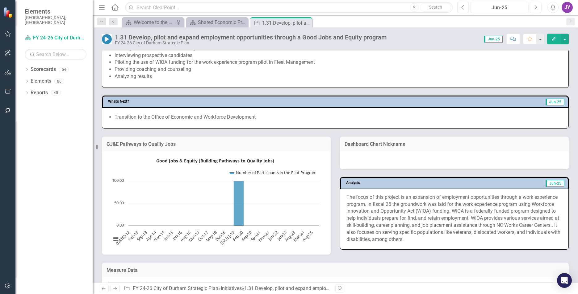
scroll to position [339, 0]
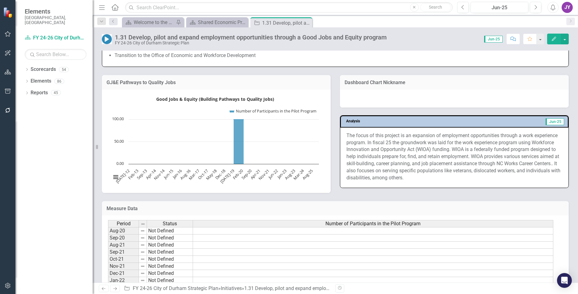
click at [364, 175] on p "The focus of this project is an expansion of employment opportunities through a…" at bounding box center [454, 156] width 216 height 49
click at [365, 175] on p "The focus of this project is an expansion of employment opportunities through a…" at bounding box center [454, 156] width 216 height 49
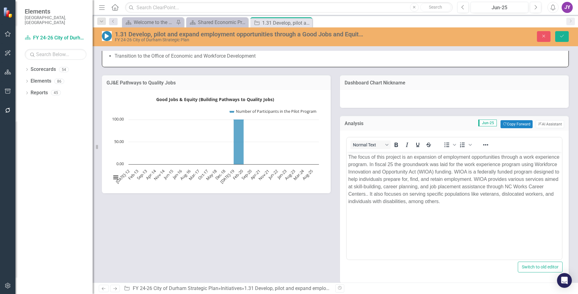
scroll to position [0, 0]
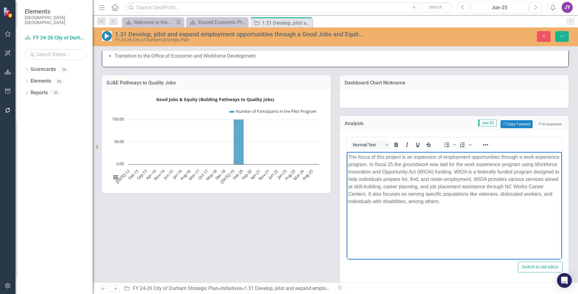
click at [414, 164] on p "The focus of this project is an expansion of employment opportunities through a…" at bounding box center [454, 180] width 212 height 52
click at [413, 163] on p "The focus of this project is an expansion of employment opportunities through a…" at bounding box center [454, 180] width 212 height 52
click at [436, 165] on p "The focus of this project is an expansion of employment opportunities through a…" at bounding box center [454, 180] width 212 height 52
click at [383, 172] on p "The focus of this project is an expansion of employment opportunities through a…" at bounding box center [454, 180] width 212 height 52
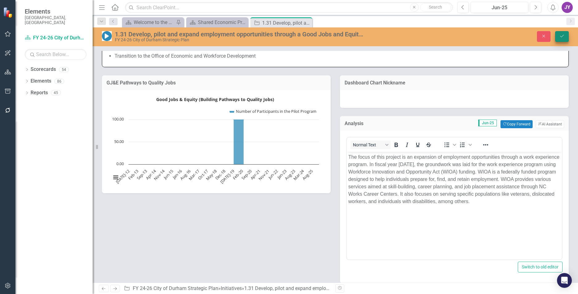
click at [560, 38] on icon "Save" at bounding box center [562, 36] width 6 height 4
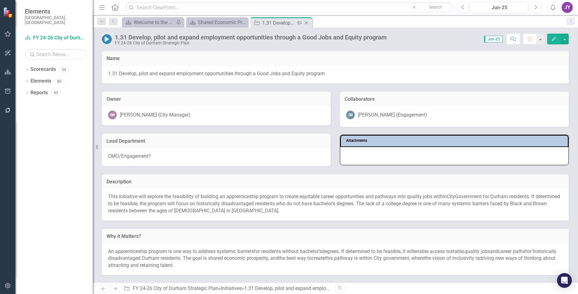
click at [307, 21] on icon "Close" at bounding box center [306, 22] width 6 height 5
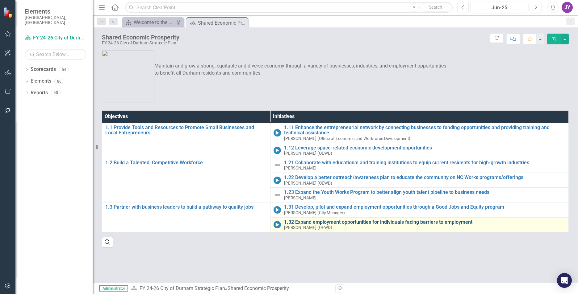
click at [308, 222] on link "1.32 Expand employment opportunities for individuals facing barriers to employm…" at bounding box center [424, 223] width 281 height 6
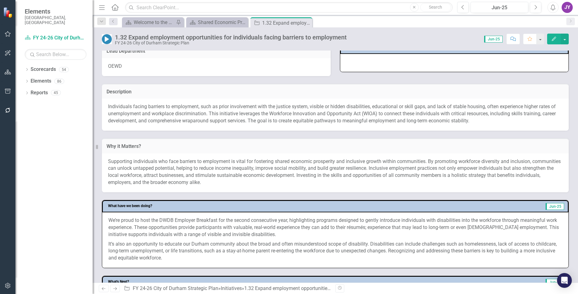
scroll to position [93, 0]
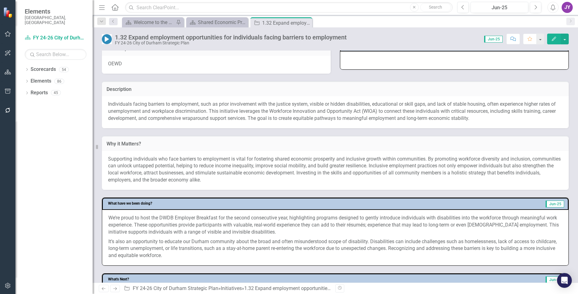
click at [136, 106] on p "Individuals facing barriers to employment, such as prior involvement with the j…" at bounding box center [335, 111] width 454 height 21
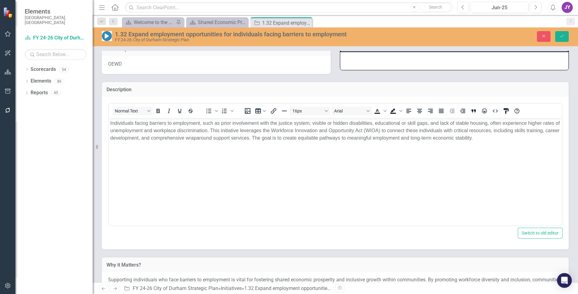
scroll to position [0, 0]
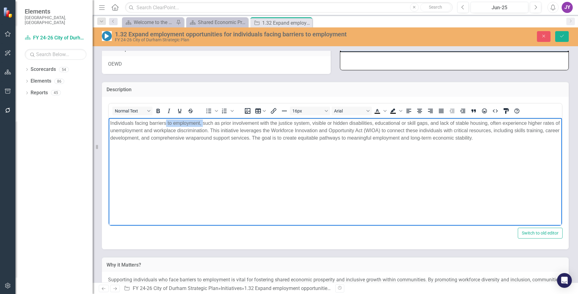
drag, startPoint x: 167, startPoint y: 123, endPoint x: 203, endPoint y: 122, distance: 36.1
click at [203, 122] on p "Individuals facing barriers to employment, such as prior involvement with the j…" at bounding box center [335, 130] width 450 height 22
click at [452, 122] on p "Individuals facing barriers such as prior involvement with the justice system, …" at bounding box center [335, 130] width 450 height 22
click at [453, 124] on p "Individuals facing barriers such as prior involvement with the justice system, …" at bounding box center [335, 130] width 450 height 22
click at [215, 176] on body "Individuals facing barriers such as prior involvement with the justice system, …" at bounding box center [335, 164] width 453 height 93
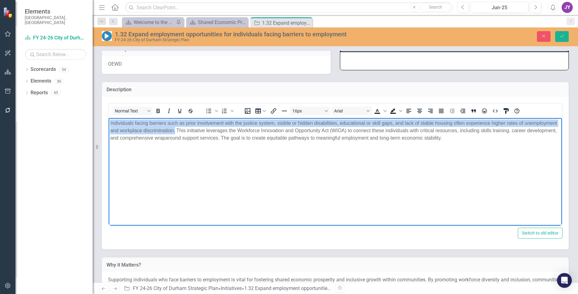
drag, startPoint x: 208, startPoint y: 131, endPoint x: 172, endPoint y: 237, distance: 111.8
click at [109, 119] on html "Individuals facing barriers such as prior involvement with the justice system, …" at bounding box center [335, 164] width 453 height 93
copy p "Individuals facing barriers such as prior involvement with the justice system, …"
click at [137, 127] on p "Individuals facing barriers such as prior involvement with the justice system, …" at bounding box center [335, 130] width 450 height 22
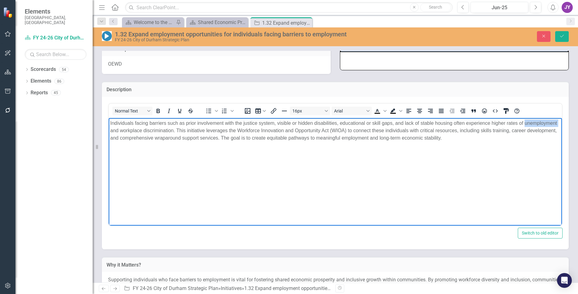
click at [137, 127] on p "Individuals facing barriers such as prior involvement with the justice system, …" at bounding box center [335, 130] width 450 height 22
click at [139, 122] on p "Individuals facing barriers such as prior involvement with the justice system, …" at bounding box center [335, 130] width 450 height 22
click at [406, 121] on p "Individuals who face barriers such as prior involvement with the justice system…" at bounding box center [335, 130] width 450 height 22
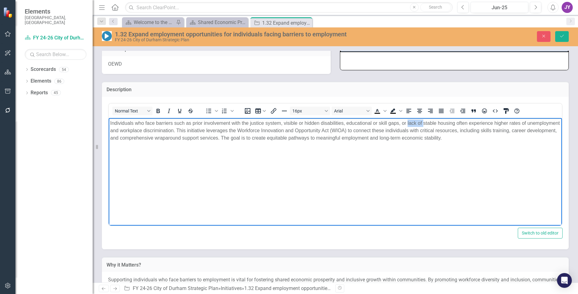
drag, startPoint x: 407, startPoint y: 124, endPoint x: 423, endPoint y: 124, distance: 16.4
click at [423, 124] on p "Individuals who face barriers such as prior involvement with the justice system…" at bounding box center [335, 130] width 450 height 22
click at [438, 125] on p "Individuals who face barriers such as prior involvement with the justice system…" at bounding box center [335, 130] width 450 height 22
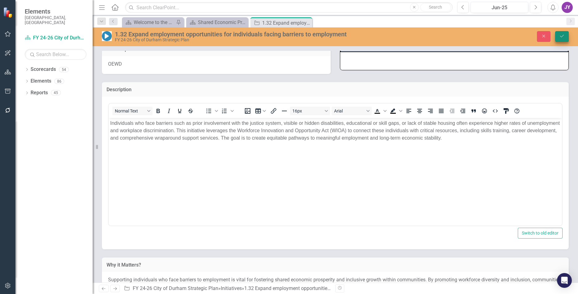
click at [564, 35] on icon "Save" at bounding box center [562, 36] width 6 height 4
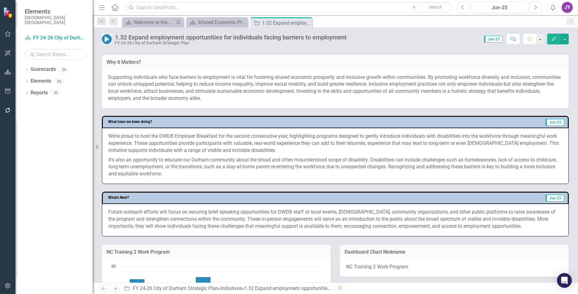
scroll to position [185, 0]
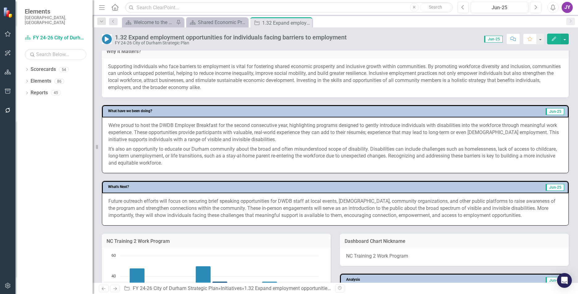
click at [183, 138] on p "We’re proud to host the DWDB Employer Breakfast for the second consecutive year…" at bounding box center [335, 133] width 454 height 23
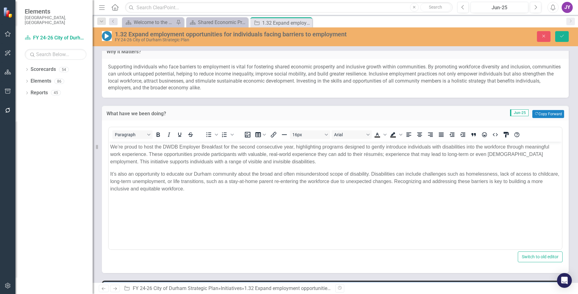
scroll to position [0, 0]
click at [146, 156] on p "We’re proud to host the DWDB Employer Breakfast for the second consecutive year…" at bounding box center [335, 154] width 450 height 22
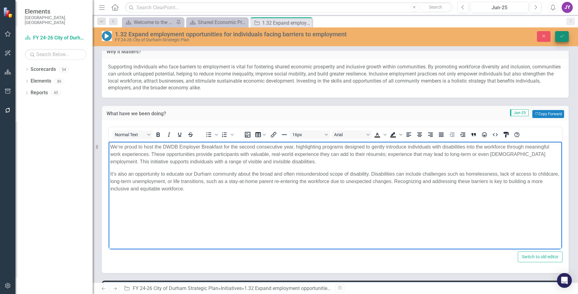
click at [565, 39] on button "Save" at bounding box center [562, 36] width 14 height 11
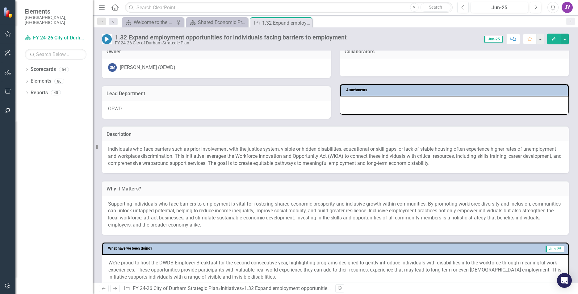
scroll to position [154, 0]
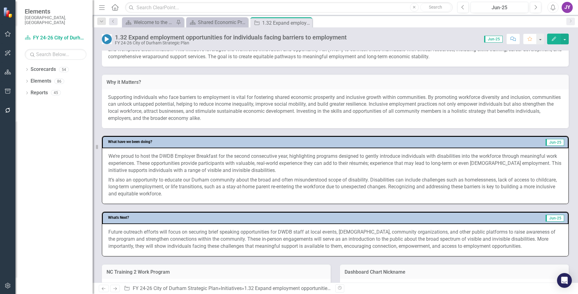
click at [246, 181] on p "It’s also an opportunity to educate our Durham community about the broad and of…" at bounding box center [335, 187] width 454 height 23
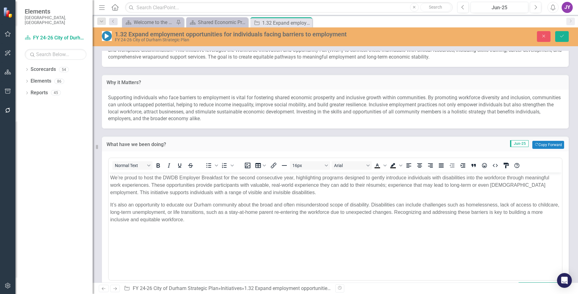
scroll to position [0, 0]
click at [167, 178] on p "We’re proud to host the DWDB Employer Breakfast for the second consecutive year…" at bounding box center [335, 185] width 450 height 22
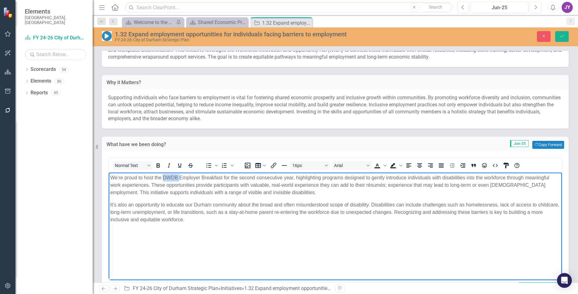
copy p "DWDB"
click at [158, 177] on p "We’re proud to host the DWDB Employer Breakfast for the second consecutive year…" at bounding box center [335, 185] width 450 height 22
click at [165, 174] on body "We’re proud to host the DWDB Employer Breakfast for the second consecutive year…" at bounding box center [335, 219] width 453 height 93
click at [163, 177] on p "We’re proud to host the DWDB Employer Breakfast for the second consecutive year…" at bounding box center [335, 185] width 450 height 22
click at [266, 176] on p "We’re proud to host the Durham Workforce Development Board (DWDB Employer Break…" at bounding box center [335, 185] width 450 height 22
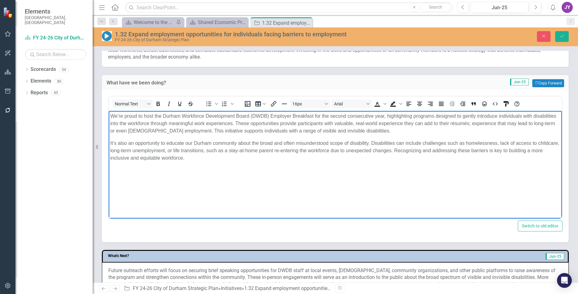
scroll to position [370, 0]
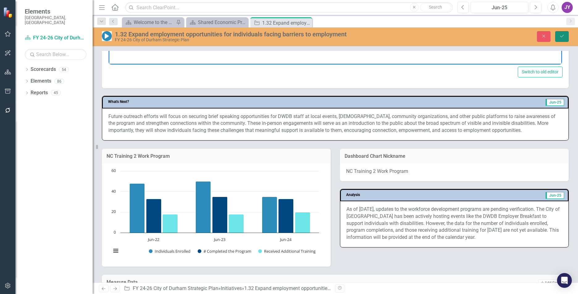
click at [565, 39] on button "Save" at bounding box center [562, 36] width 14 height 11
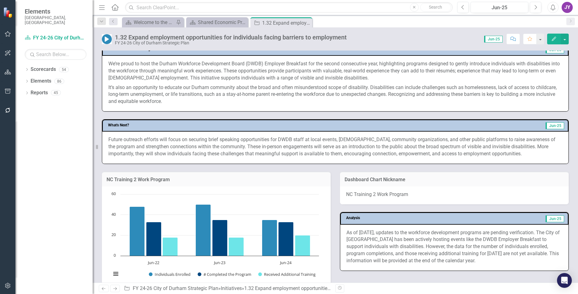
scroll to position [309, 0]
